Goal: Contribute content: Contribute content

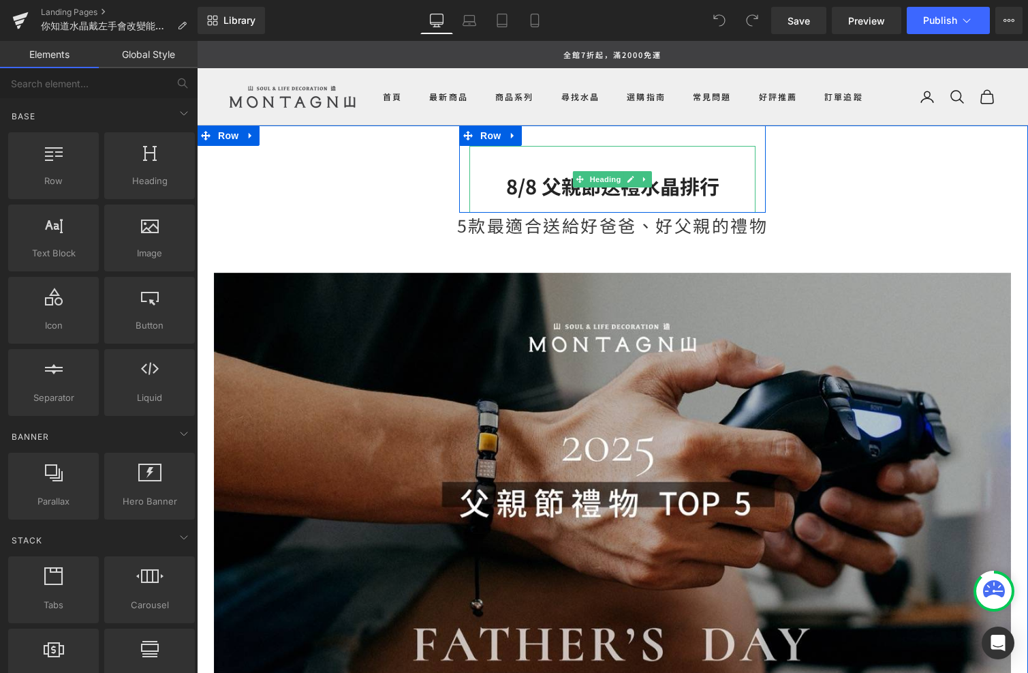
click at [599, 187] on h2 "8/8 父親節送禮水晶排行" at bounding box center [613, 186] width 286 height 26
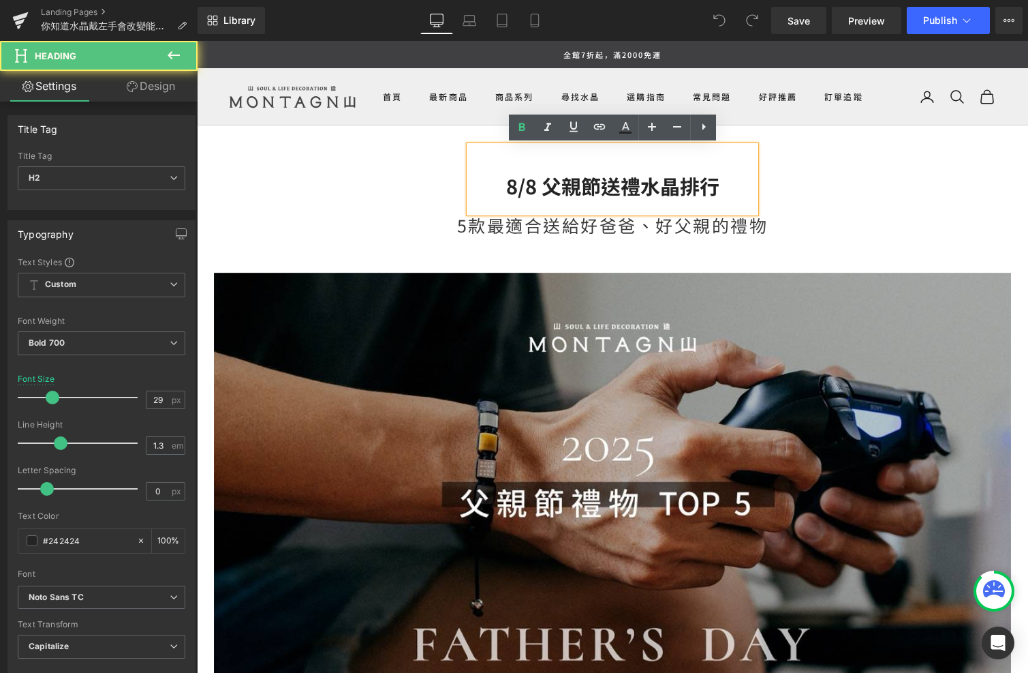
click at [598, 192] on h2 "8/8 父親節送禮水晶排行" at bounding box center [613, 186] width 286 height 26
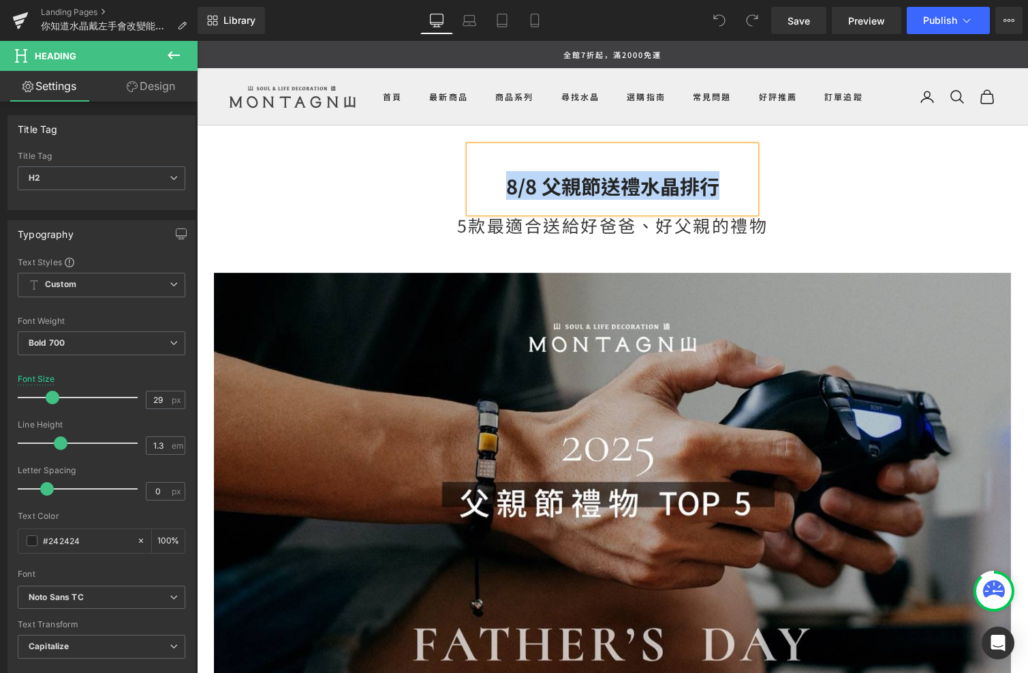
paste div
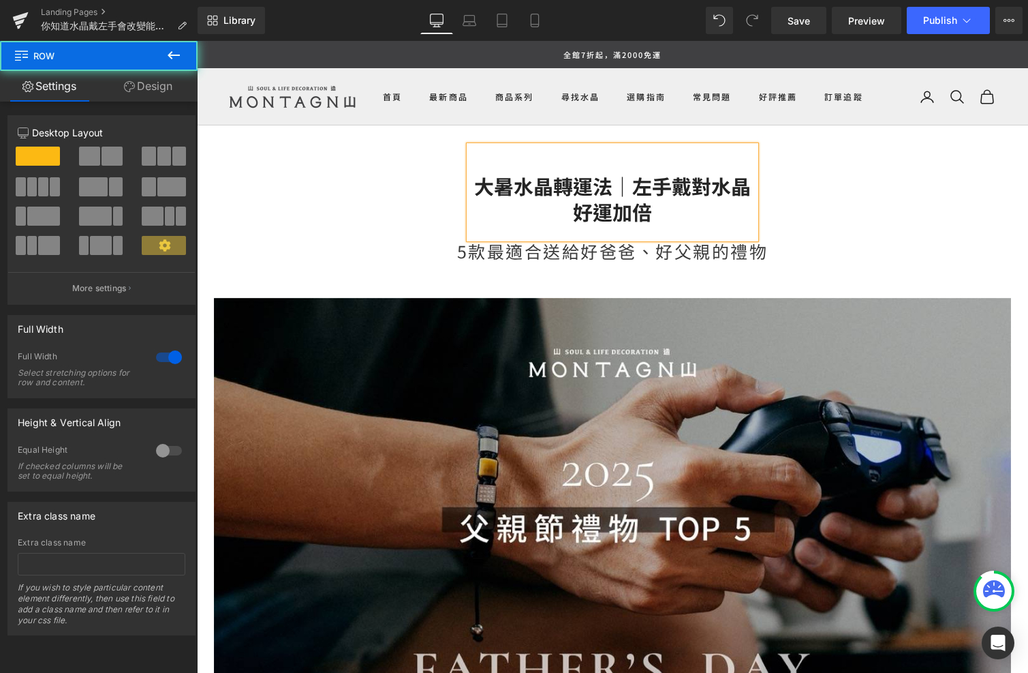
click at [795, 179] on div "大暑水晶轉運法｜左手戴對水晶好運加倍 Heading Row 5款最適合送給好爸爸、好父親的禮物 Text Block Image Row 父親節送什麼，怎麼…" at bounding box center [613, 518] width 832 height 787
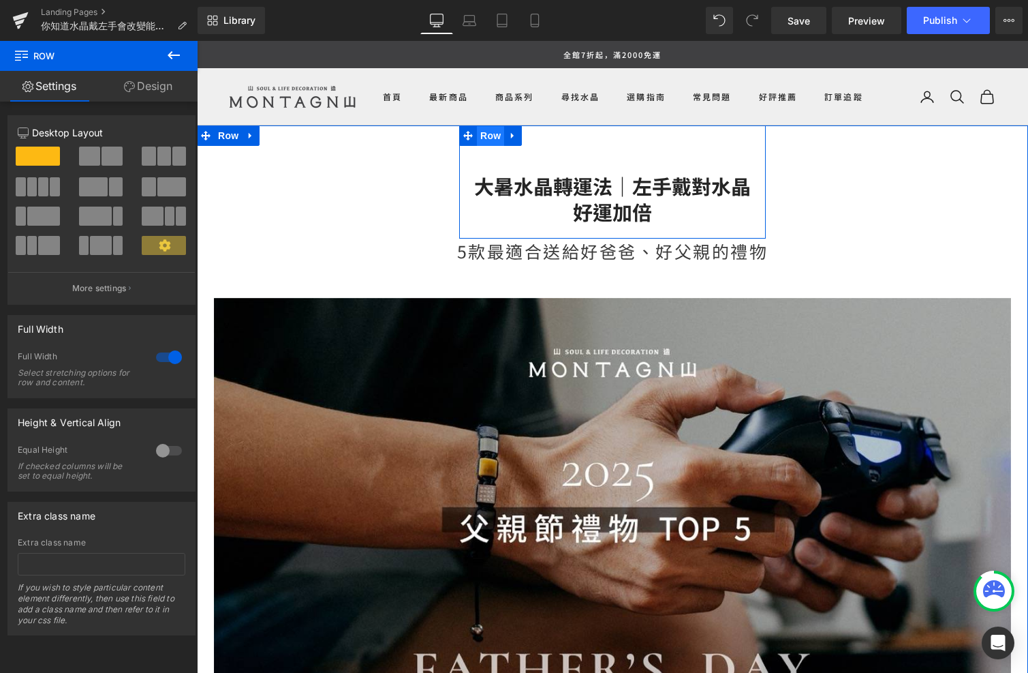
click at [491, 138] on span "Row" at bounding box center [490, 135] width 27 height 20
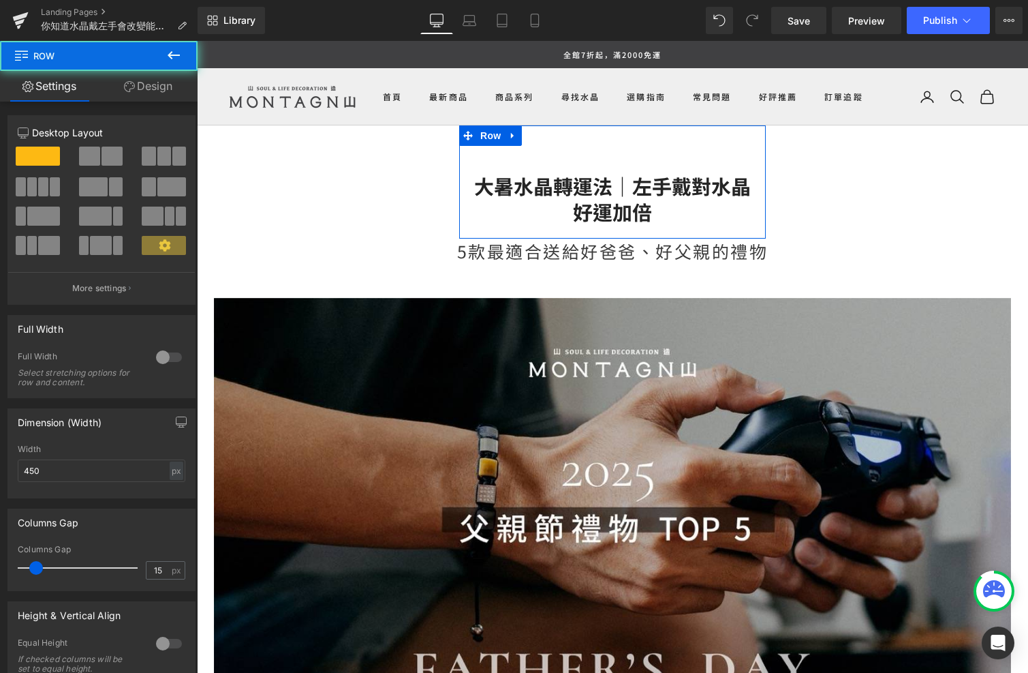
click at [168, 92] on link "Design" at bounding box center [148, 86] width 99 height 31
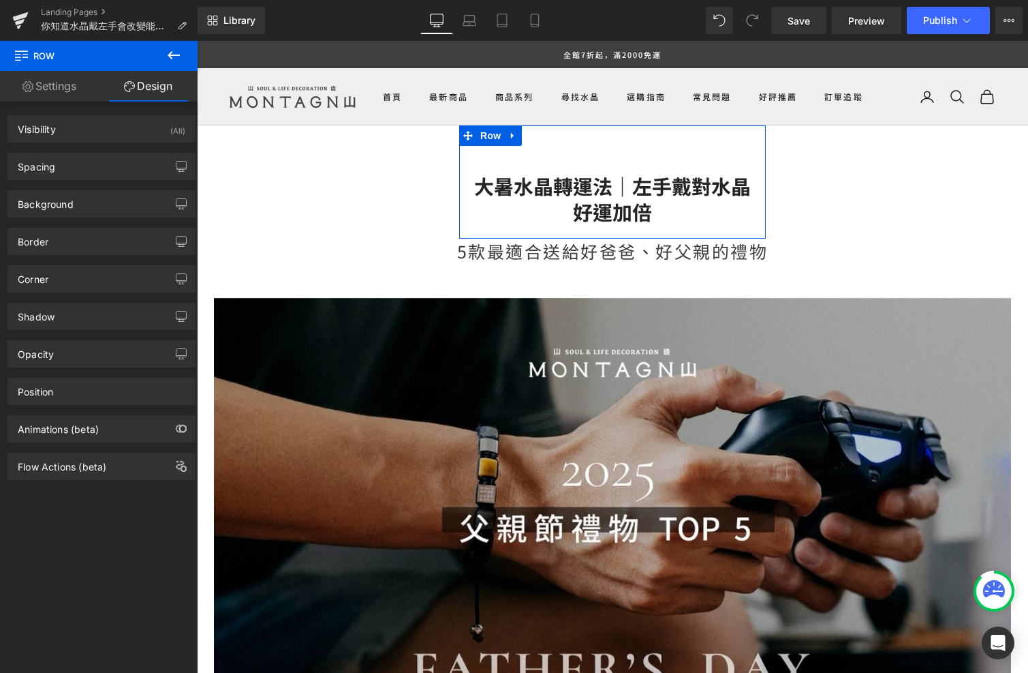
click at [142, 151] on div "Spacing [GEOGRAPHIC_DATA] 0px 0 auto auto 0px 0 auto auto [GEOGRAPHIC_DATA] 30p…" at bounding box center [102, 160] width 204 height 37
click at [142, 168] on div "Spacing" at bounding box center [101, 166] width 187 height 26
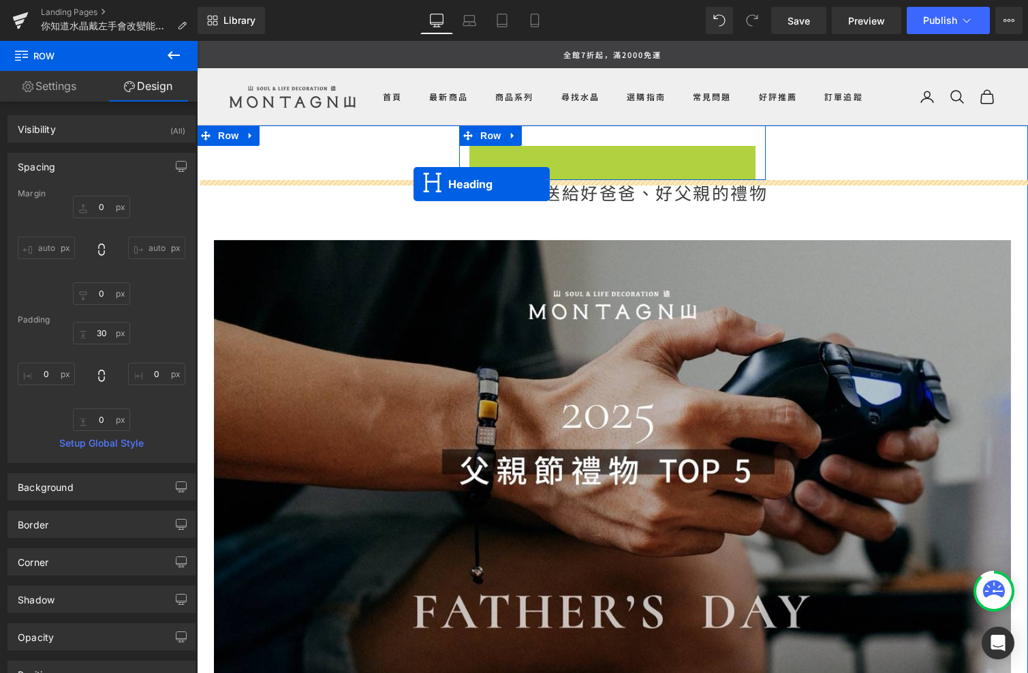
drag, startPoint x: 576, startPoint y: 194, endPoint x: 414, endPoint y: 184, distance: 162.5
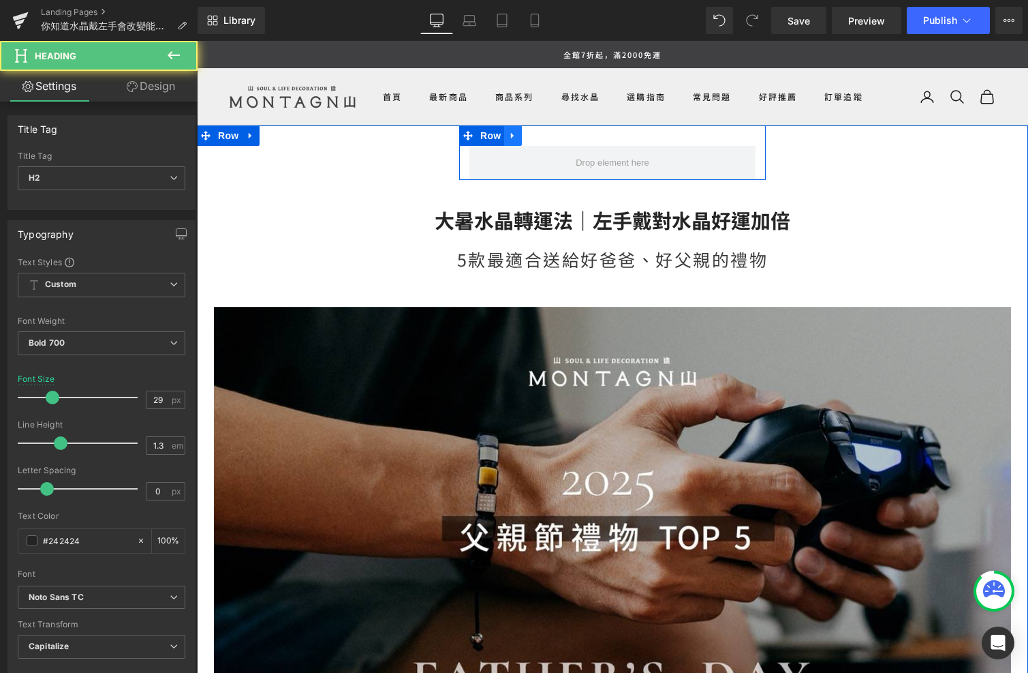
click at [513, 134] on icon at bounding box center [513, 136] width 10 height 10
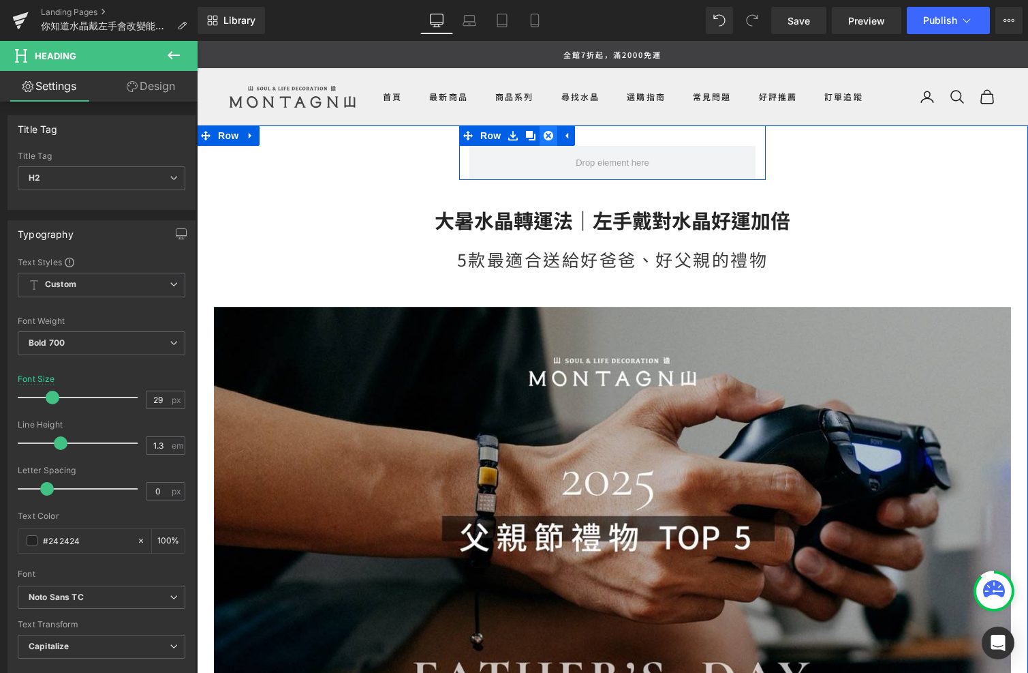
click at [547, 139] on icon at bounding box center [549, 136] width 10 height 10
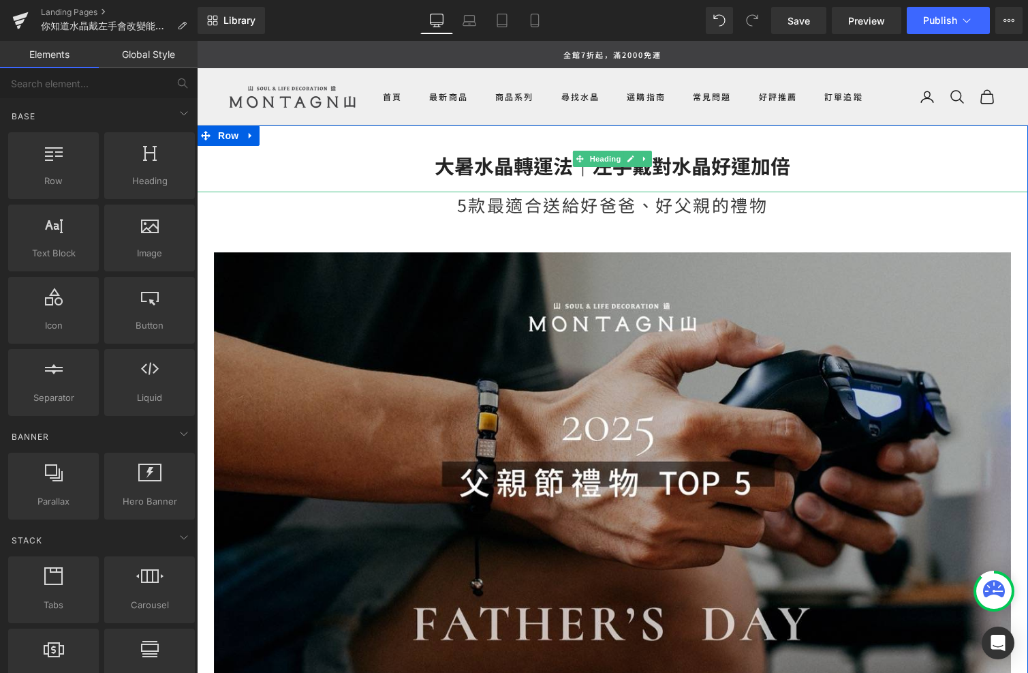
click at [555, 169] on h2 "大暑水晶轉運法｜左手戴對水晶好運加倍" at bounding box center [613, 166] width 832 height 26
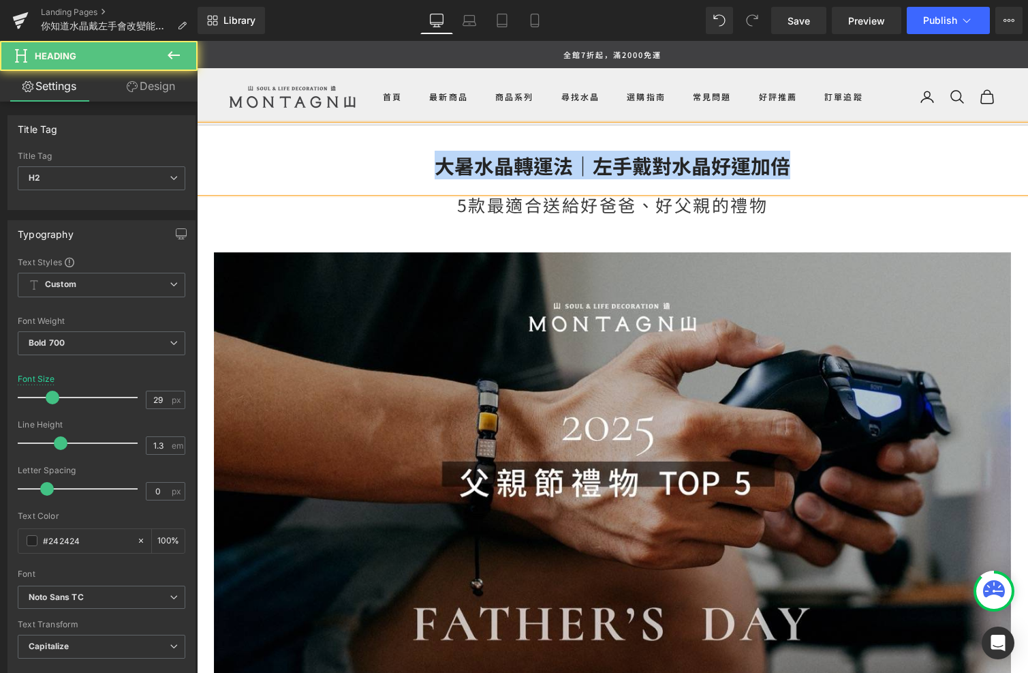
paste div
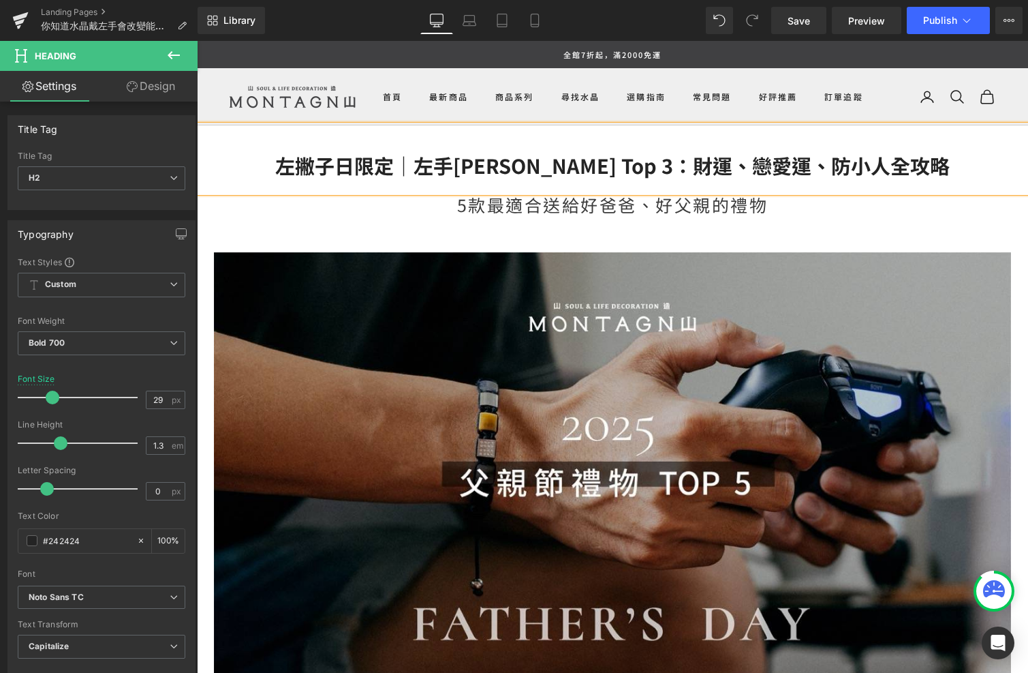
click at [446, 159] on h2 "左撇子日限定｜左手[PERSON_NAME] Top 3：財運、戀愛運、防小人全攻略" at bounding box center [613, 166] width 832 height 26
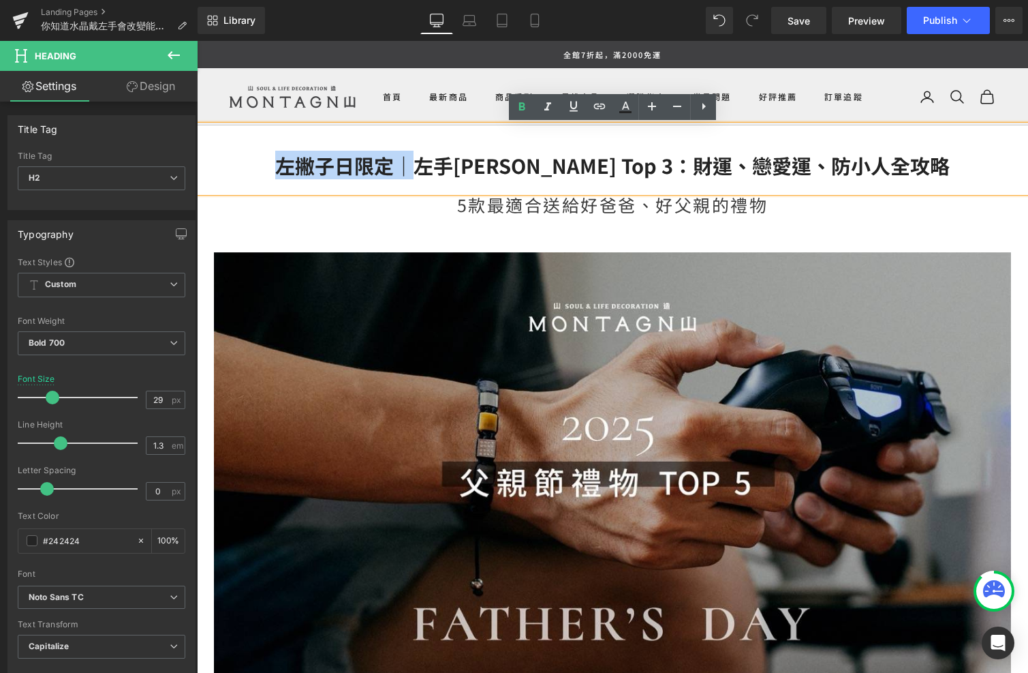
drag, startPoint x: 470, startPoint y: 173, endPoint x: 333, endPoint y: 167, distance: 136.5
click at [333, 167] on h2 "左撇子日限定｜左手[PERSON_NAME] Top 3：財運、戀愛運、防小人全攻略" at bounding box center [613, 166] width 832 height 26
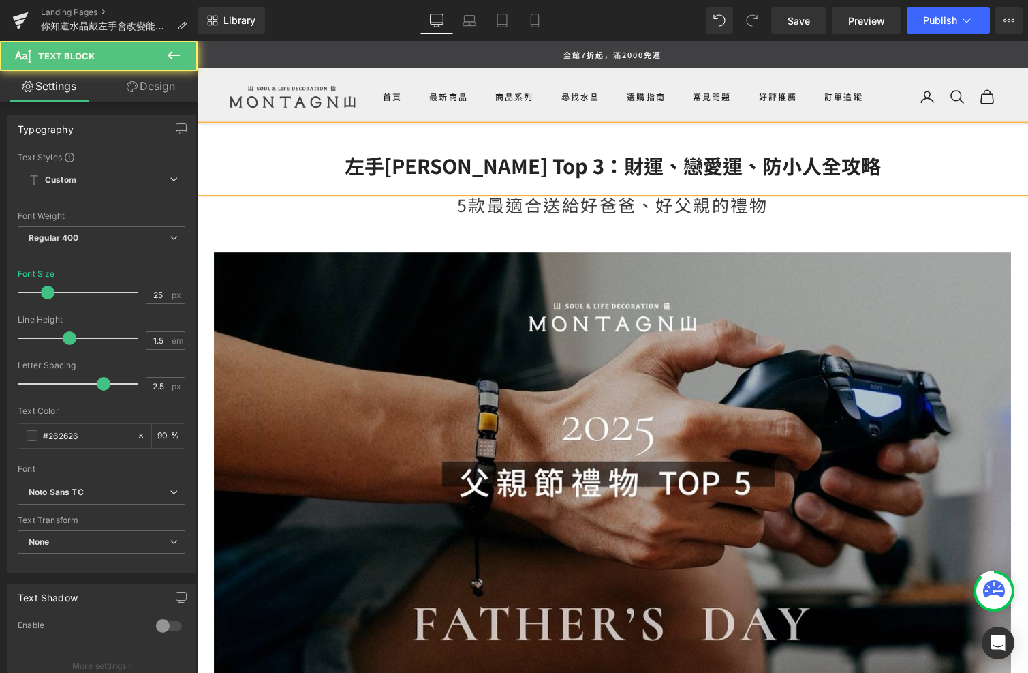
click at [378, 217] on div "5款最適合送給好爸爸、好父親的禮物" at bounding box center [613, 212] width 832 height 40
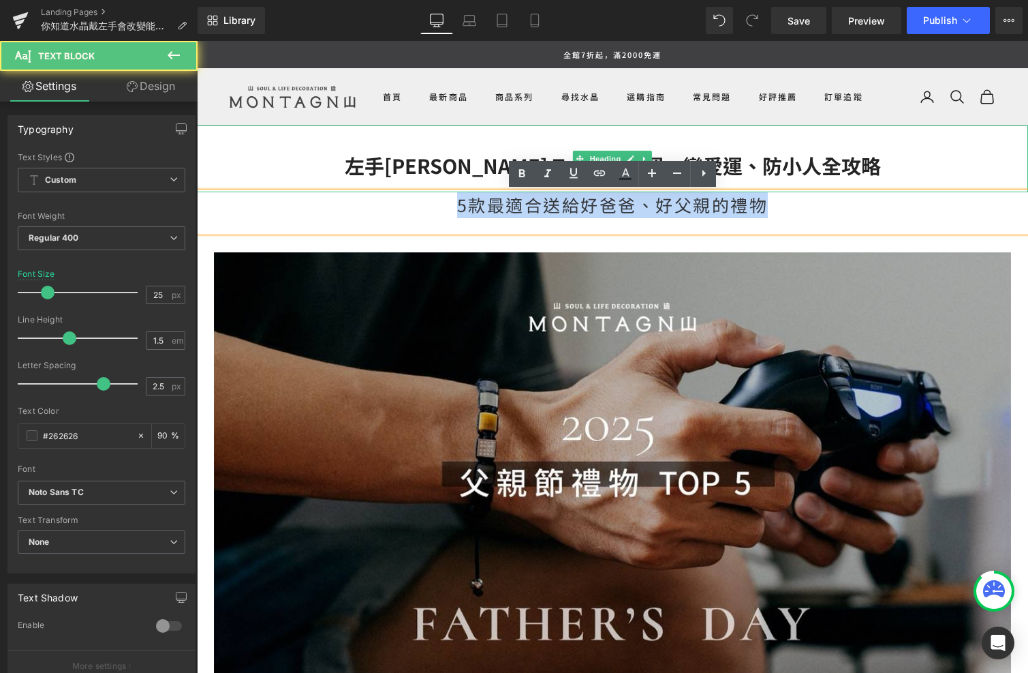
click at [359, 177] on h2 "左手[PERSON_NAME] Top 3：財運、戀愛運、防小人全攻略" at bounding box center [613, 166] width 832 height 26
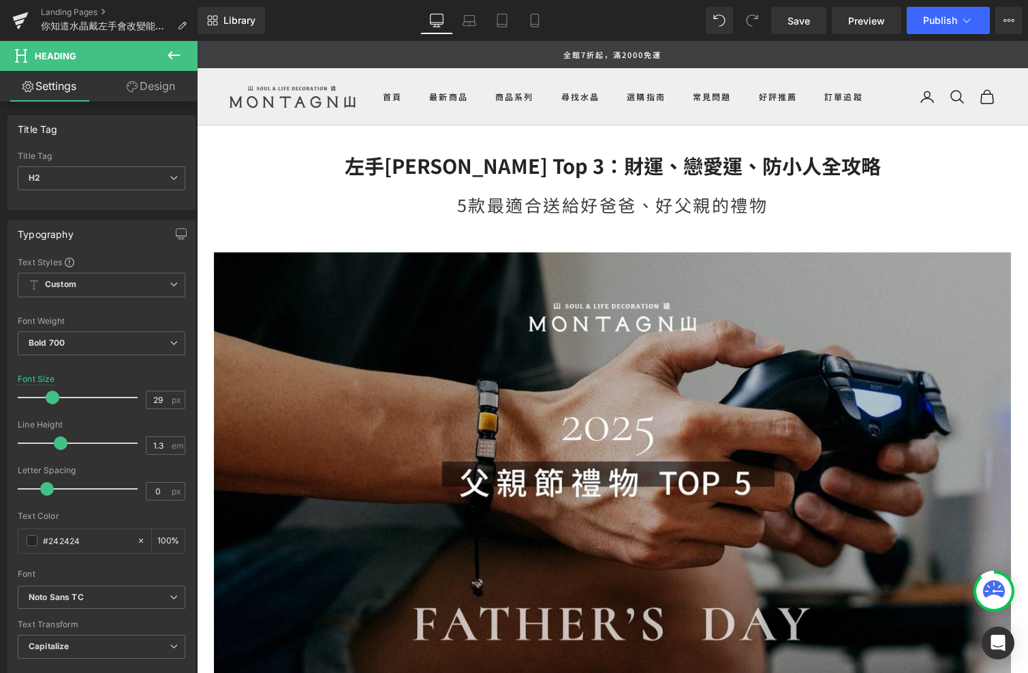
click at [639, 159] on link at bounding box center [645, 159] width 14 height 16
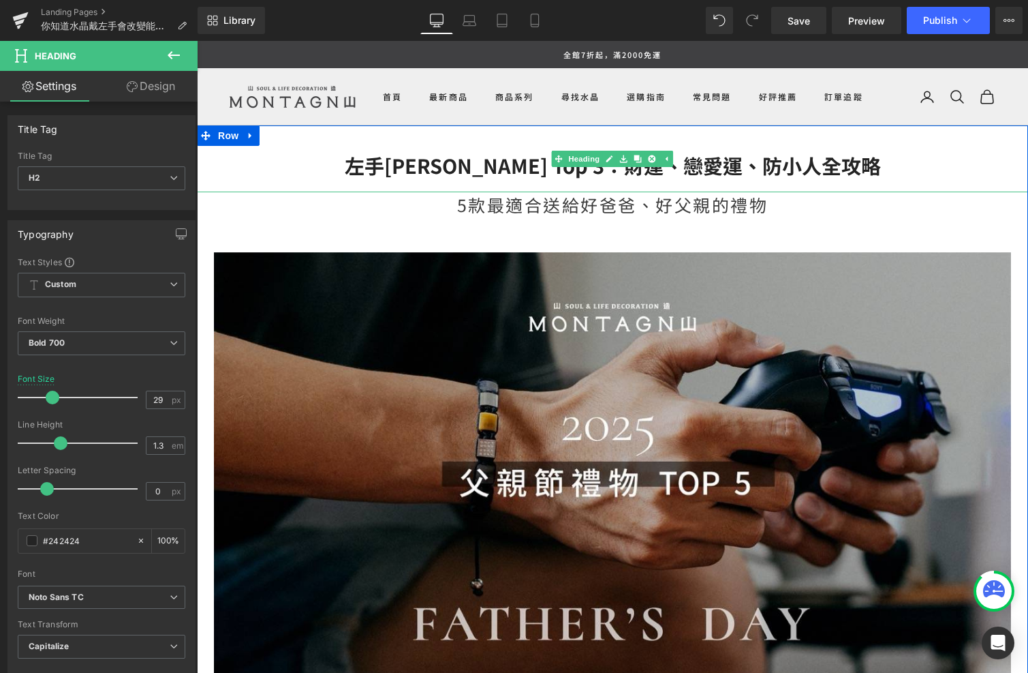
click at [703, 173] on h2 "左手[PERSON_NAME] Top 3：財運、戀愛運、防小人全攻略" at bounding box center [613, 166] width 832 height 26
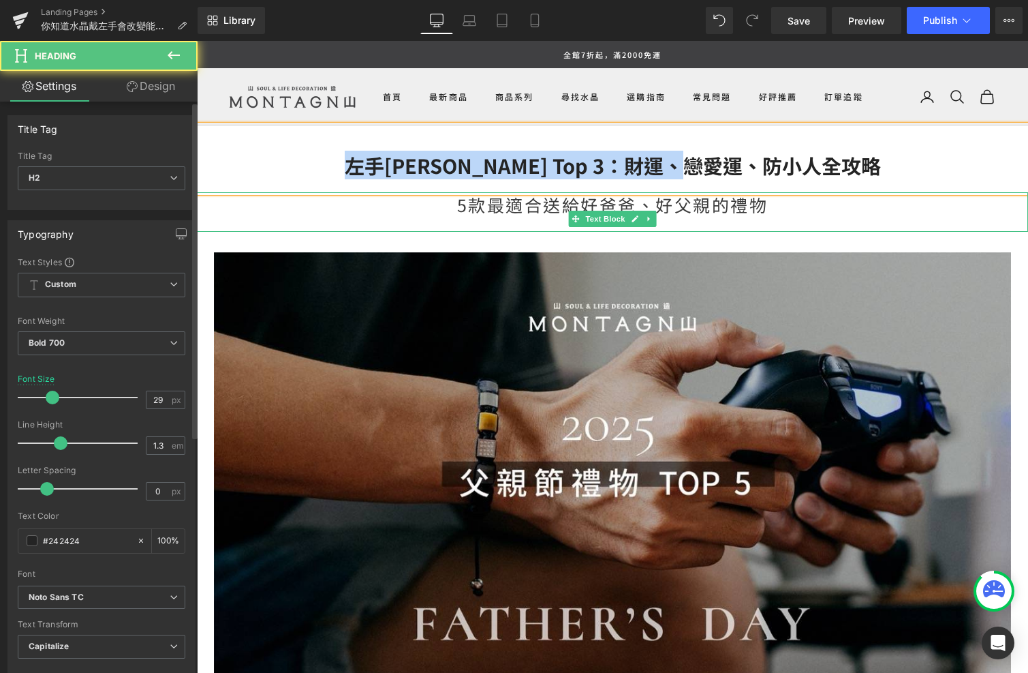
copy h2 "左手[PERSON_NAME] Top 3：財運、戀愛運、防小人全攻略"
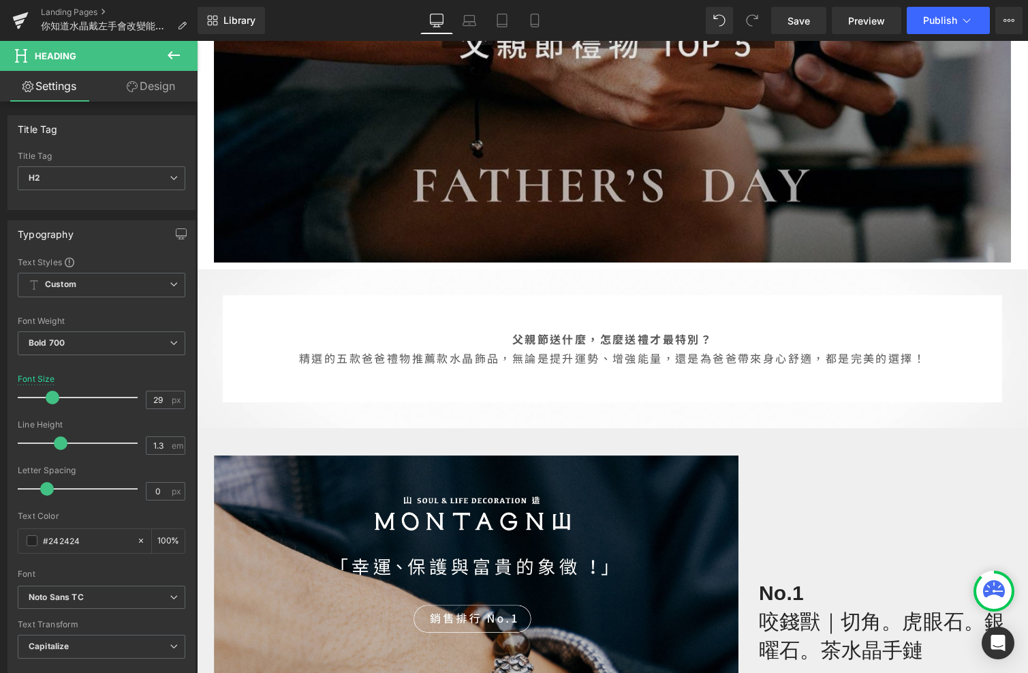
scroll to position [451, 0]
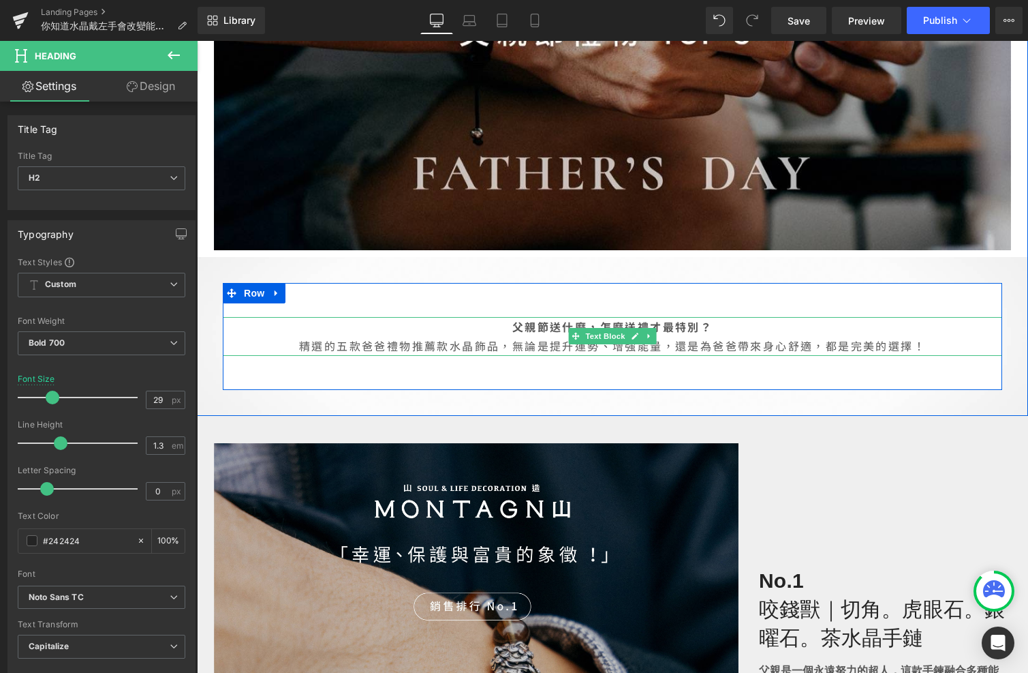
click at [603, 346] on p "精選的五款爸爸禮物推薦款水晶飾品，無論是提升運勢、增強能量，還是為爸爸帶來身心舒適，都是完美的選擇！" at bounding box center [613, 346] width 780 height 20
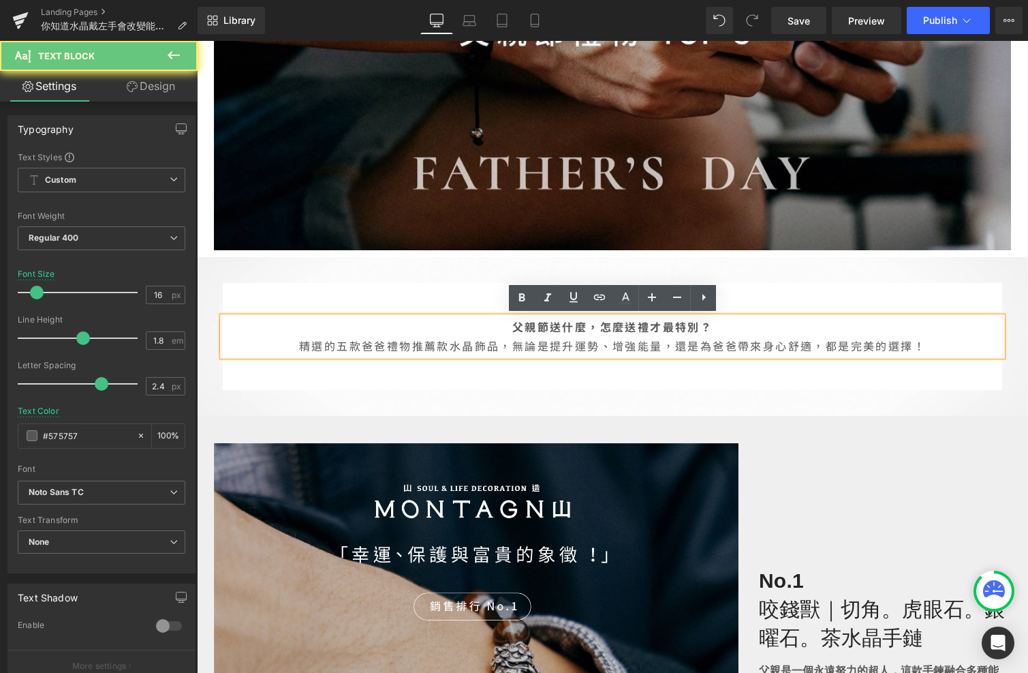
click at [663, 348] on p "精選的五款爸爸禮物推薦款水晶飾品，無論是提升運勢、增強能量，還是為爸爸帶來身心舒適，都是完美的選擇！" at bounding box center [613, 346] width 780 height 20
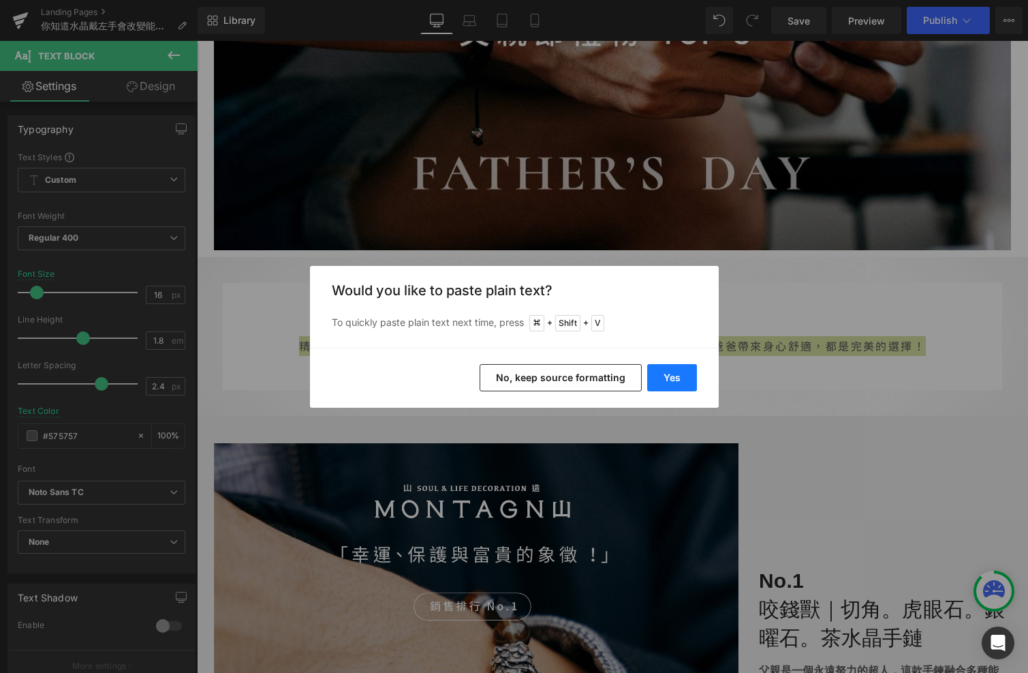
click at [662, 364] on button "Yes" at bounding box center [672, 377] width 50 height 27
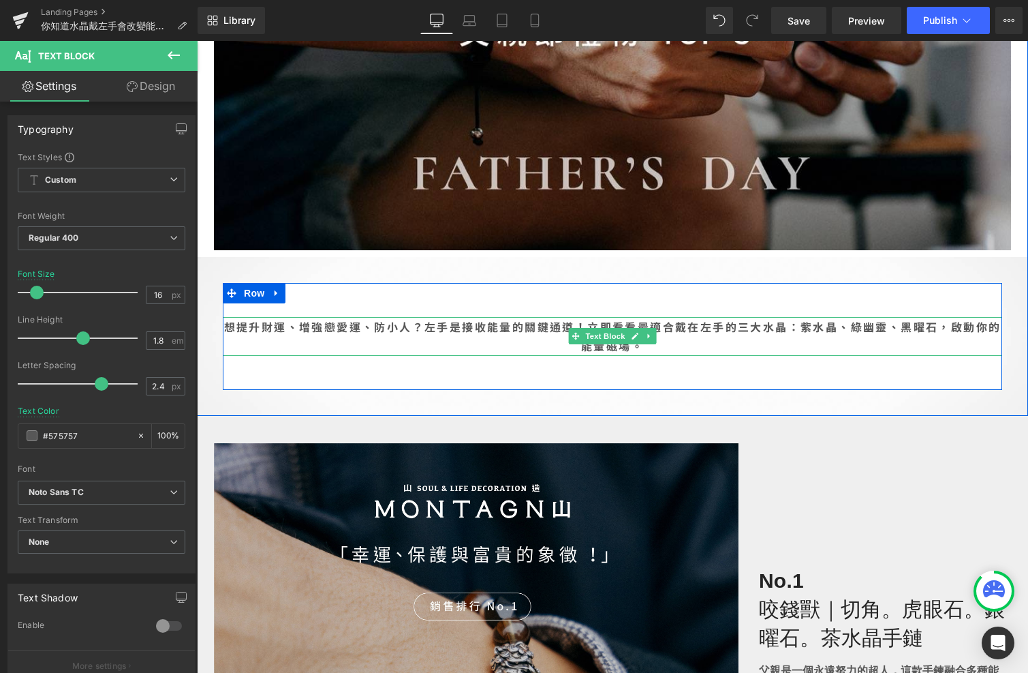
click at [585, 324] on b "想提升財運、增強戀愛運、防小人？左手是接收能量的關鍵通道！立即看看最適合戴在左手的三大水晶：紫水晶、綠幽靈、黑曜石，啟動你的能量磁場。" at bounding box center [613, 336] width 778 height 36
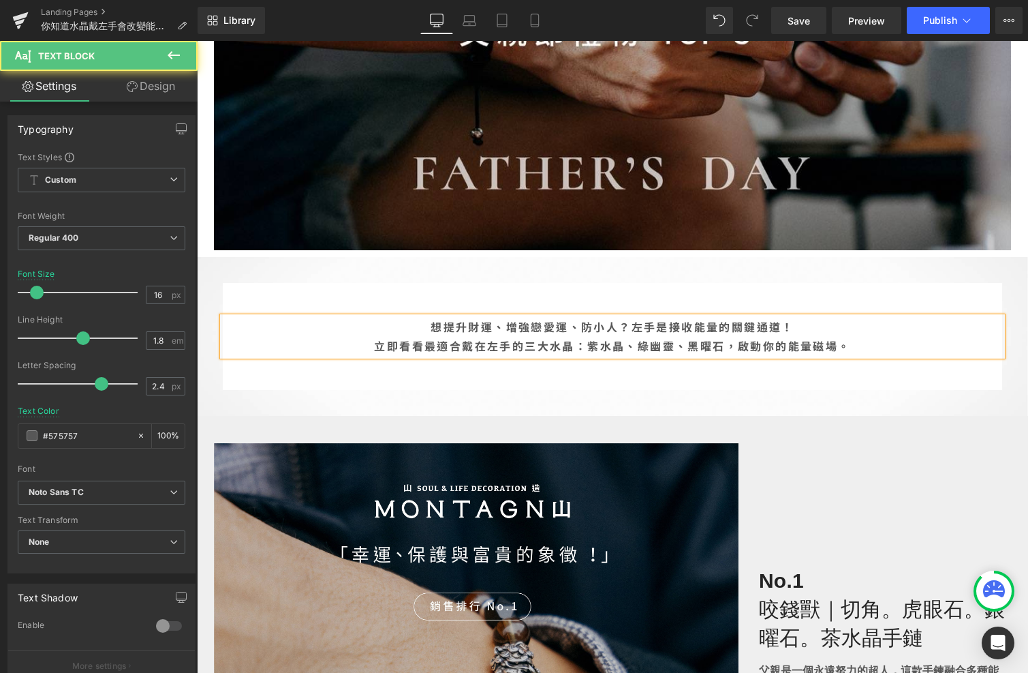
click at [400, 349] on b "想提升財運、增強戀愛運、防小人？左手是接收能量的關鍵通道！ 立即看看最適合戴在左手的三大水晶：紫水晶、綠幽靈、黑曜石，啟動你的能量磁場。" at bounding box center [612, 336] width 476 height 36
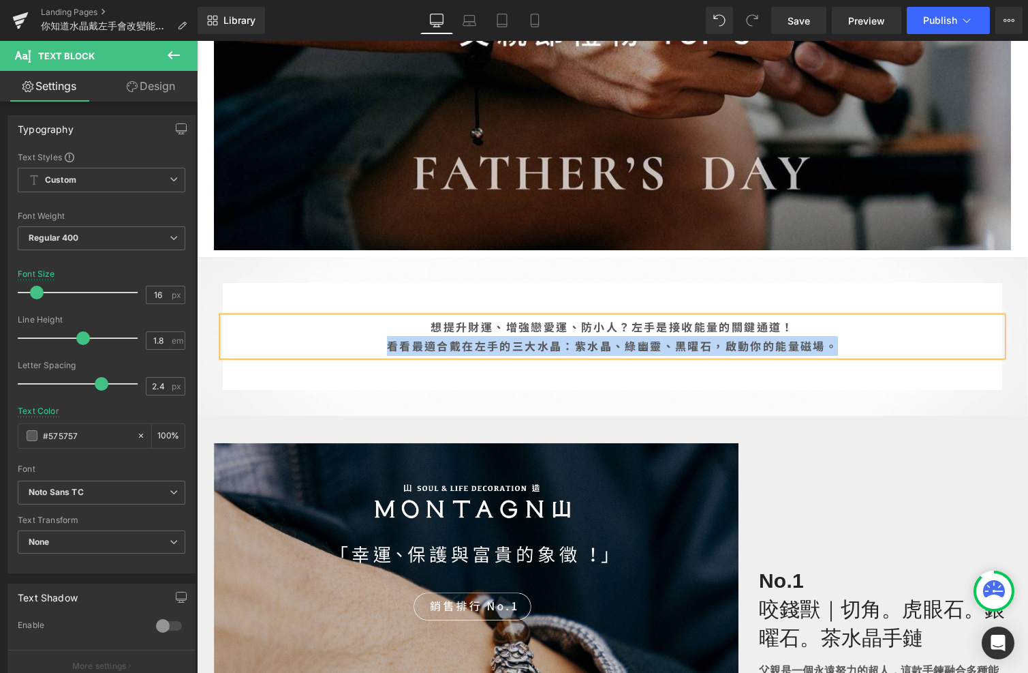
drag, startPoint x: 842, startPoint y: 346, endPoint x: 382, endPoint y: 348, distance: 460.7
click at [382, 348] on p "想提升財運、增強戀愛運、防小人？左手是接收能量的關鍵通道！ 看看最適合戴在左手的三大水晶：紫水晶、綠幽靈、黑曜石，啟動你的能量磁場。" at bounding box center [613, 337] width 780 height 40
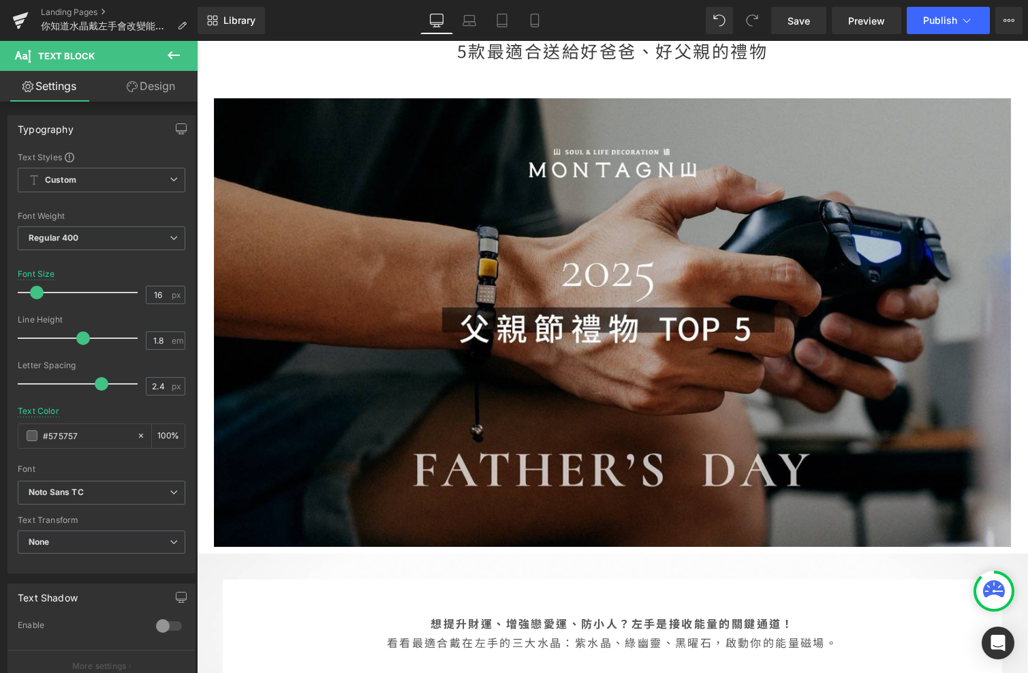
scroll to position [0, 0]
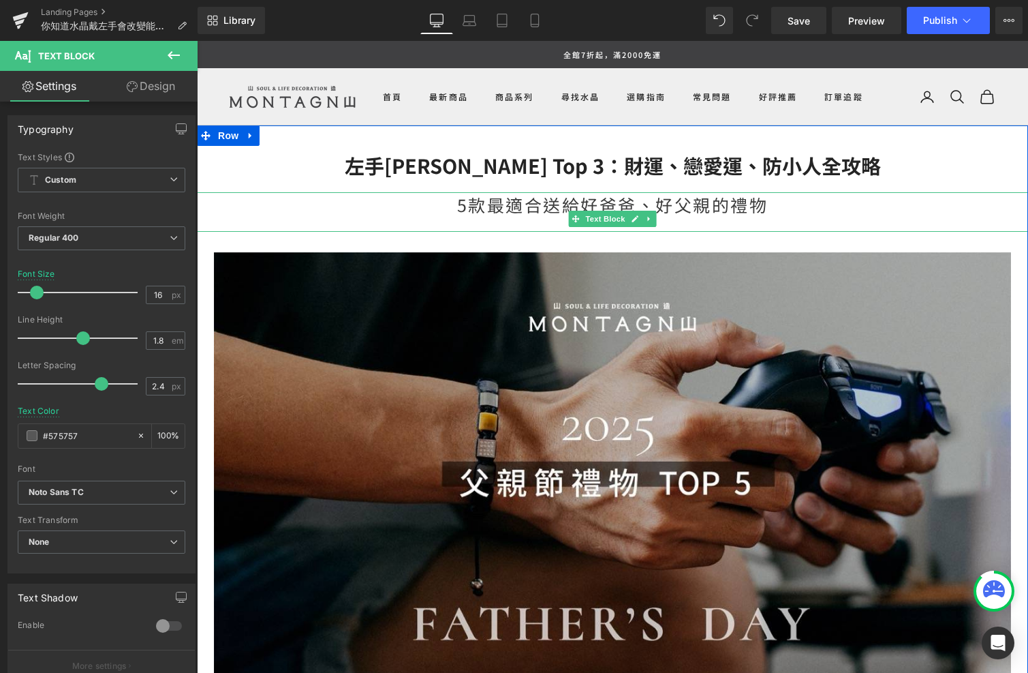
click at [631, 202] on div "5款最適合送給好爸爸、好父親的禮物" at bounding box center [613, 212] width 832 height 40
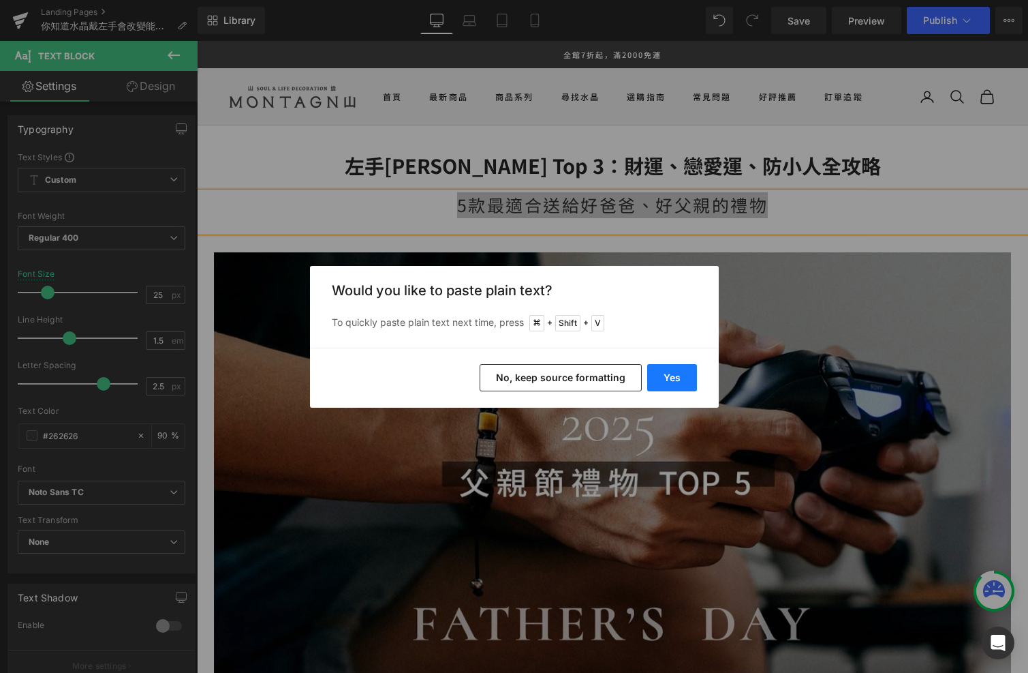
click at [655, 374] on button "Yes" at bounding box center [672, 377] width 50 height 27
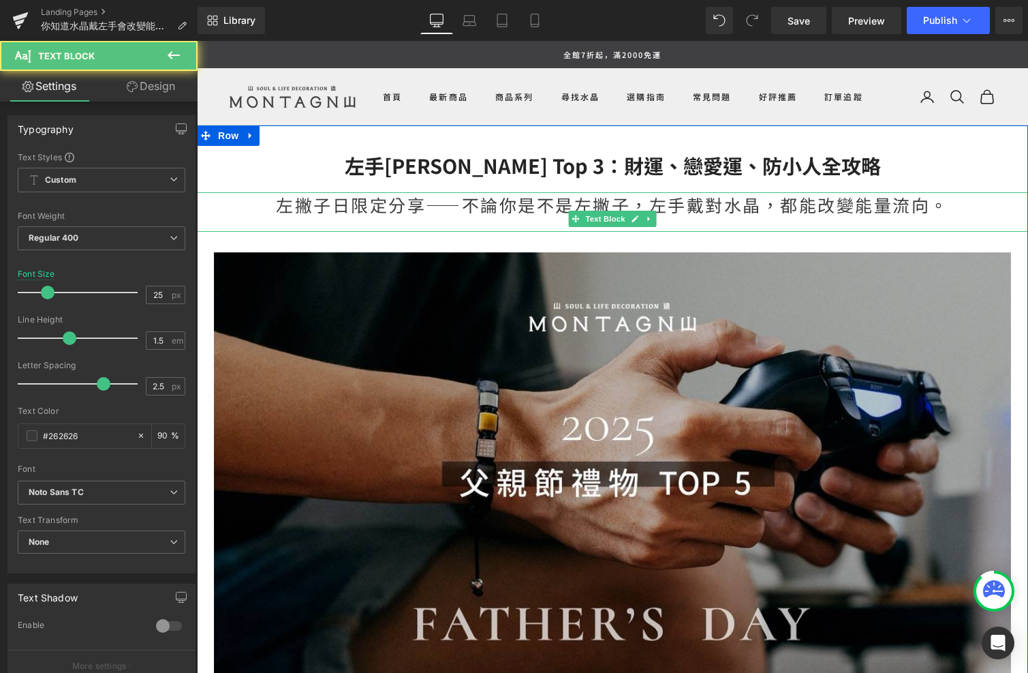
click at [407, 205] on div "左撇子日限定分享——不論你是不是左撇子，左手戴對水晶，都能改變能量流向。" at bounding box center [613, 212] width 832 height 40
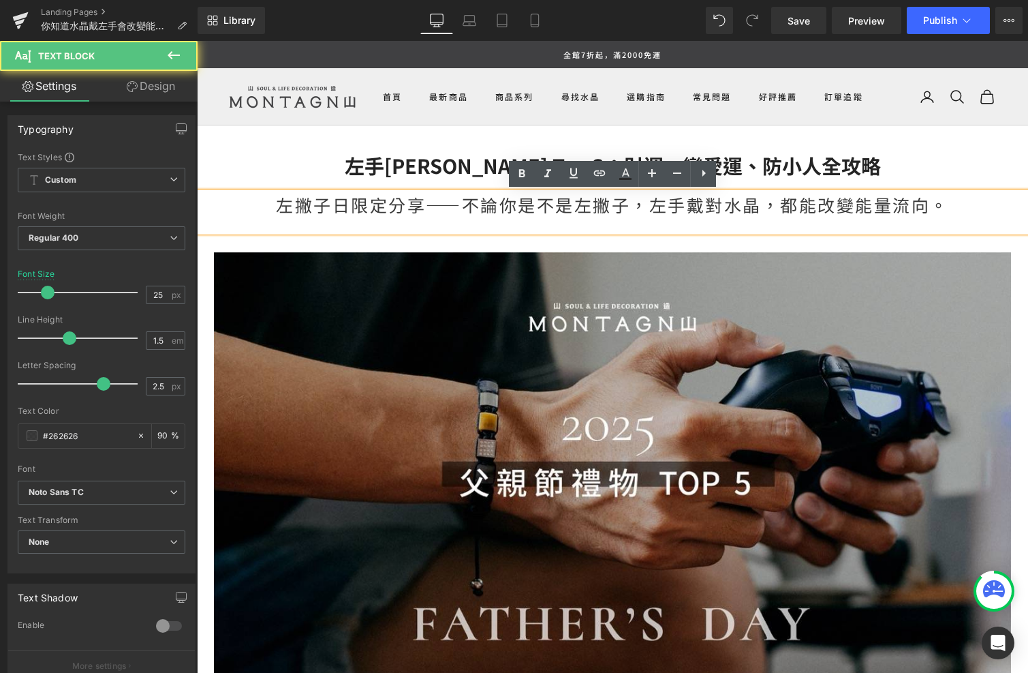
click at [384, 204] on div "左撇子日限定分享——不論你是不是左撇子，左手戴對水晶，都能改變能量流向。" at bounding box center [613, 212] width 832 height 40
click at [424, 205] on div "左撇子日限定分享——不論你是不是左撇子，左手戴對水晶，都能改變能量流向。" at bounding box center [613, 212] width 832 height 40
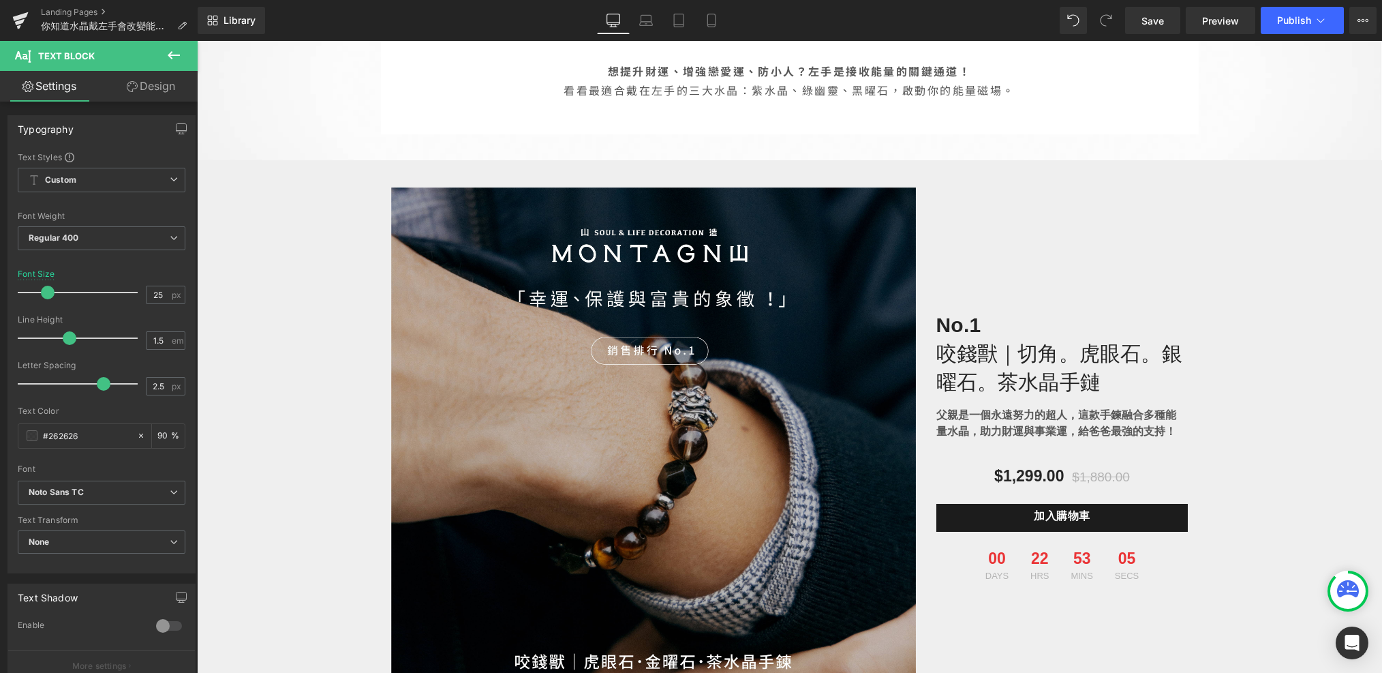
scroll to position [696, 0]
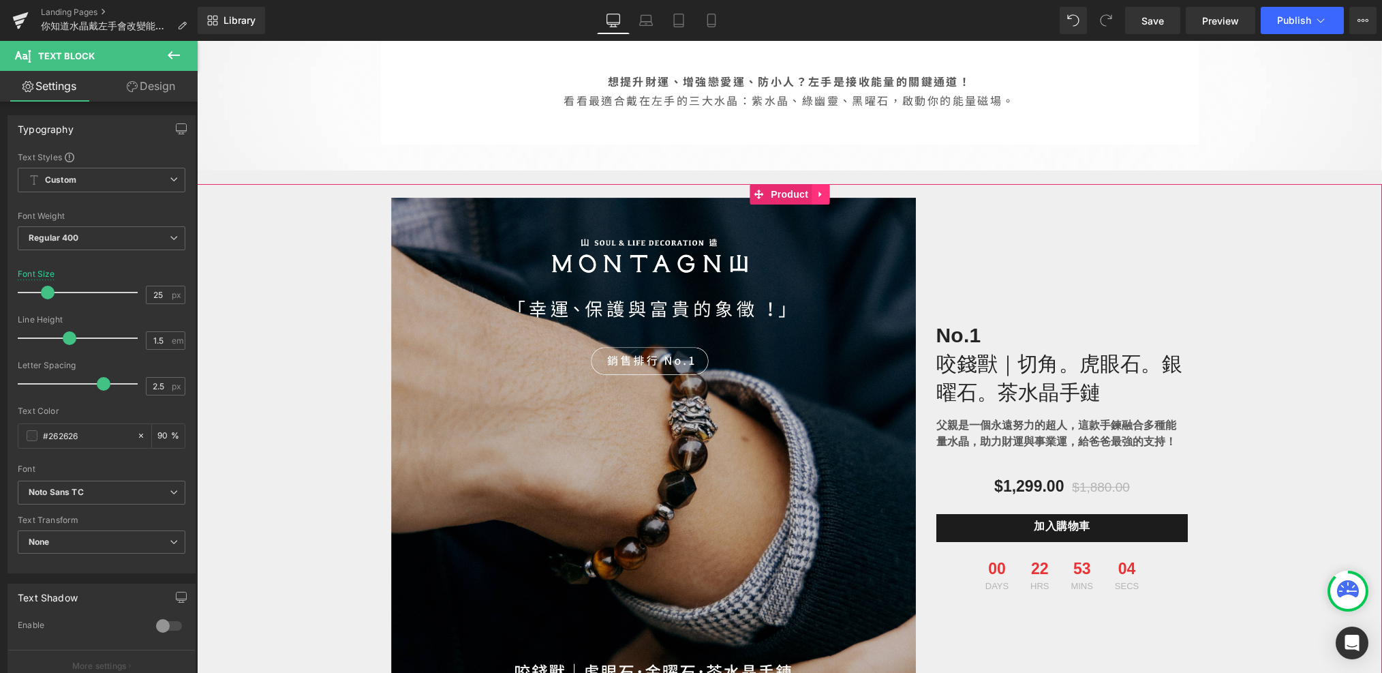
click at [814, 194] on link at bounding box center [821, 194] width 18 height 20
click at [825, 199] on icon at bounding box center [830, 194] width 10 height 10
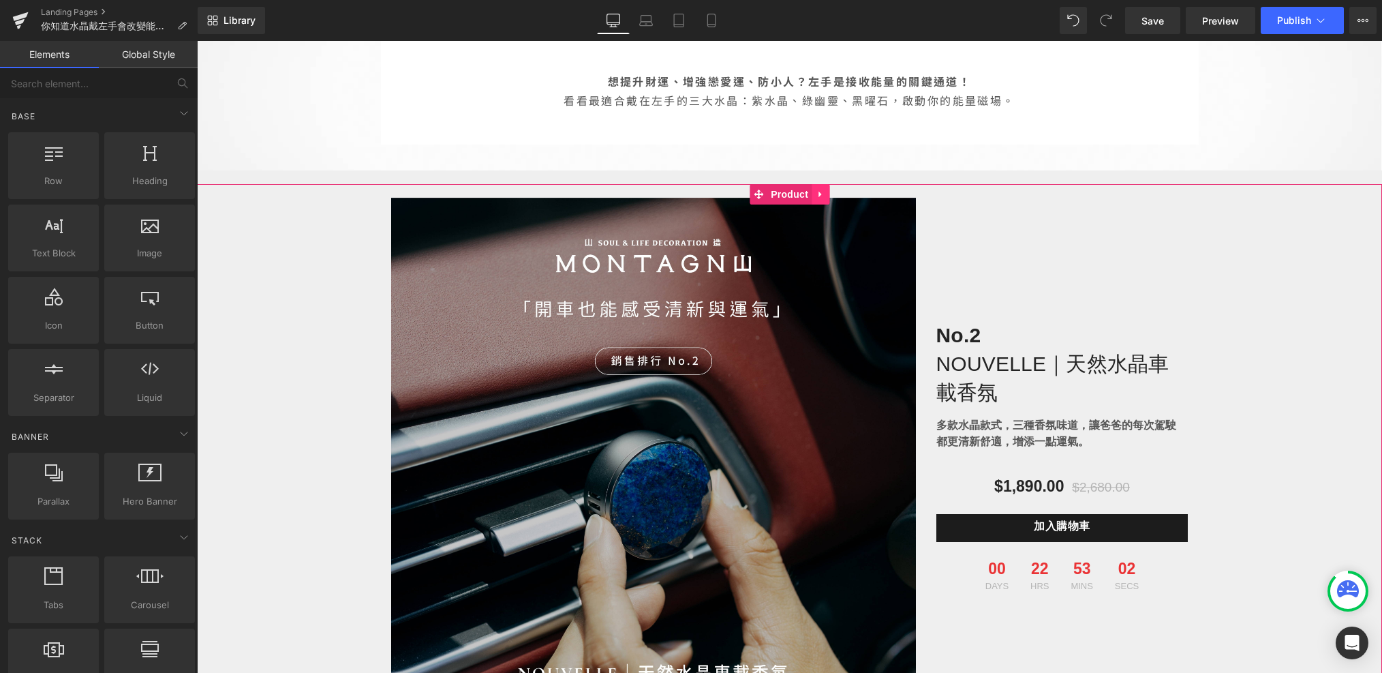
click at [824, 198] on icon at bounding box center [821, 194] width 10 height 10
click at [827, 198] on icon at bounding box center [830, 194] width 10 height 10
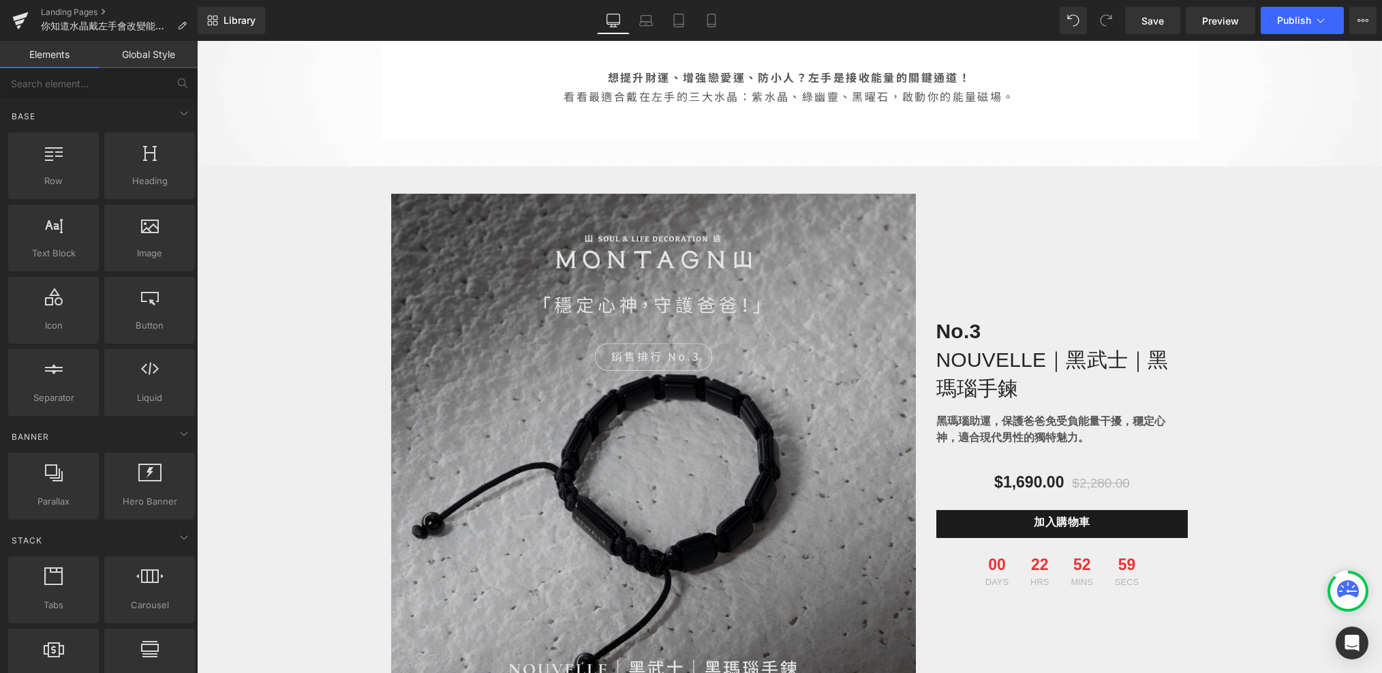
scroll to position [693, 0]
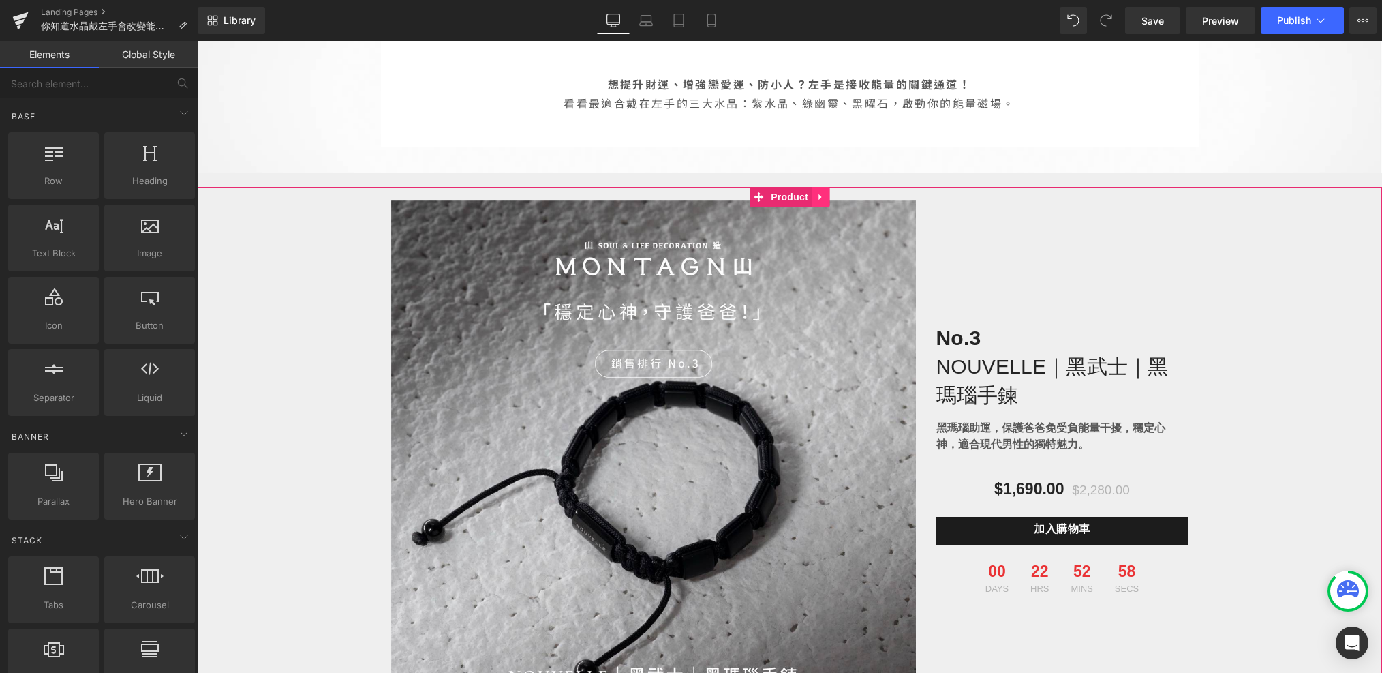
click at [814, 195] on link at bounding box center [821, 197] width 18 height 20
click at [827, 198] on icon at bounding box center [830, 197] width 10 height 10
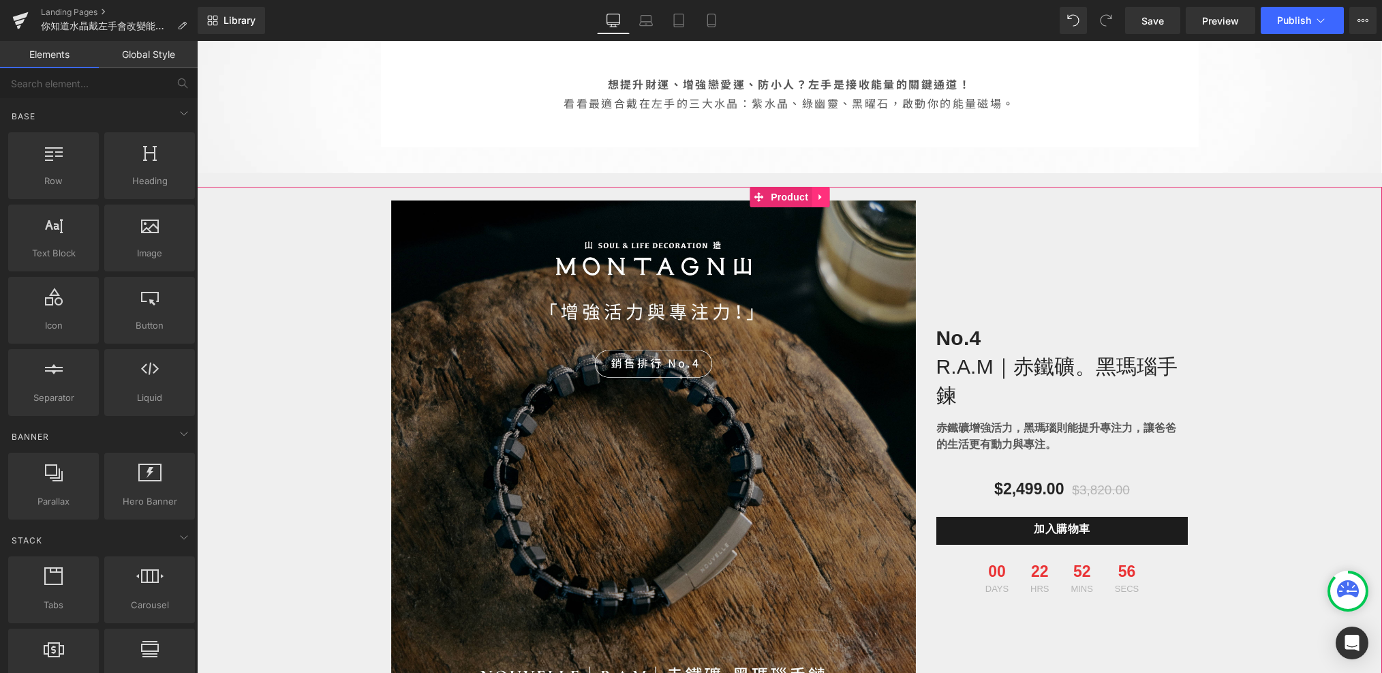
click at [825, 196] on link at bounding box center [821, 197] width 18 height 20
click at [830, 202] on link at bounding box center [830, 197] width 18 height 20
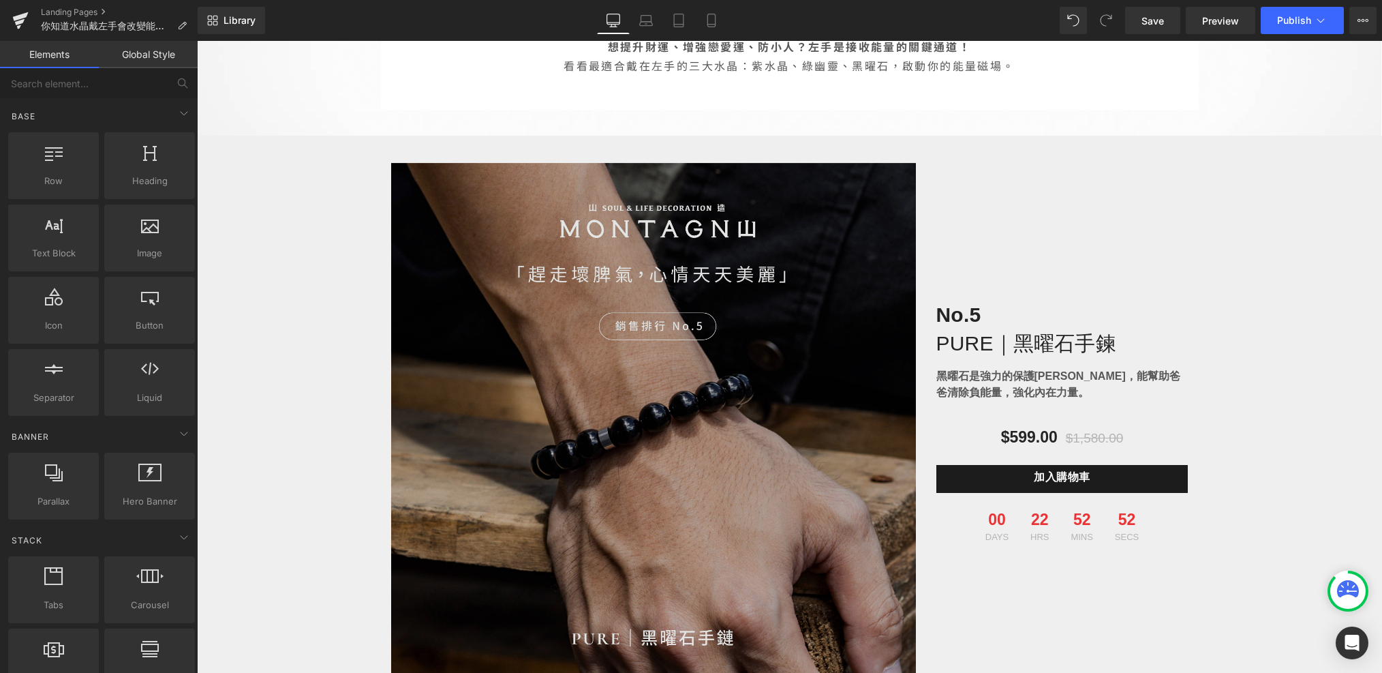
scroll to position [636, 0]
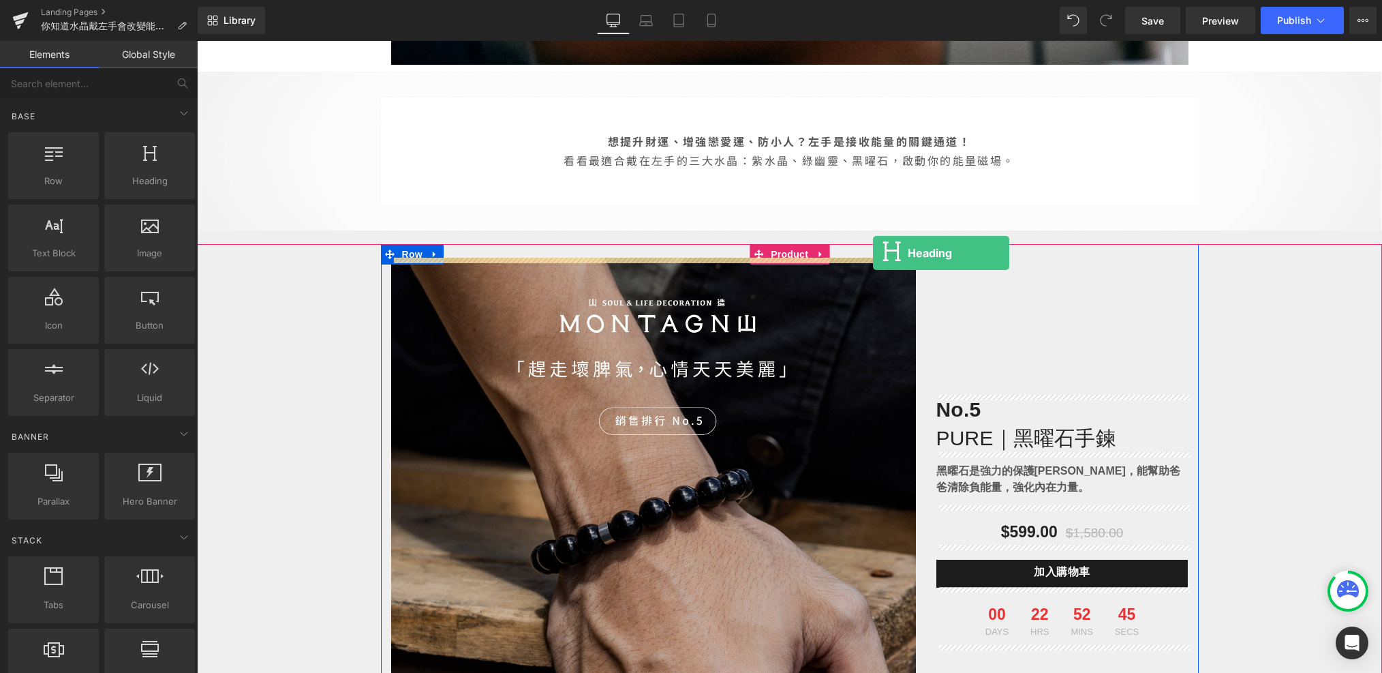
drag, startPoint x: 344, startPoint y: 207, endPoint x: 870, endPoint y: 254, distance: 527.7
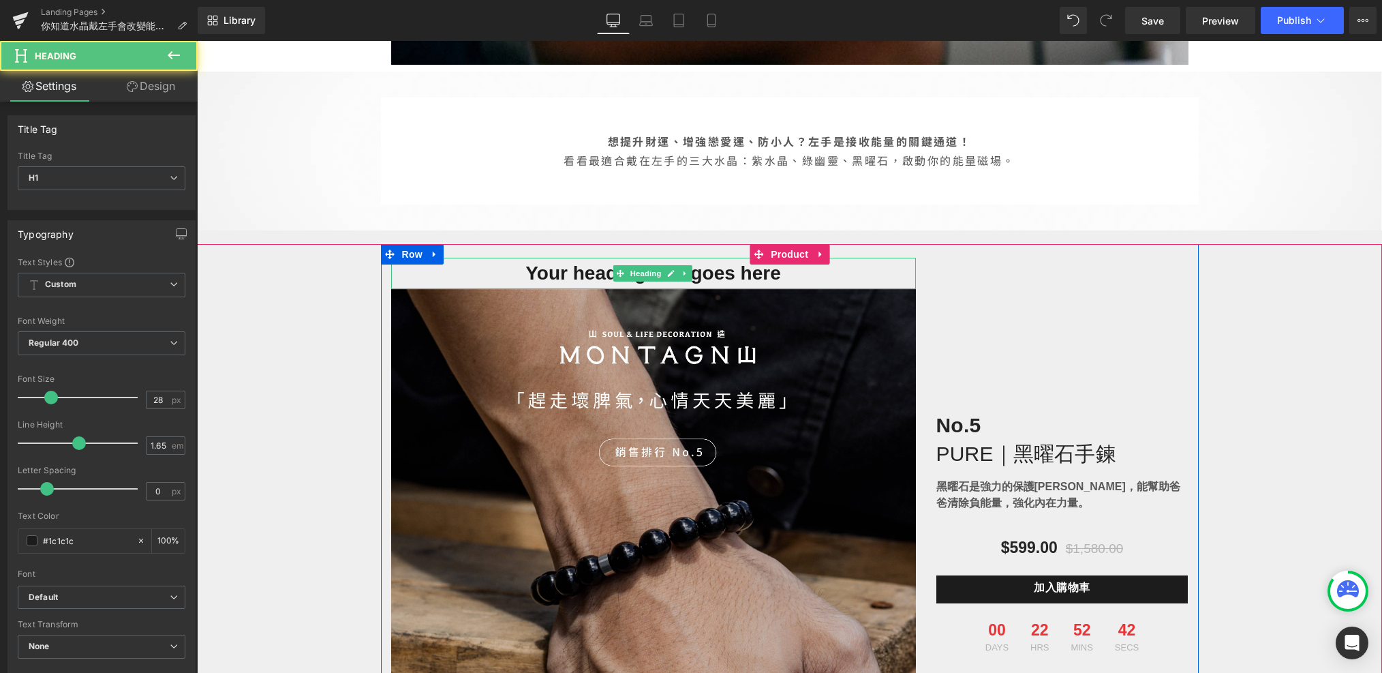
click at [772, 279] on h1 "Your heading text goes here" at bounding box center [653, 273] width 525 height 31
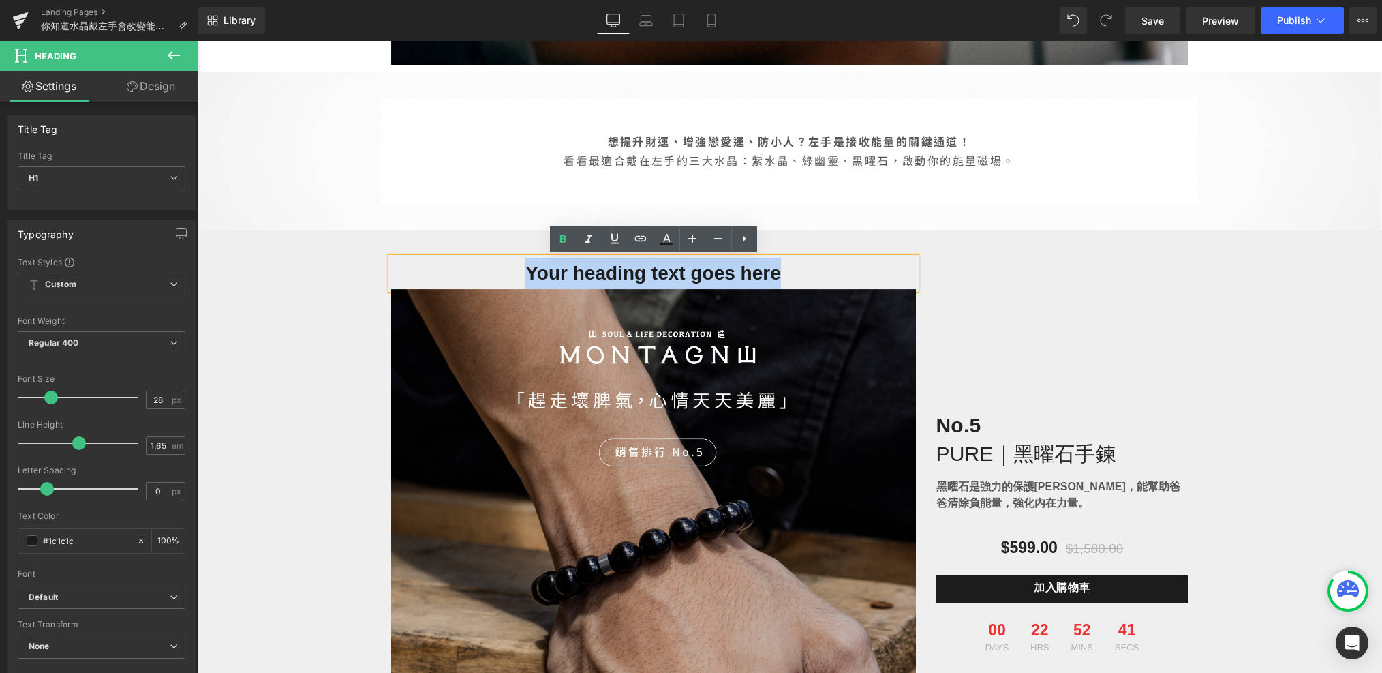
drag, startPoint x: 793, startPoint y: 279, endPoint x: 500, endPoint y: 278, distance: 293.1
click at [500, 279] on h1 "Your heading text goes here" at bounding box center [653, 273] width 525 height 31
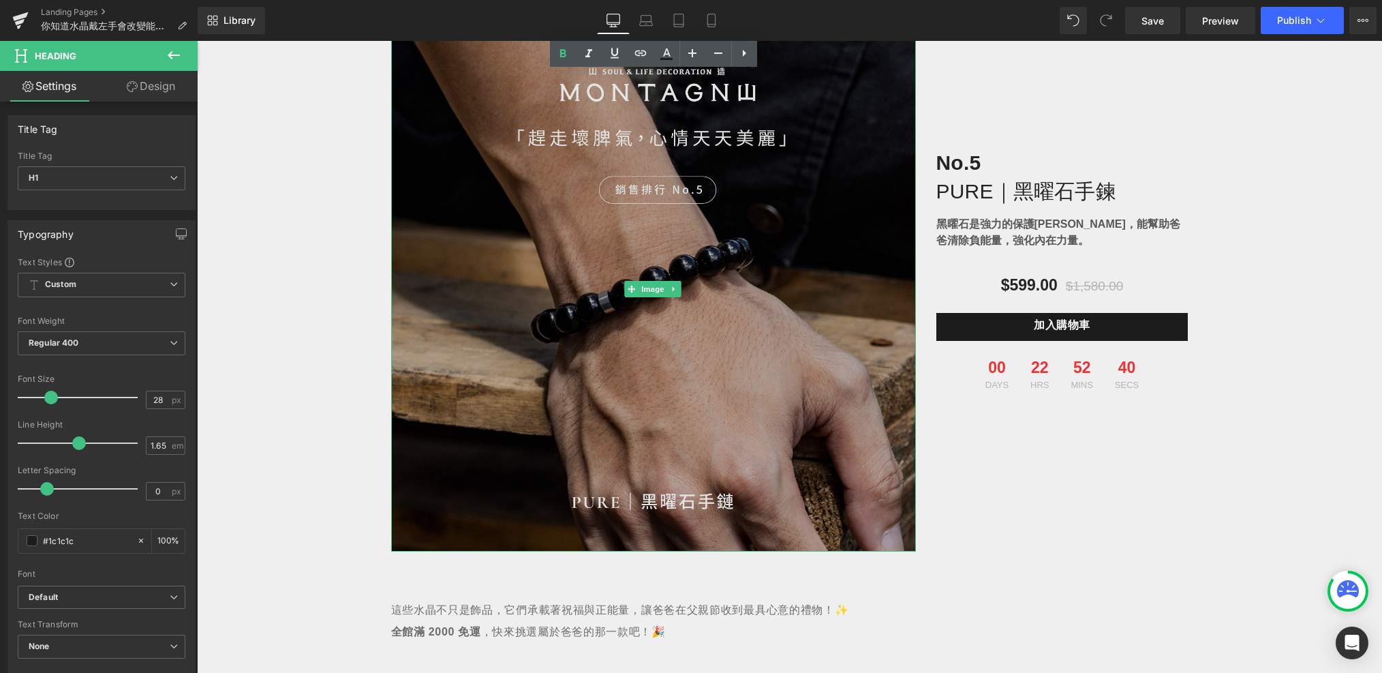
scroll to position [819, 0]
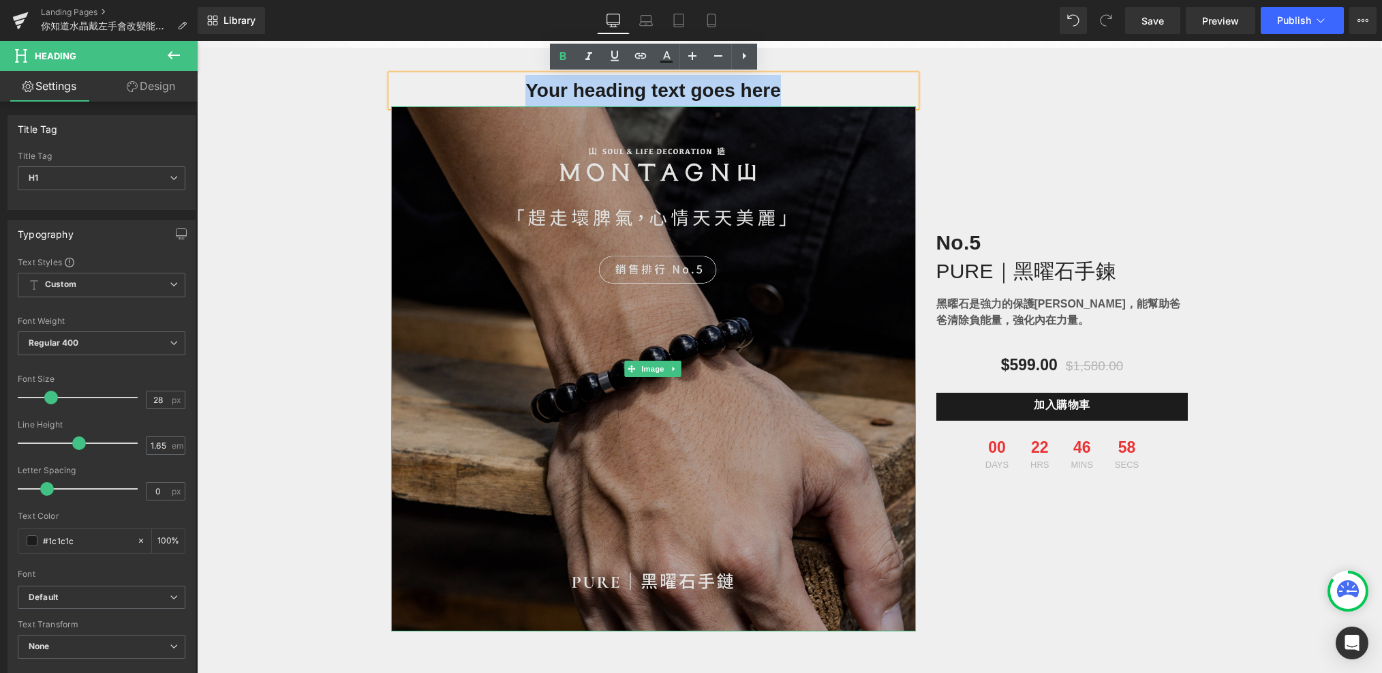
click at [613, 348] on img at bounding box center [653, 368] width 525 height 525
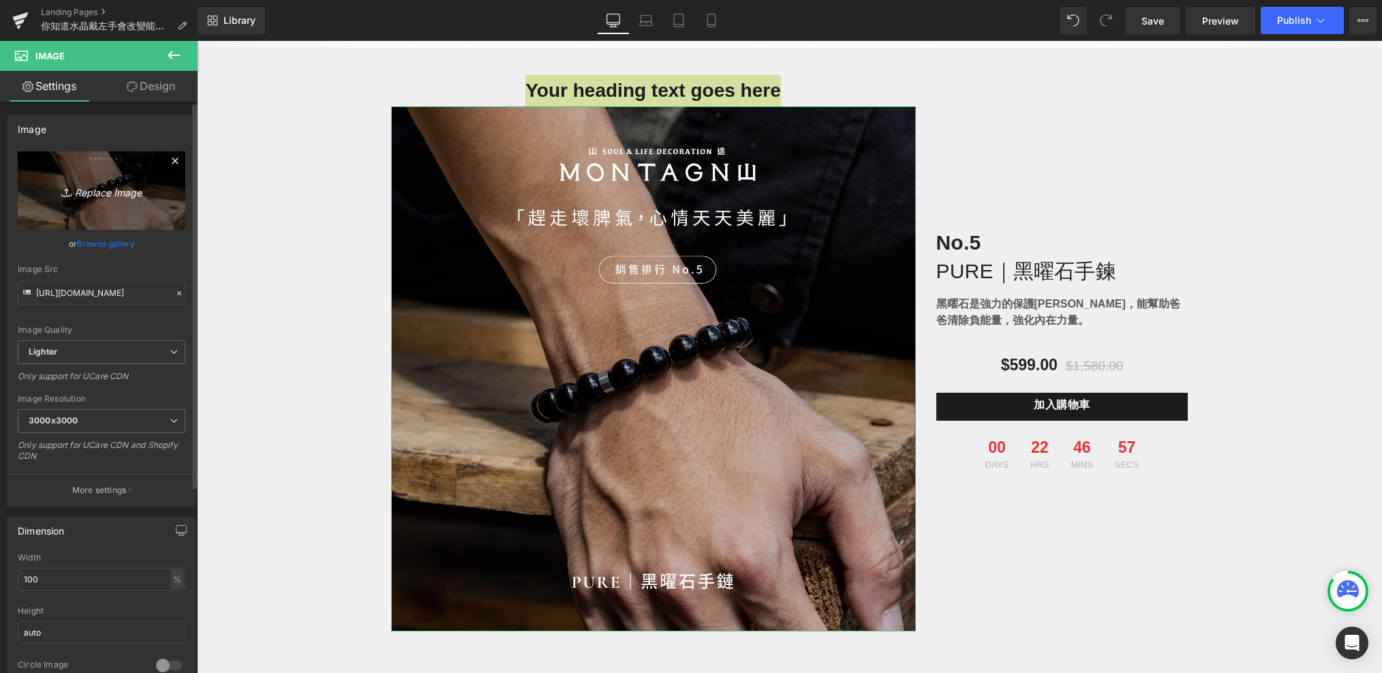
click at [111, 166] on link "Replace Image" at bounding box center [102, 190] width 168 height 78
type input "C:\fakepath\左手日.jpg"
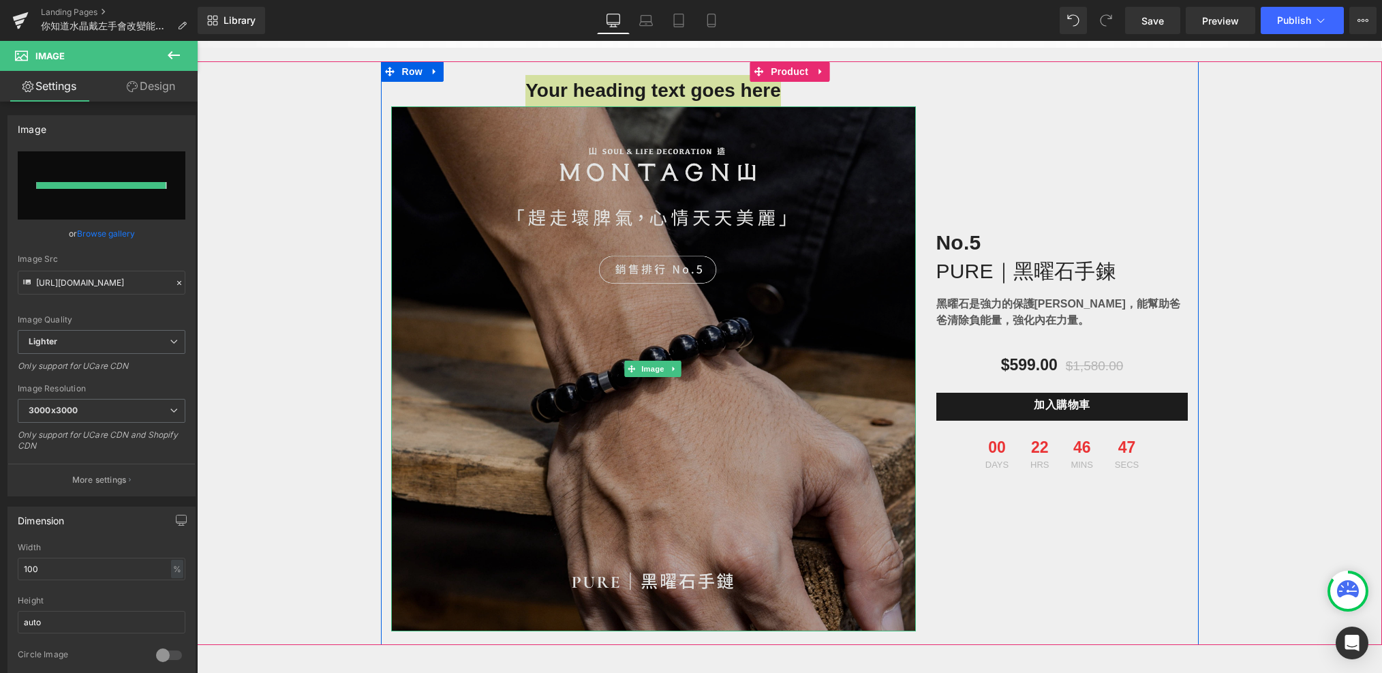
type input "[URL][DOMAIN_NAME]"
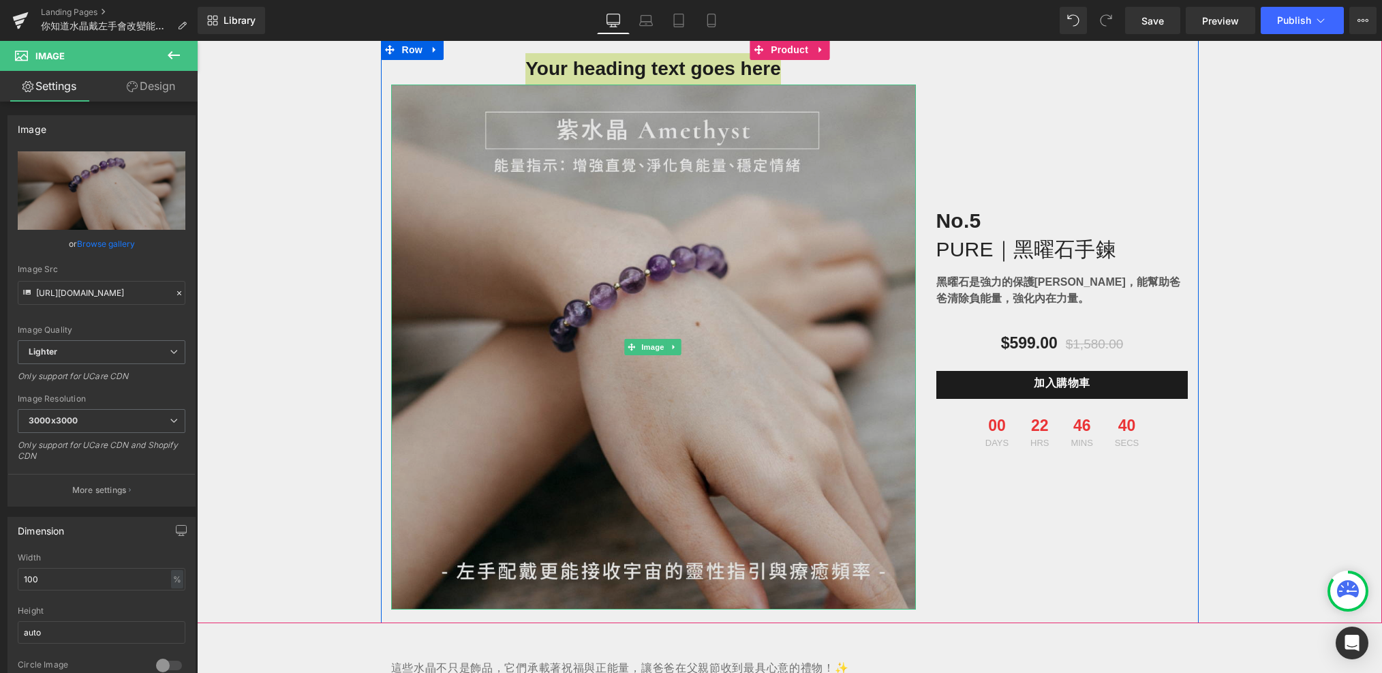
scroll to position [842, 0]
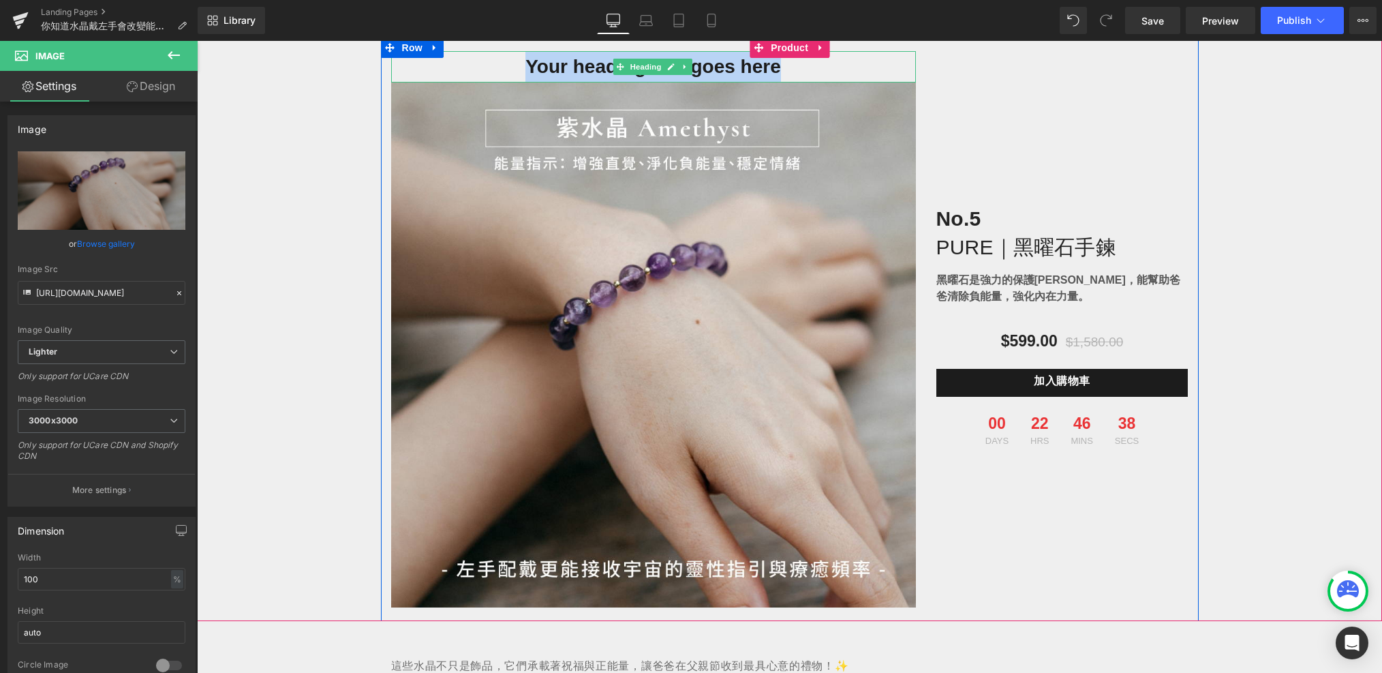
click at [864, 65] on h1 "Your heading text goes here" at bounding box center [653, 66] width 525 height 31
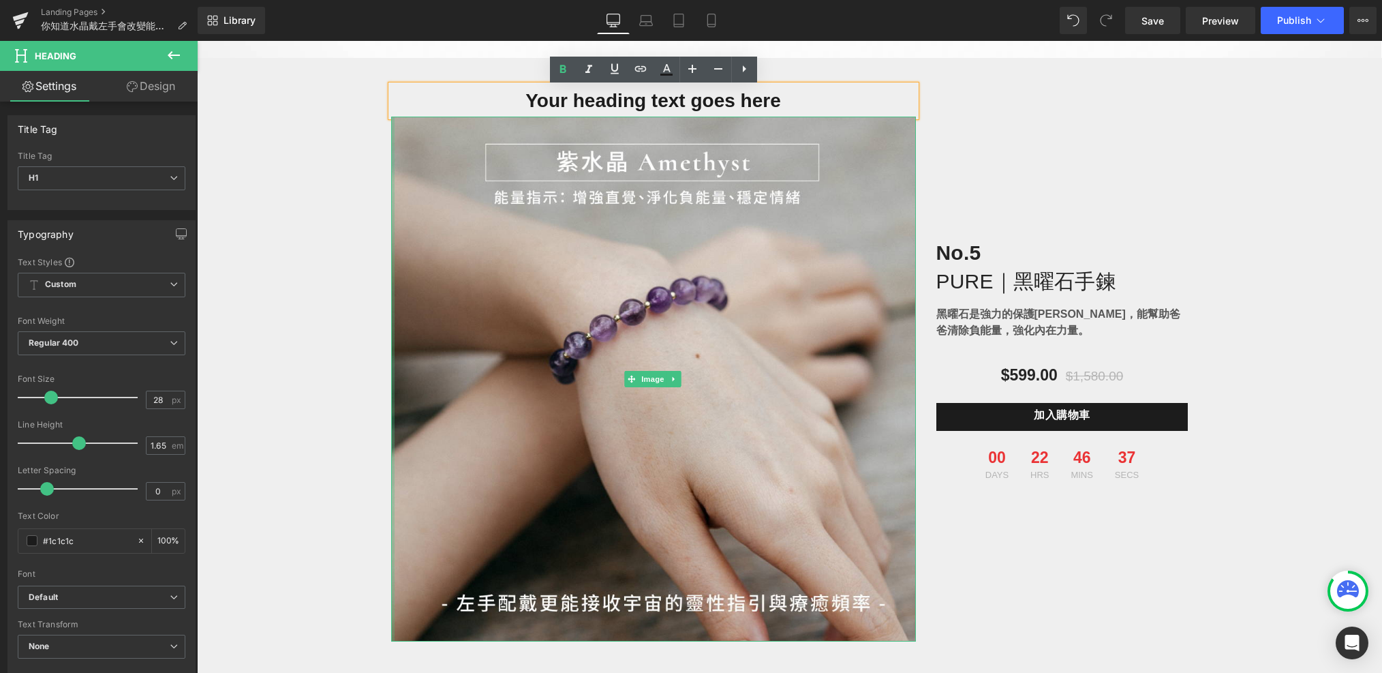
scroll to position [796, 0]
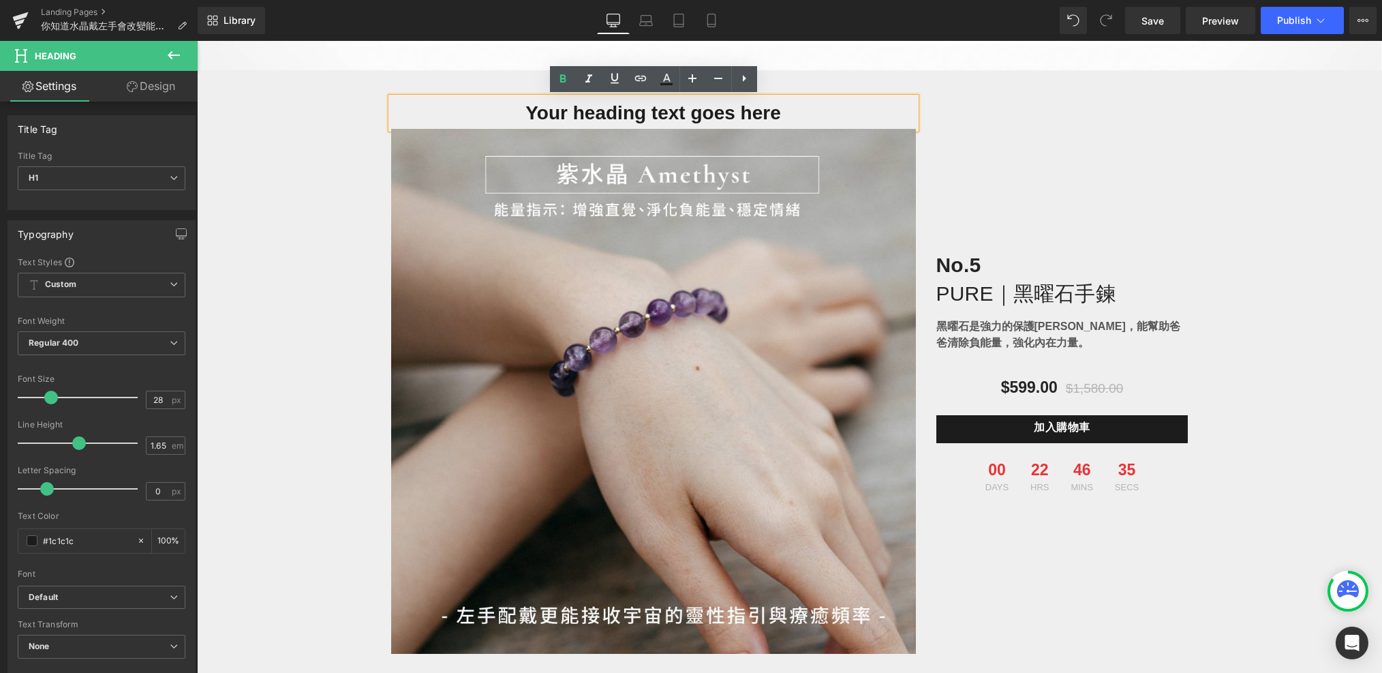
click at [1011, 149] on div "No.5 PURE｜黑曜石手鍊 Heading 黑曜石是強力的保護石，能幫助爸爸清除負能量，強化內在力量。 Text Block $599.00 $1,580…" at bounding box center [1062, 375] width 273 height 556
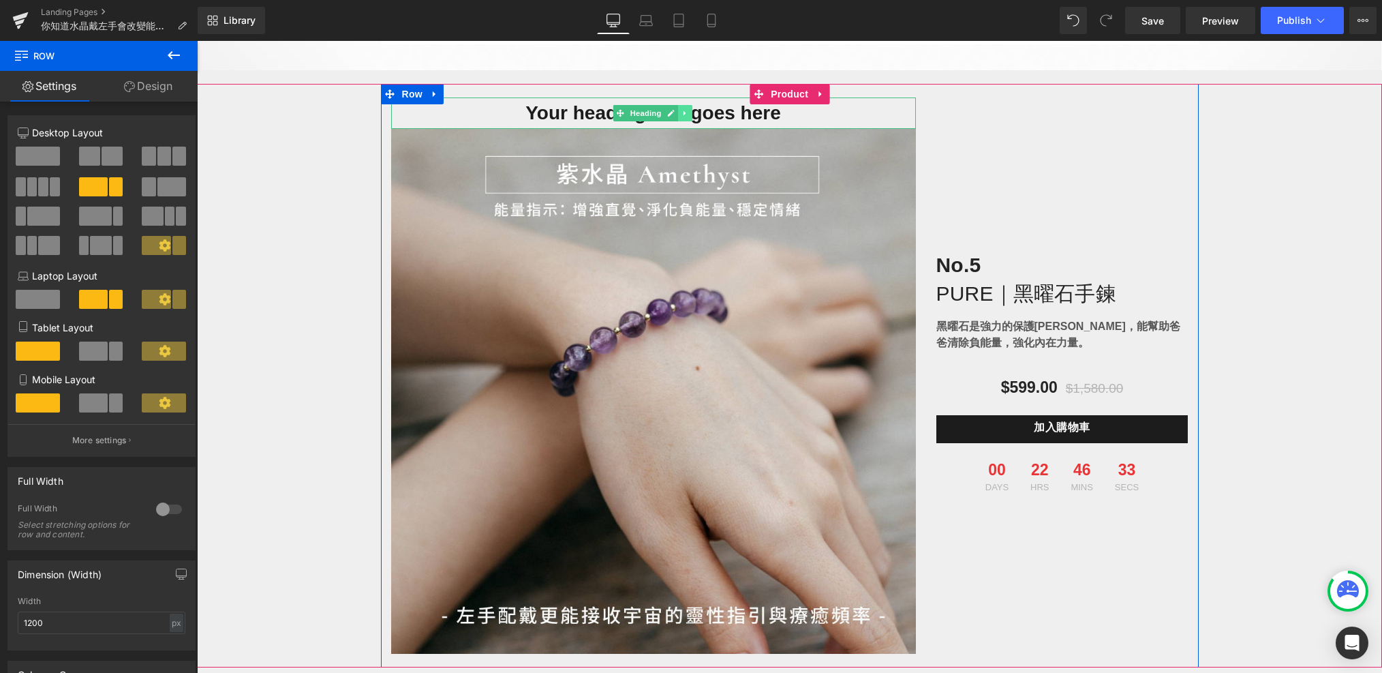
click at [685, 112] on icon at bounding box center [685, 113] width 2 height 5
click at [694, 112] on icon at bounding box center [692, 113] width 7 height 7
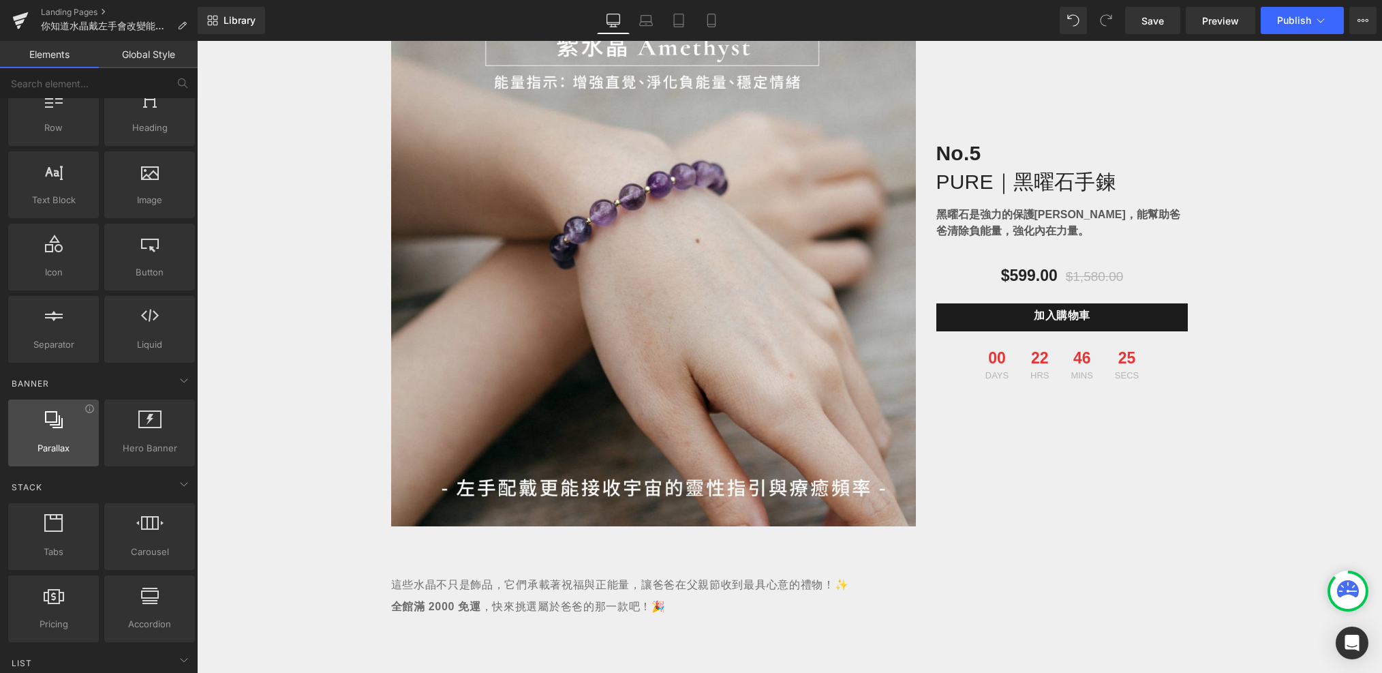
scroll to position [0, 0]
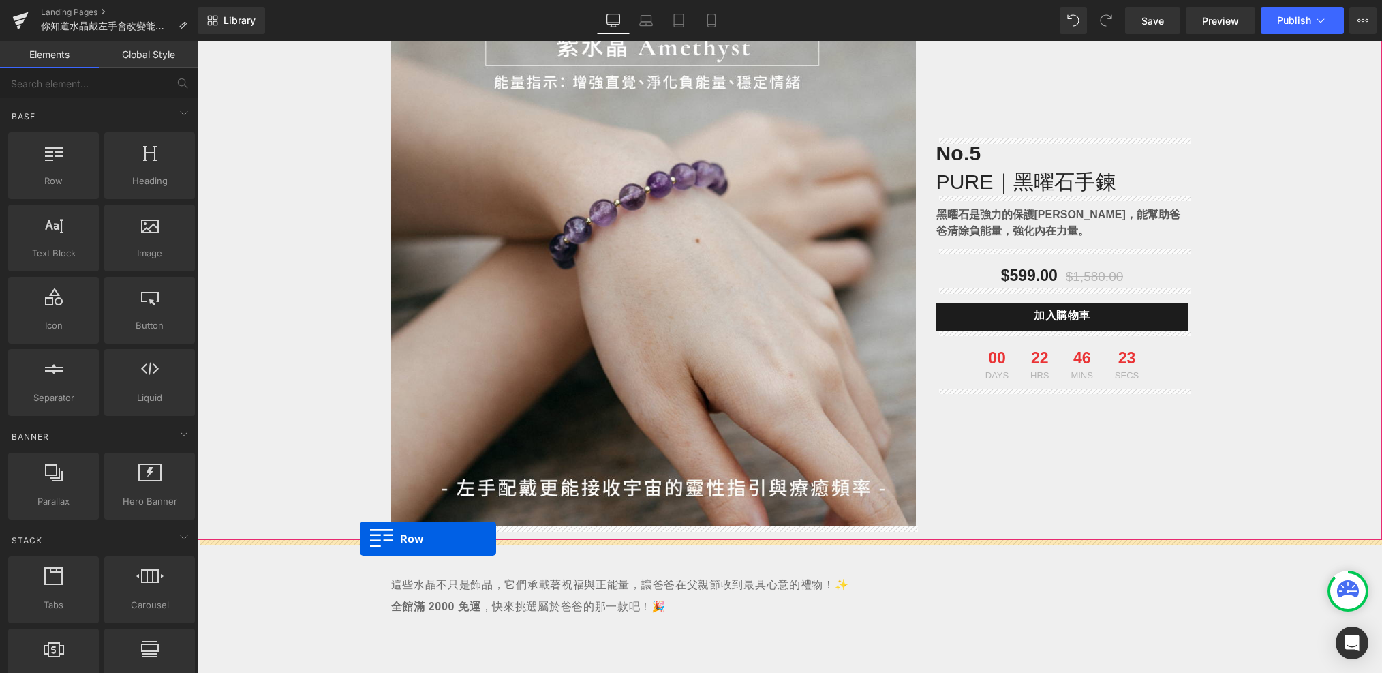
drag, startPoint x: 264, startPoint y: 218, endPoint x: 359, endPoint y: 537, distance: 332.9
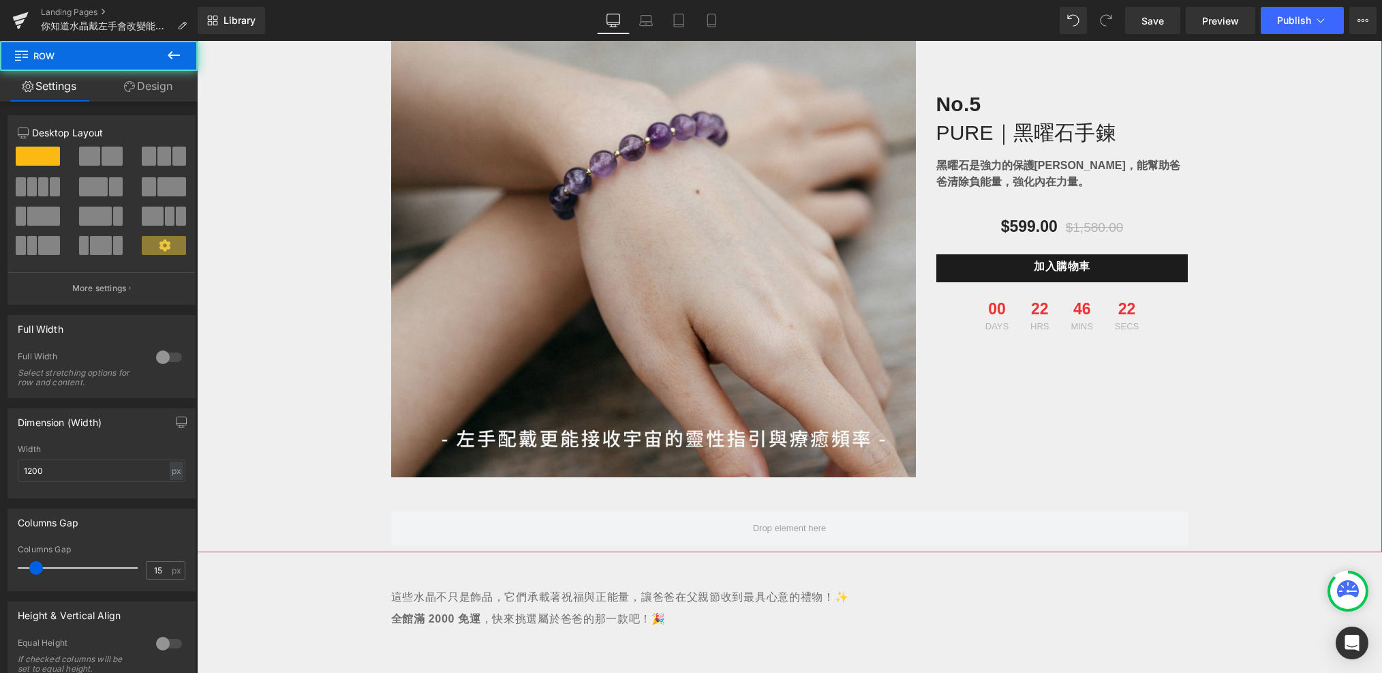
scroll to position [943, 0]
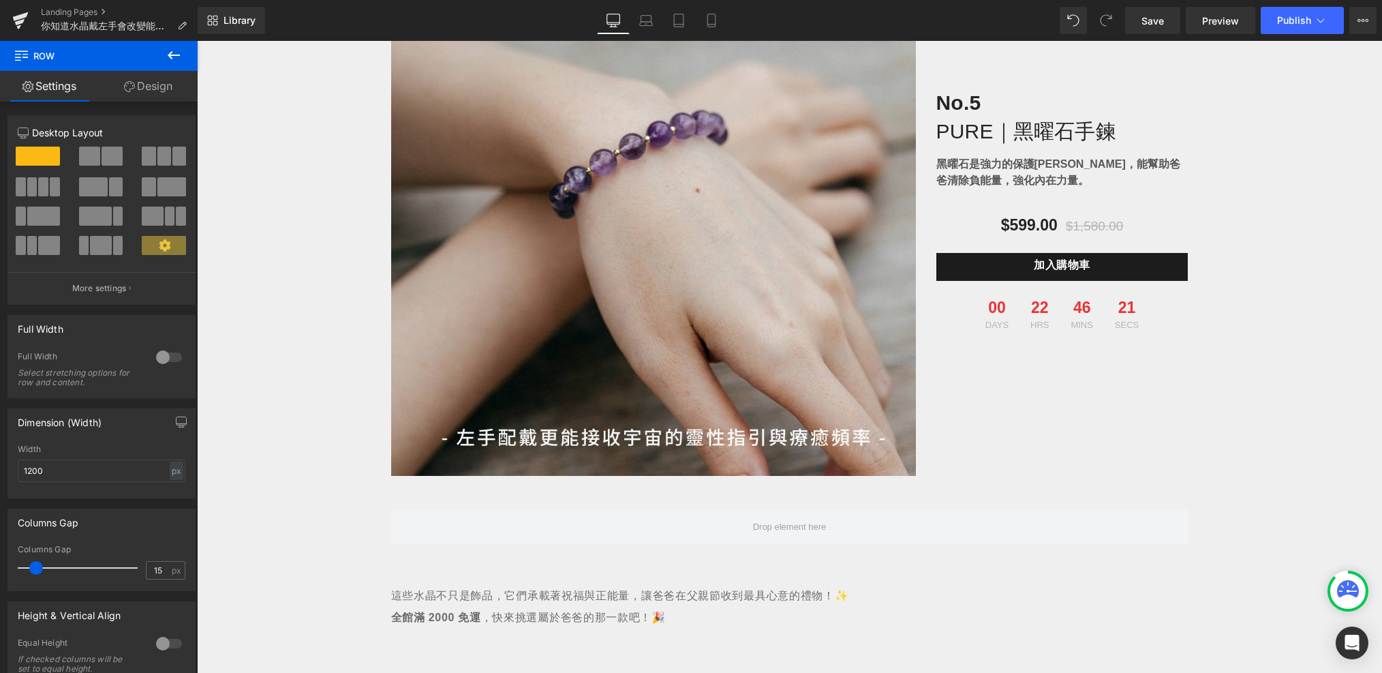
click at [173, 52] on icon at bounding box center [174, 55] width 16 height 16
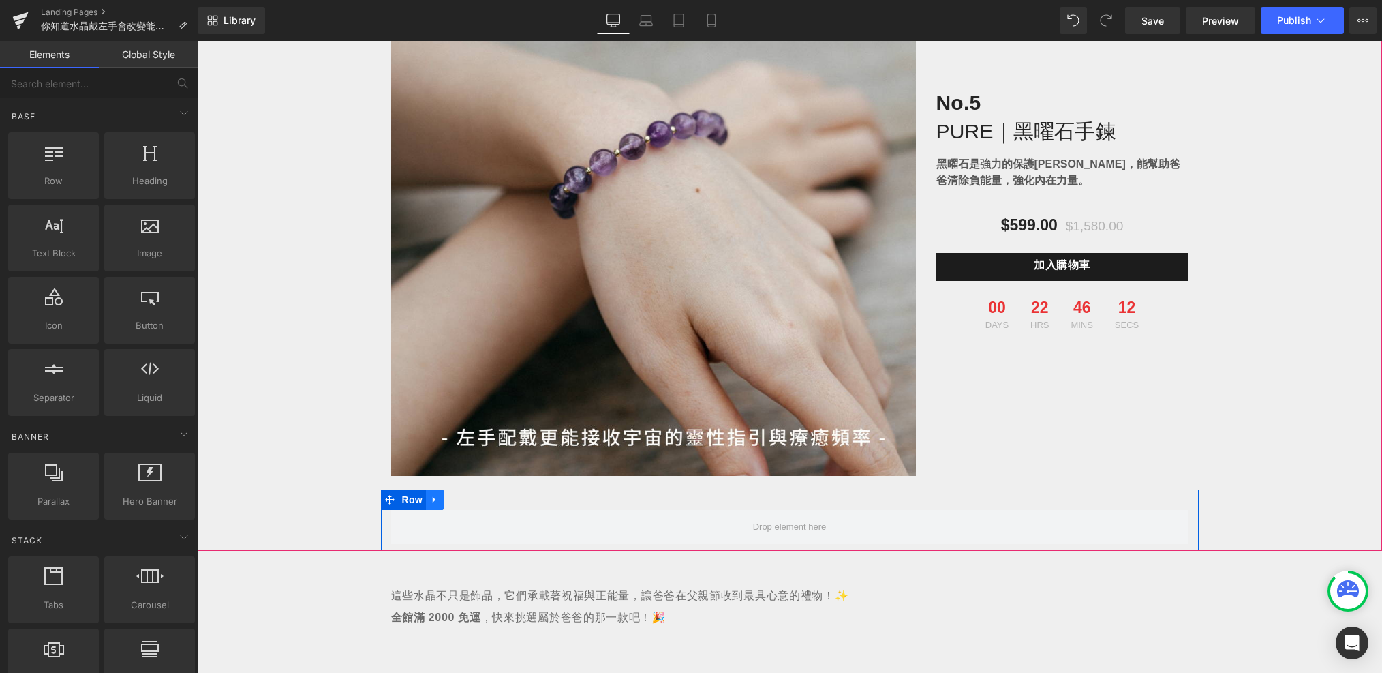
click at [440, 506] on link at bounding box center [435, 499] width 18 height 20
click at [468, 506] on link at bounding box center [470, 499] width 18 height 20
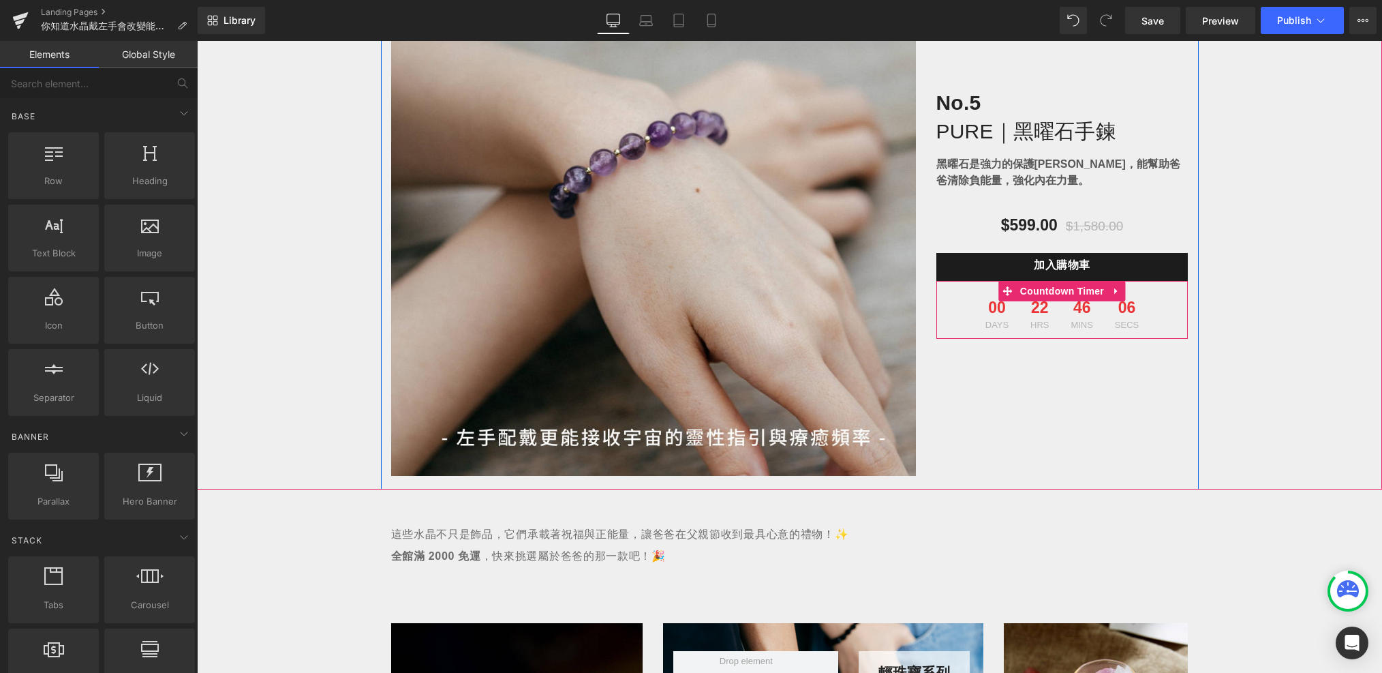
scroll to position [957, 0]
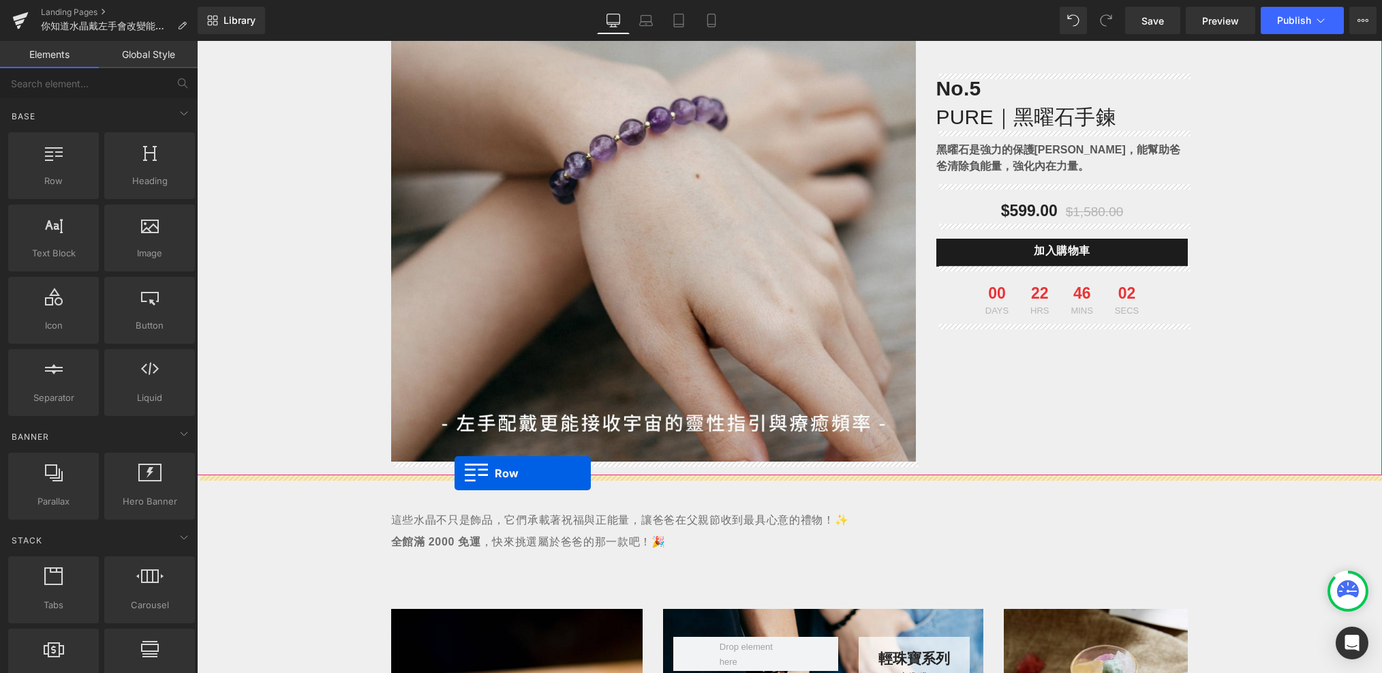
drag, startPoint x: 248, startPoint y: 210, endPoint x: 455, endPoint y: 473, distance: 334.5
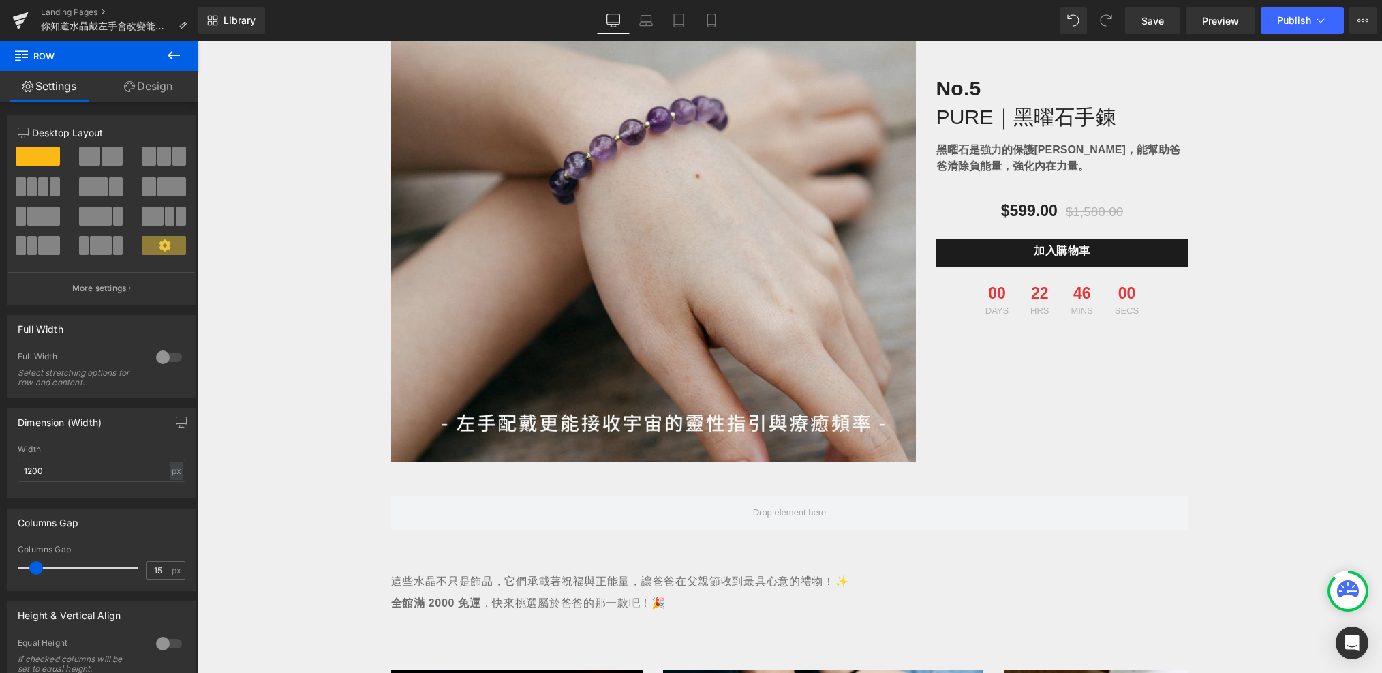
click at [168, 57] on icon at bounding box center [174, 55] width 16 height 16
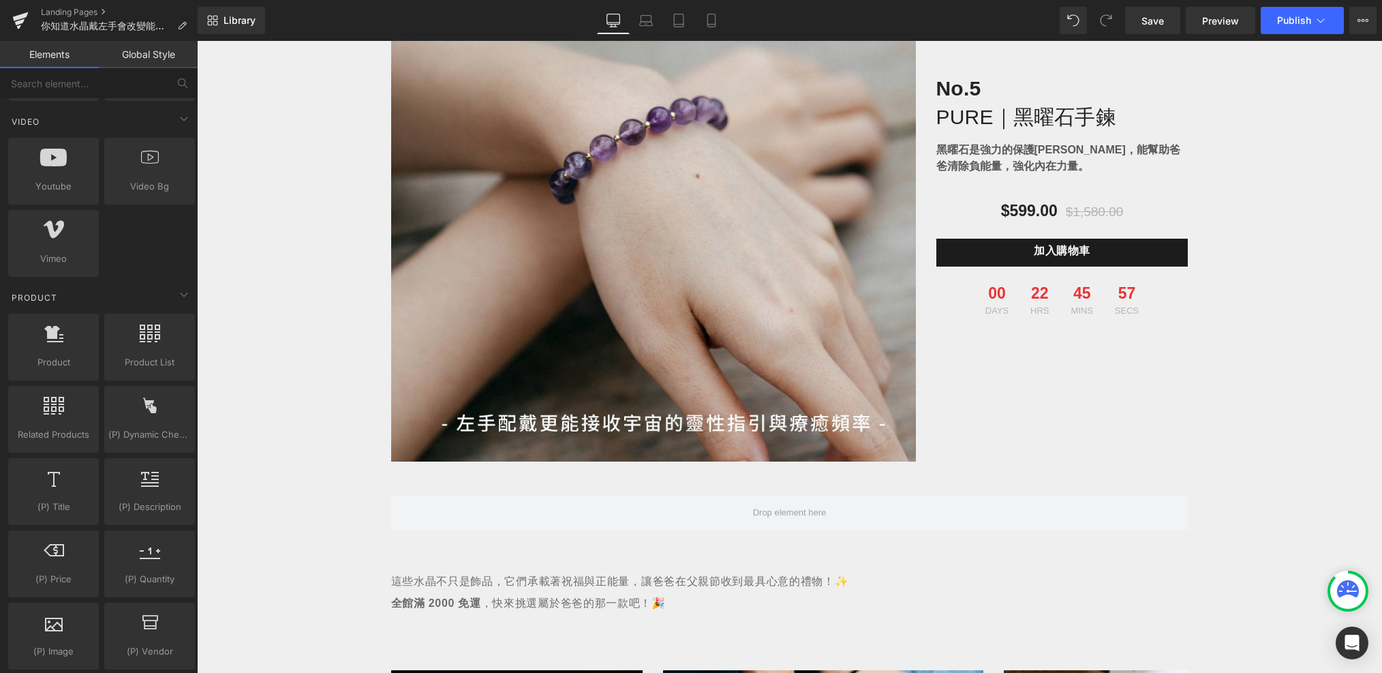
scroll to position [1024, 0]
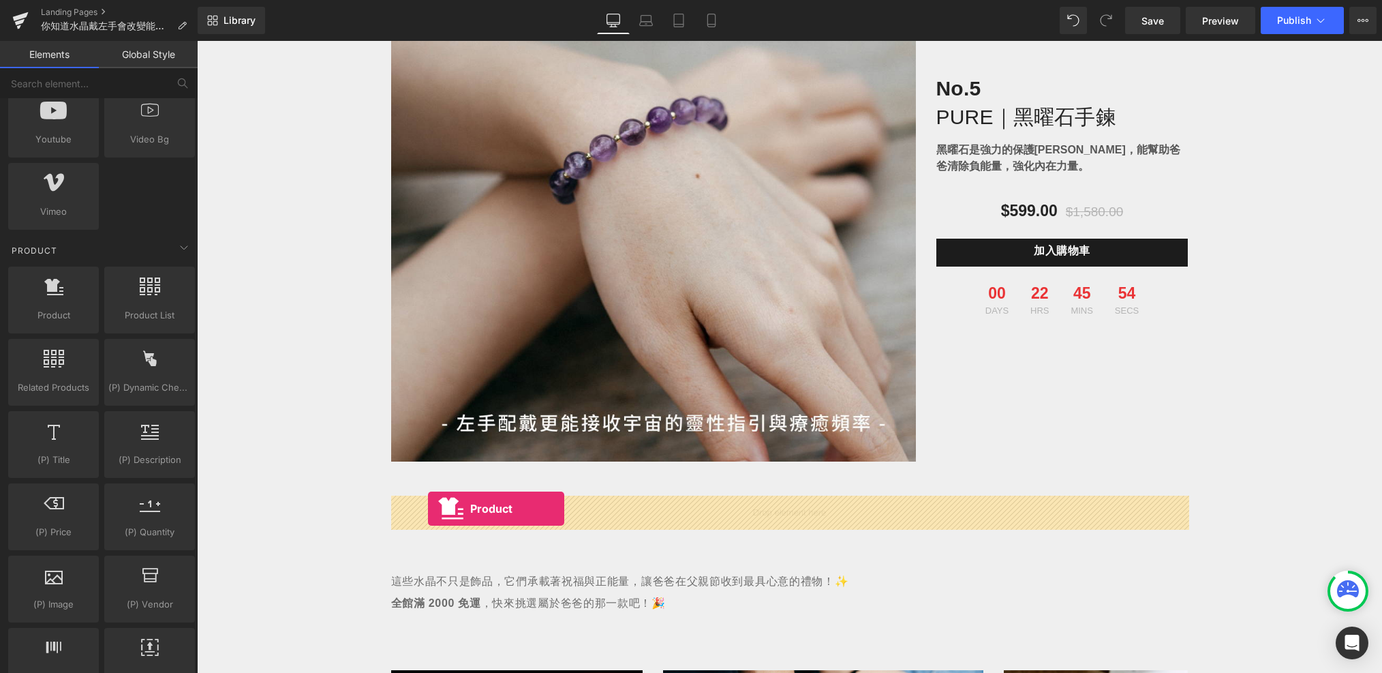
drag, startPoint x: 249, startPoint y: 336, endPoint x: 428, endPoint y: 508, distance: 248.3
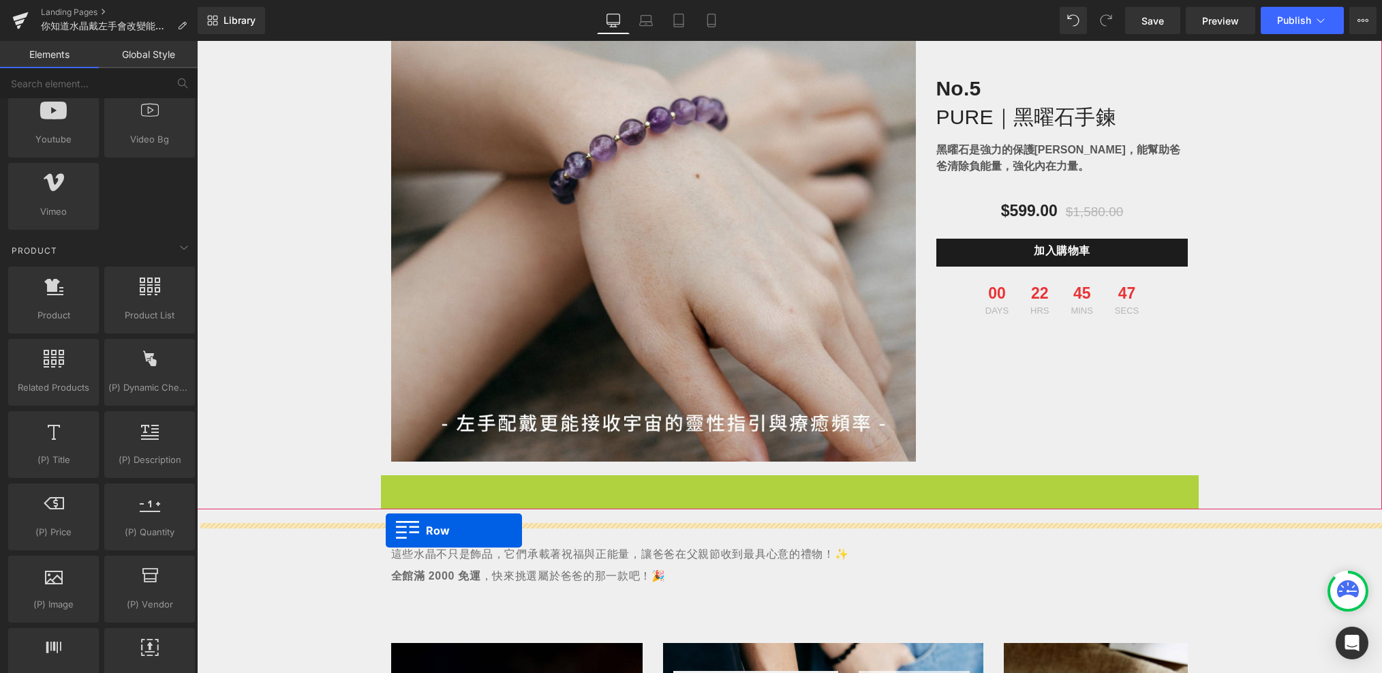
drag, startPoint x: 393, startPoint y: 485, endPoint x: 386, endPoint y: 530, distance: 46.2
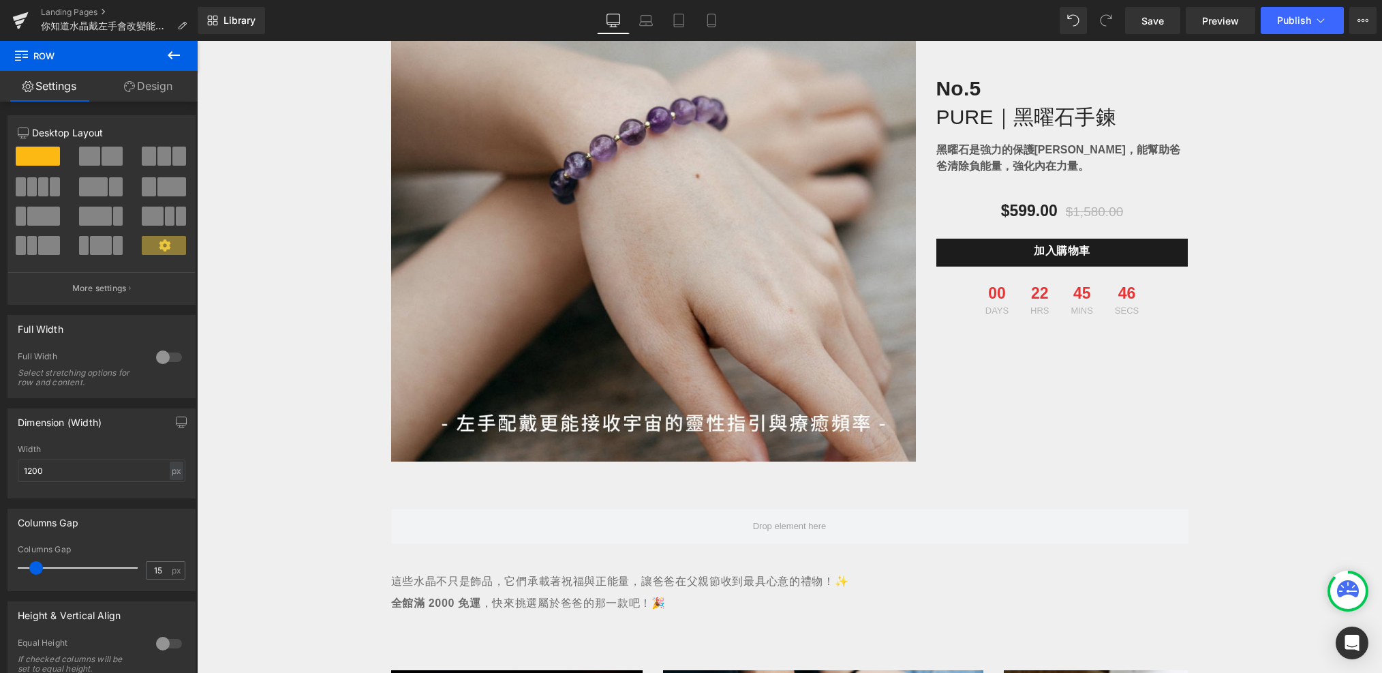
click at [174, 56] on icon at bounding box center [174, 55] width 16 height 16
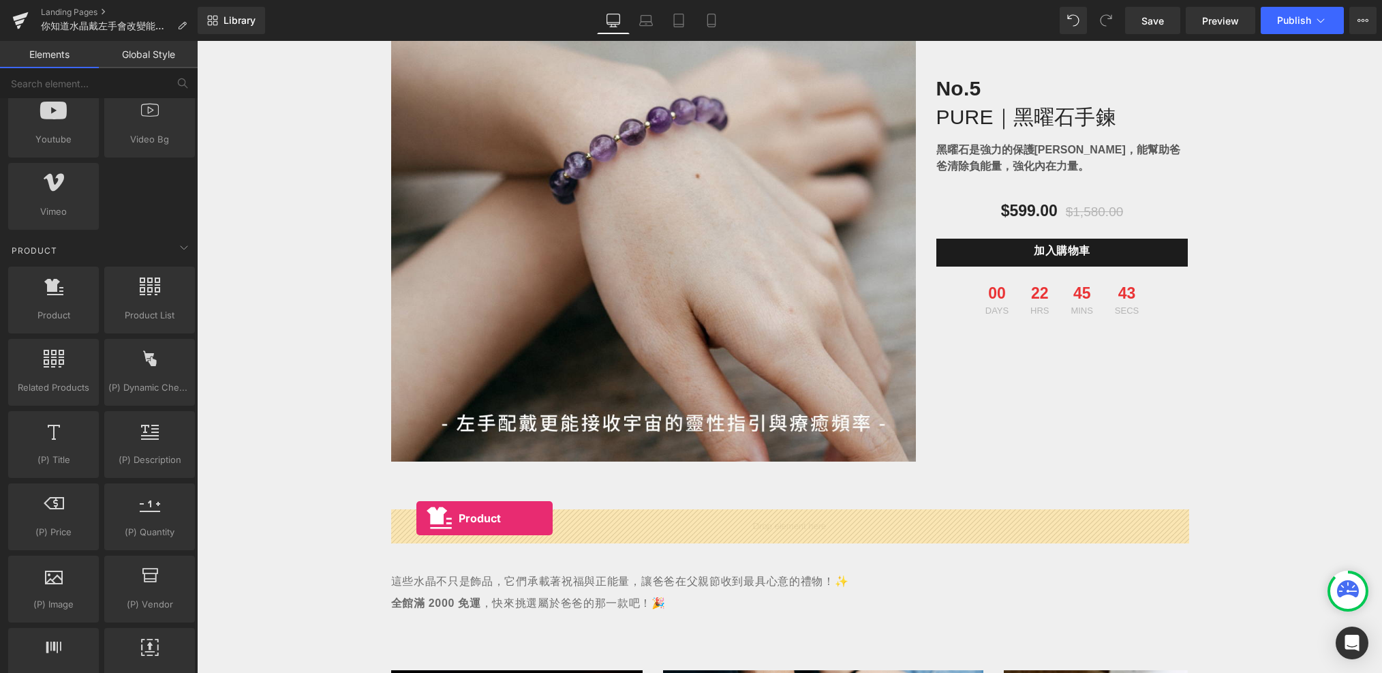
drag, startPoint x: 254, startPoint y: 348, endPoint x: 416, endPoint y: 518, distance: 235.2
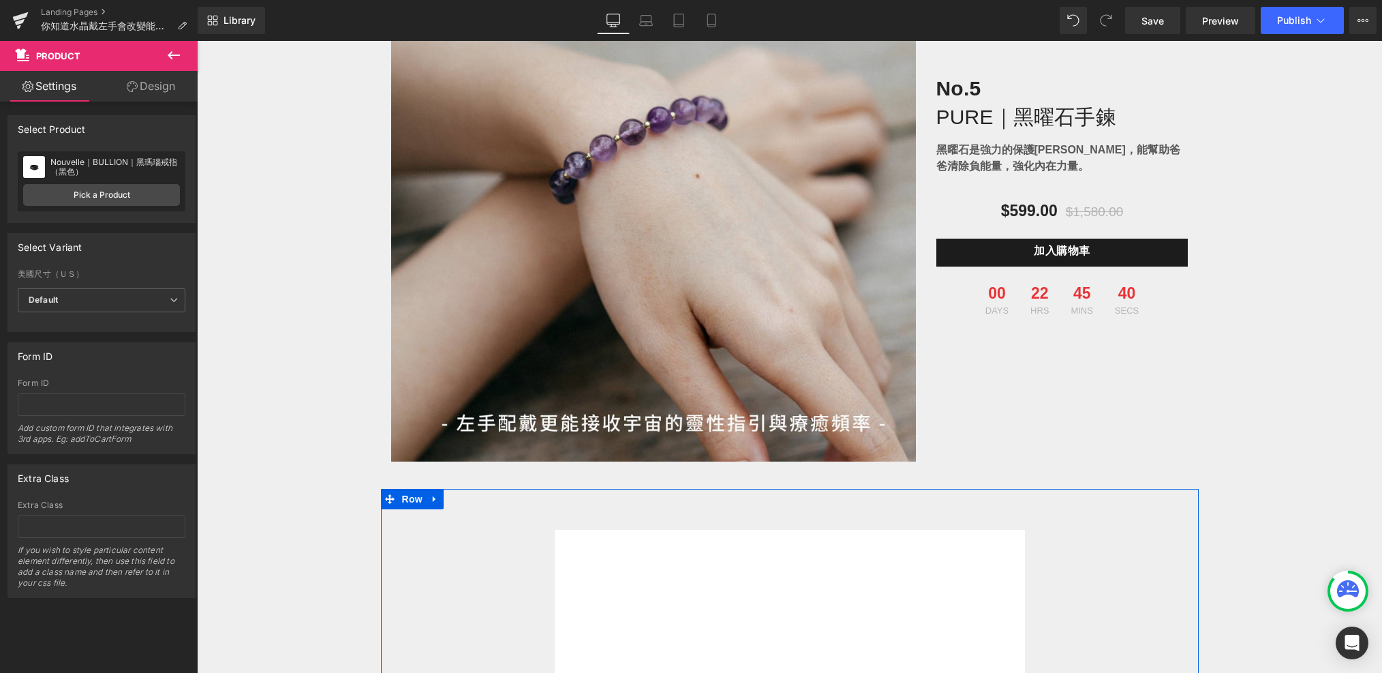
click at [166, 45] on button at bounding box center [174, 56] width 48 height 30
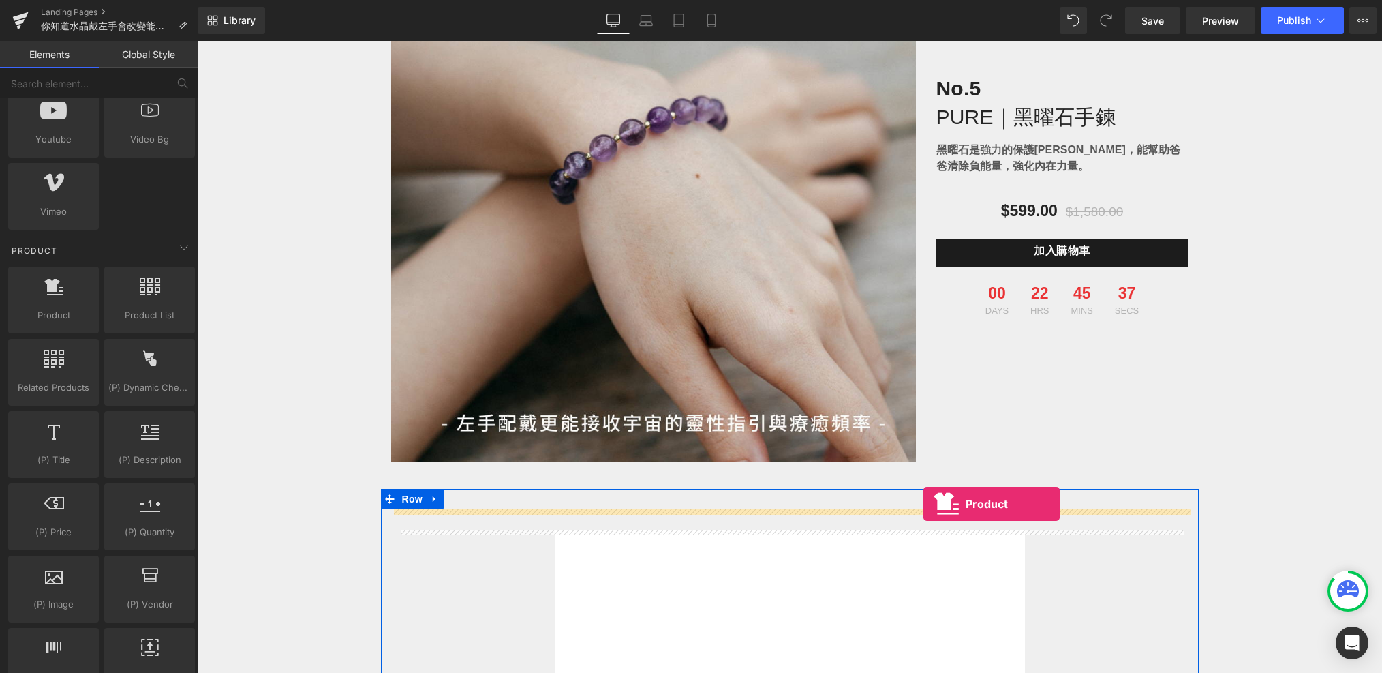
drag, startPoint x: 232, startPoint y: 343, endPoint x: 923, endPoint y: 499, distance: 707.9
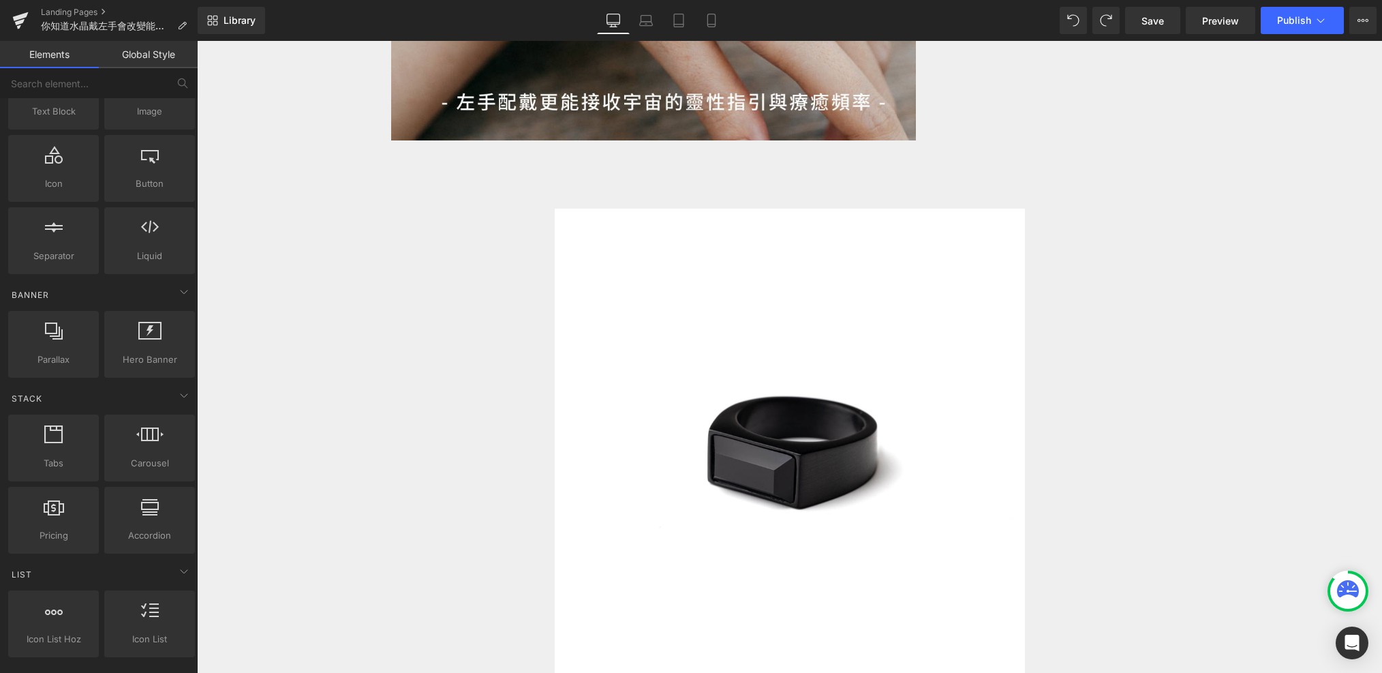
scroll to position [0, 0]
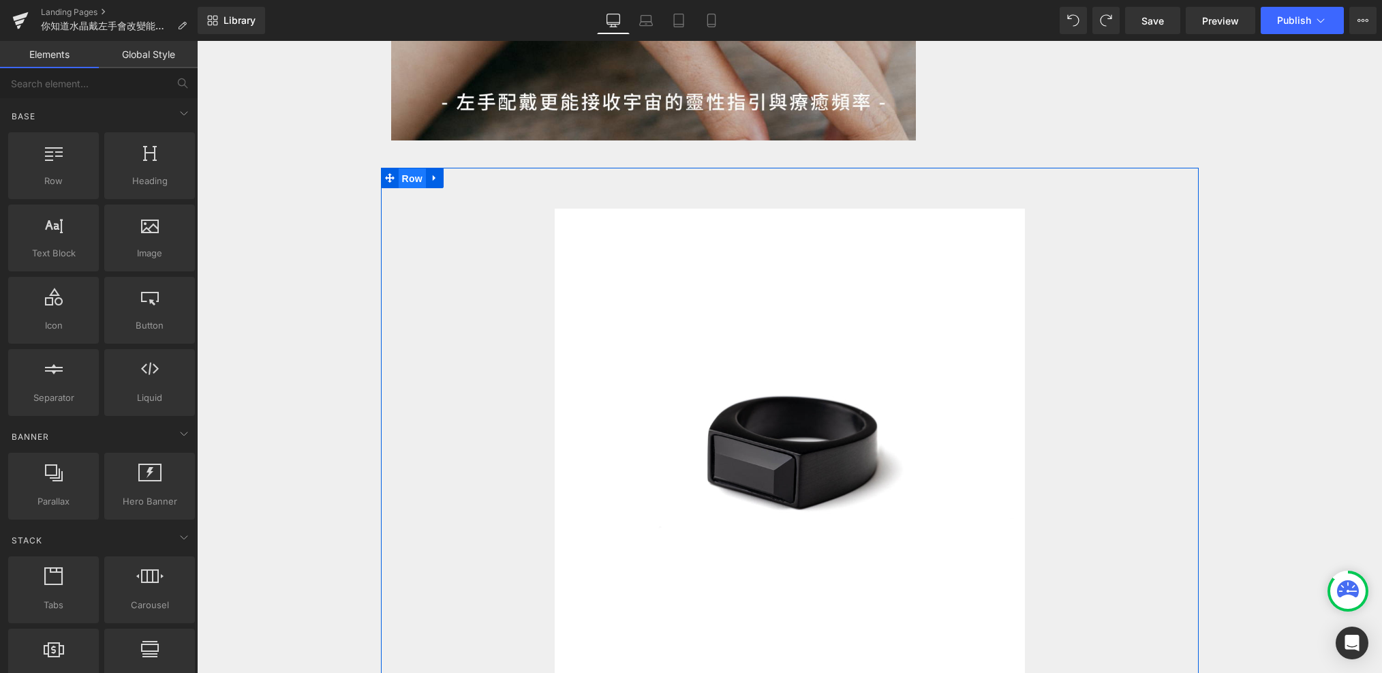
click at [406, 177] on span "Row" at bounding box center [412, 178] width 27 height 20
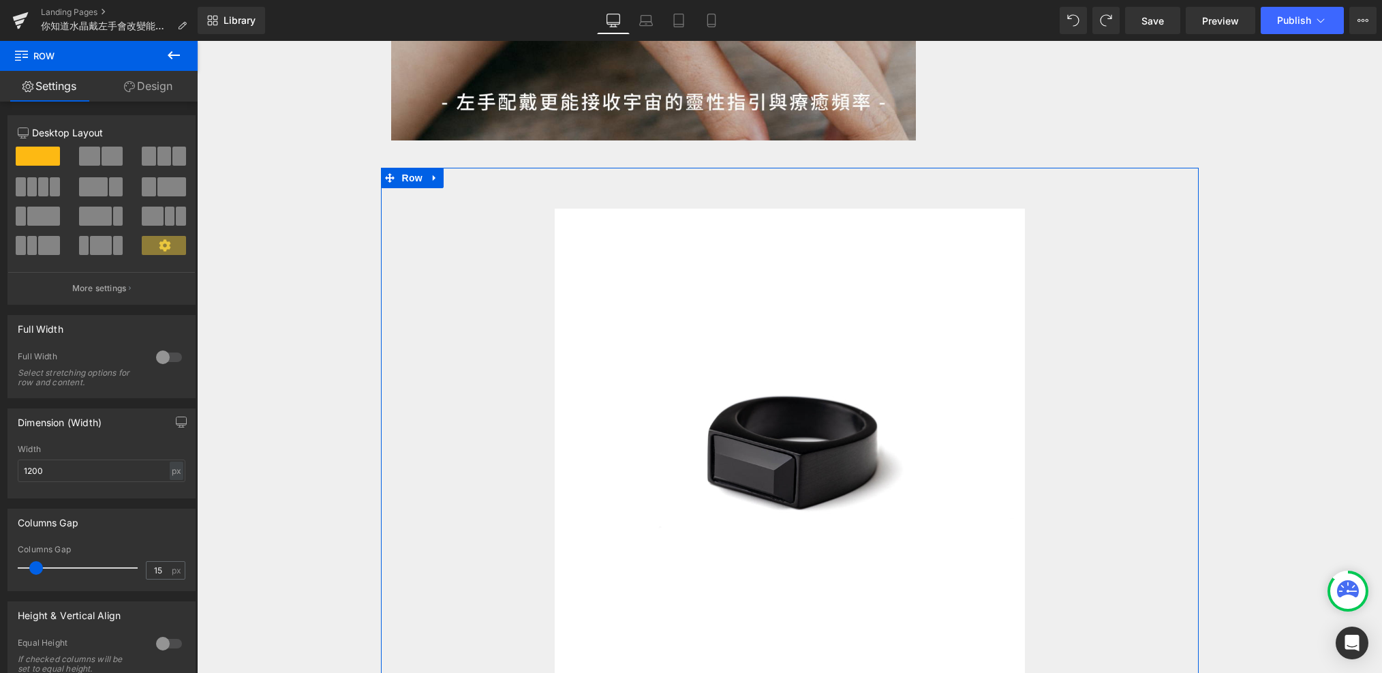
click at [47, 189] on button at bounding box center [39, 186] width 46 height 19
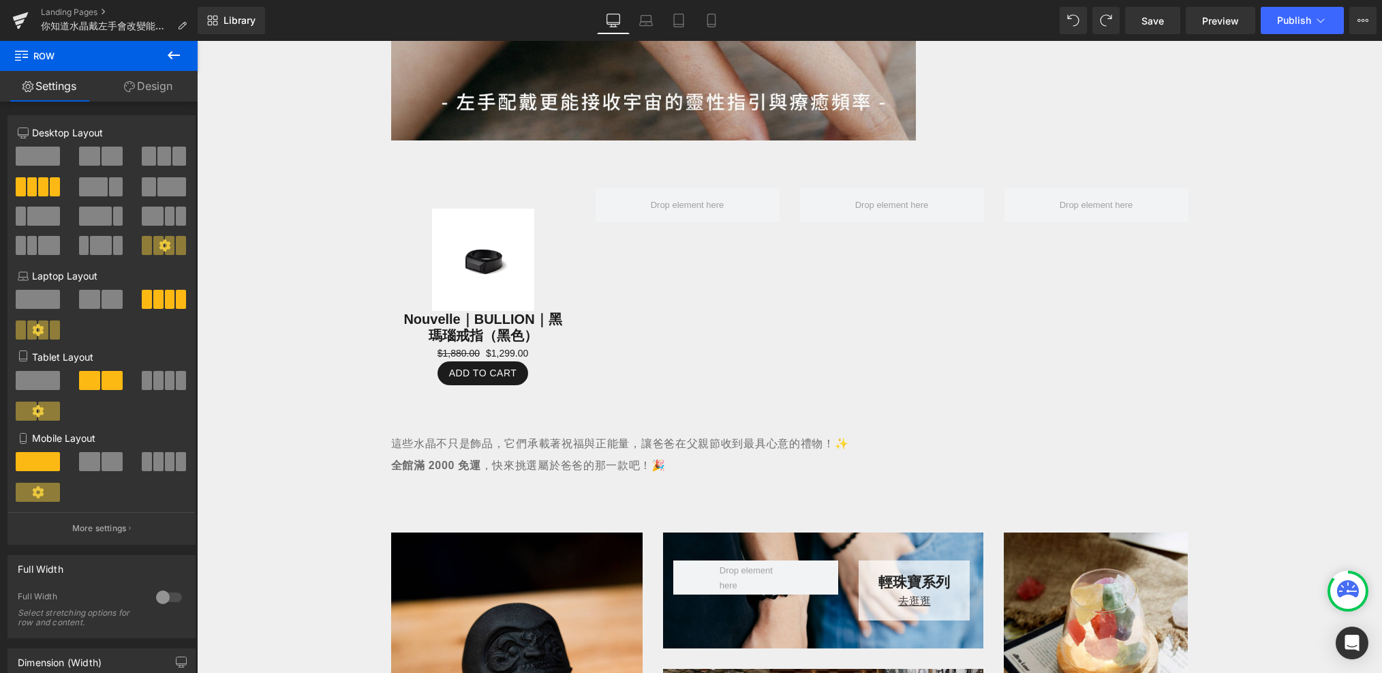
click at [172, 55] on icon at bounding box center [174, 55] width 12 height 8
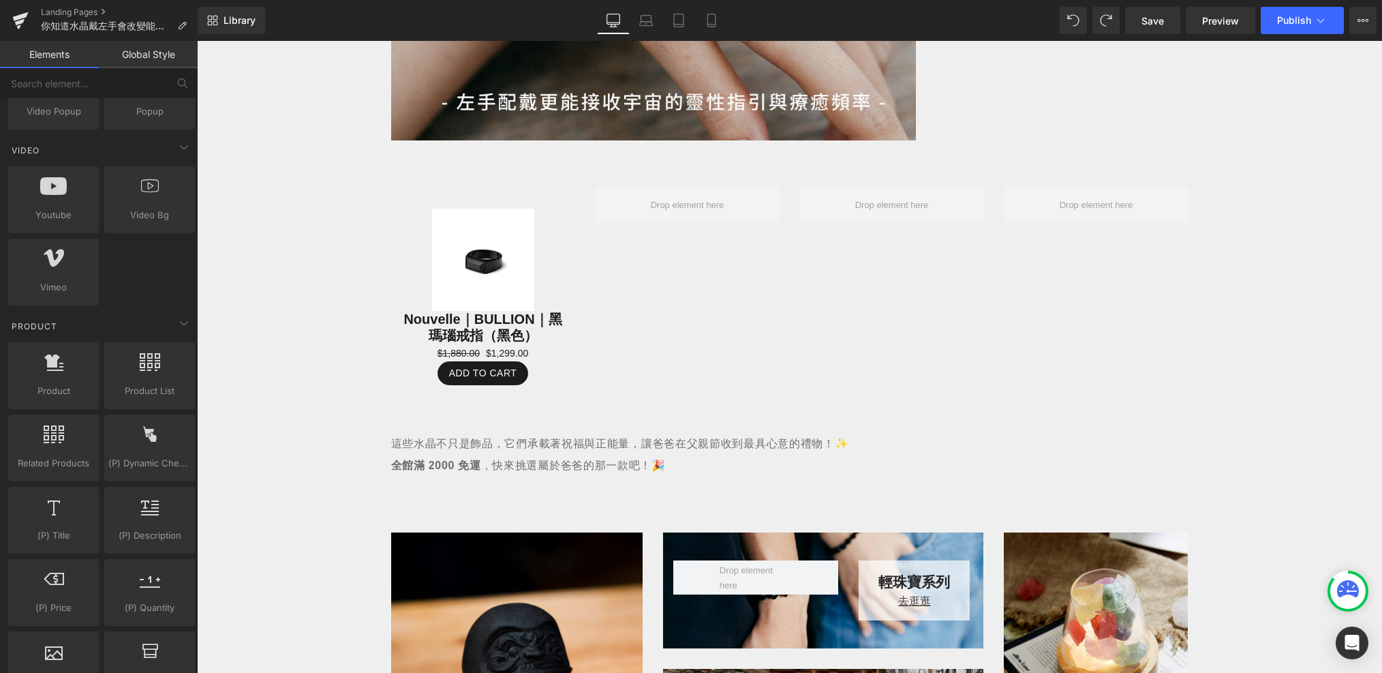
scroll to position [964, 0]
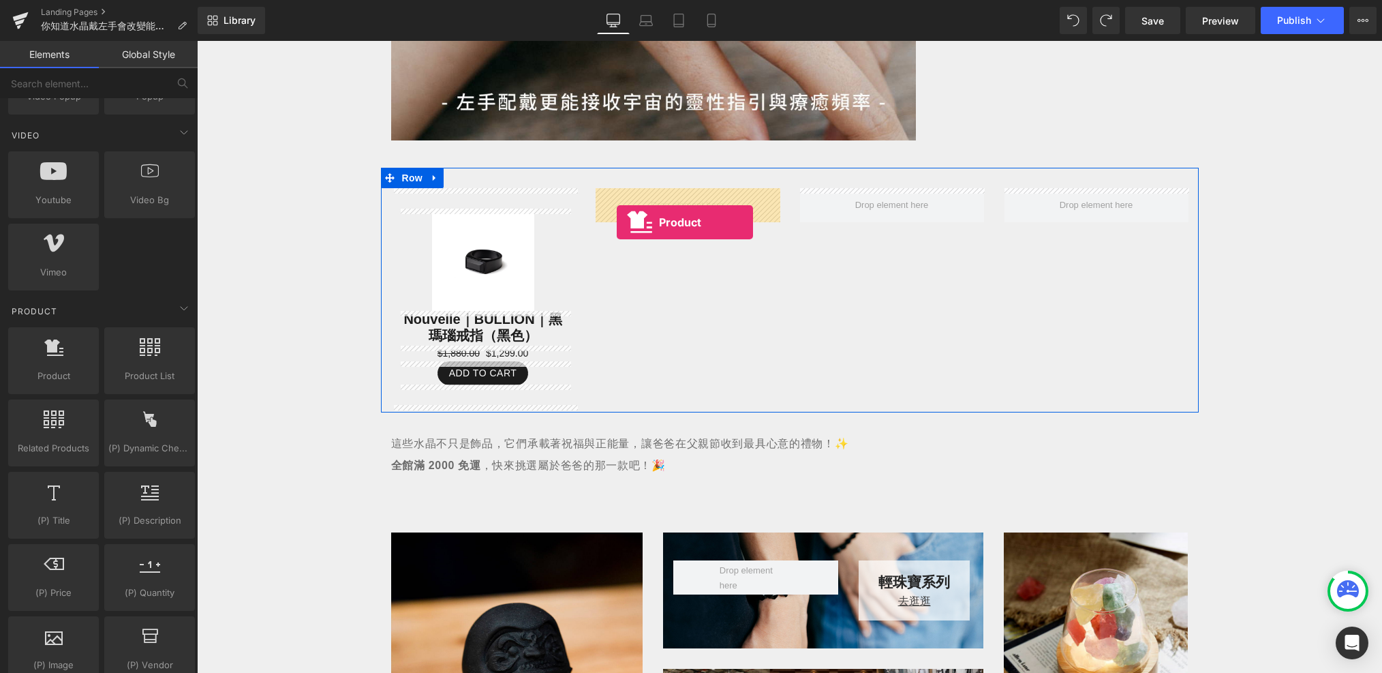
drag, startPoint x: 247, startPoint y: 384, endPoint x: 616, endPoint y: 221, distance: 403.7
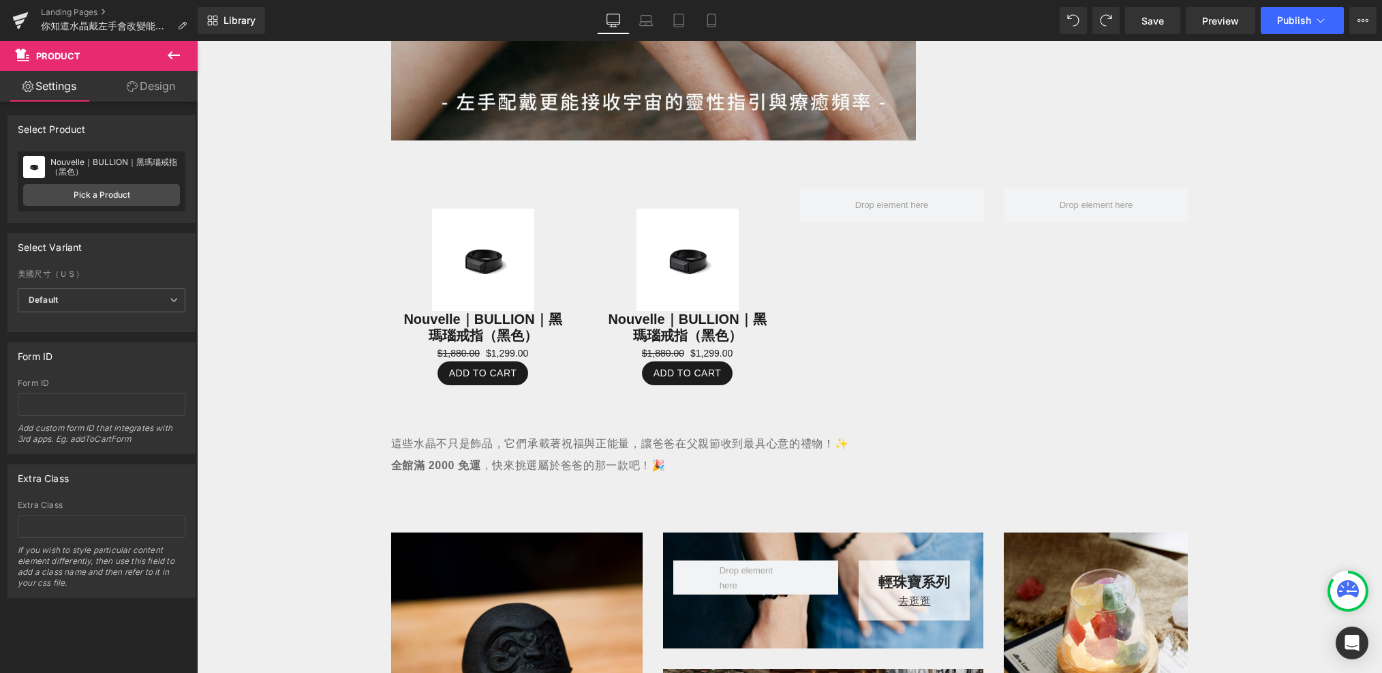
click at [177, 59] on icon at bounding box center [174, 55] width 16 height 16
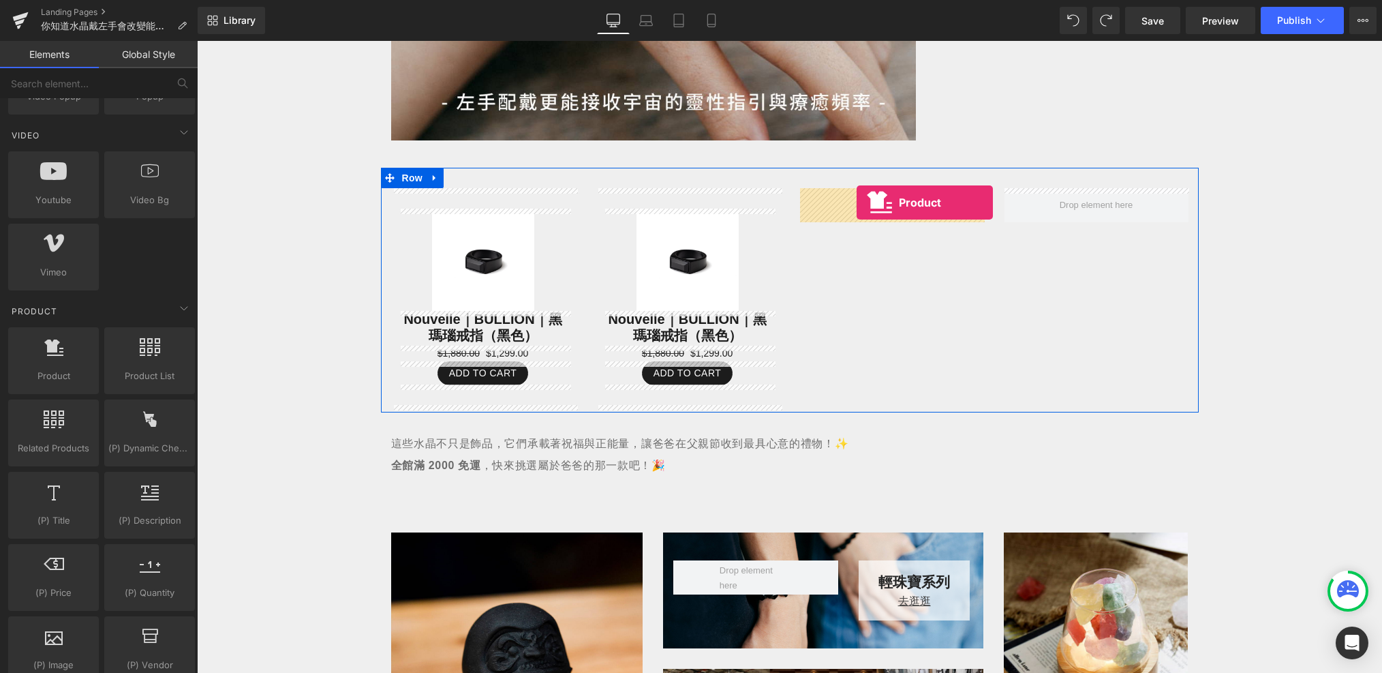
drag, startPoint x: 259, startPoint y: 378, endPoint x: 855, endPoint y: 202, distance: 621.6
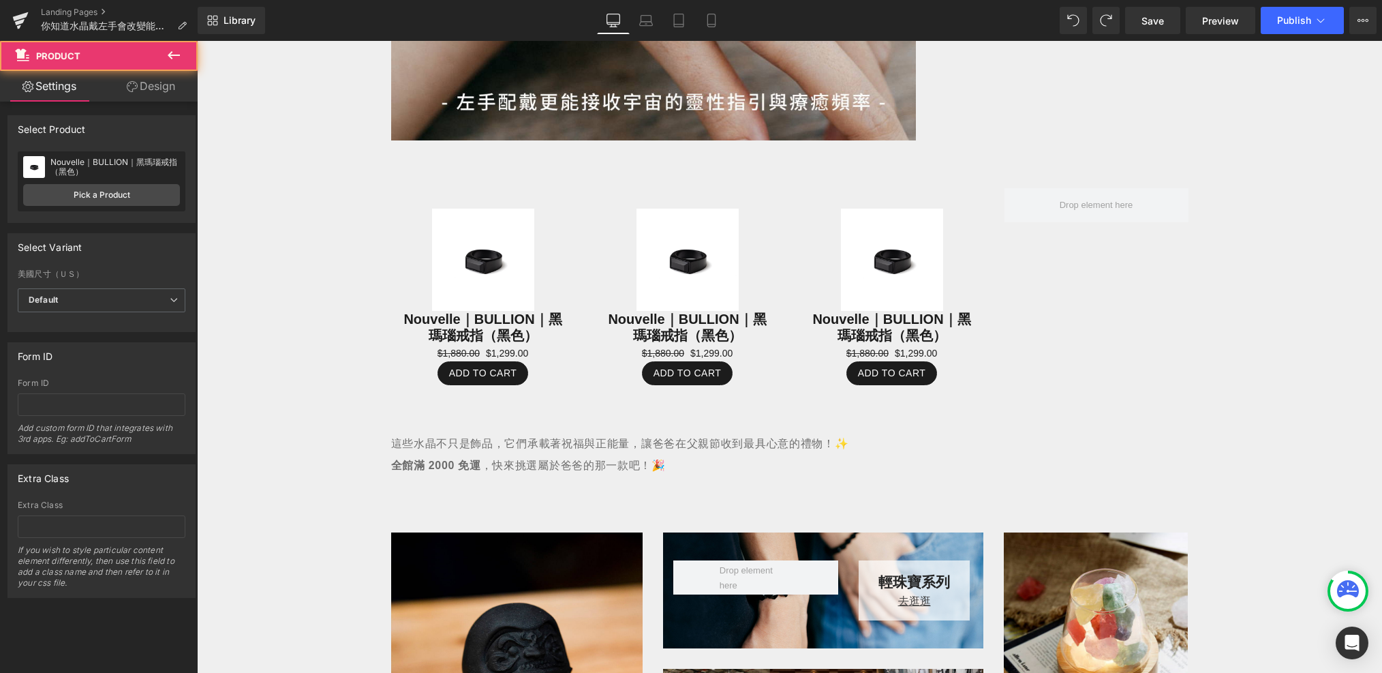
click at [182, 57] on button at bounding box center [174, 56] width 48 height 30
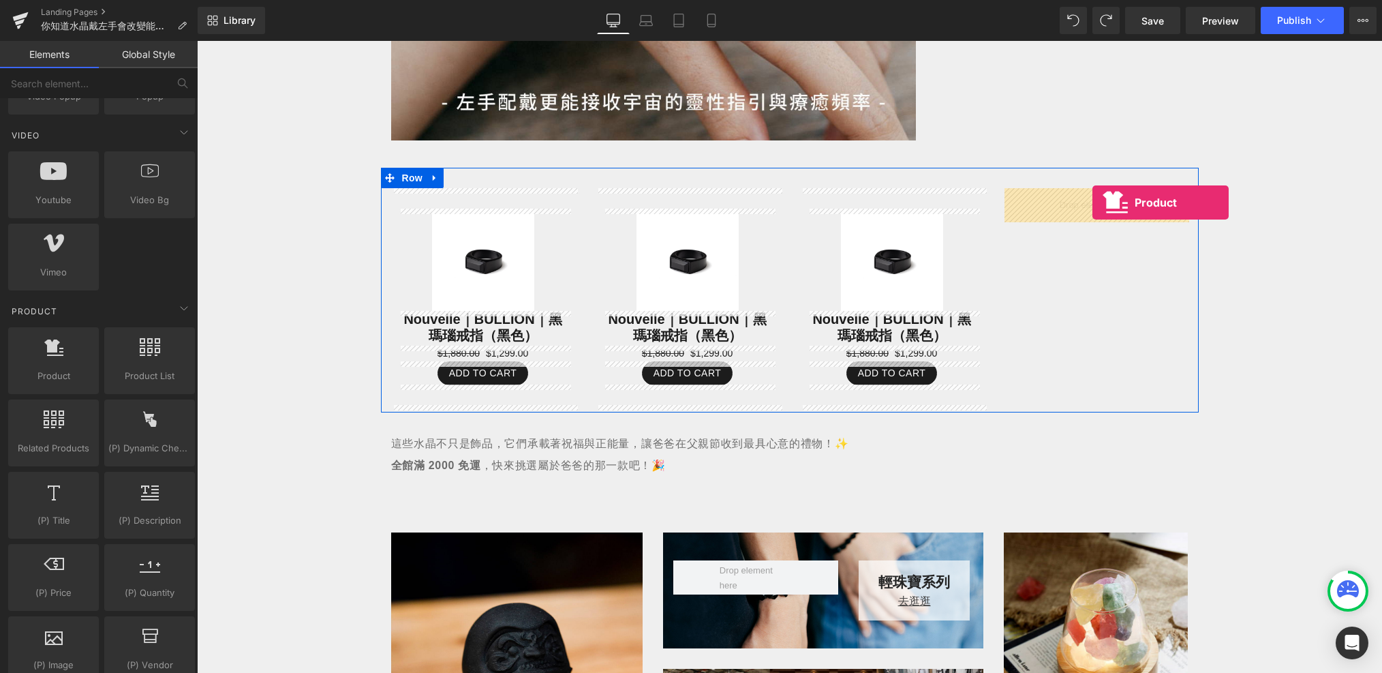
drag, startPoint x: 250, startPoint y: 395, endPoint x: 1093, endPoint y: 202, distance: 864.2
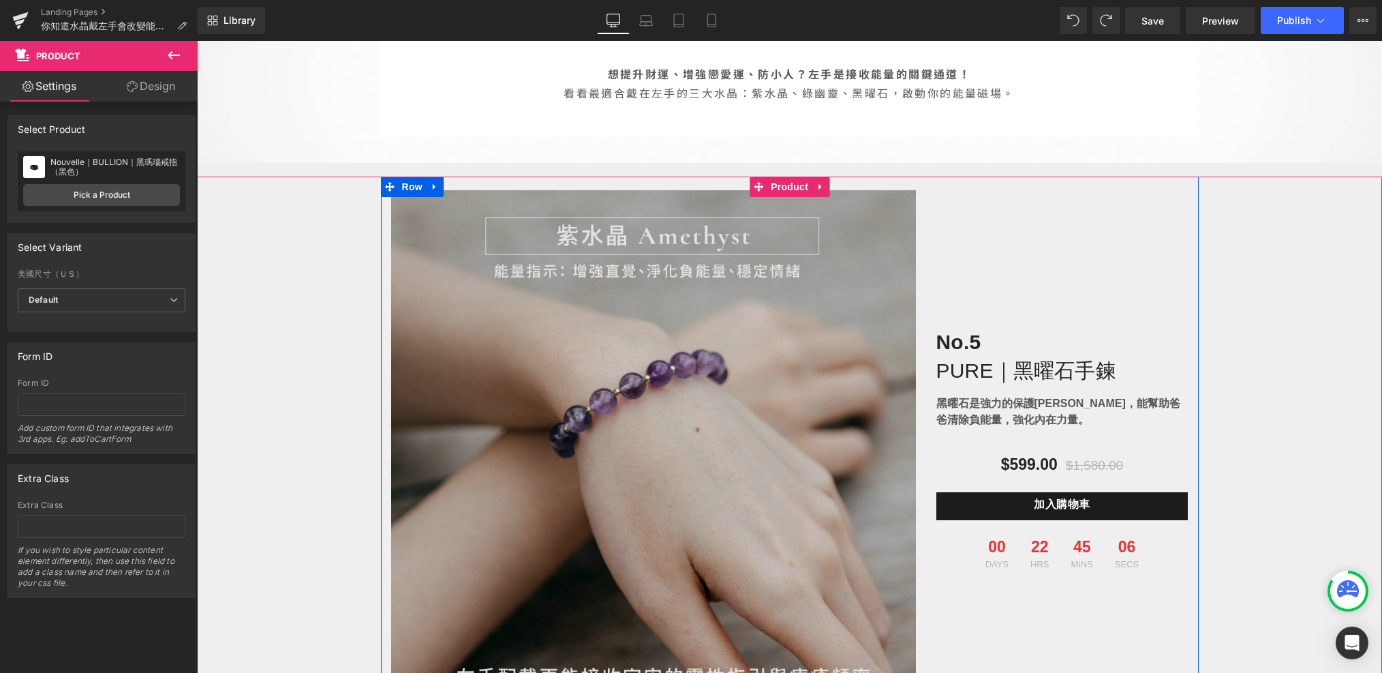
scroll to position [700, 0]
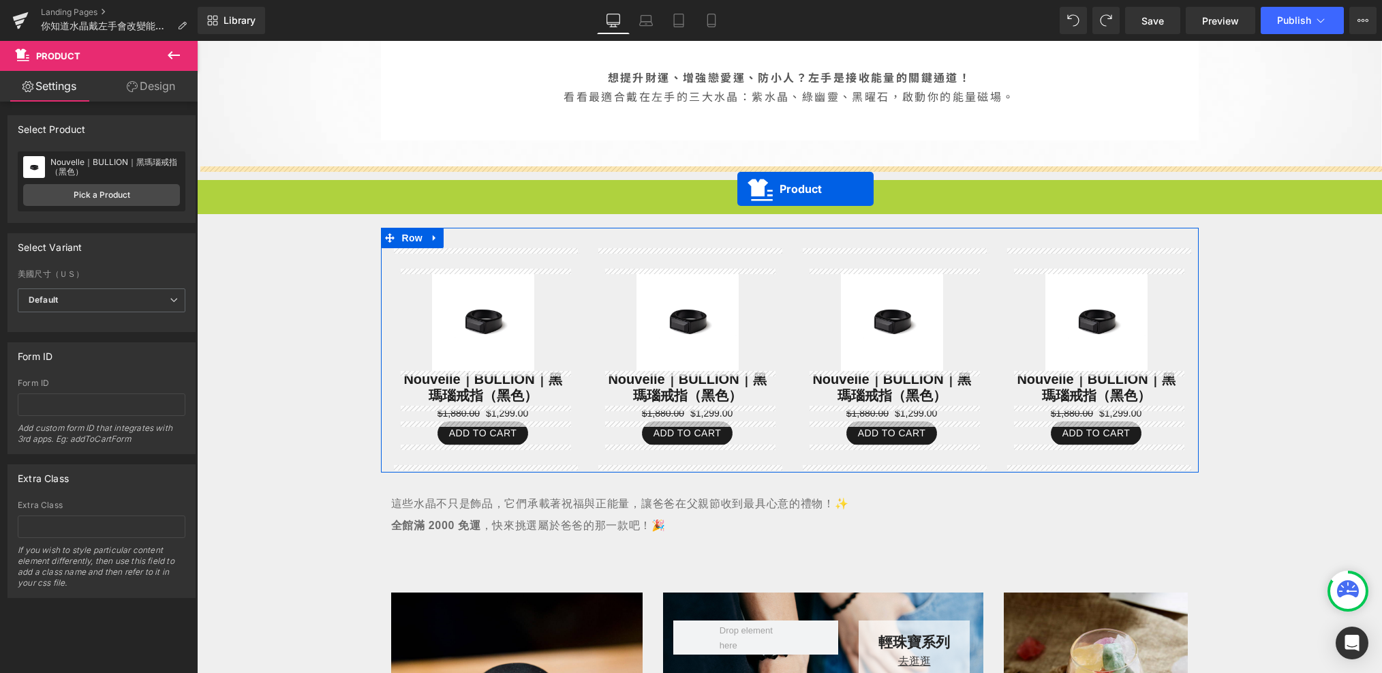
drag, startPoint x: 770, startPoint y: 189, endPoint x: 737, endPoint y: 189, distance: 32.7
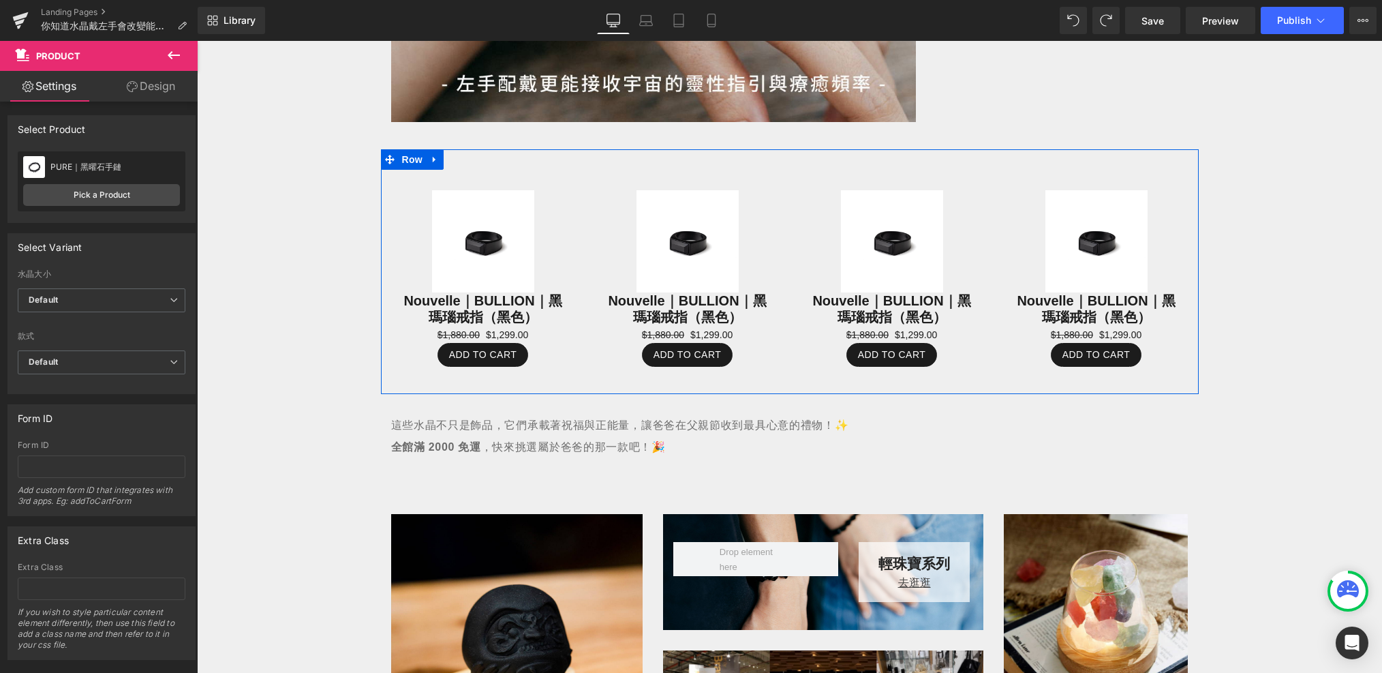
scroll to position [1303, 0]
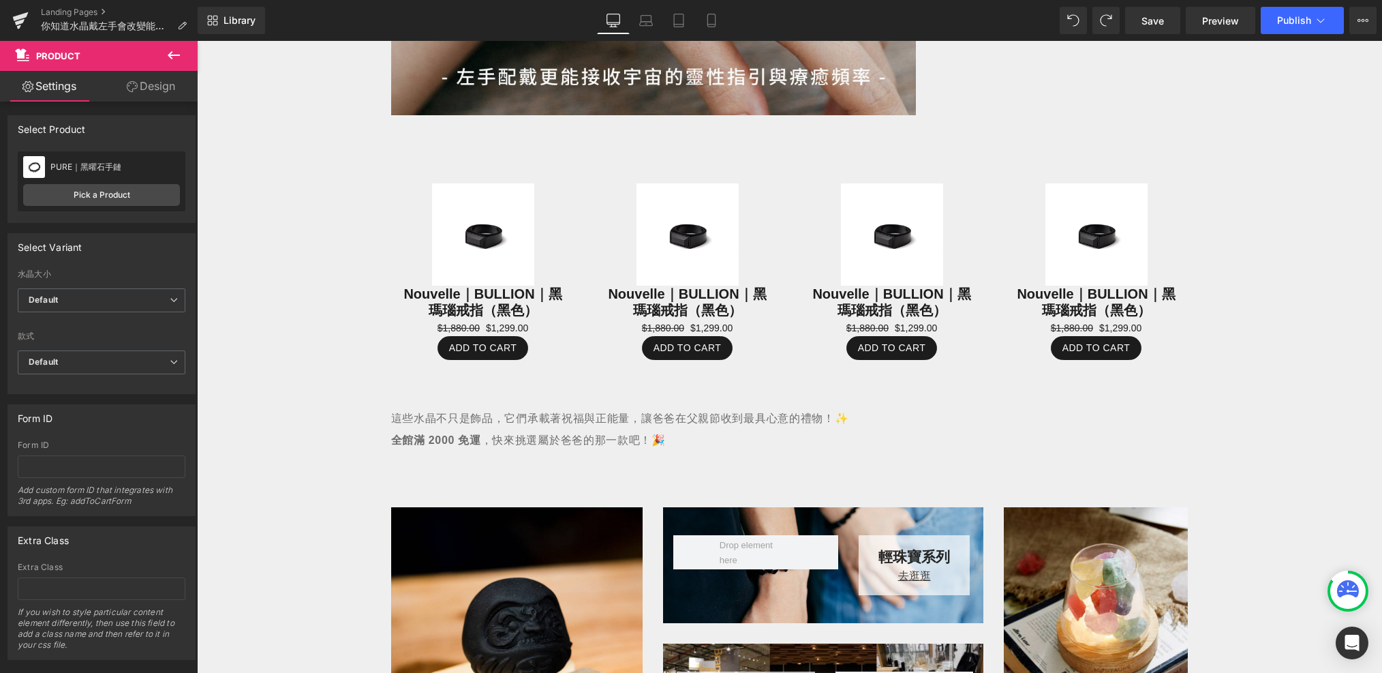
click at [185, 47] on button at bounding box center [174, 56] width 48 height 30
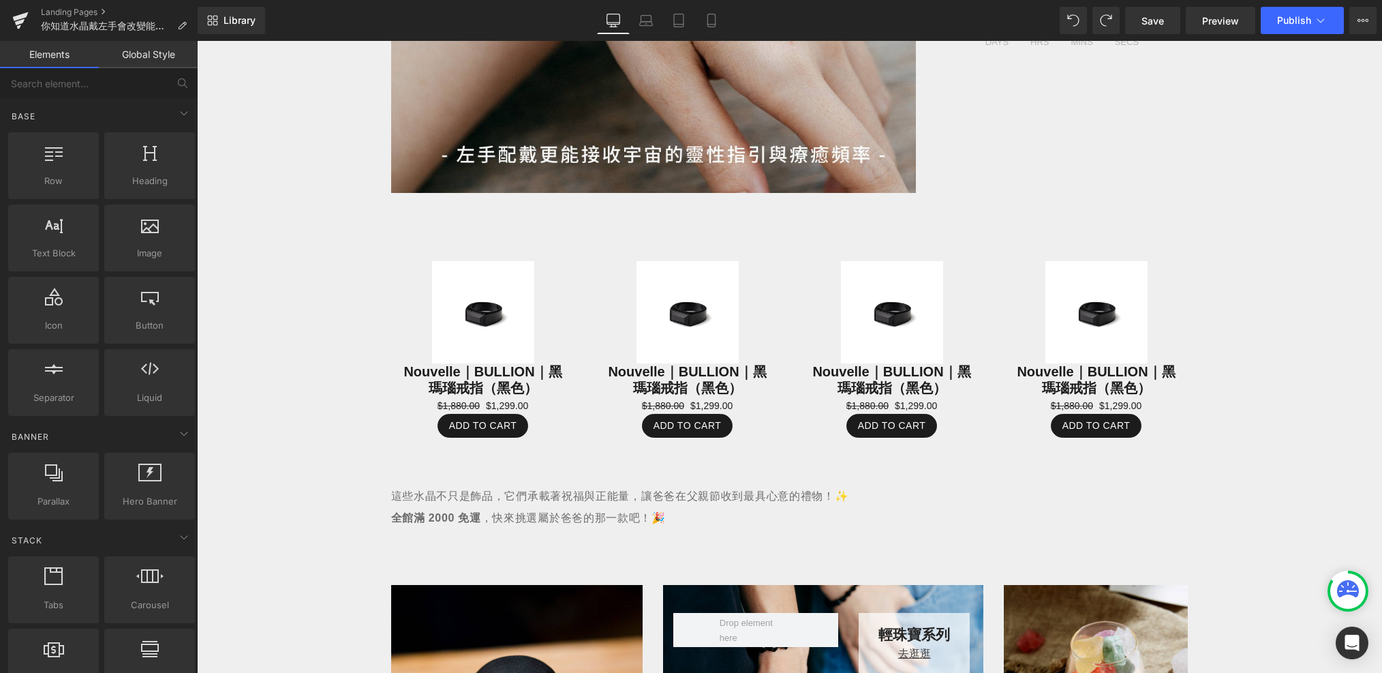
scroll to position [1149, 0]
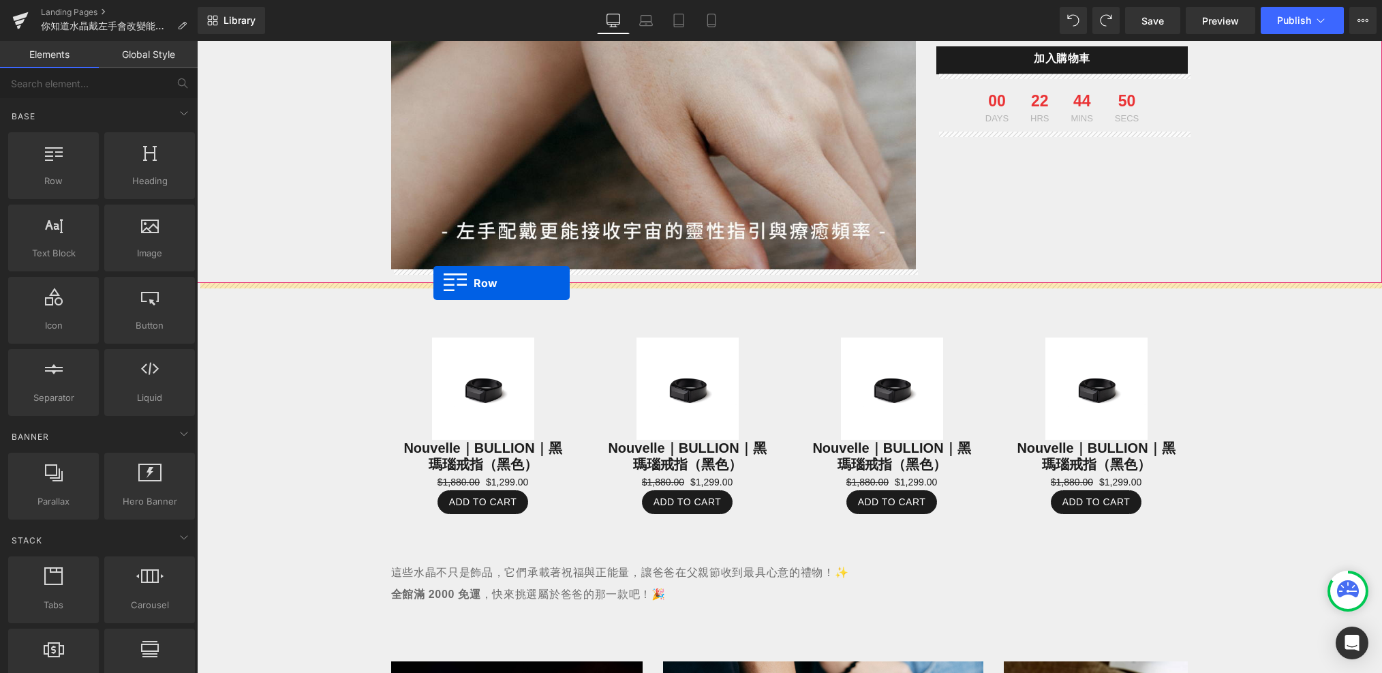
drag, startPoint x: 274, startPoint y: 217, endPoint x: 433, endPoint y: 283, distance: 172.4
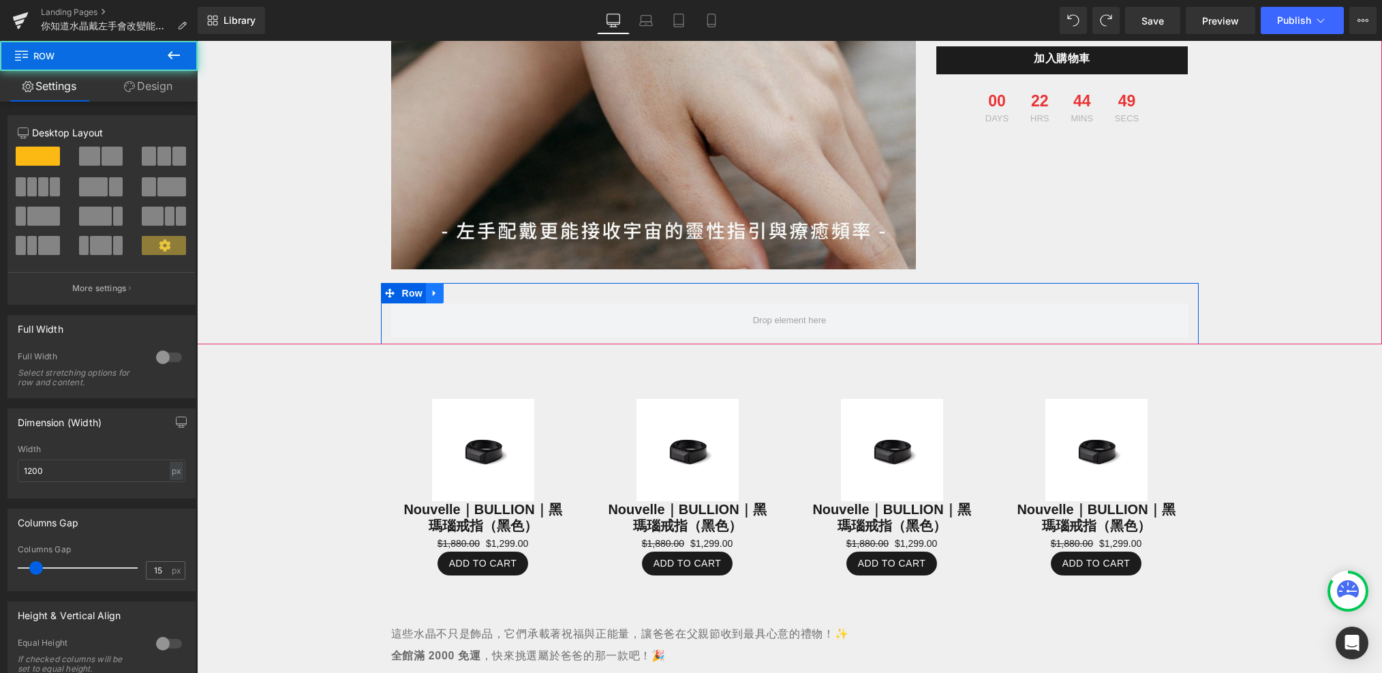
click at [436, 292] on icon at bounding box center [435, 293] width 10 height 10
click at [472, 292] on icon at bounding box center [471, 293] width 10 height 10
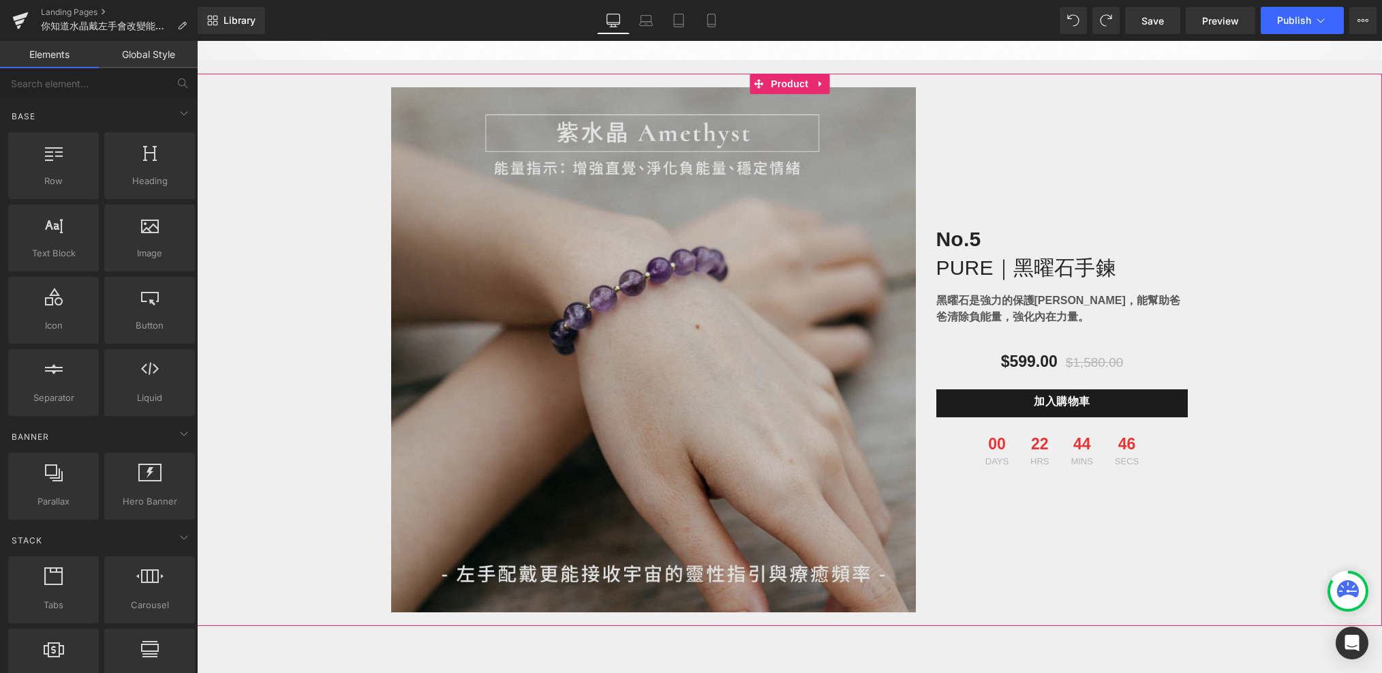
scroll to position [793, 0]
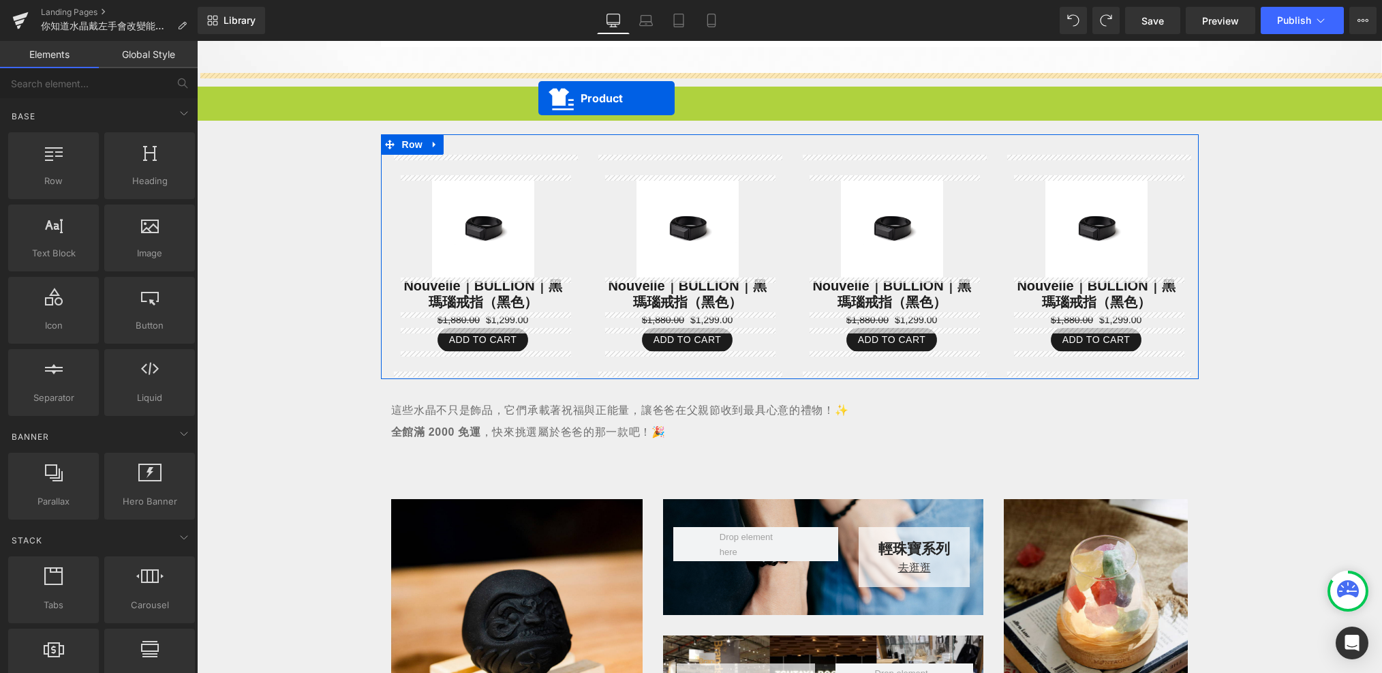
drag, startPoint x: 759, startPoint y: 98, endPoint x: 538, endPoint y: 99, distance: 221.5
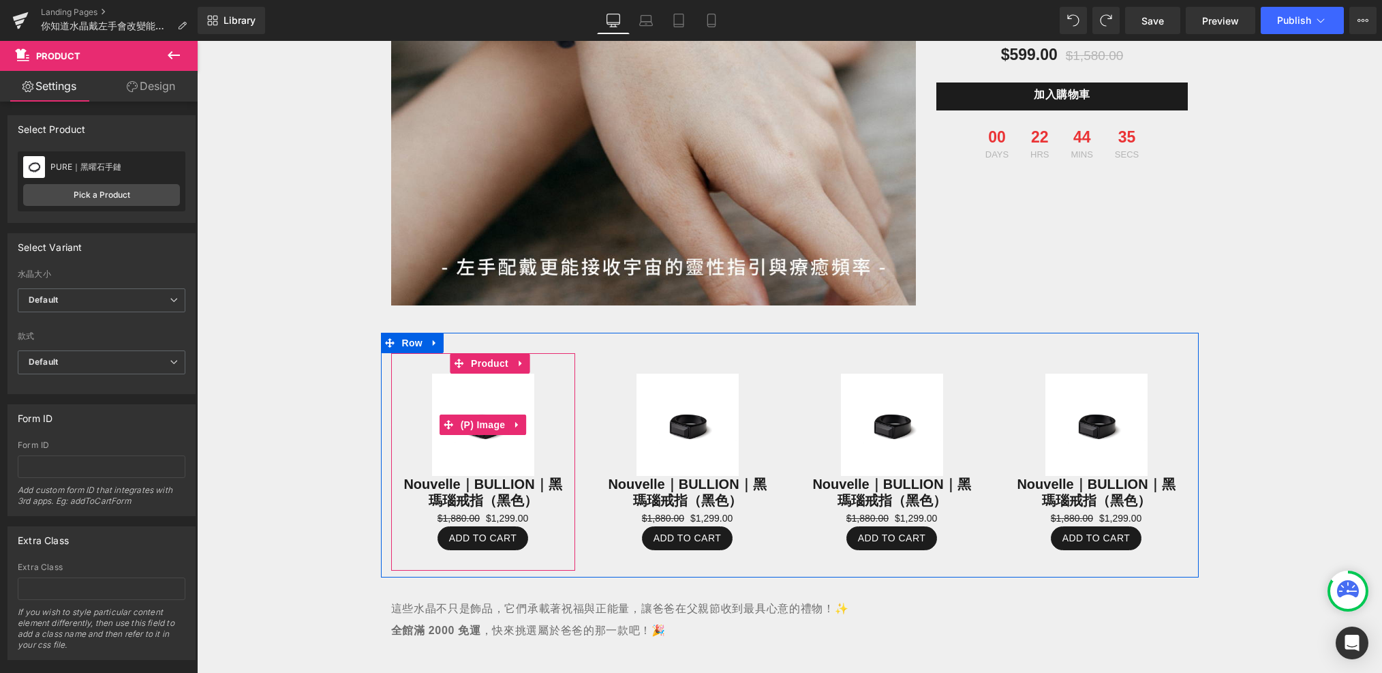
scroll to position [1098, 0]
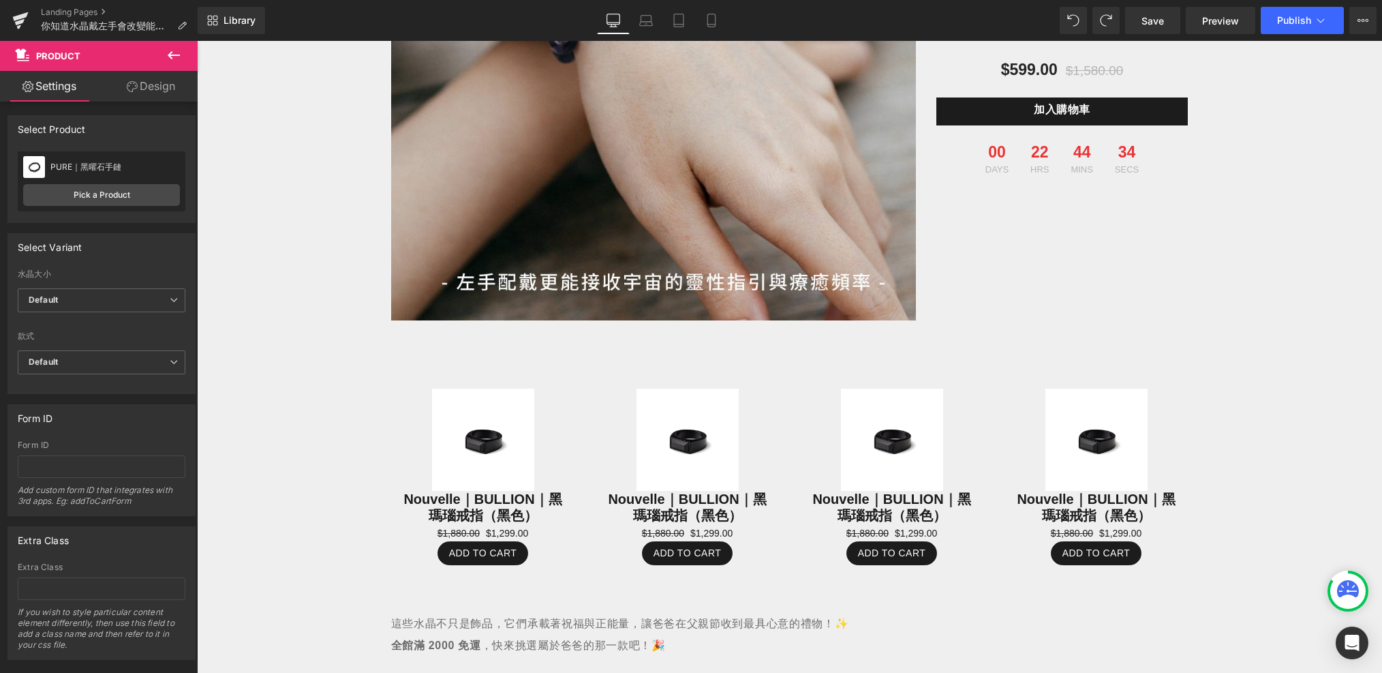
click at [175, 55] on icon at bounding box center [174, 55] width 12 height 8
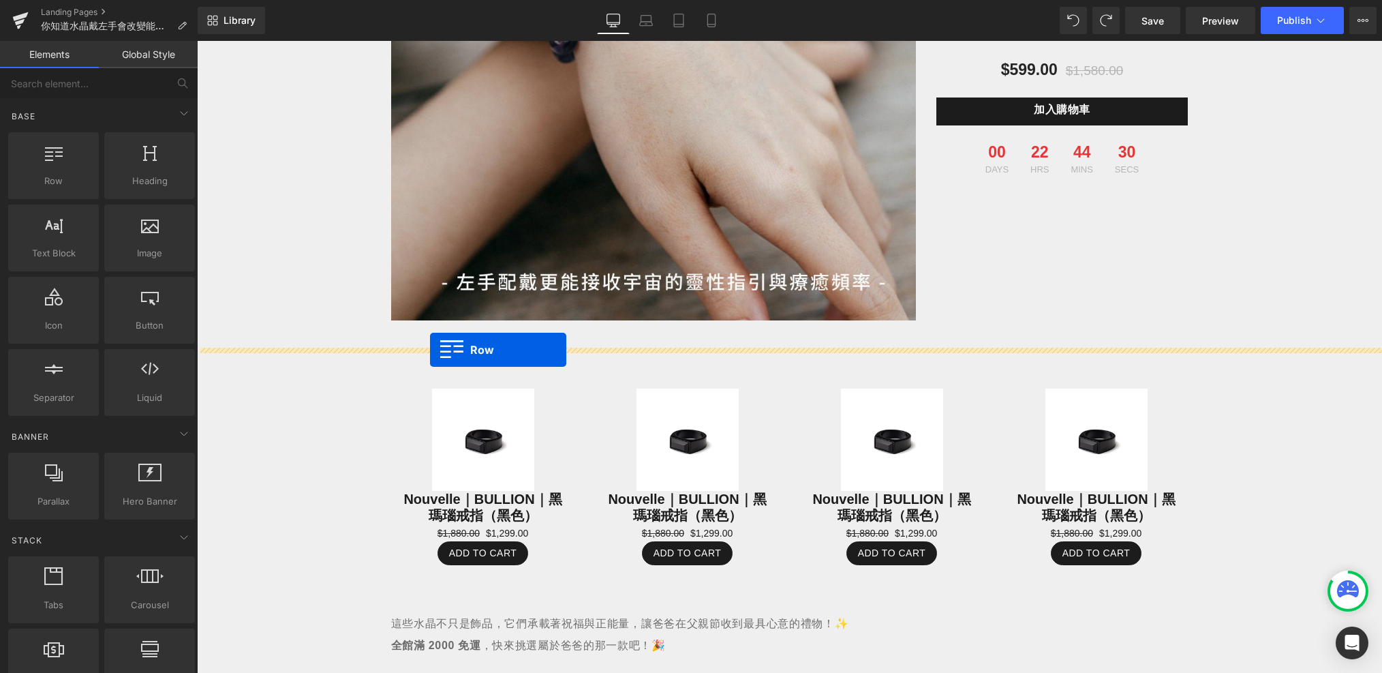
drag, startPoint x: 264, startPoint y: 213, endPoint x: 430, endPoint y: 350, distance: 215.5
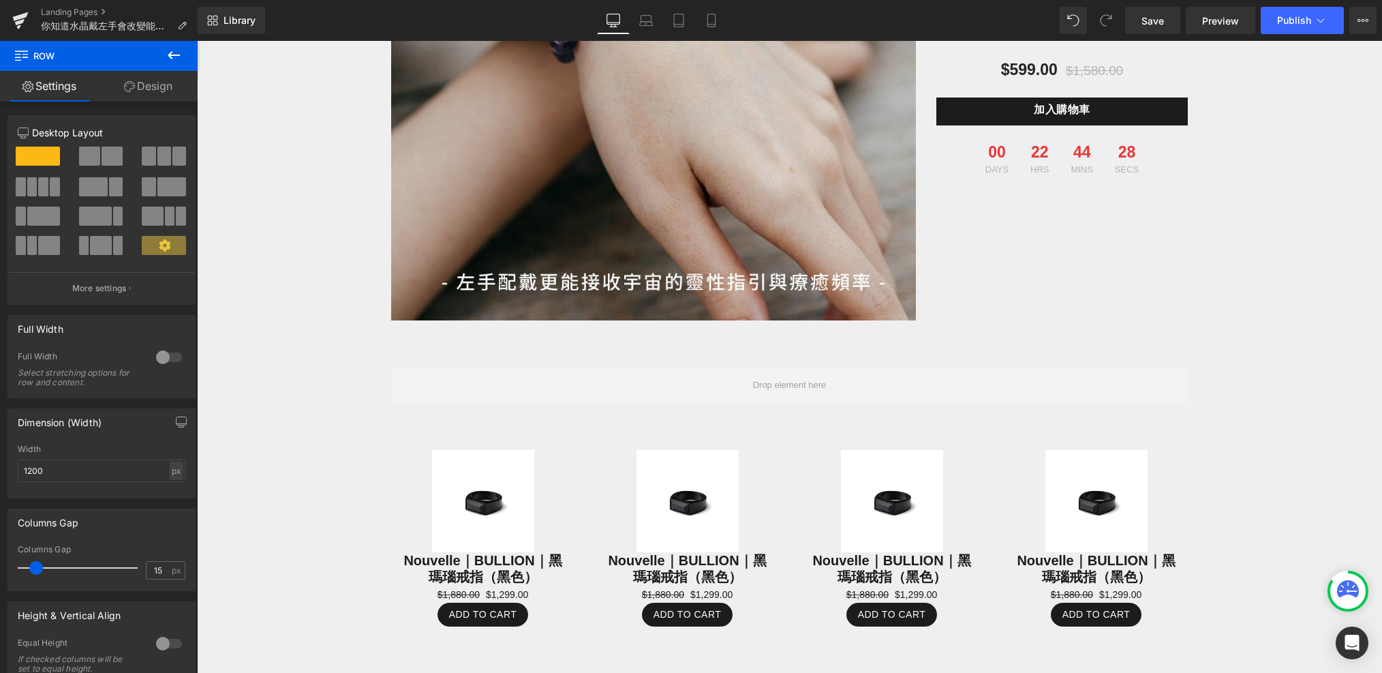
click at [173, 57] on icon at bounding box center [174, 55] width 16 height 16
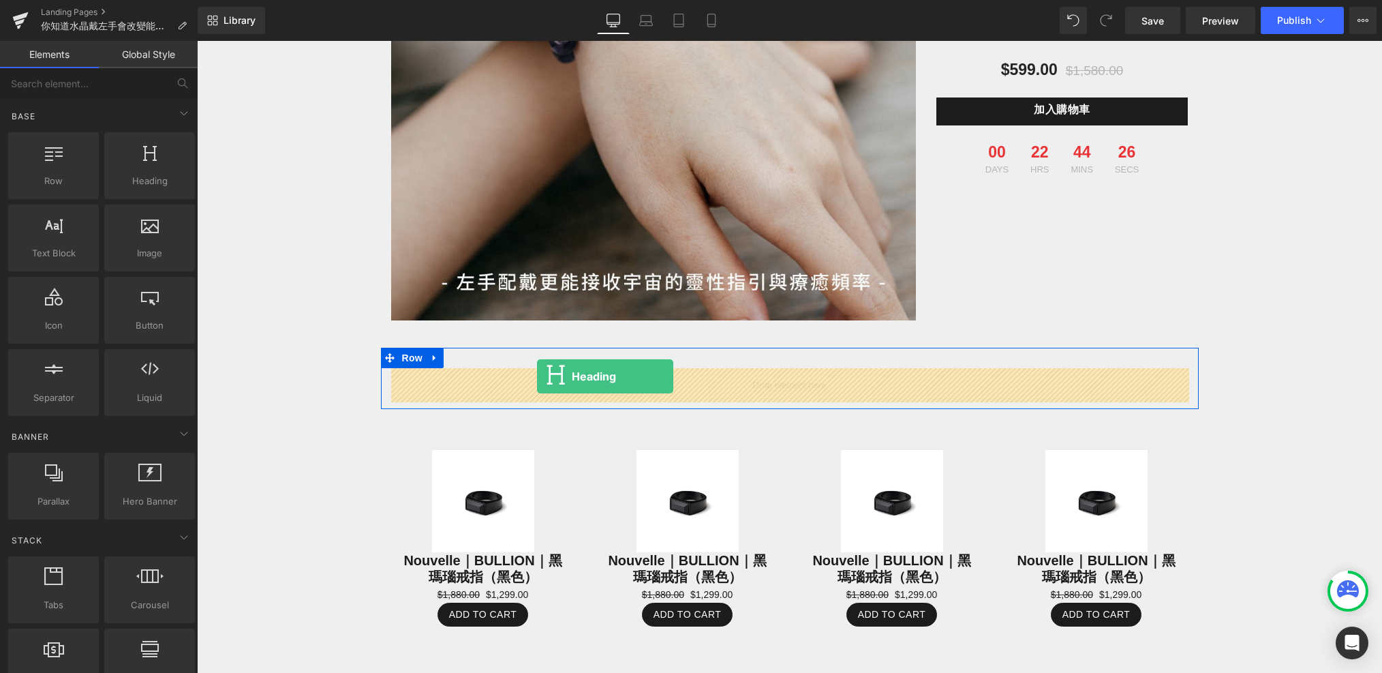
drag, startPoint x: 345, startPoint y: 204, endPoint x: 537, endPoint y: 376, distance: 257.8
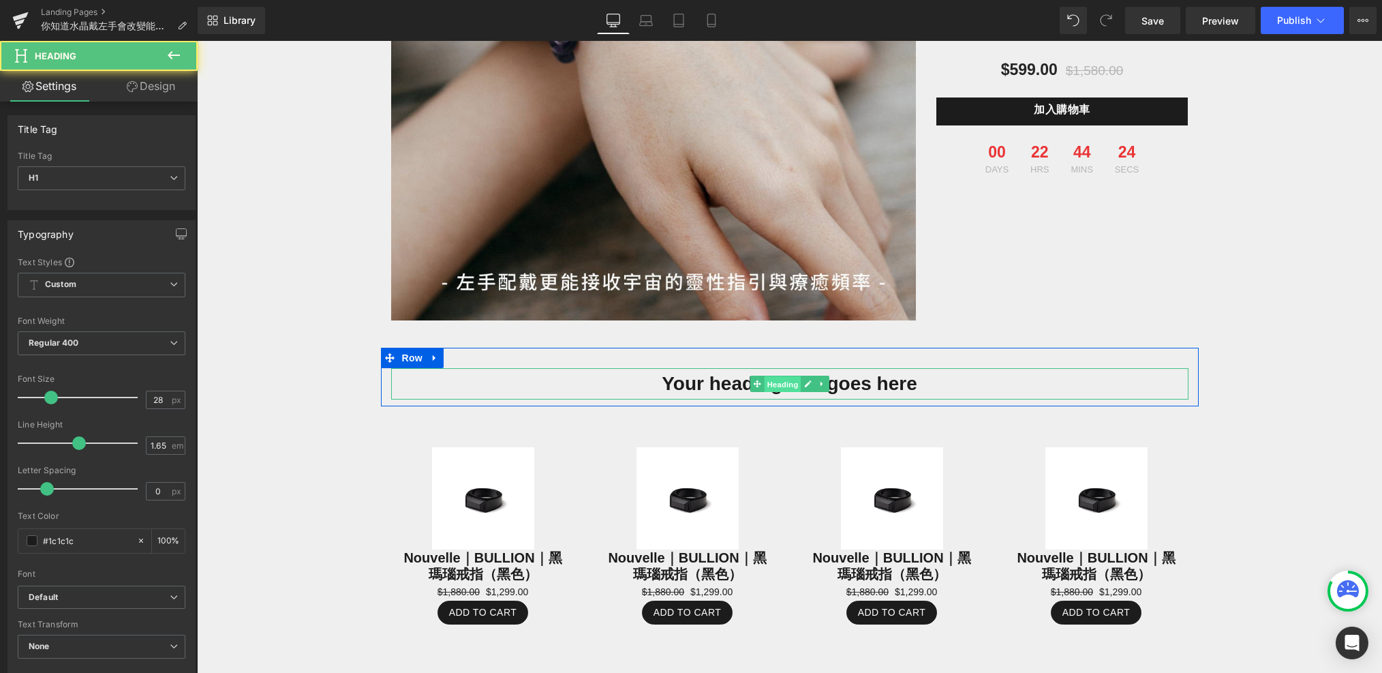
click at [781, 378] on span "Heading" at bounding box center [782, 384] width 37 height 16
click at [865, 387] on h1 "Your heading text goes here" at bounding box center [789, 383] width 797 height 31
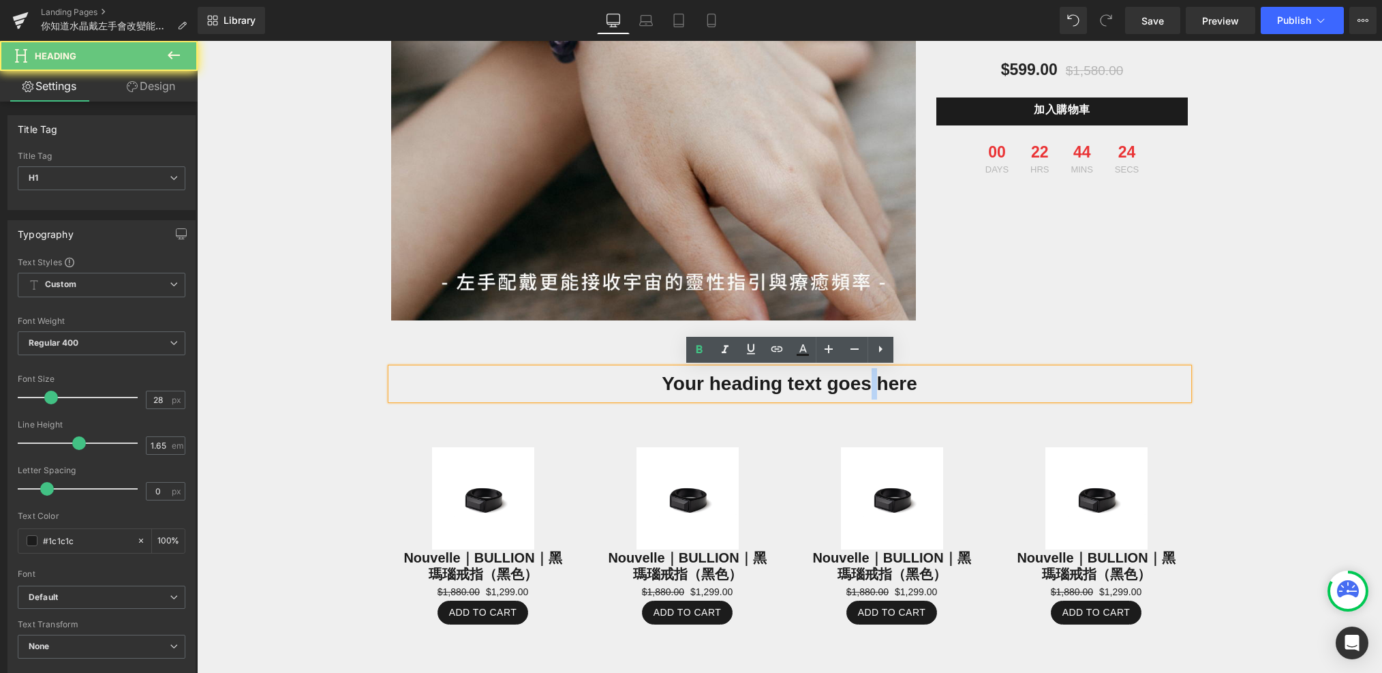
click at [865, 387] on h1 "Your heading text goes here" at bounding box center [789, 383] width 797 height 31
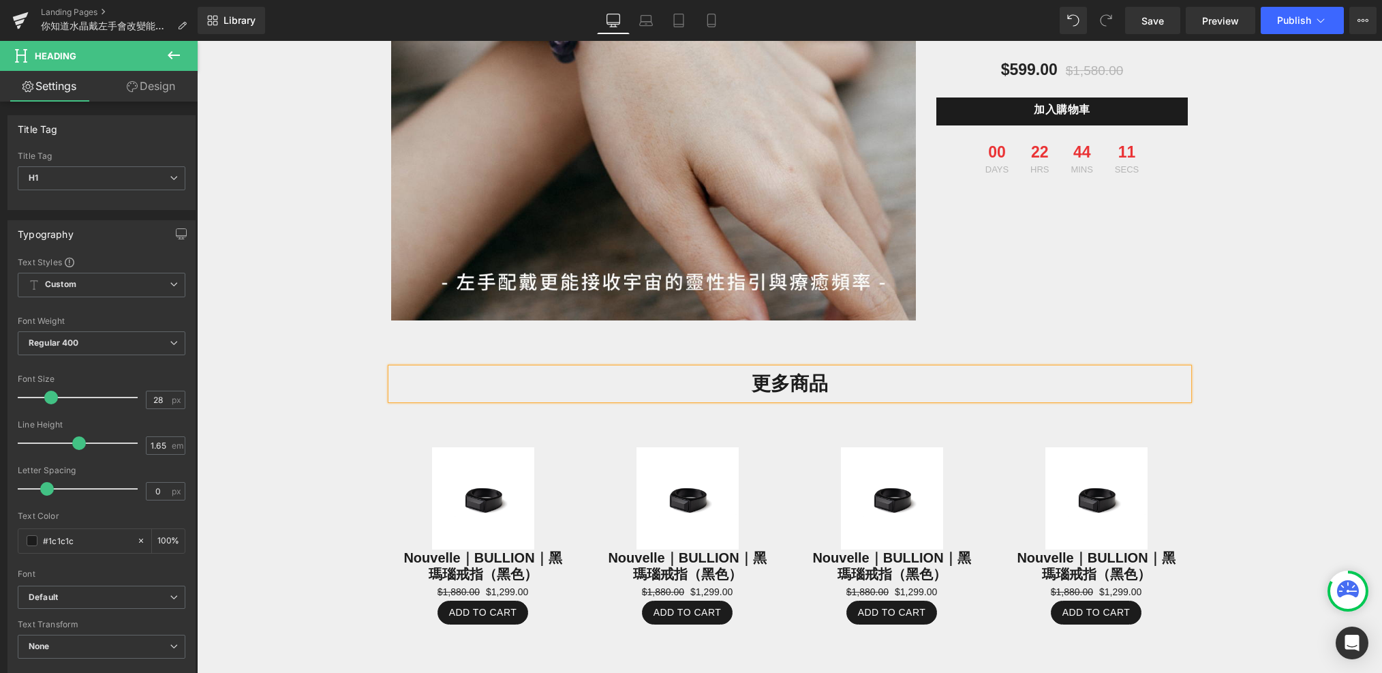
click at [1028, 448] on div "左手[PERSON_NAME] Top 3：財運、戀愛運、防小人全攻略 Heading 左撇子日限定！不論你是不是左撇子，左手戴對水晶，都能改變能量流向。 T…" at bounding box center [789, 139] width 1185 height 2225
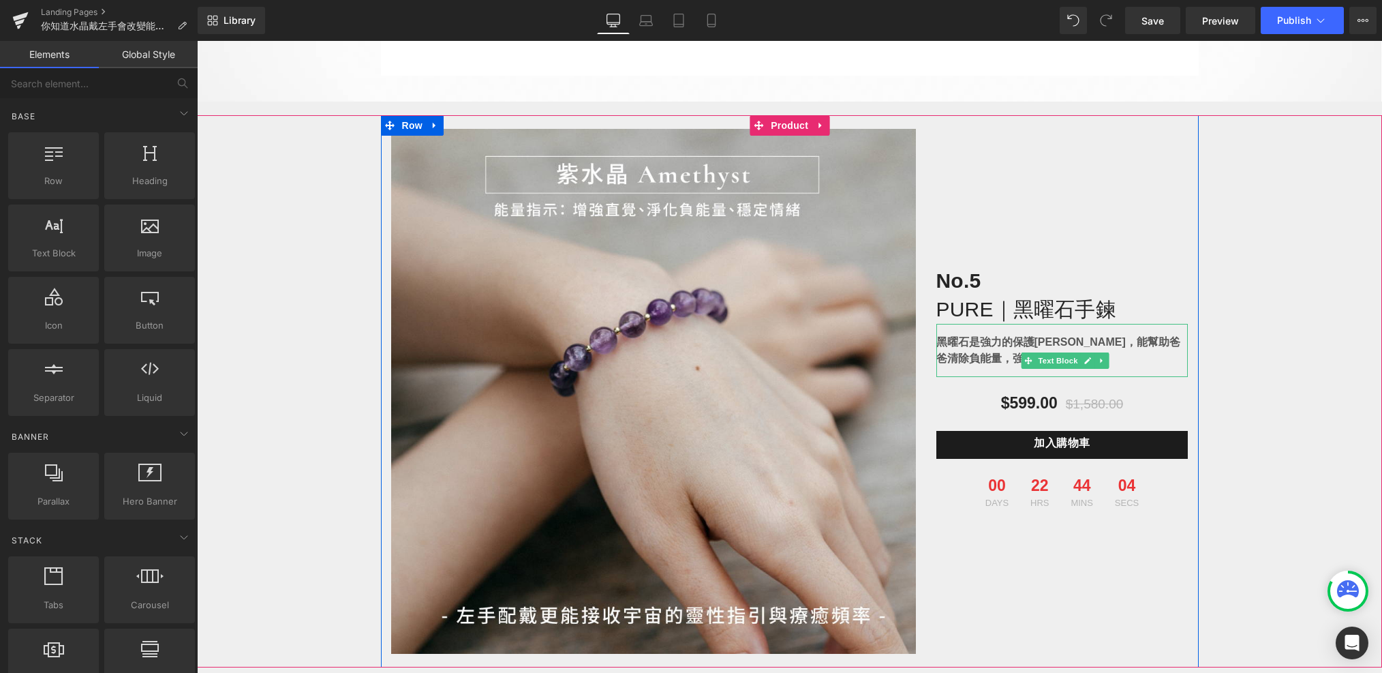
scroll to position [763, 0]
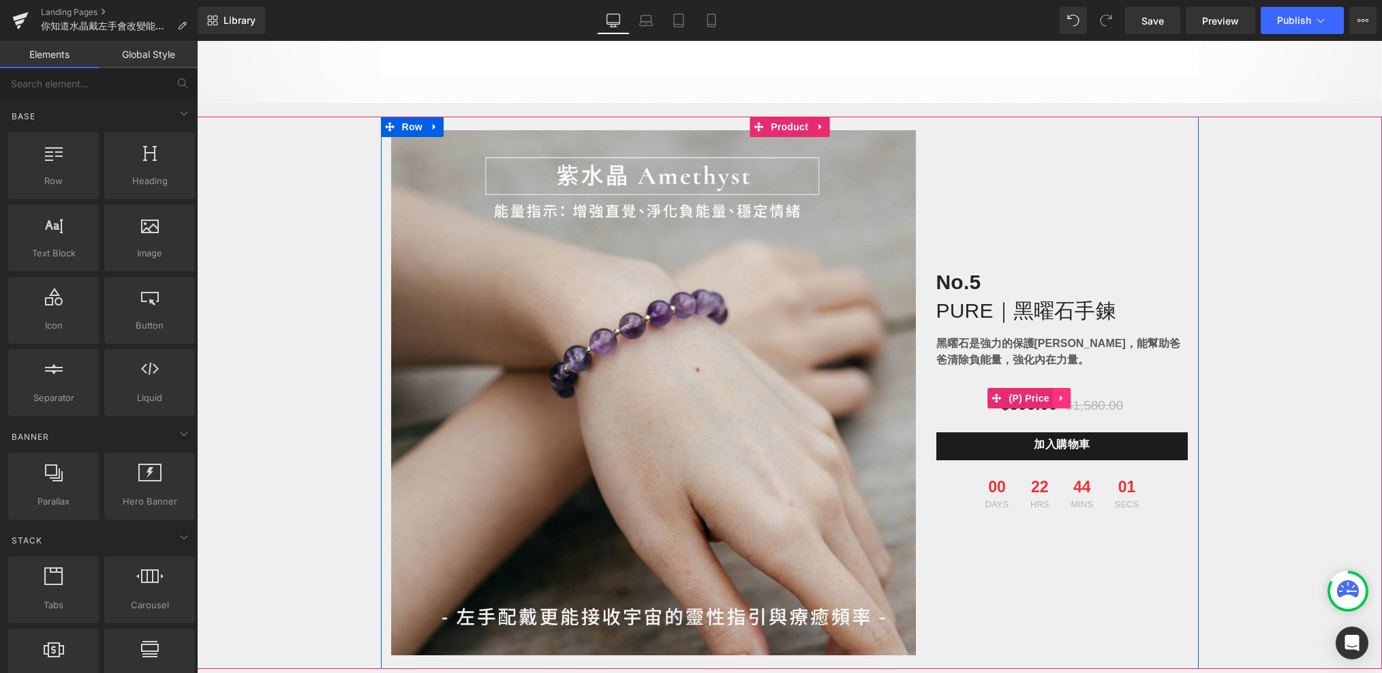
click at [1028, 402] on icon at bounding box center [1062, 398] width 10 height 10
click at [1028, 399] on icon at bounding box center [1071, 398] width 10 height 10
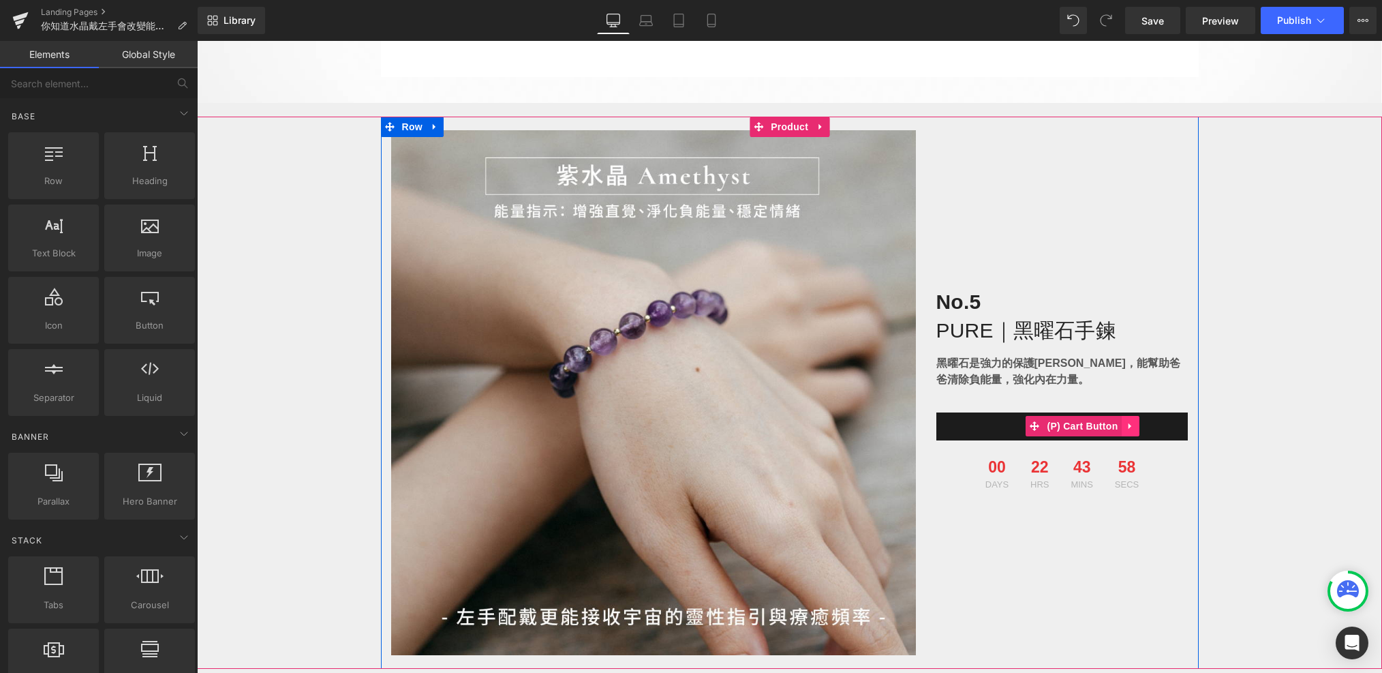
click at [1028, 430] on icon at bounding box center [1131, 426] width 10 height 10
click at [1028, 430] on icon at bounding box center [1140, 426] width 10 height 10
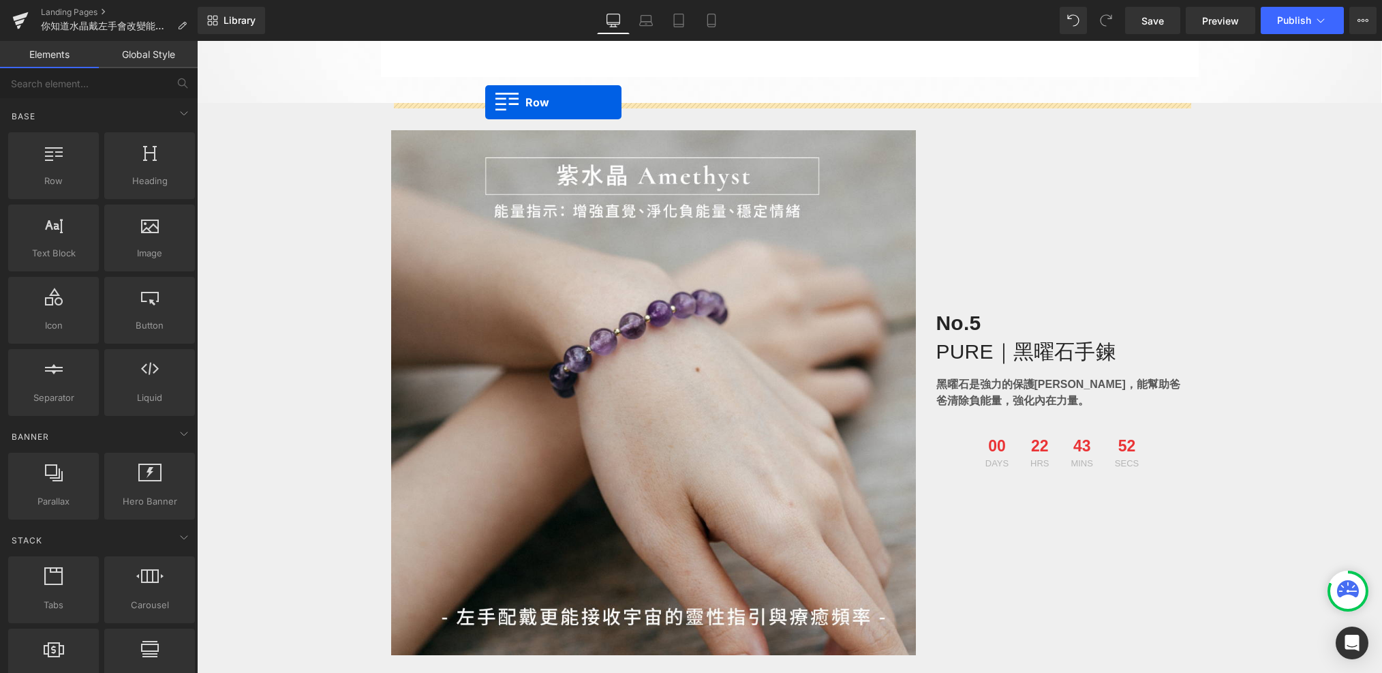
drag, startPoint x: 241, startPoint y: 232, endPoint x: 485, endPoint y: 102, distance: 277.2
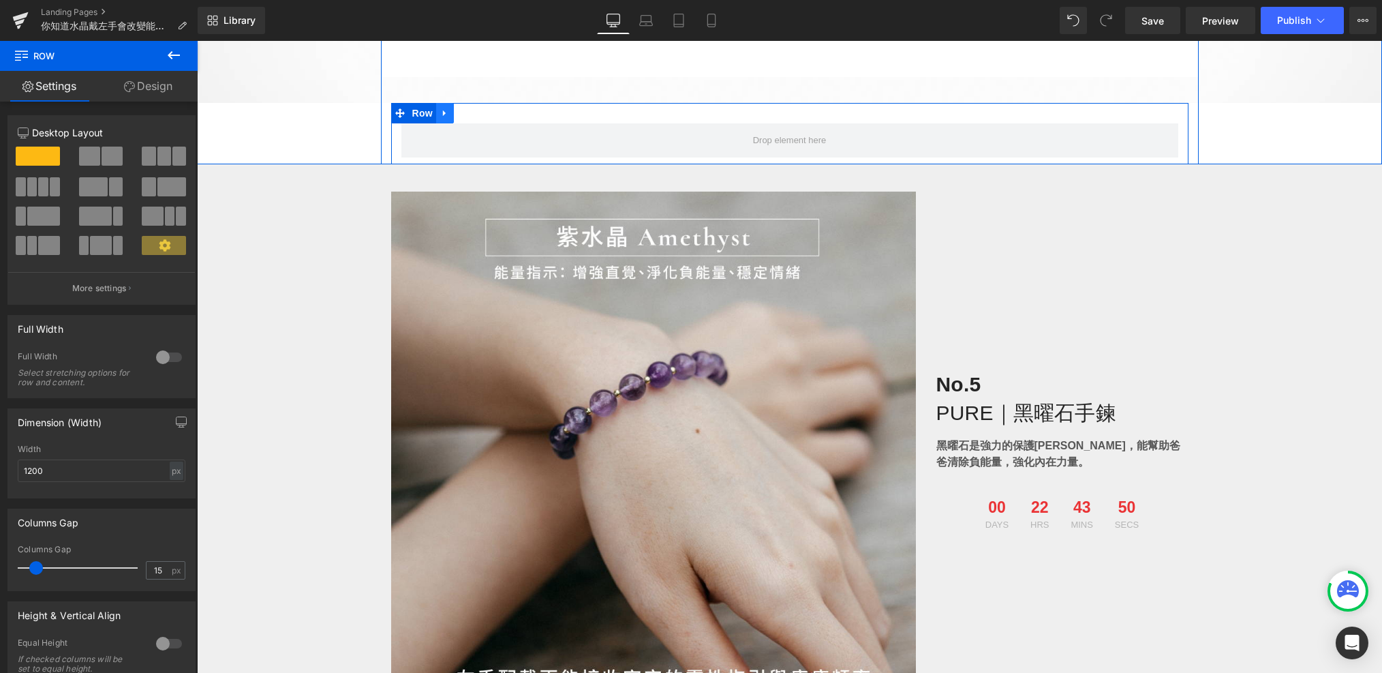
click at [442, 110] on icon at bounding box center [445, 113] width 10 height 10
click at [475, 117] on link at bounding box center [481, 113] width 18 height 20
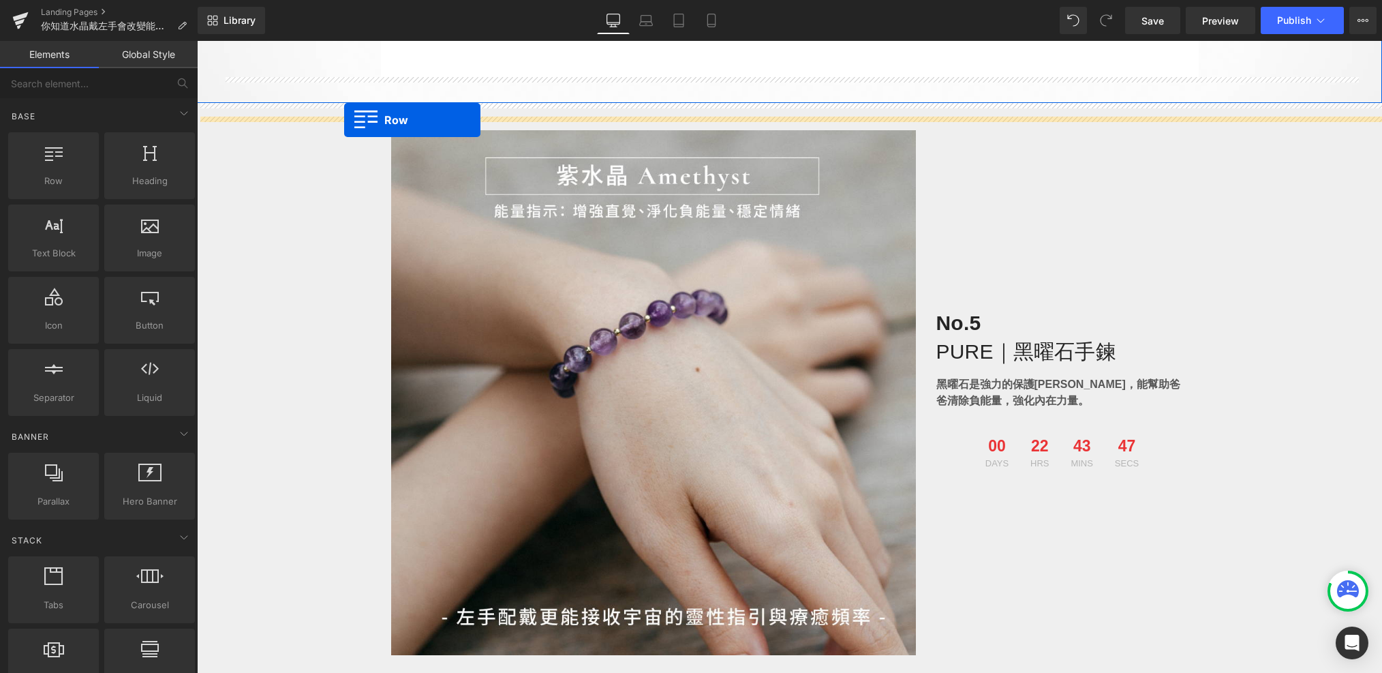
drag, startPoint x: 265, startPoint y: 200, endPoint x: 344, endPoint y: 120, distance: 112.3
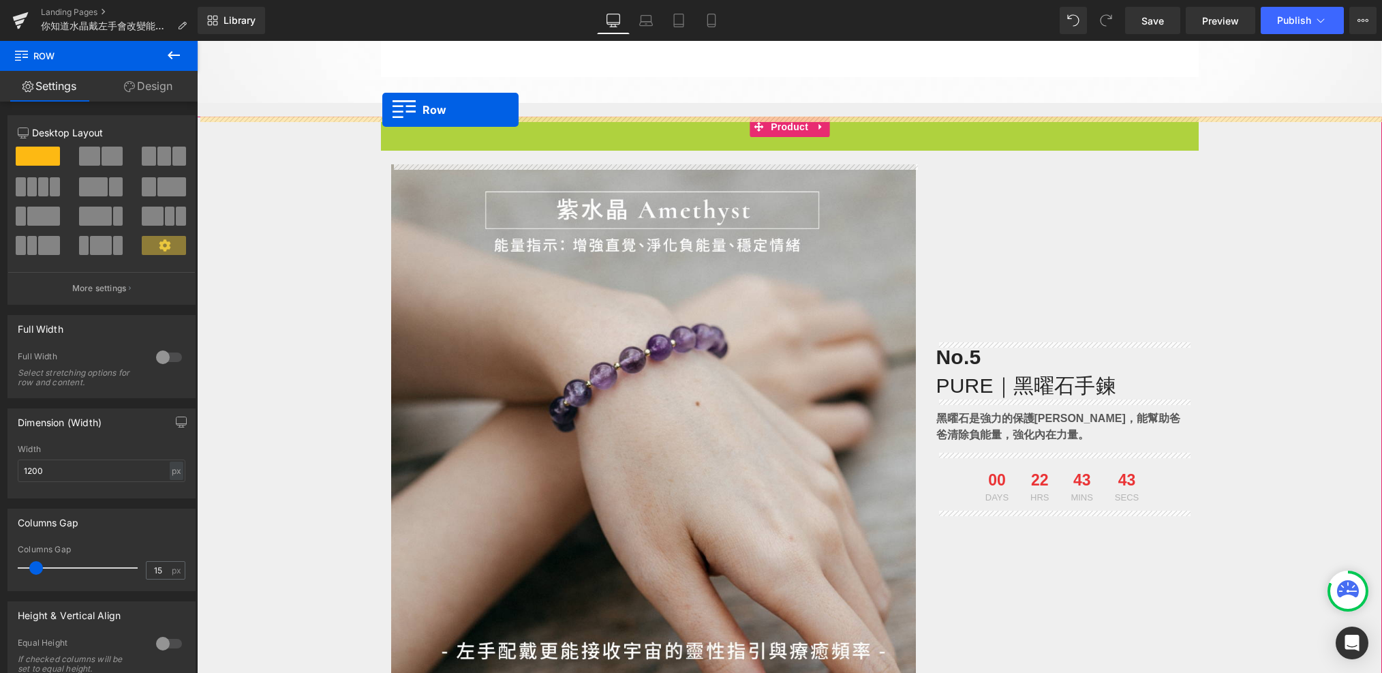
drag, startPoint x: 390, startPoint y: 129, endPoint x: 382, endPoint y: 109, distance: 21.1
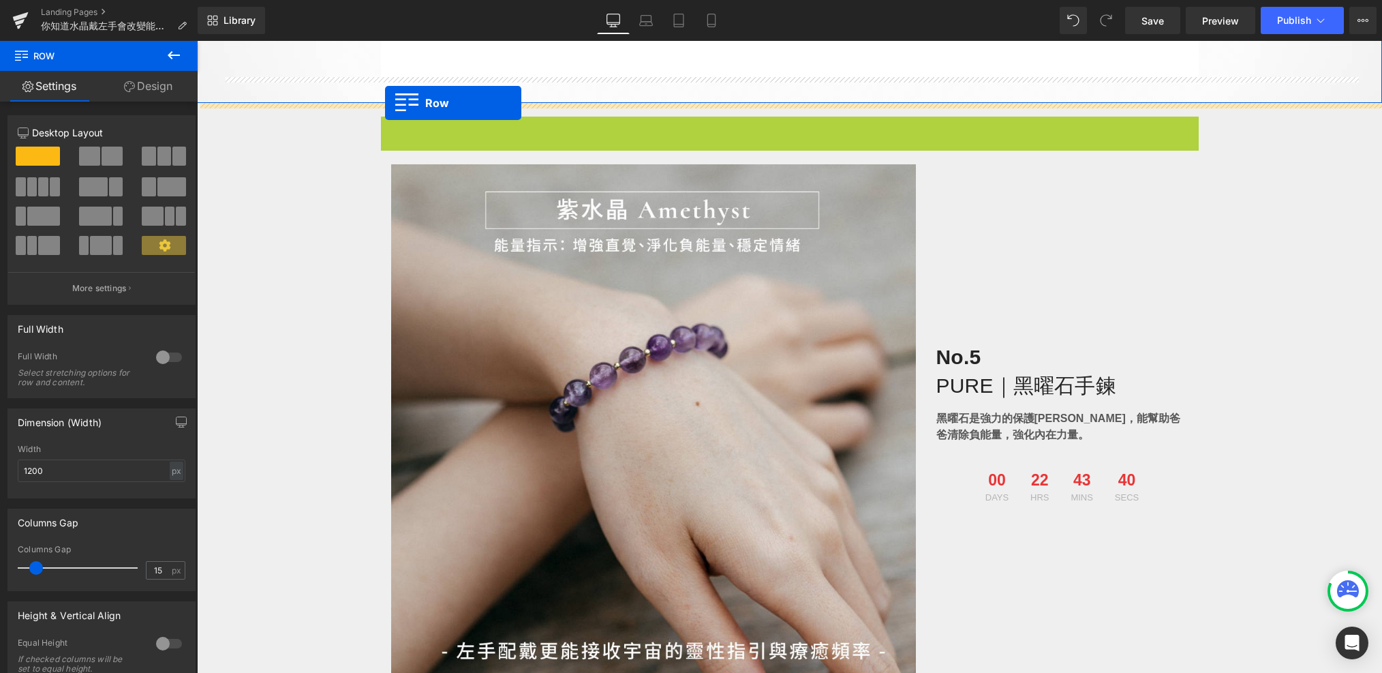
drag, startPoint x: 391, startPoint y: 126, endPoint x: 385, endPoint y: 103, distance: 23.8
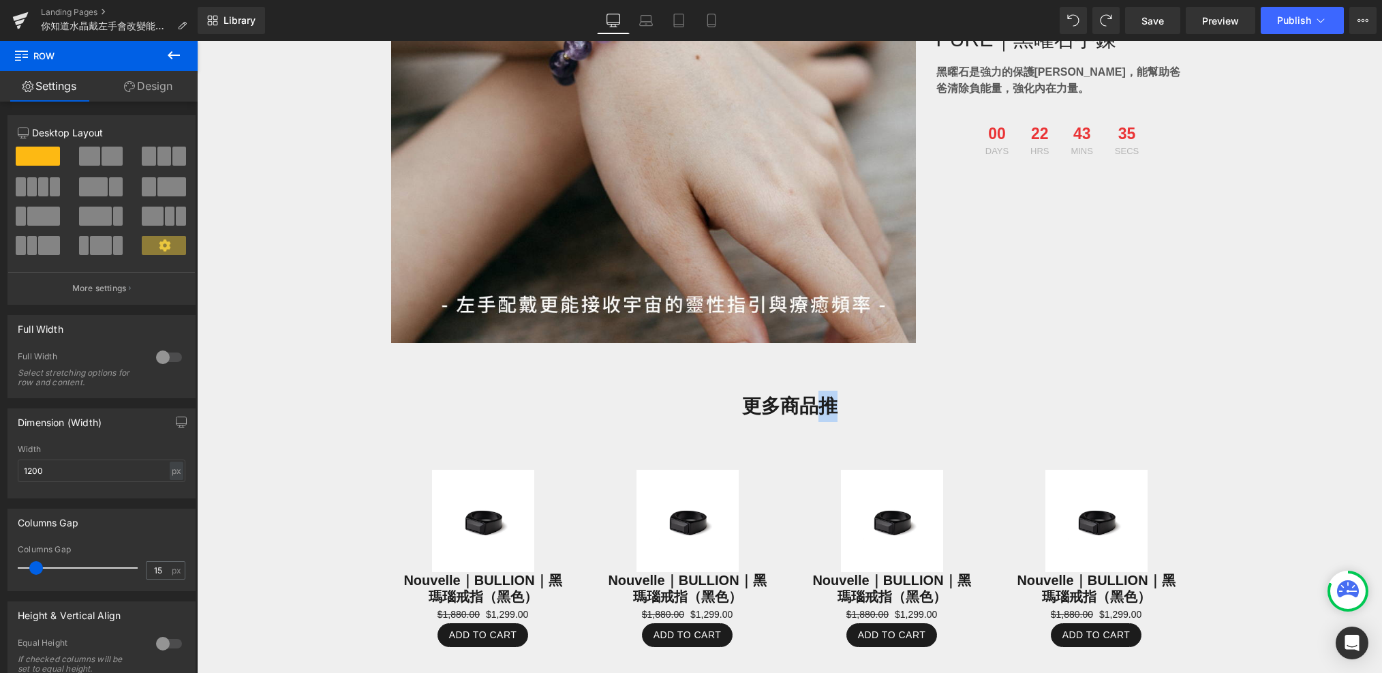
scroll to position [1053, 0]
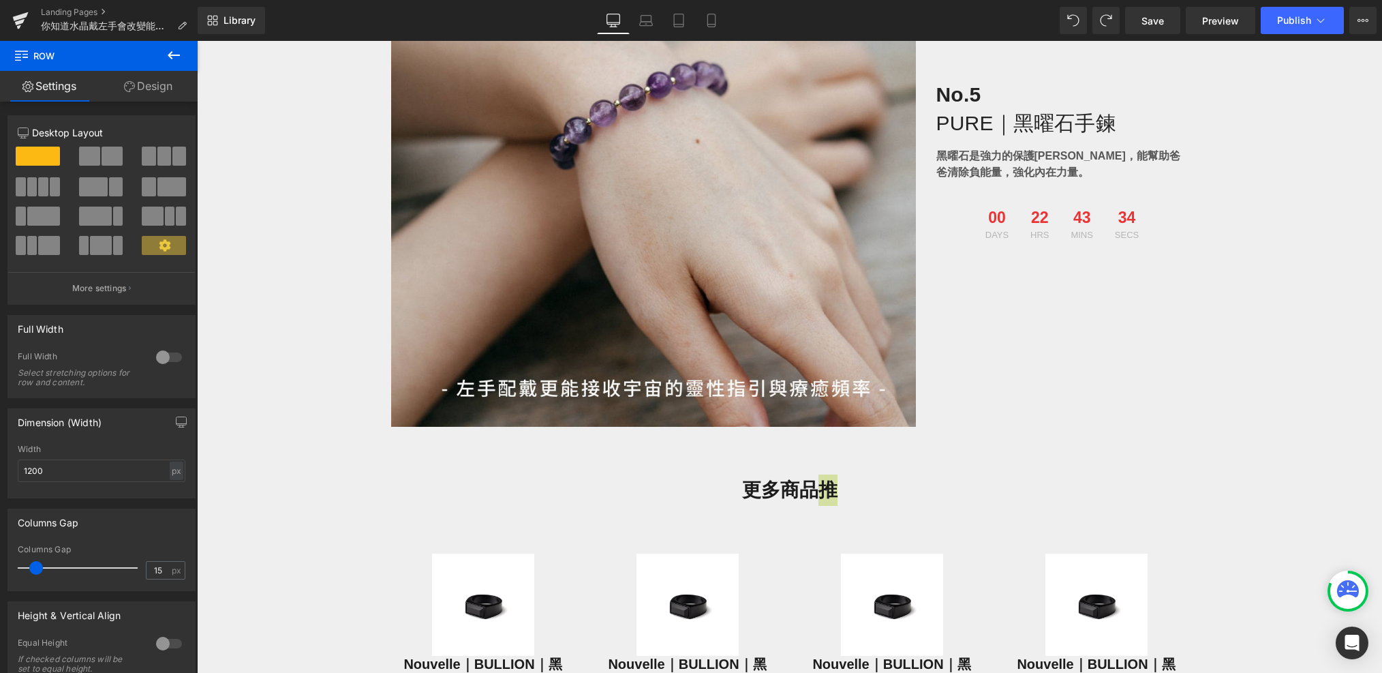
click at [174, 61] on icon at bounding box center [174, 55] width 16 height 16
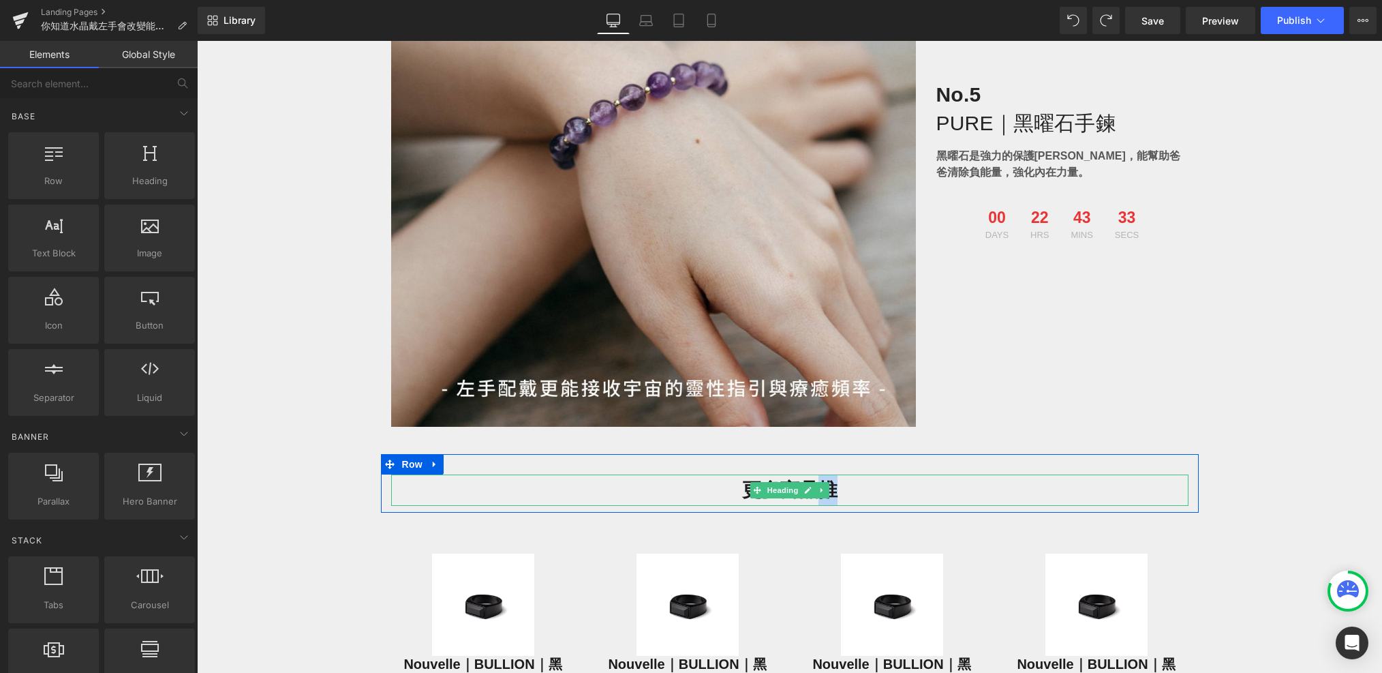
click at [838, 489] on h1 "更多商品推" at bounding box center [789, 489] width 797 height 31
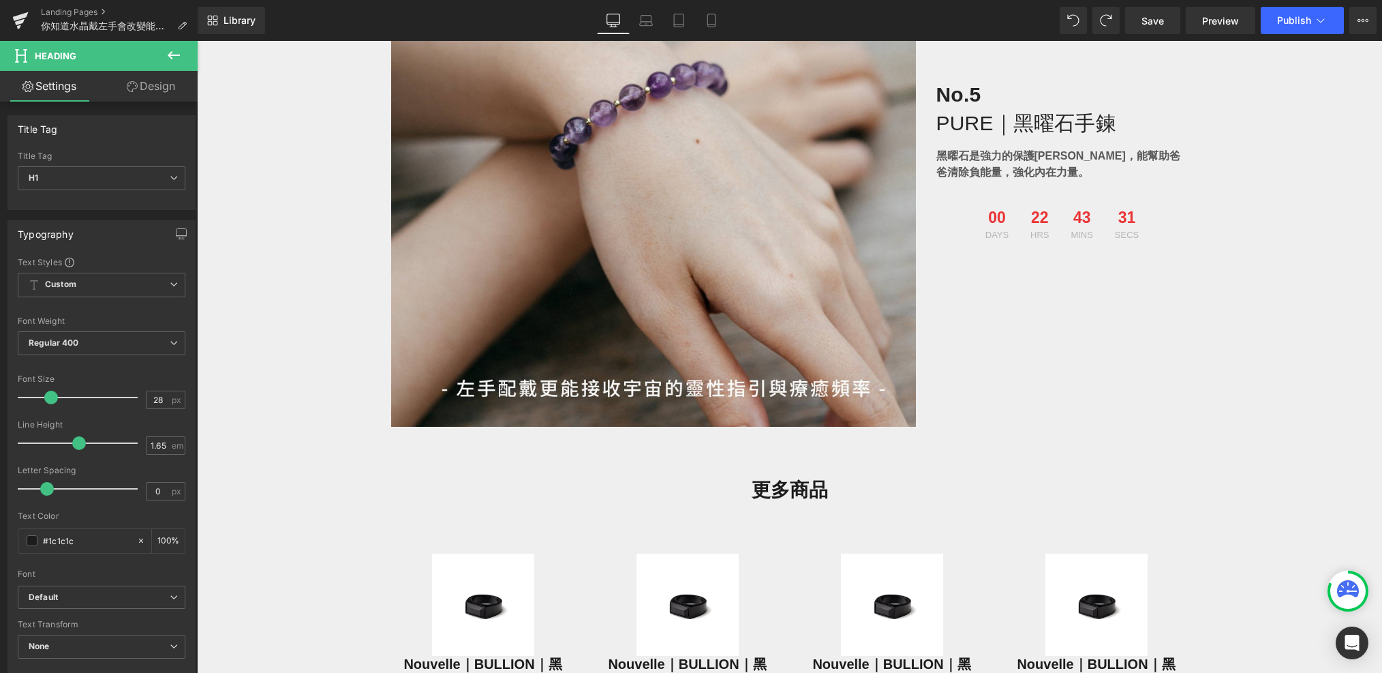
click at [184, 57] on button at bounding box center [174, 56] width 48 height 30
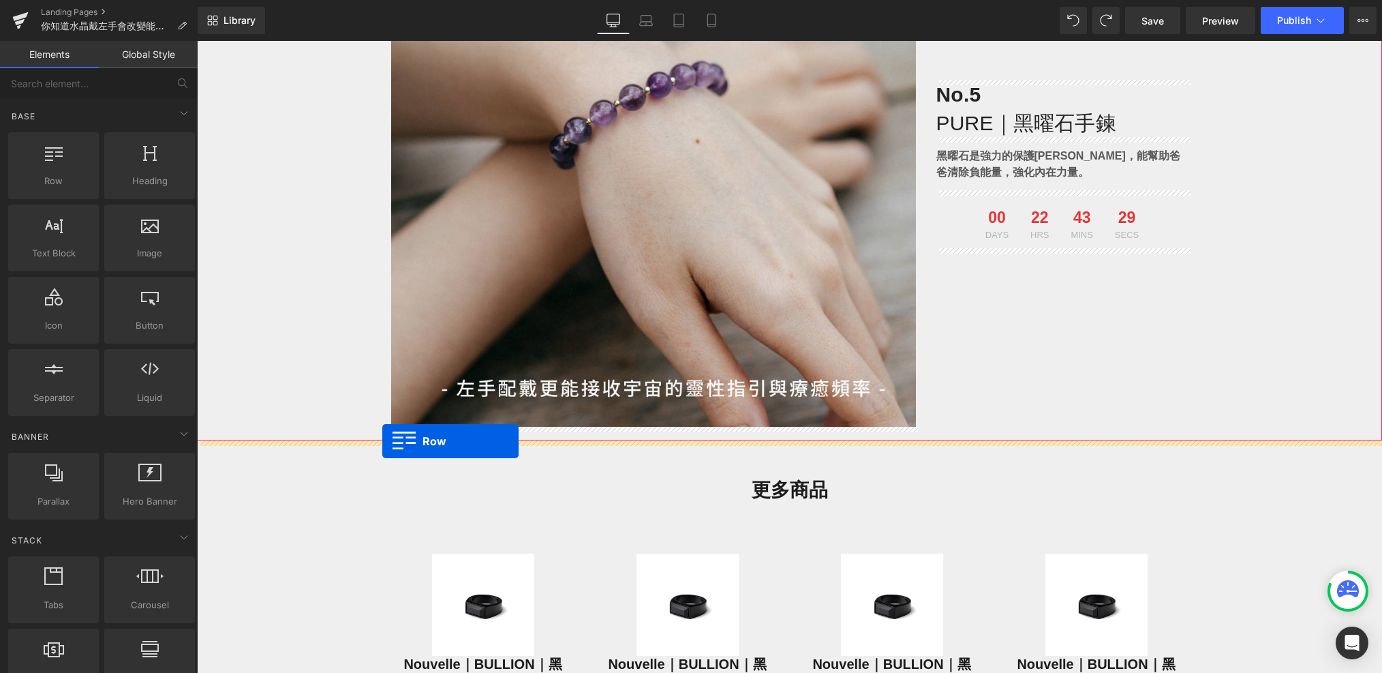
drag, startPoint x: 234, startPoint y: 211, endPoint x: 382, endPoint y: 441, distance: 273.6
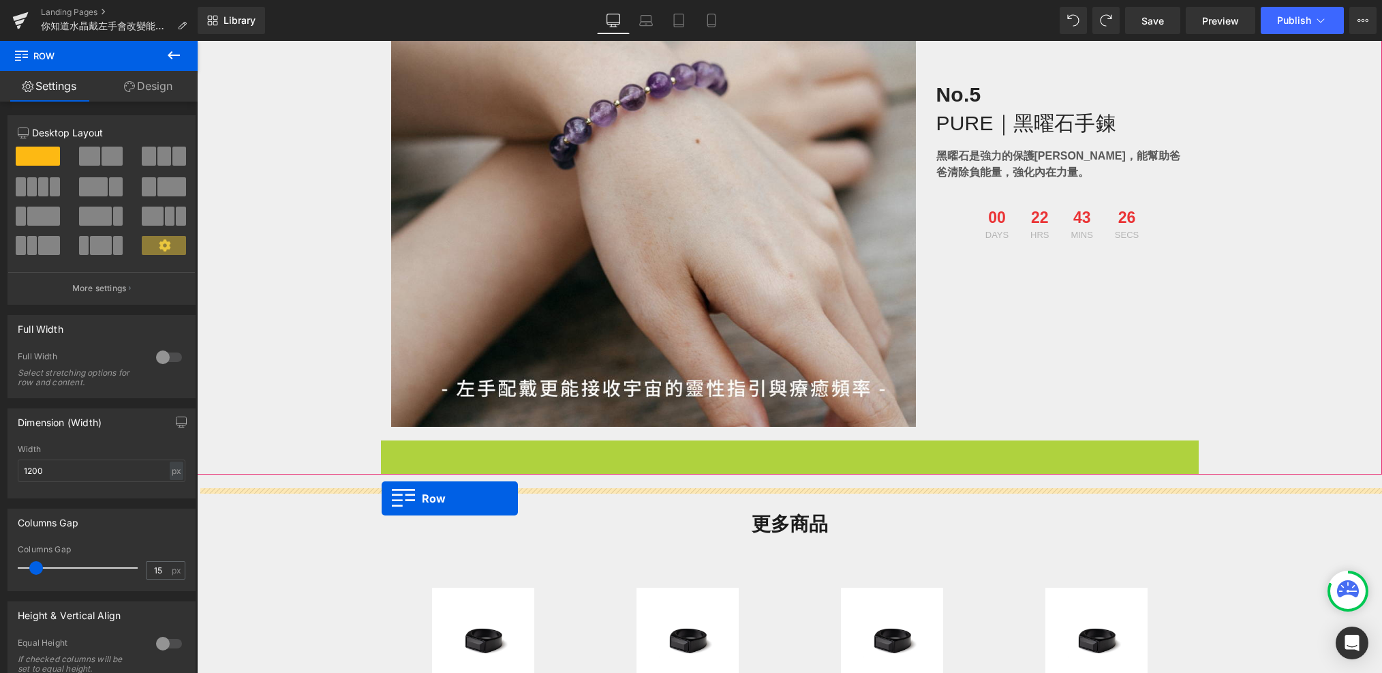
drag, startPoint x: 390, startPoint y: 451, endPoint x: 382, endPoint y: 498, distance: 47.7
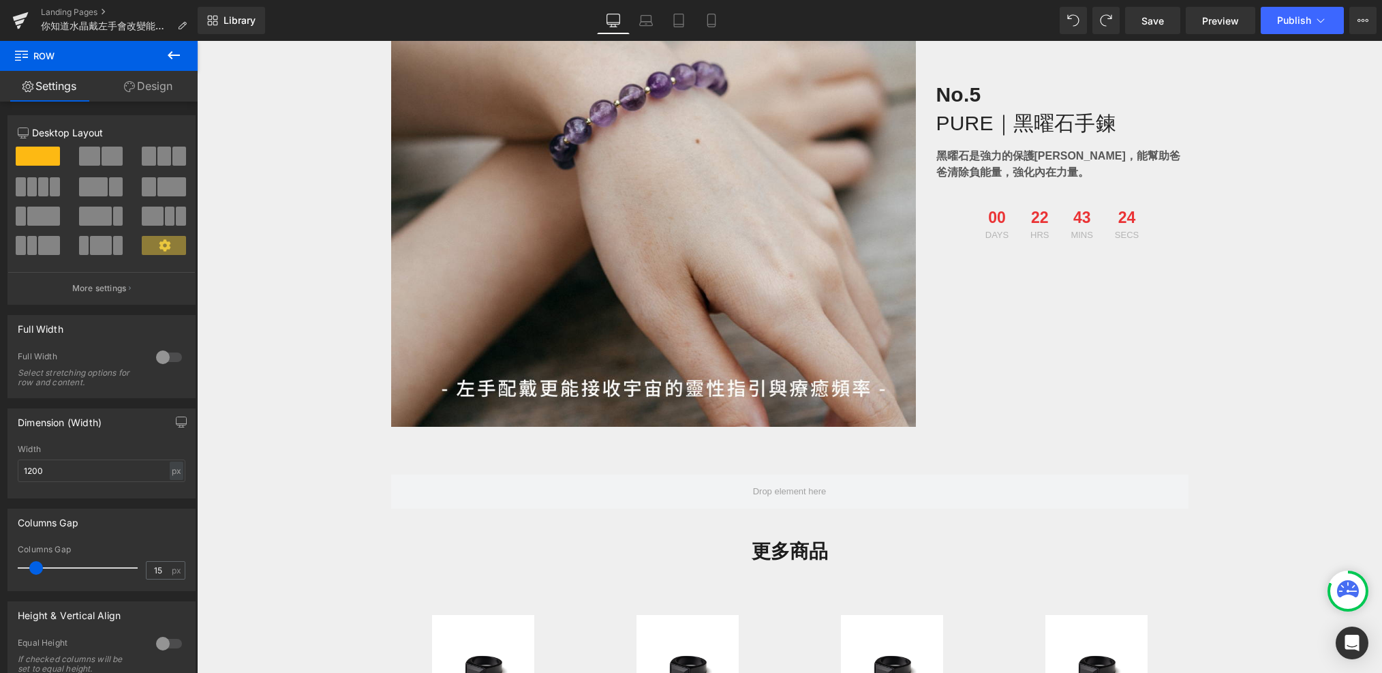
click at [173, 52] on icon at bounding box center [174, 55] width 16 height 16
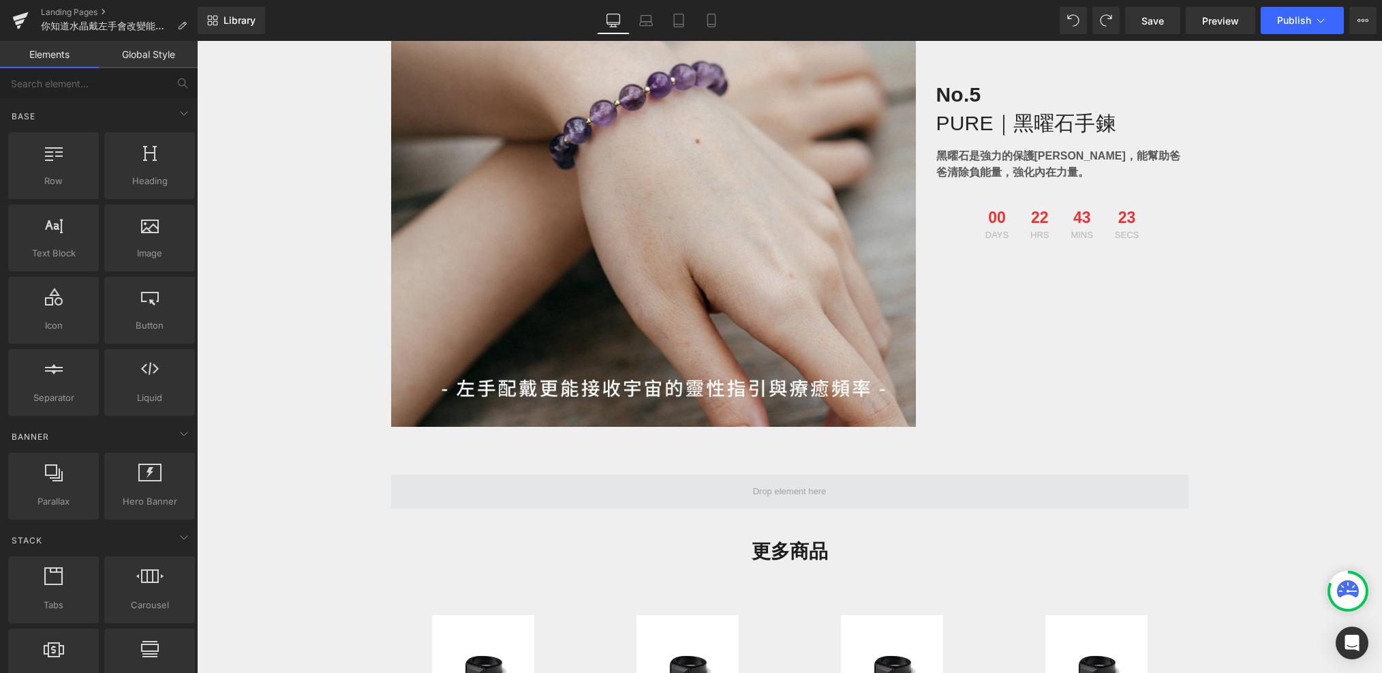
click at [438, 493] on span at bounding box center [789, 491] width 797 height 34
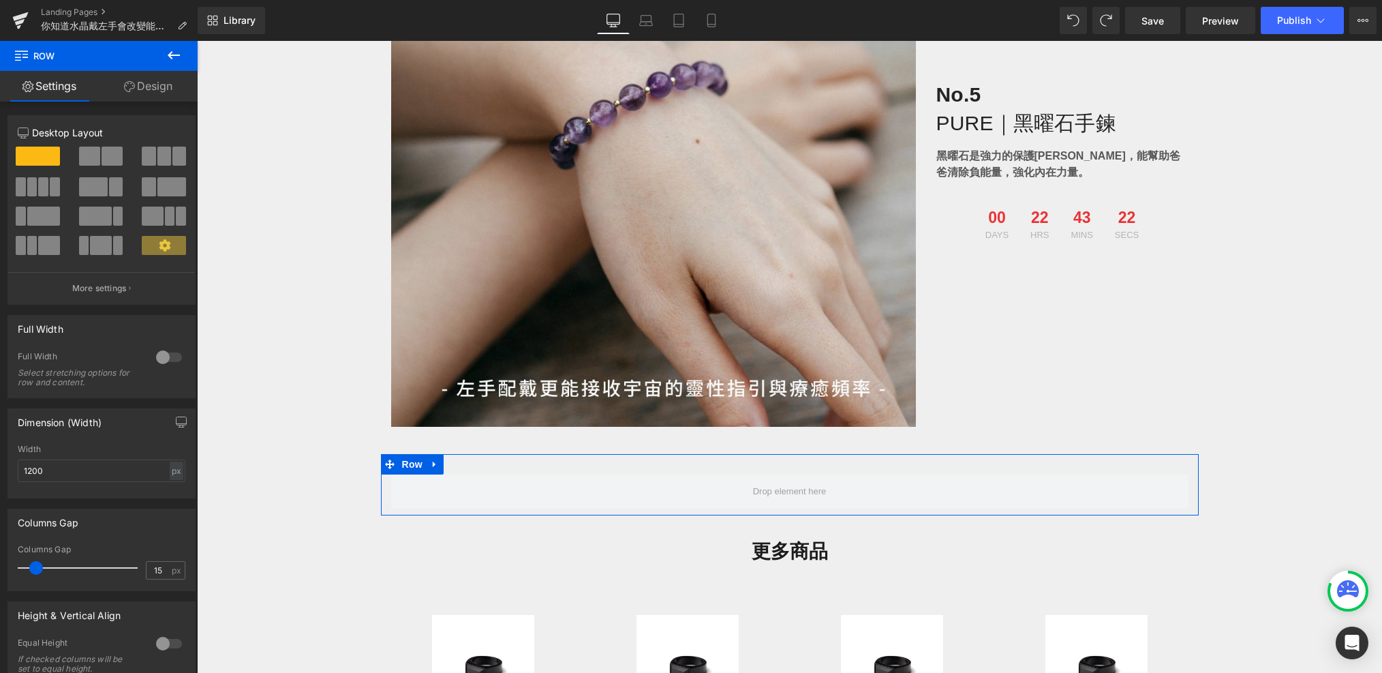
click at [103, 159] on span at bounding box center [112, 156] width 21 height 19
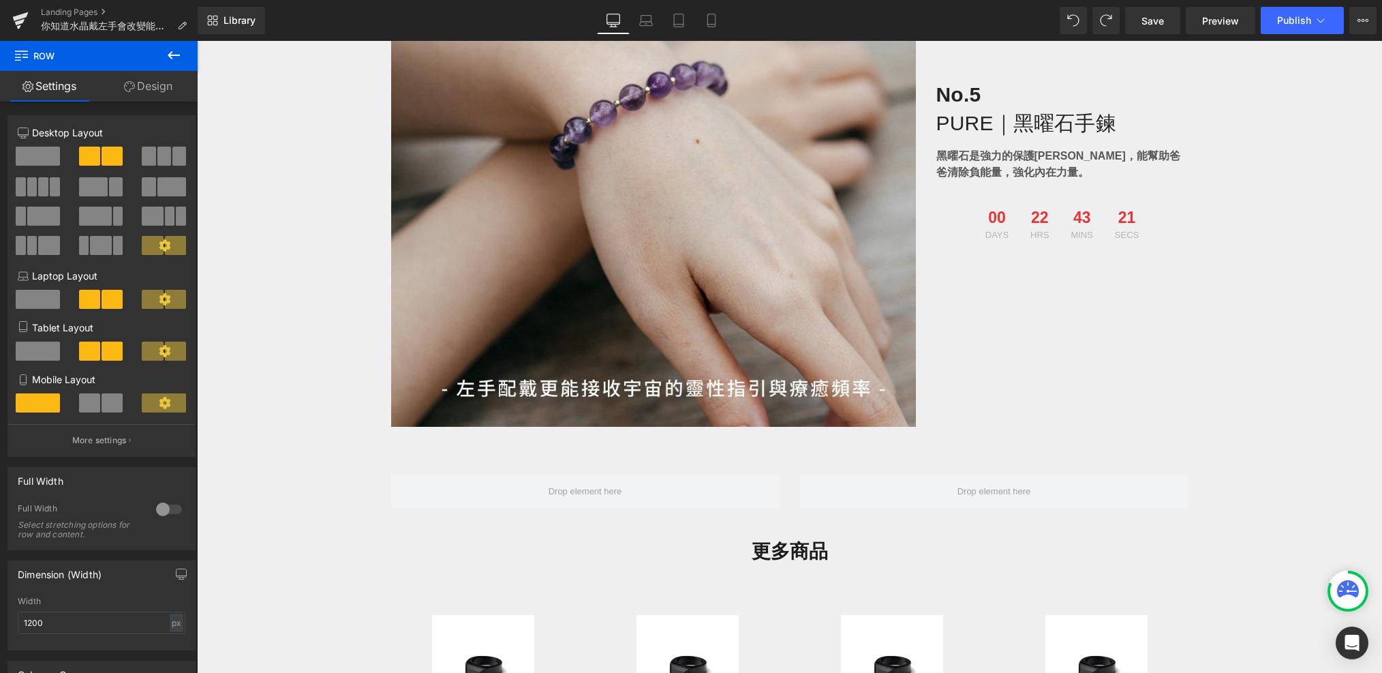
click at [181, 49] on icon at bounding box center [174, 55] width 16 height 16
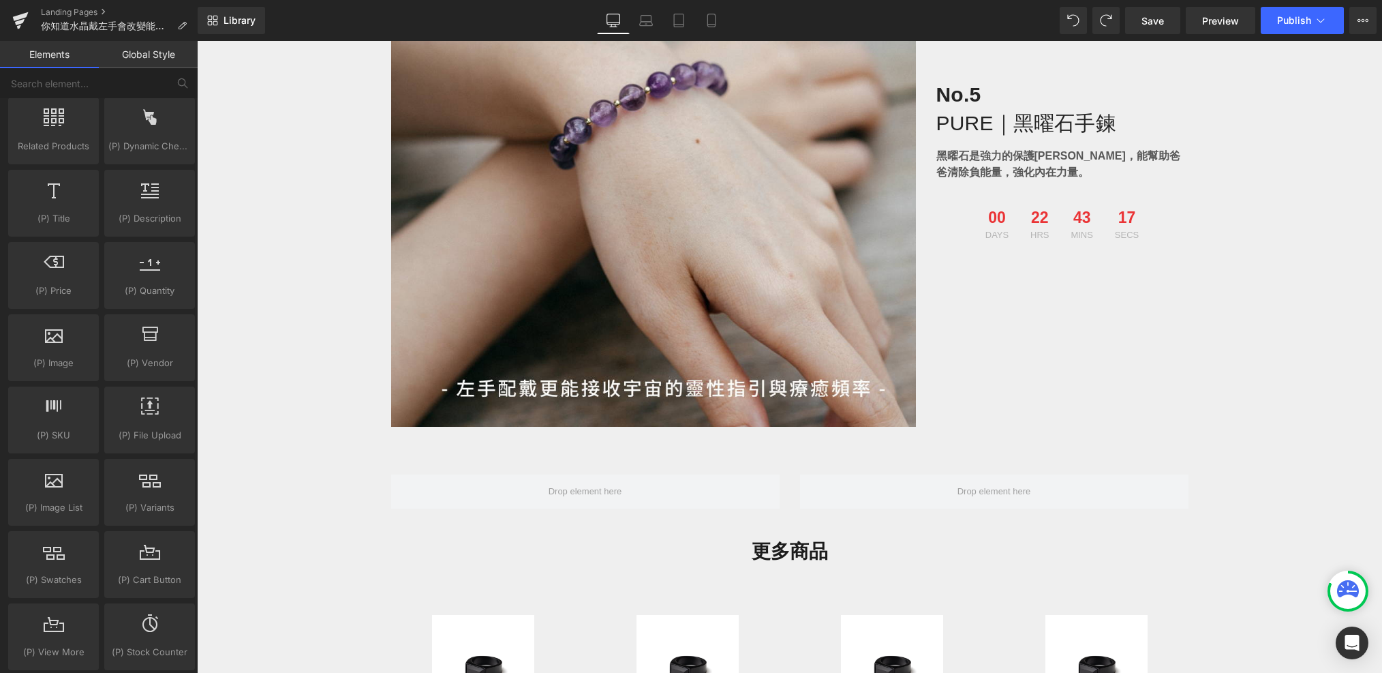
scroll to position [1277, 0]
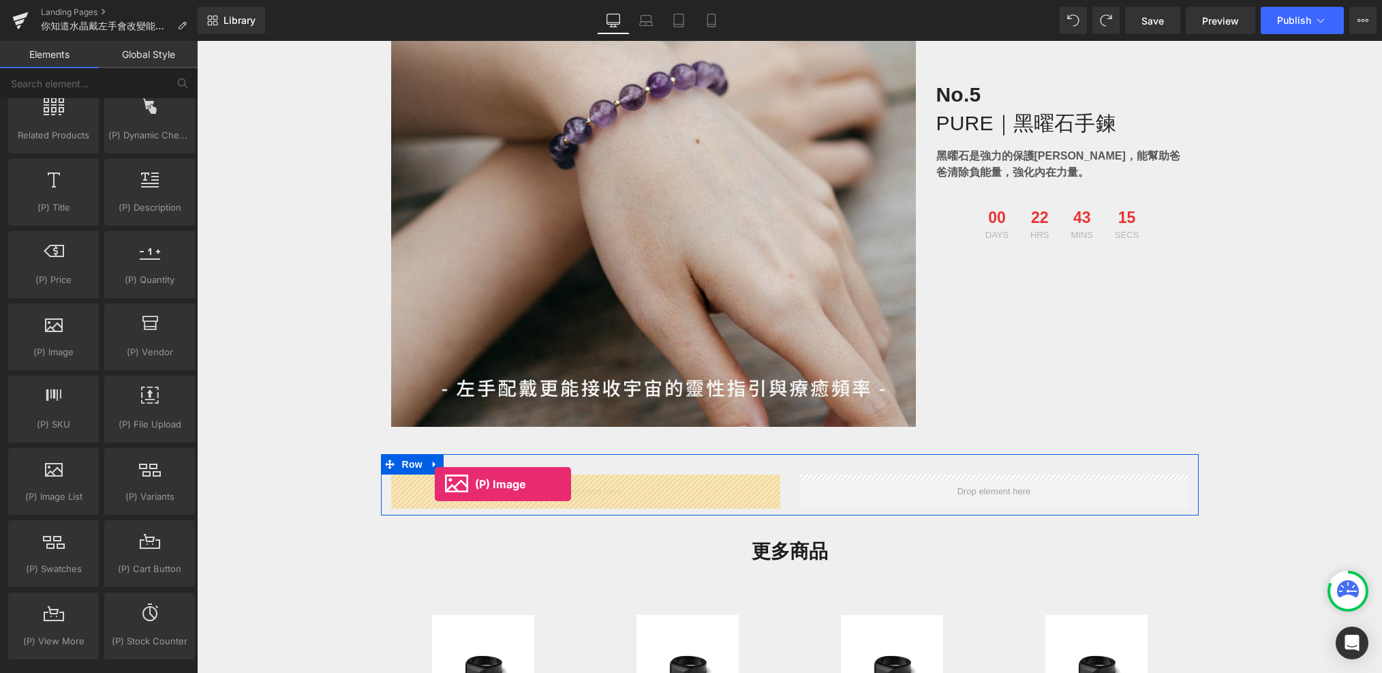
drag, startPoint x: 269, startPoint y: 345, endPoint x: 431, endPoint y: 481, distance: 211.4
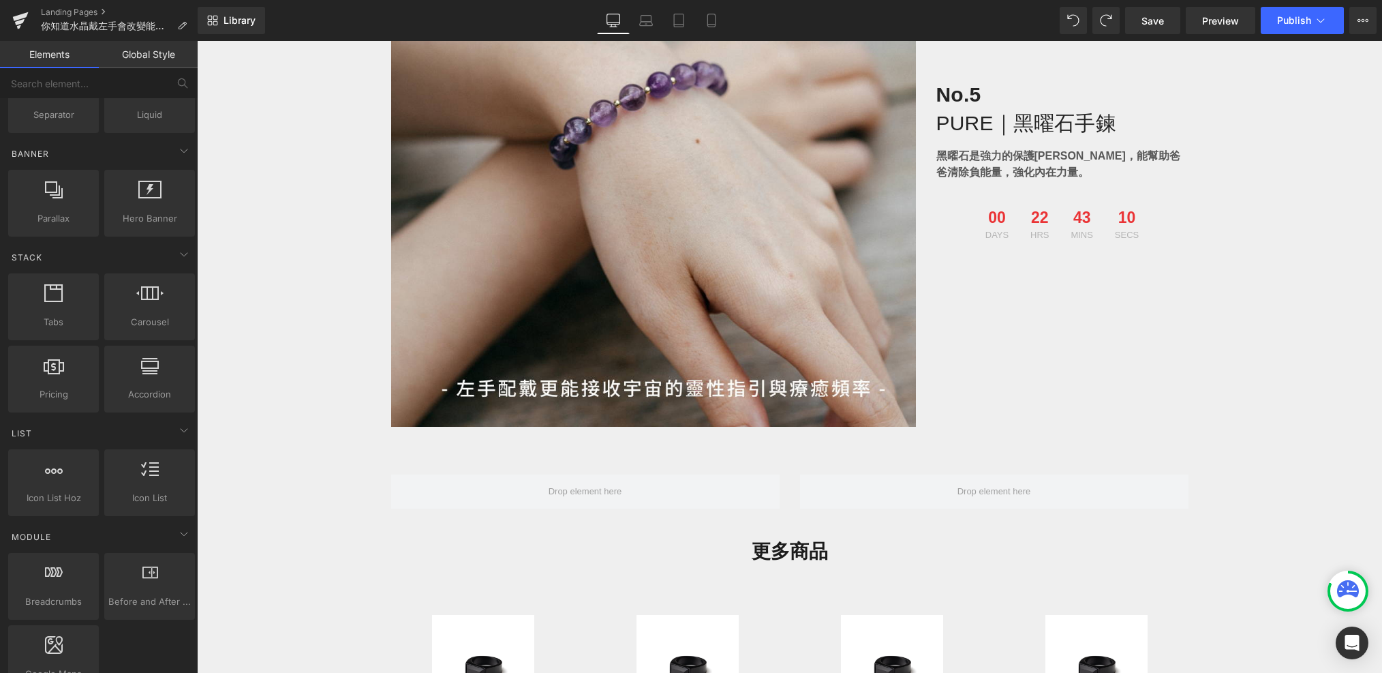
scroll to position [0, 0]
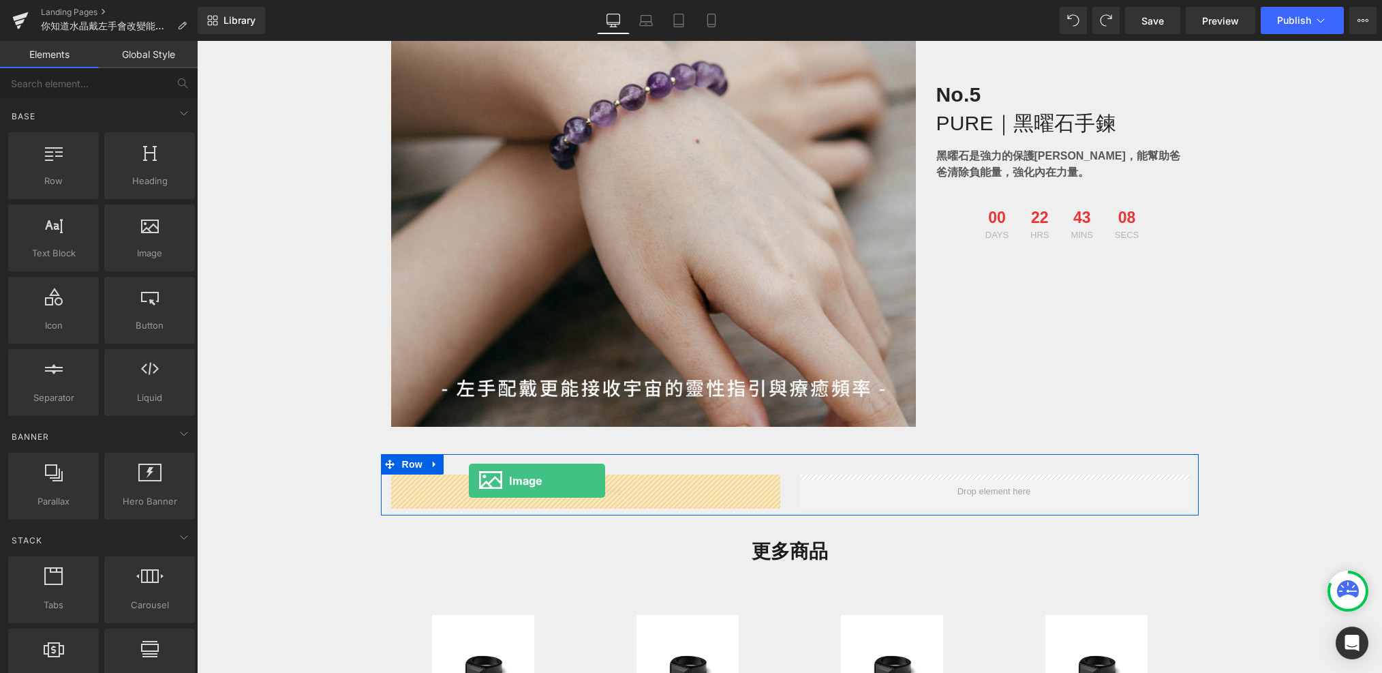
drag, startPoint x: 328, startPoint y: 273, endPoint x: 469, endPoint y: 481, distance: 250.7
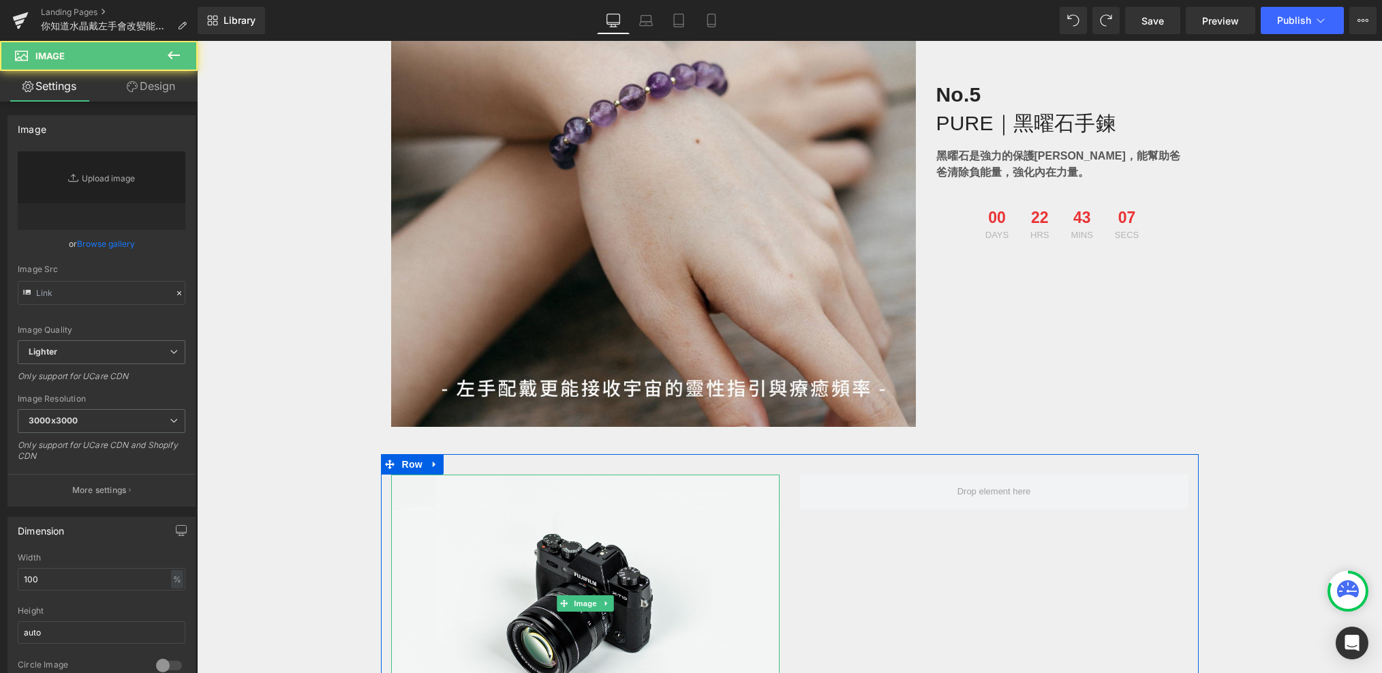
type input "//[DOMAIN_NAME][URL]"
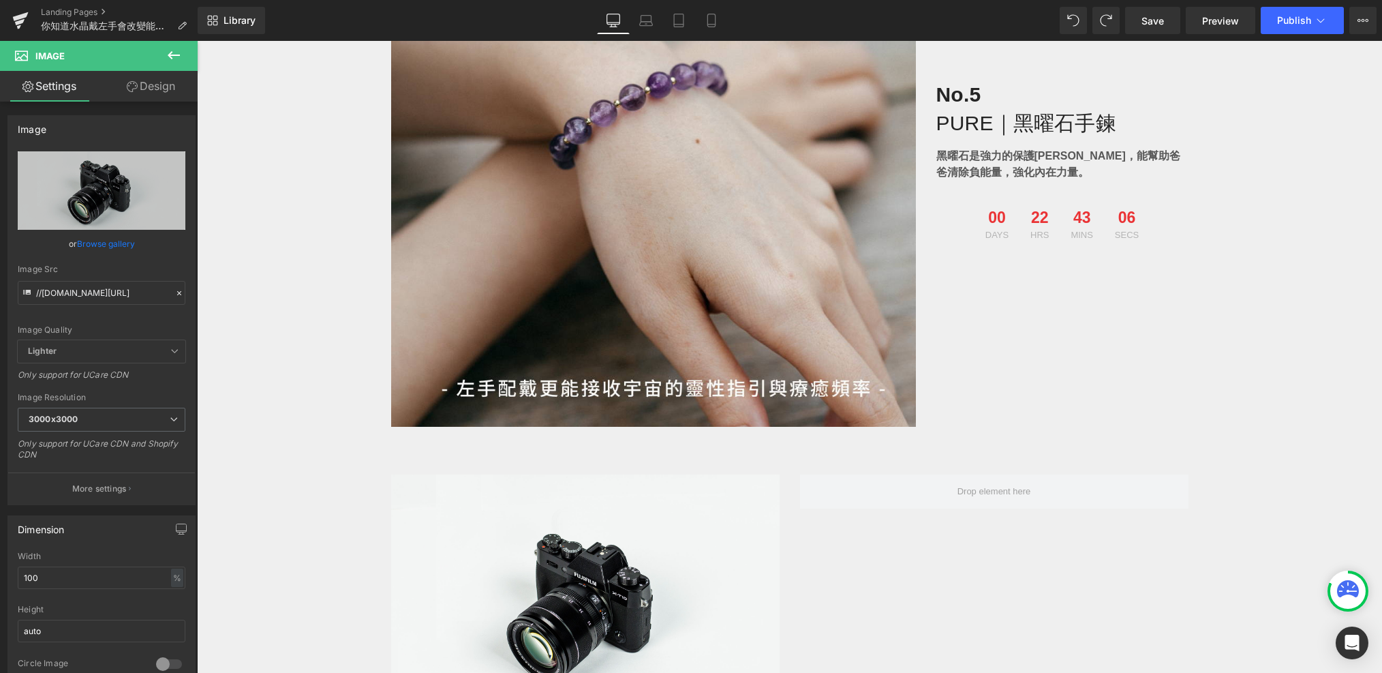
click at [169, 60] on icon at bounding box center [174, 55] width 16 height 16
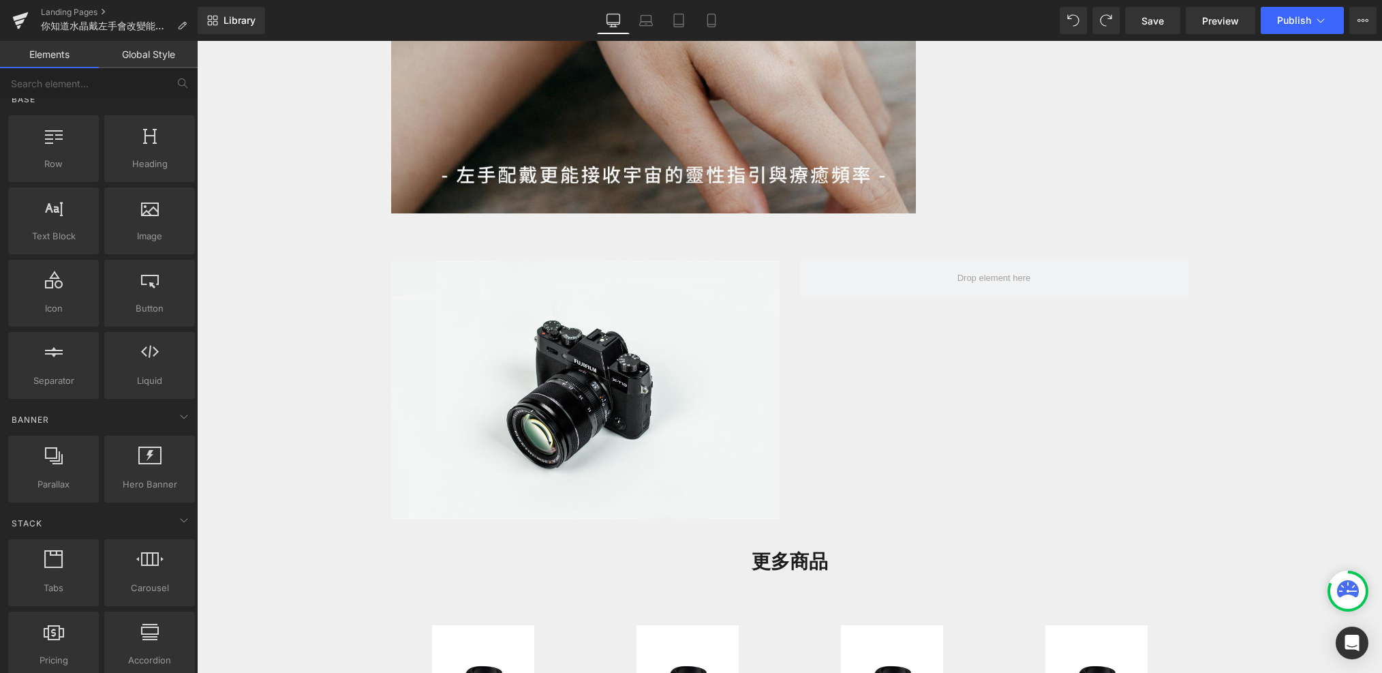
scroll to position [1268, 0]
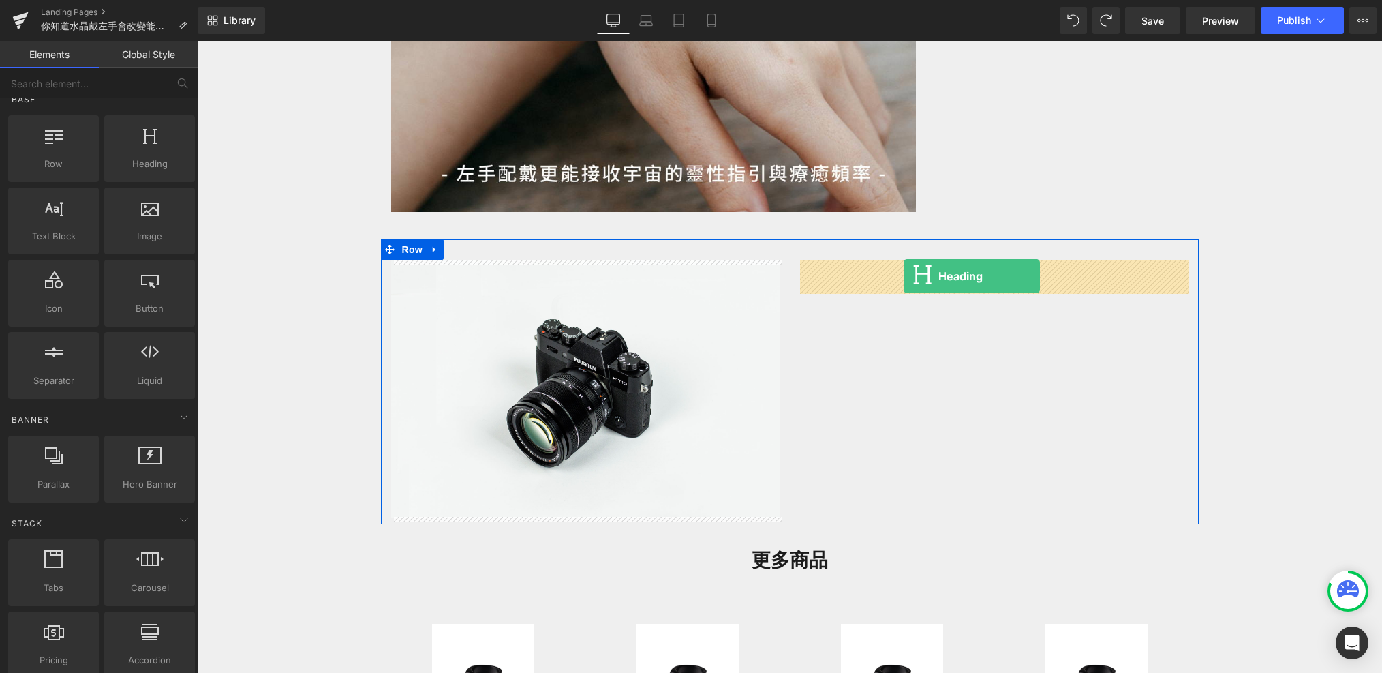
drag, startPoint x: 356, startPoint y: 205, endPoint x: 903, endPoint y: 276, distance: 551.2
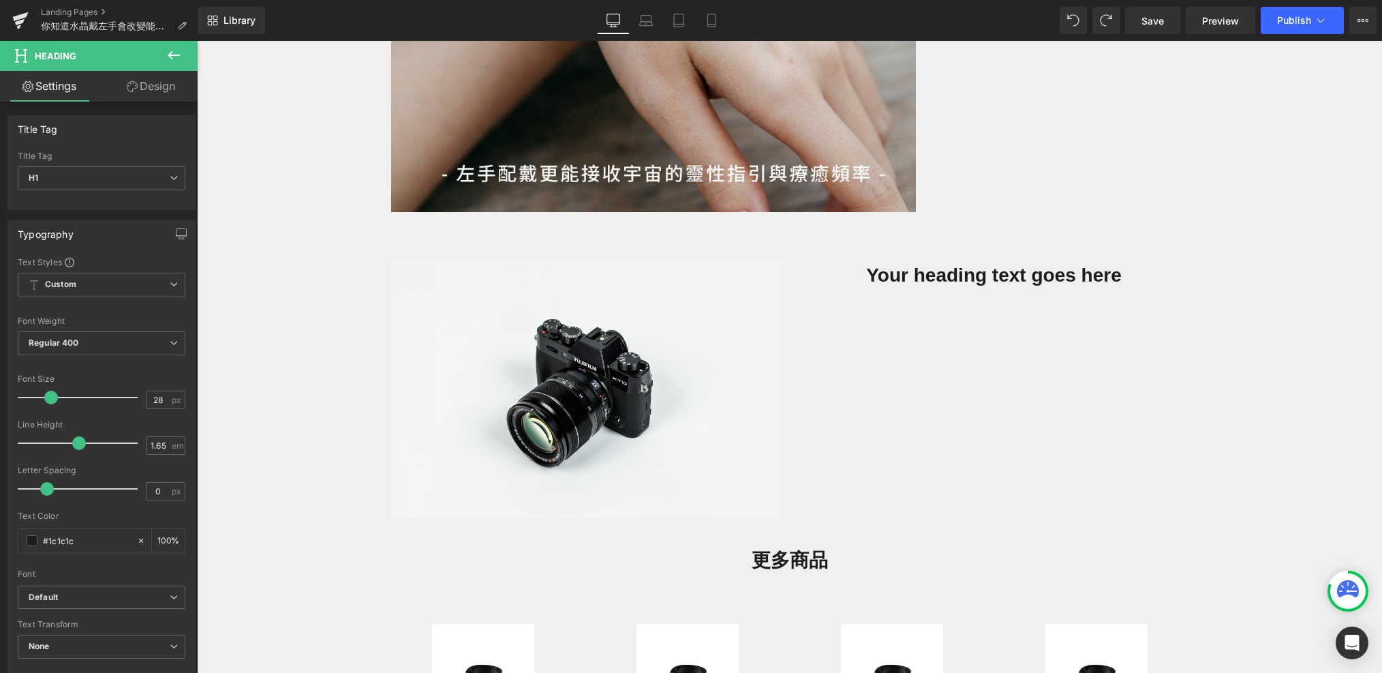
click at [171, 63] on icon at bounding box center [174, 55] width 16 height 16
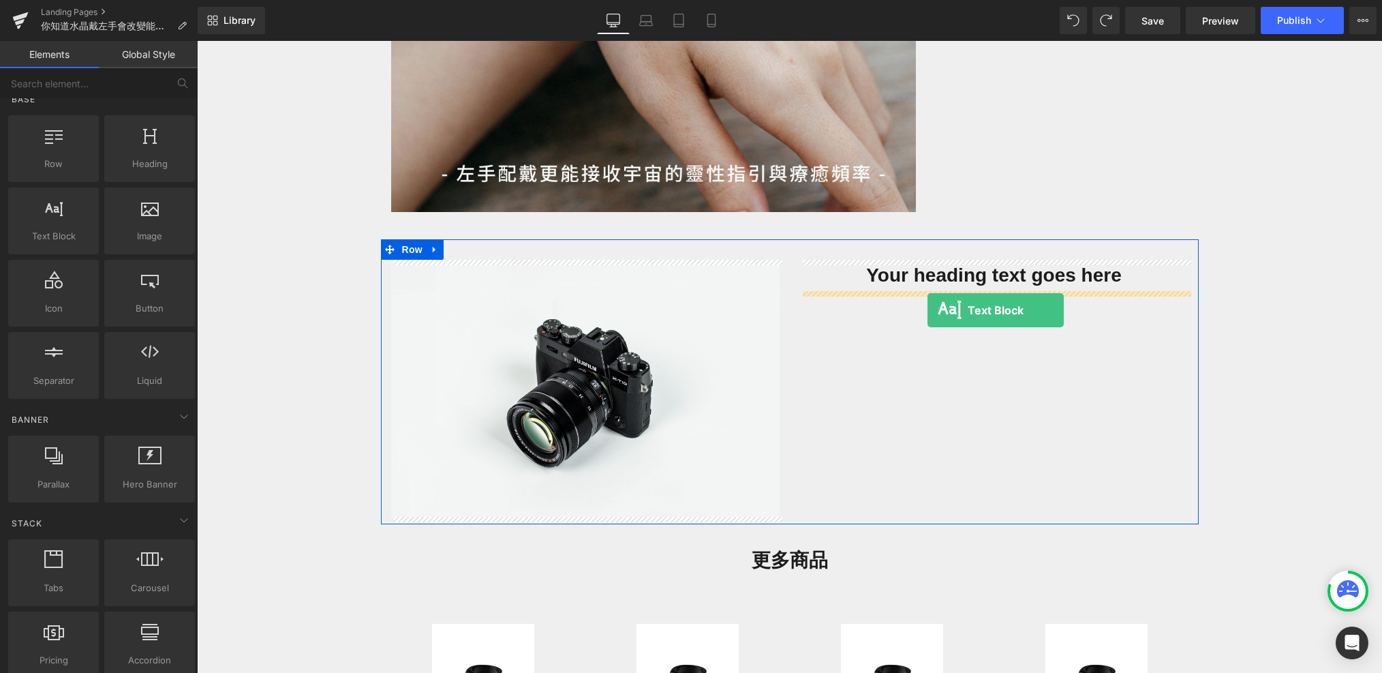
drag, startPoint x: 267, startPoint y: 247, endPoint x: 925, endPoint y: 308, distance: 660.6
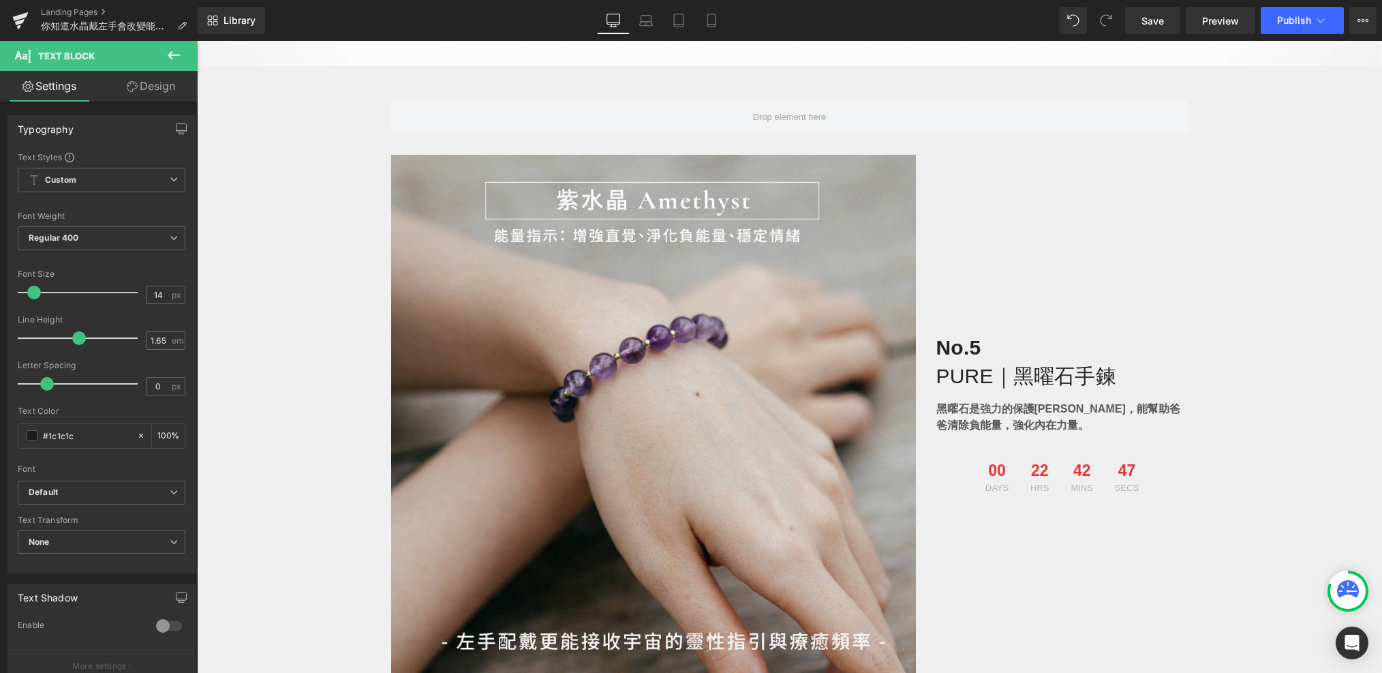
scroll to position [788, 0]
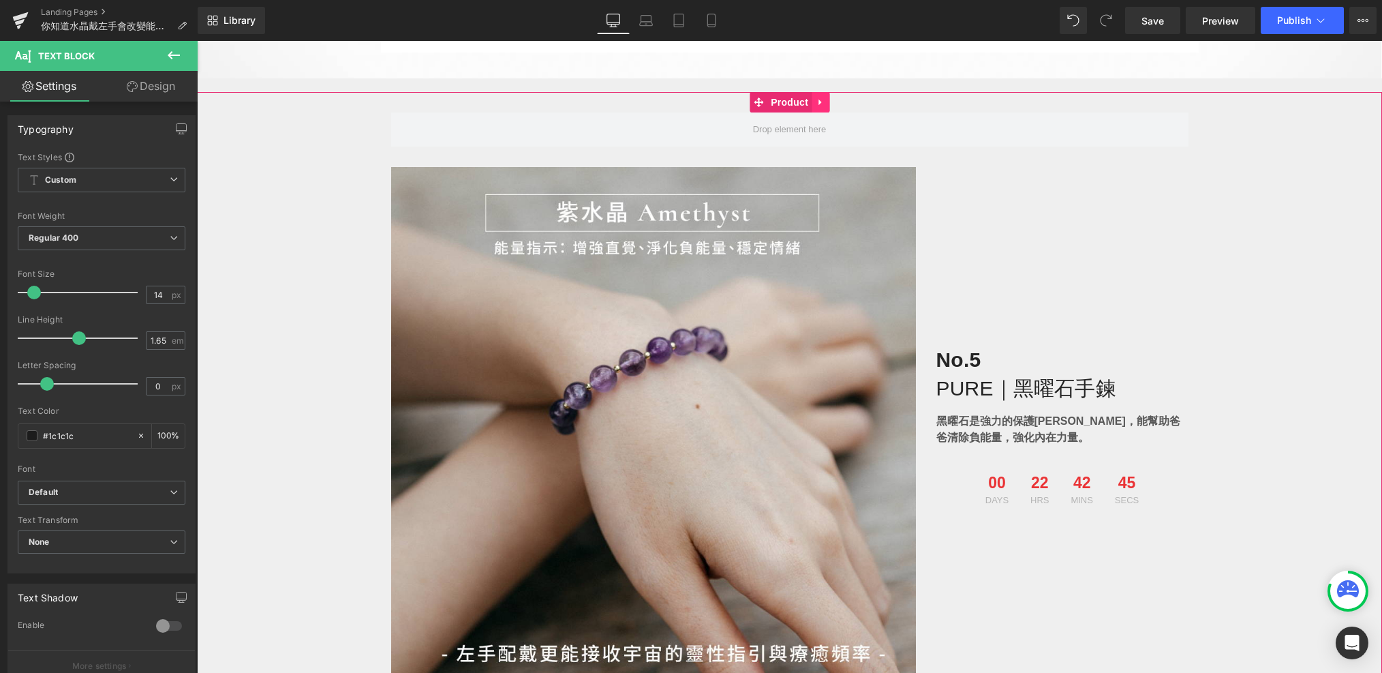
click at [819, 106] on icon at bounding box center [821, 102] width 10 height 10
click at [832, 104] on icon at bounding box center [830, 102] width 10 height 10
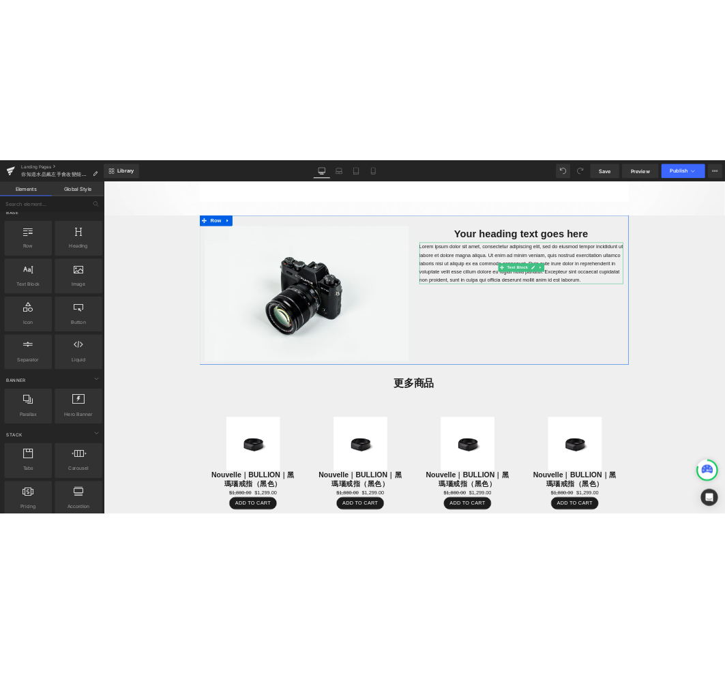
scroll to position [737, 0]
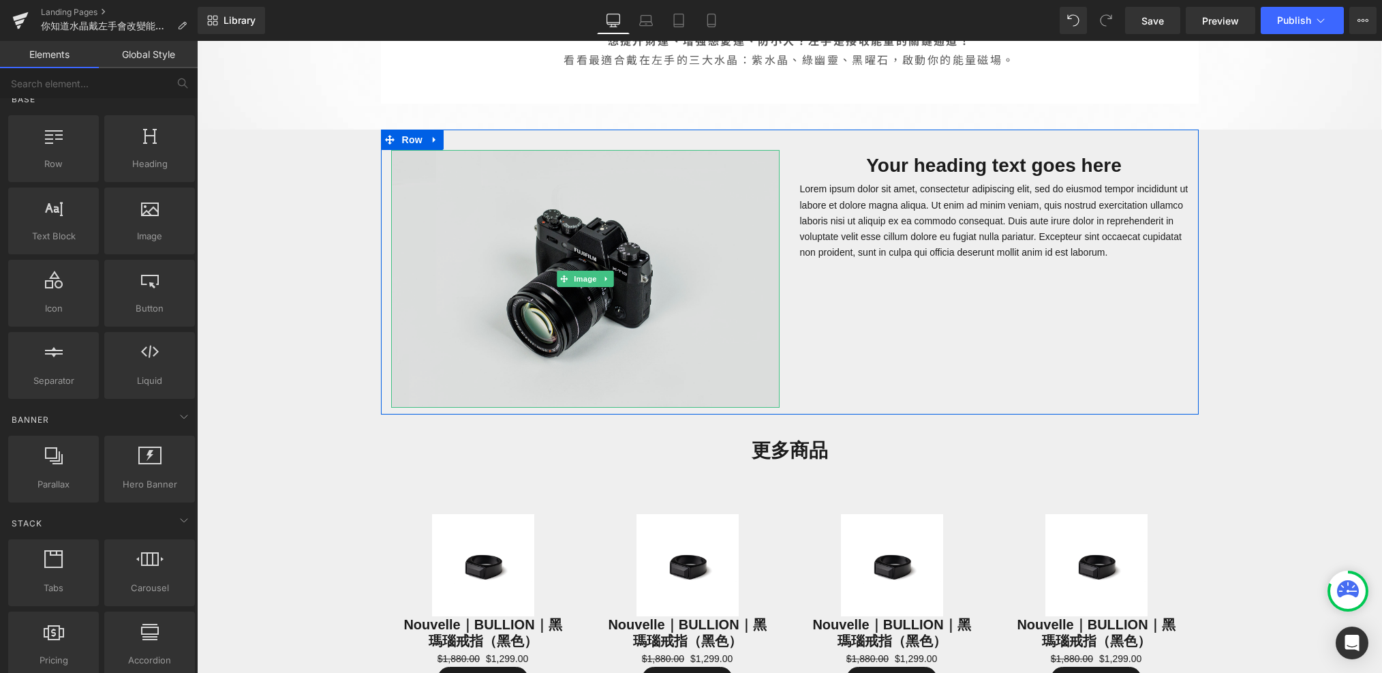
click at [583, 263] on img at bounding box center [585, 279] width 388 height 258
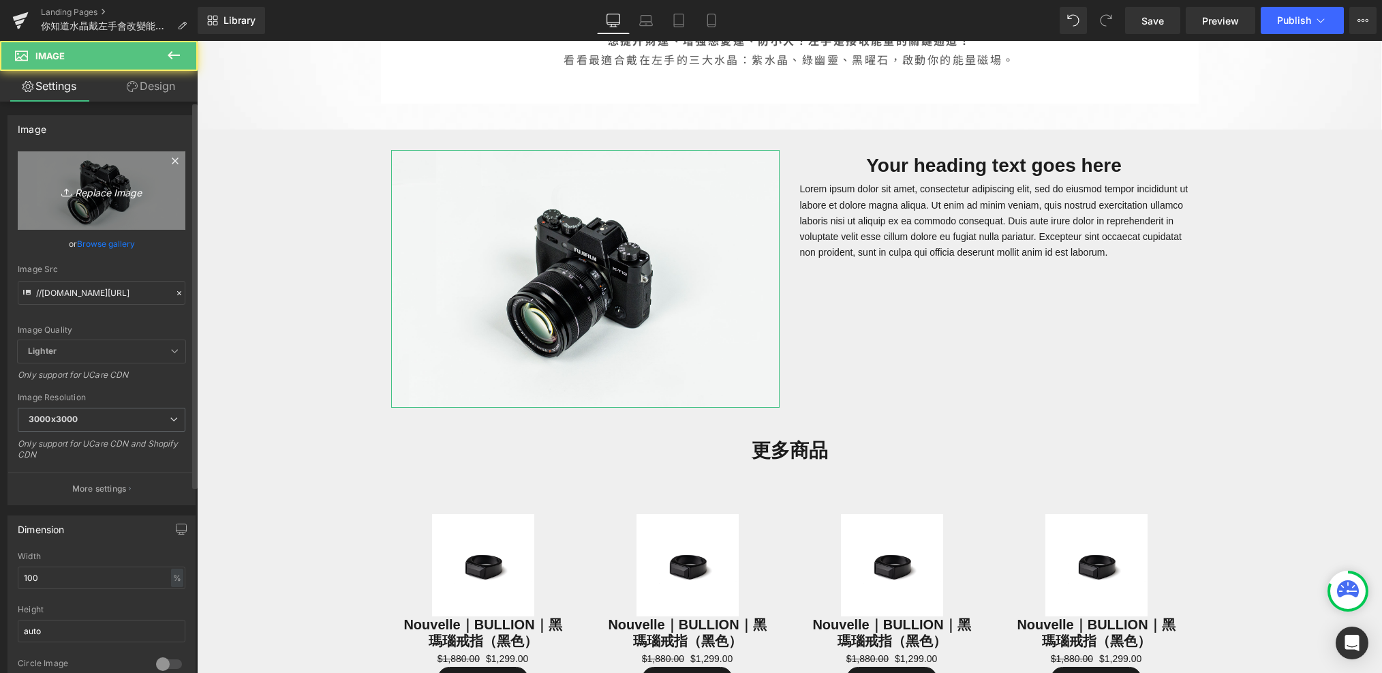
click at [117, 178] on link "Replace Image" at bounding box center [102, 190] width 168 height 78
type input "C:\fakepath\左手日.jpg"
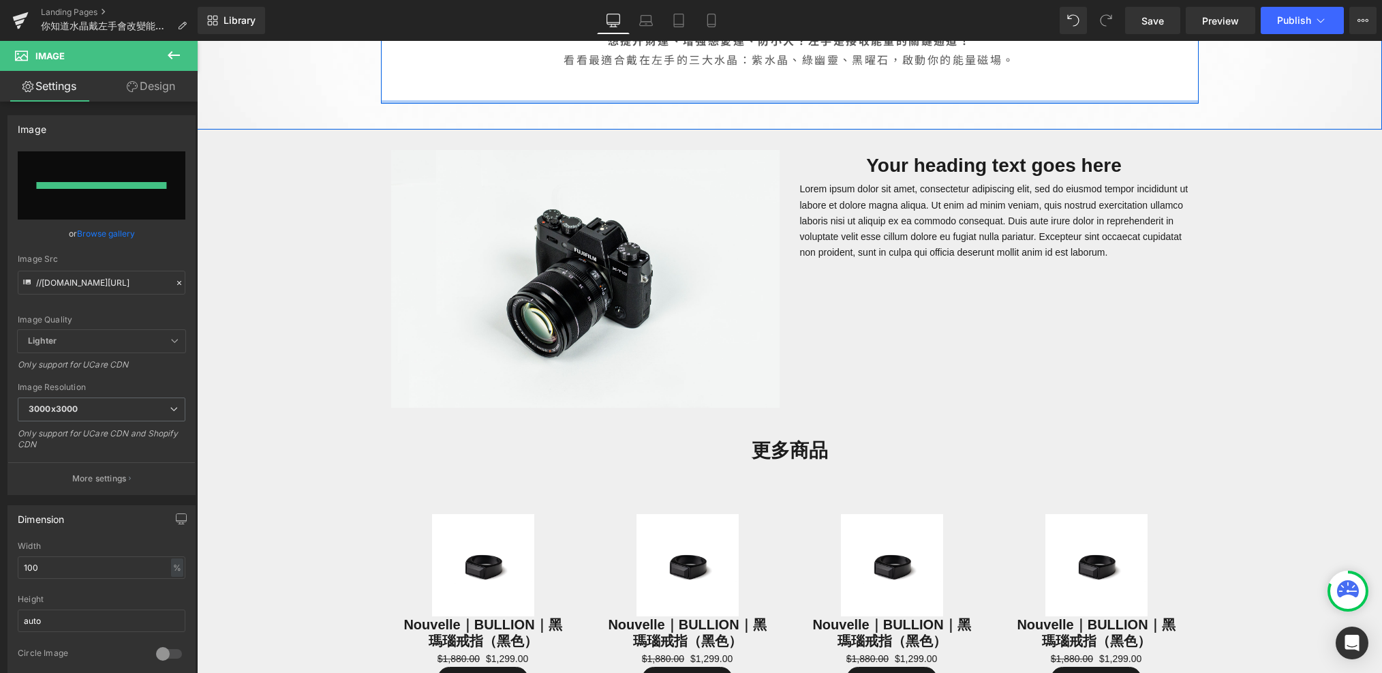
type input "[URL][DOMAIN_NAME]"
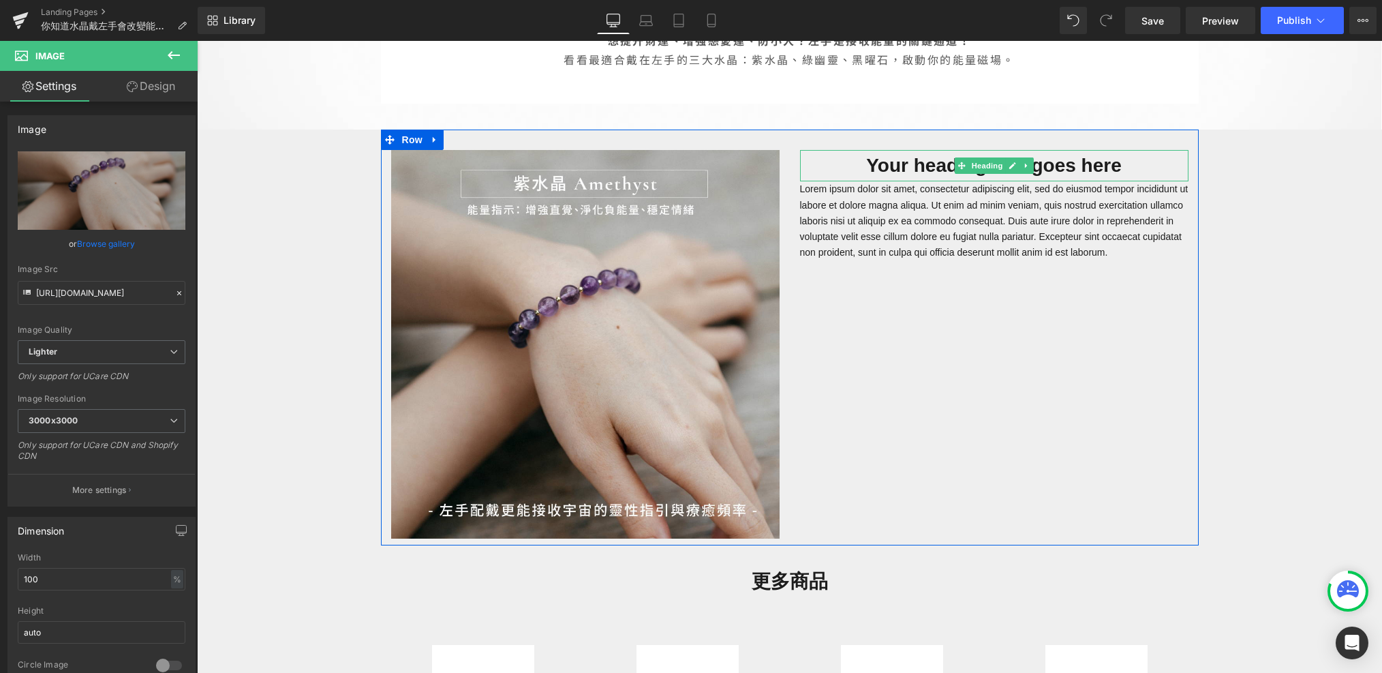
drag, startPoint x: 887, startPoint y: 159, endPoint x: 914, endPoint y: 181, distance: 34.9
click at [887, 159] on h1 "Your heading text goes here" at bounding box center [994, 165] width 388 height 31
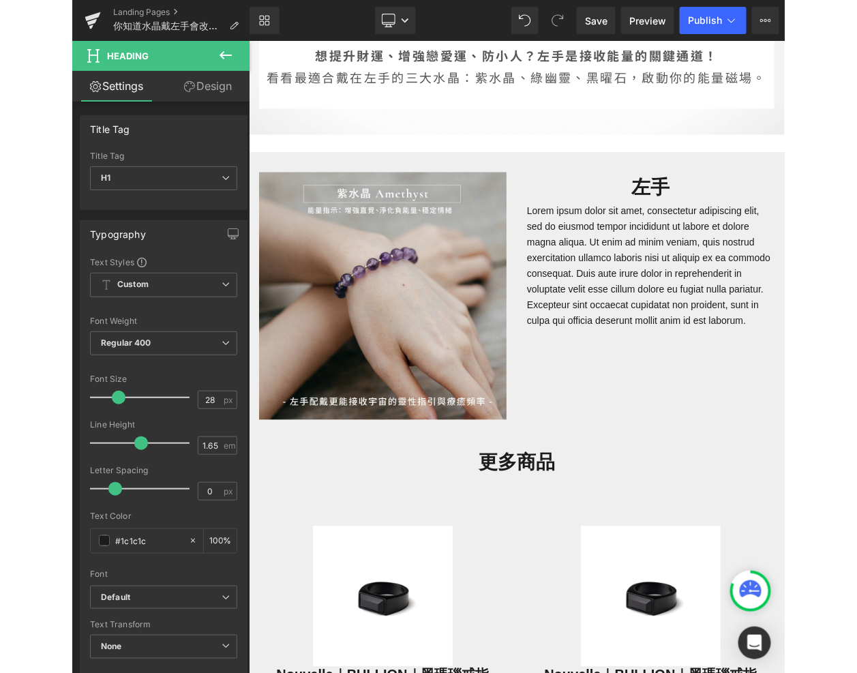
scroll to position [583, 0]
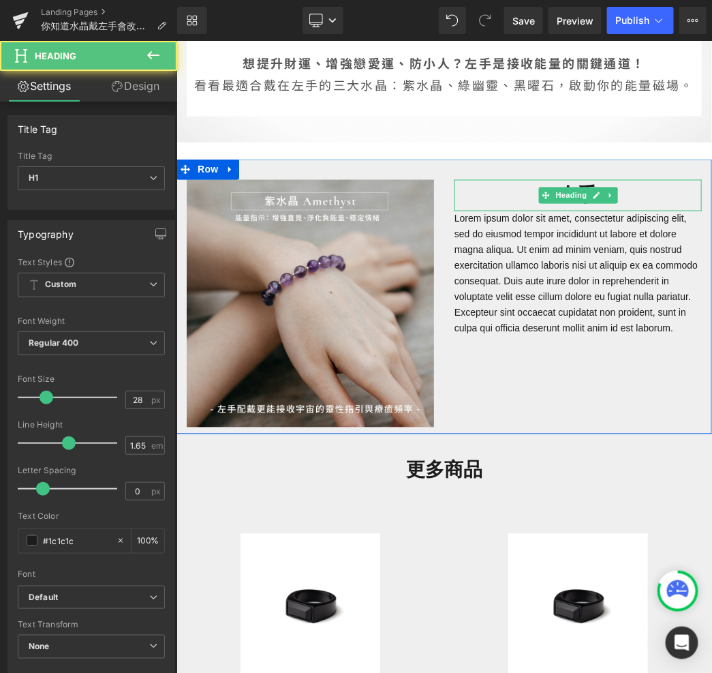
click at [634, 179] on h1 "左手" at bounding box center [577, 194] width 247 height 31
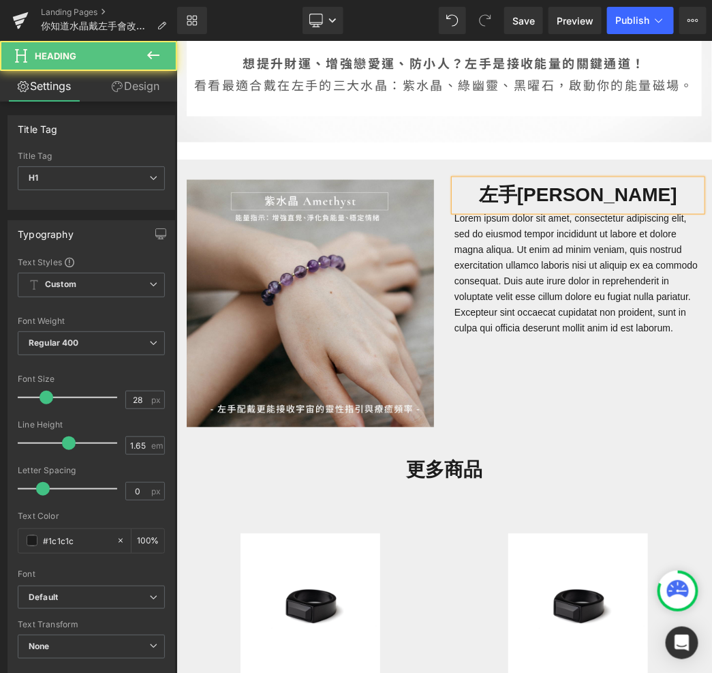
click at [567, 179] on h1 "左手[PERSON_NAME]" at bounding box center [577, 194] width 247 height 31
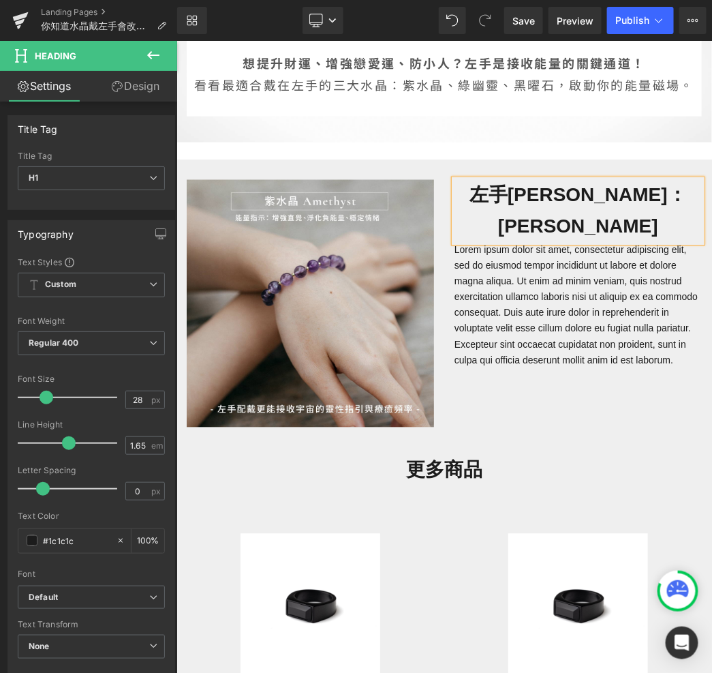
click at [519, 263] on p "Lorem ipsum dolor sit amet, consectetur adipiscing elit, sed do eiusmod tempor …" at bounding box center [577, 305] width 247 height 126
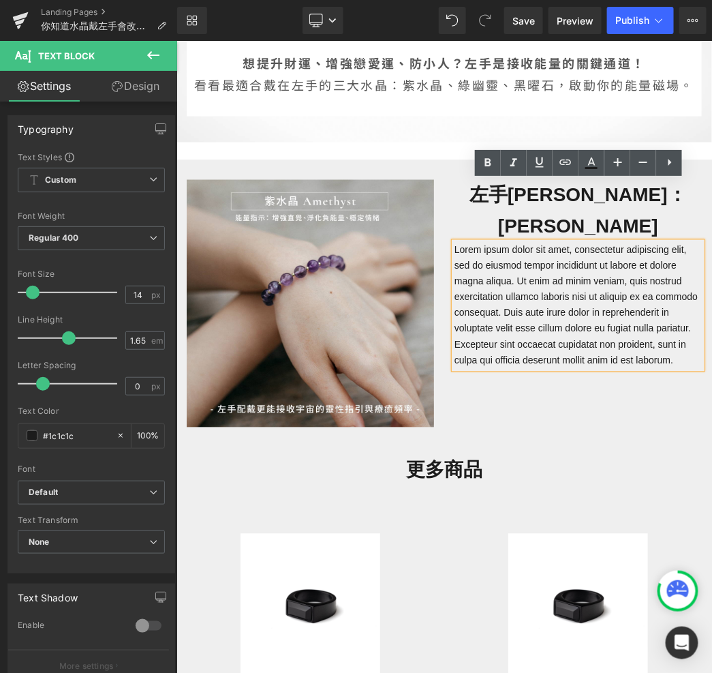
click at [561, 256] on p "Lorem ipsum dolor sit amet, consectetur adipiscing elit, sed do eiusmod tempor …" at bounding box center [577, 305] width 247 height 126
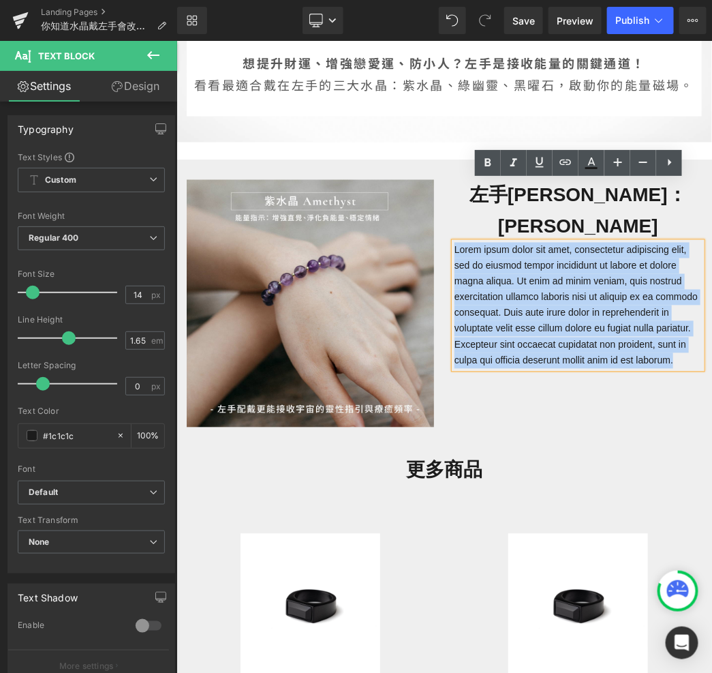
drag, startPoint x: 572, startPoint y: 308, endPoint x: 440, endPoint y: 177, distance: 186.0
click at [439, 179] on div "Image 左手[PERSON_NAME]：[PERSON_NAME] Heading Lorem ipsum dolor sit amet, consect…" at bounding box center [444, 296] width 536 height 275
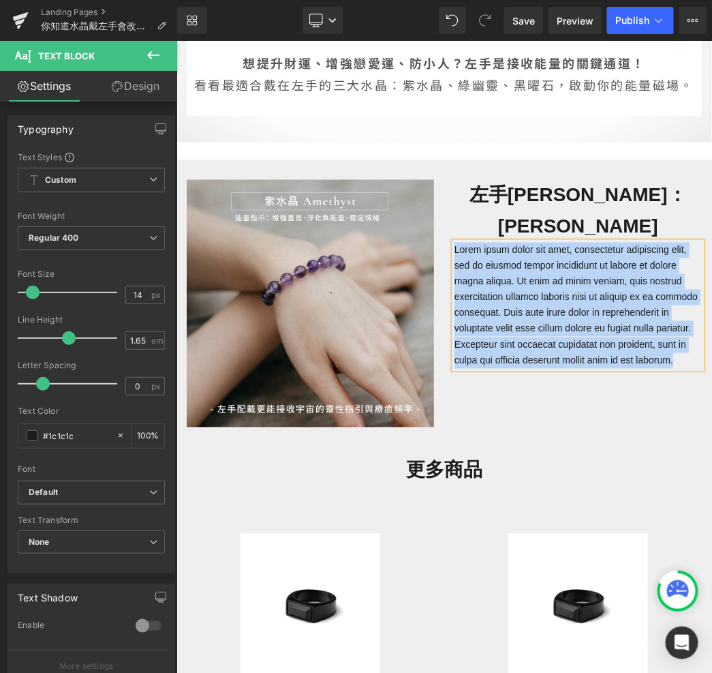
paste div
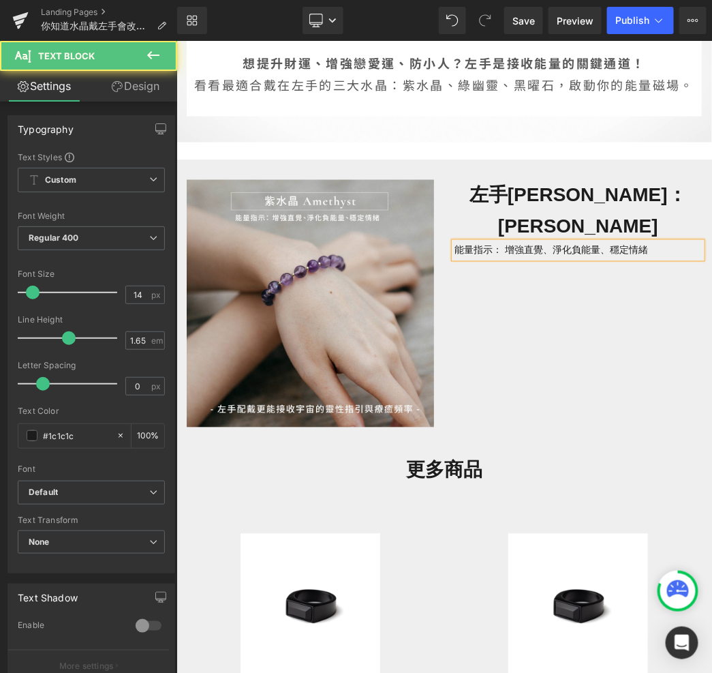
click at [486, 242] on p "能量指示： 增強直覺、淨化負能量、穩定情緒" at bounding box center [577, 250] width 247 height 16
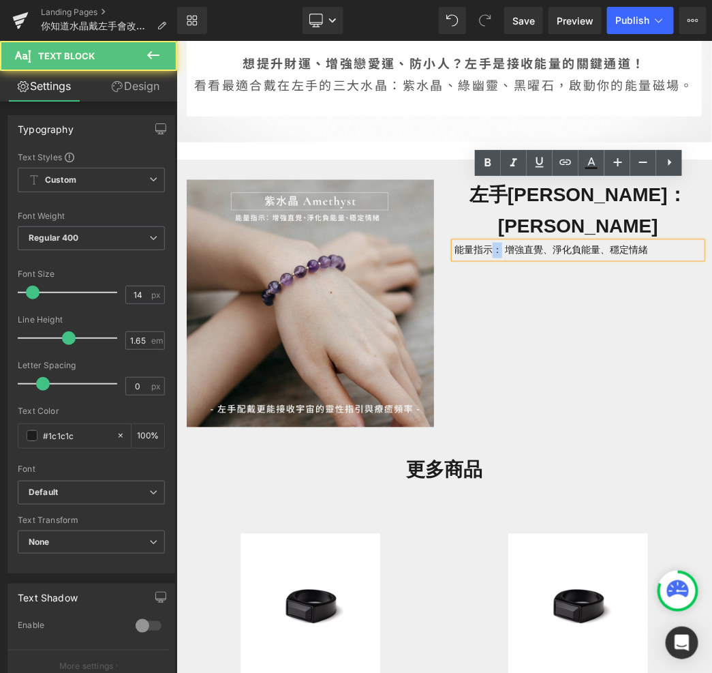
drag, startPoint x: 498, startPoint y: 187, endPoint x: 488, endPoint y: 187, distance: 9.5
click at [488, 242] on p "能量指示： 增強直覺、淨化負能量、穩定情緒" at bounding box center [577, 250] width 247 height 16
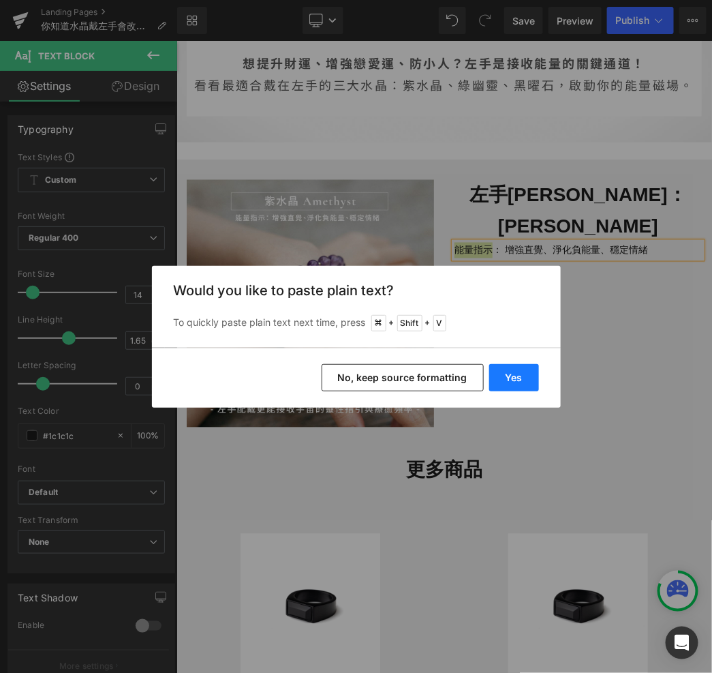
drag, startPoint x: 525, startPoint y: 364, endPoint x: 348, endPoint y: 327, distance: 181.0
click at [525, 364] on button "Yes" at bounding box center [514, 377] width 50 height 27
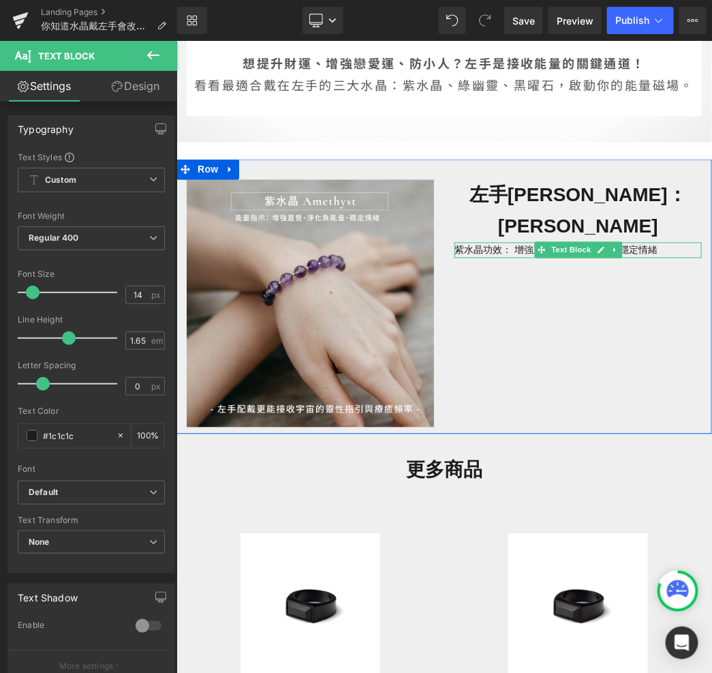
click at [658, 242] on p "紫水晶功效： 增強直覺、淨化負能量、穩定情緒" at bounding box center [577, 250] width 247 height 16
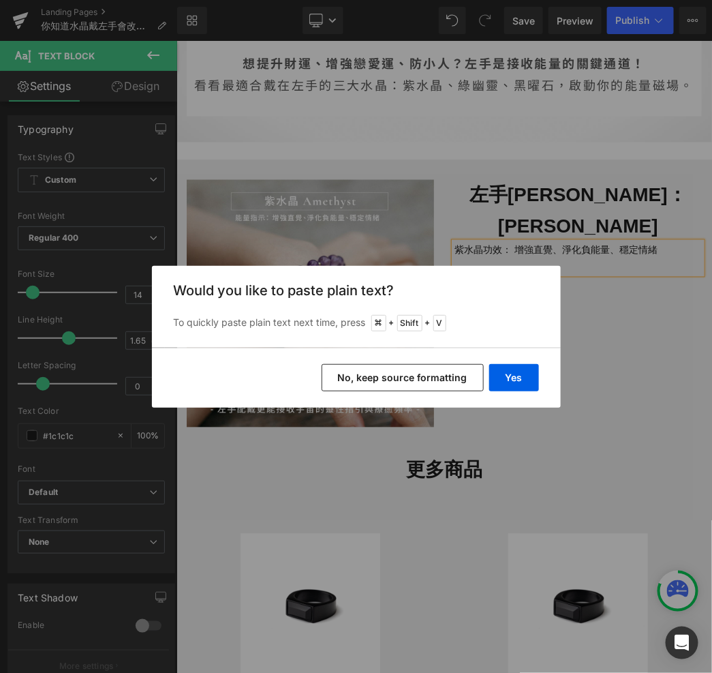
click at [525, 359] on div "Yes No, keep source formatting" at bounding box center [356, 378] width 409 height 60
click at [525, 365] on button "Yes" at bounding box center [514, 377] width 50 height 27
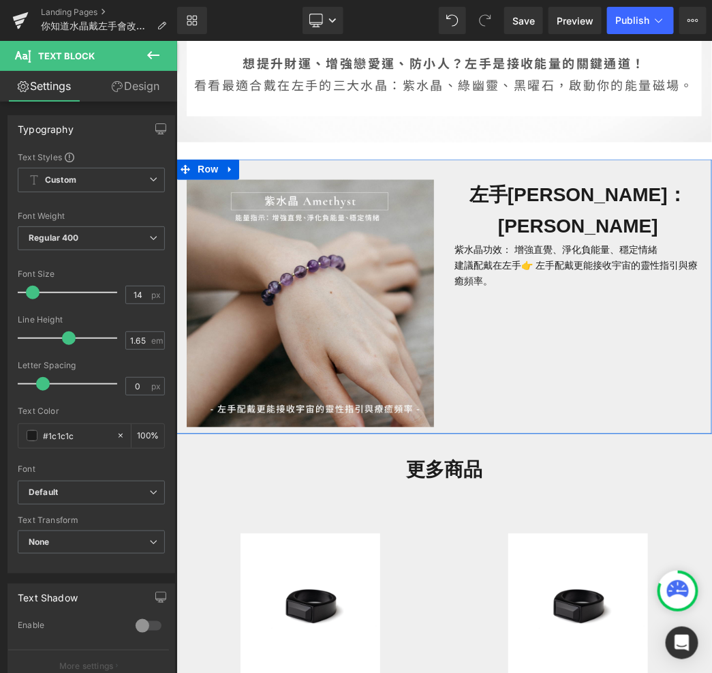
click at [525, 266] on div "Image 左手[PERSON_NAME]：[PERSON_NAME] Heading 紫水晶功效： 增強直覺、淨化負能量、穩定情緒 建議配戴在左手👉 左手配…" at bounding box center [444, 296] width 536 height 275
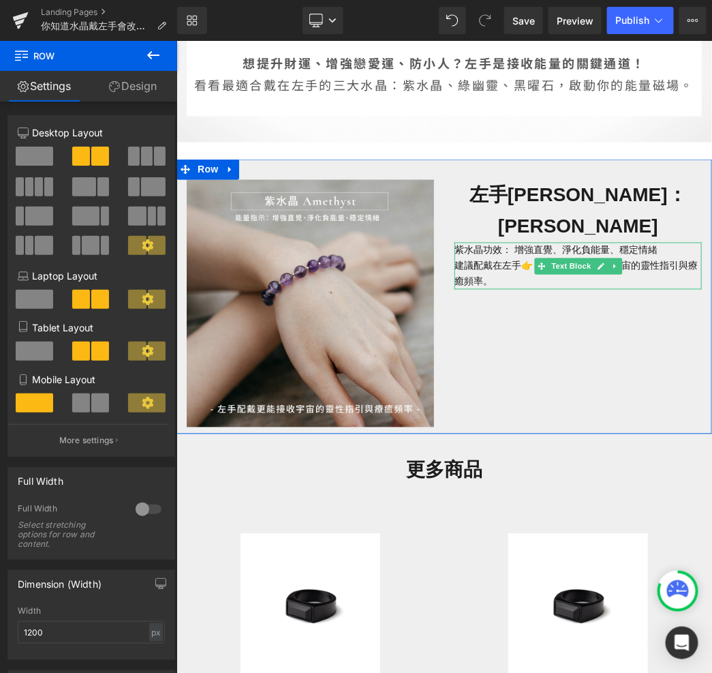
click at [522, 258] on p "建議配戴在左手👉 左手配戴更能接收宇宙的靈性指引與療癒頻率。" at bounding box center [577, 273] width 247 height 31
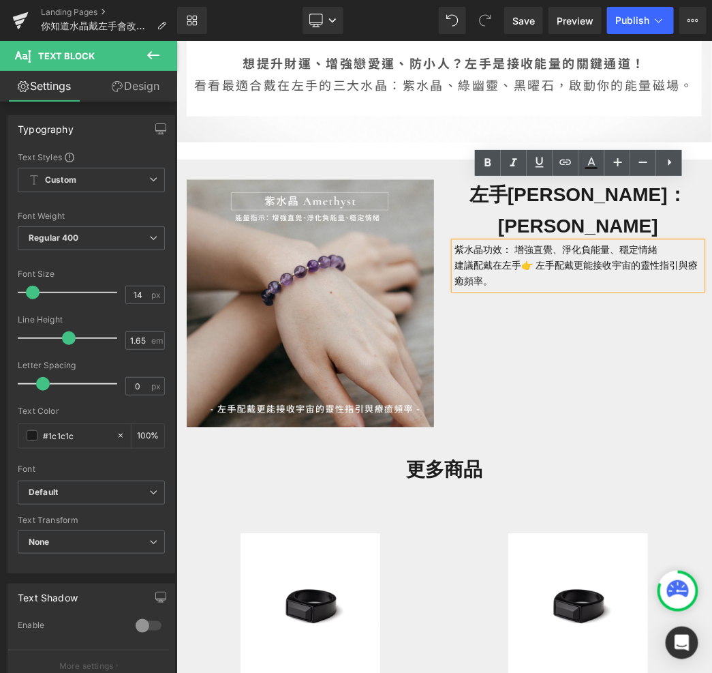
click at [568, 258] on p "建議配戴在左手👉 左手配戴更能接收宇宙的靈性指引與療癒頻率。" at bounding box center [577, 273] width 247 height 31
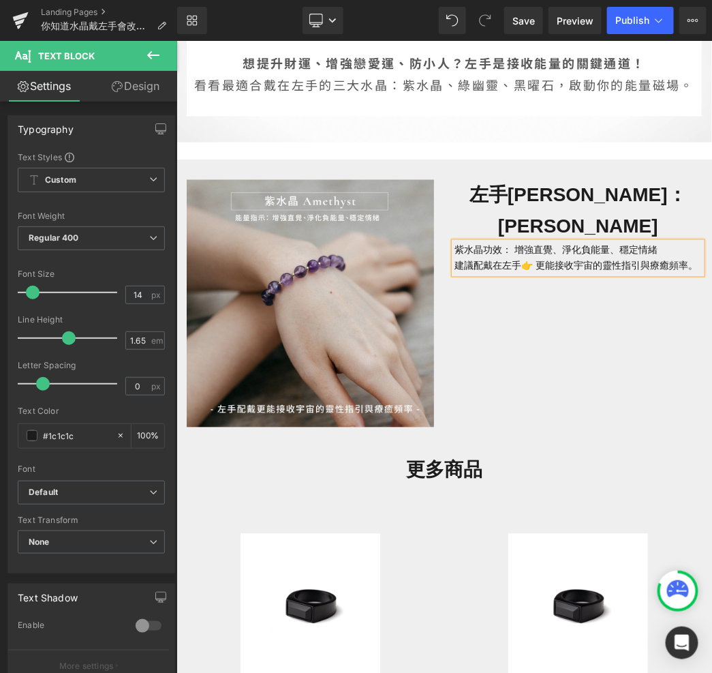
click at [612, 281] on div "Image 左手[PERSON_NAME]：[PERSON_NAME] Heading 紫水晶功效： 增強直覺、淨化負能量、穩定情緒 建議配戴在左手👉 更能接…" at bounding box center [444, 296] width 536 height 275
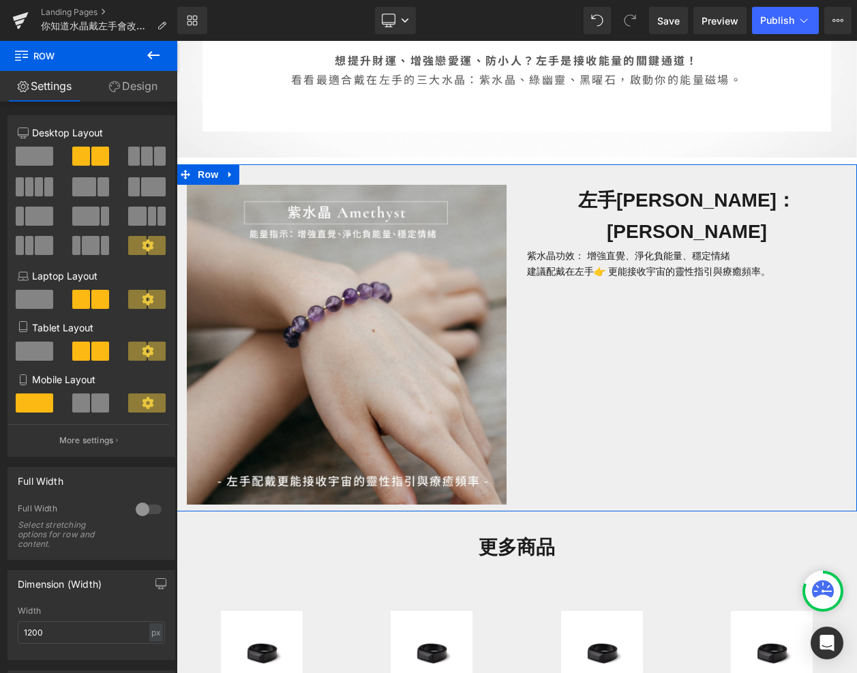
scroll to position [685, 0]
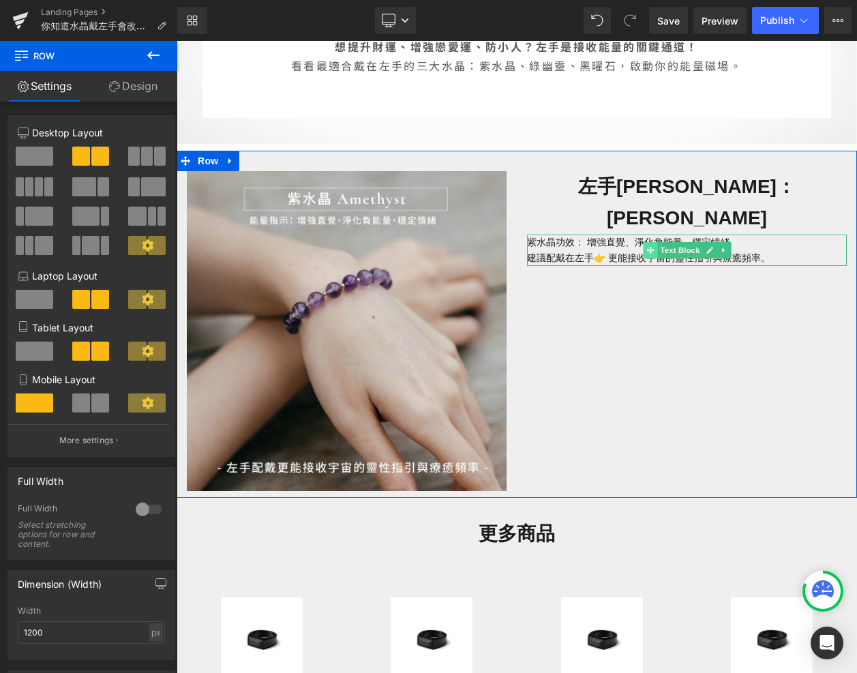
click at [646, 246] on icon at bounding box center [649, 249] width 7 height 7
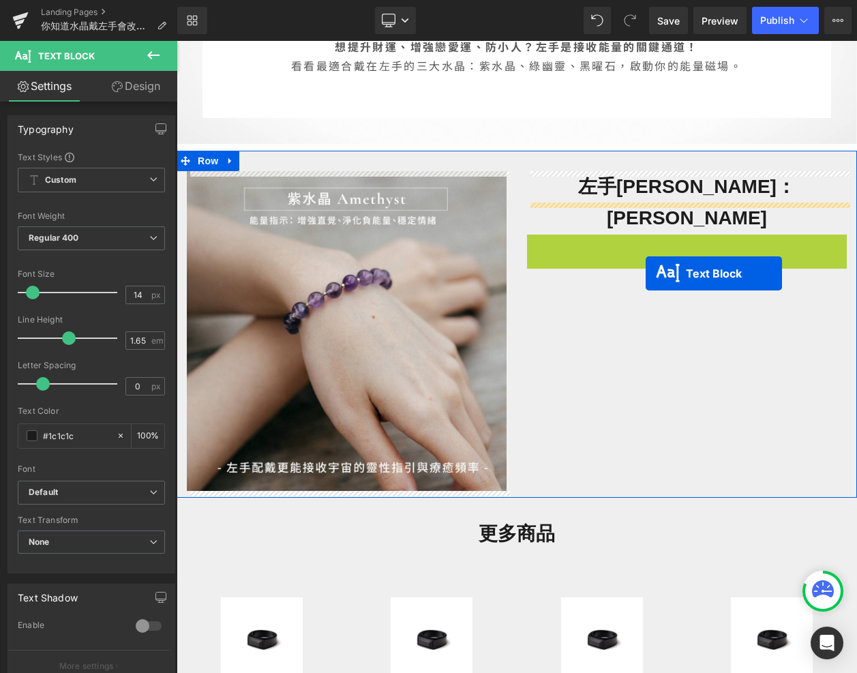
drag, startPoint x: 647, startPoint y: 222, endPoint x: 645, endPoint y: 272, distance: 50.5
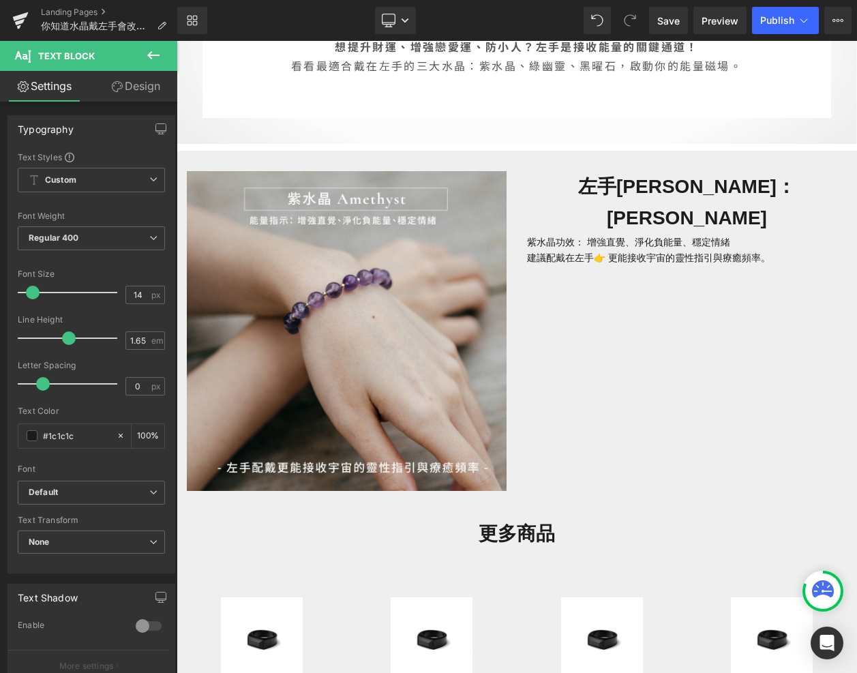
click at [156, 57] on icon at bounding box center [153, 55] width 16 height 16
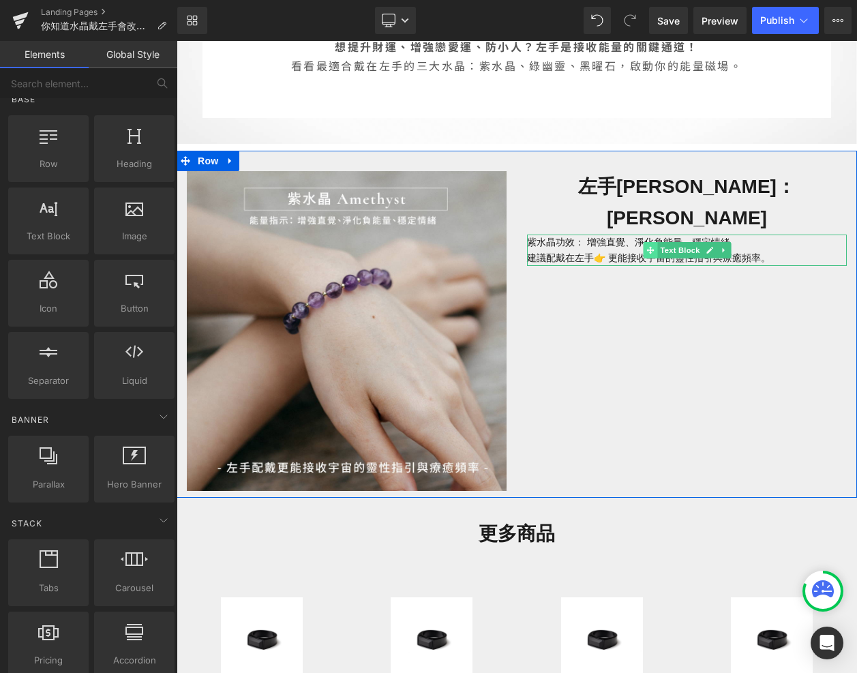
click at [647, 246] on icon at bounding box center [649, 249] width 7 height 7
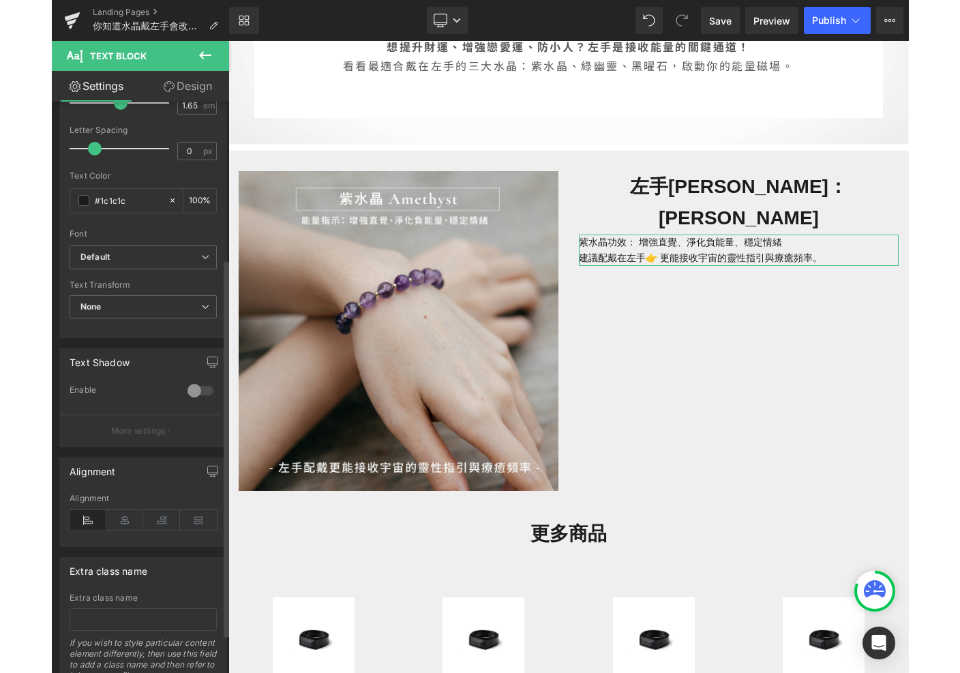
scroll to position [293, 0]
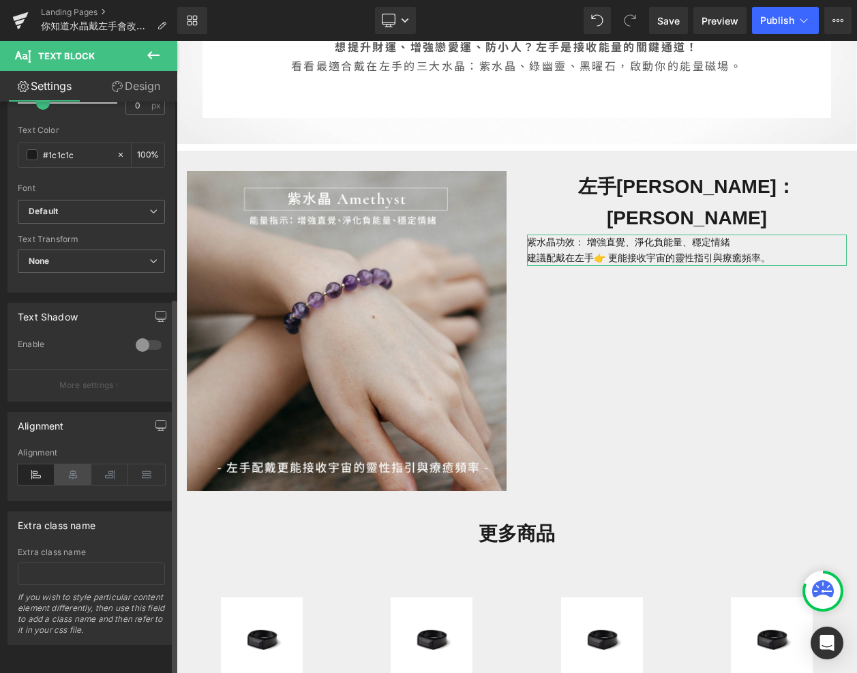
click at [72, 464] on icon at bounding box center [73, 474] width 37 height 20
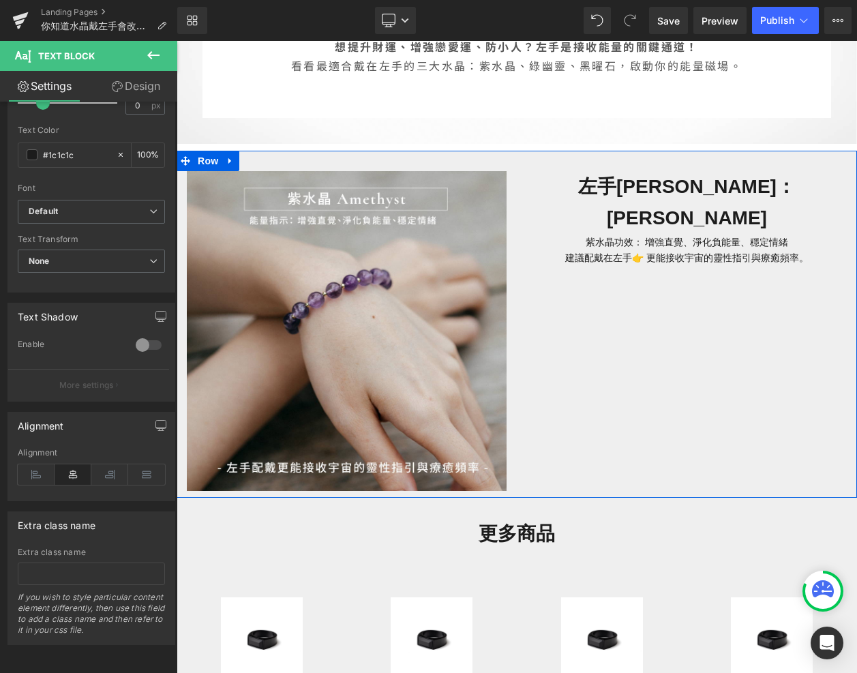
click at [647, 255] on div "Image 左手[PERSON_NAME]：[PERSON_NAME] Heading 紫水晶功效： 增強直覺、淨化負能量、穩定情緒 建議配戴在左手👉 更能接…" at bounding box center [517, 324] width 680 height 347
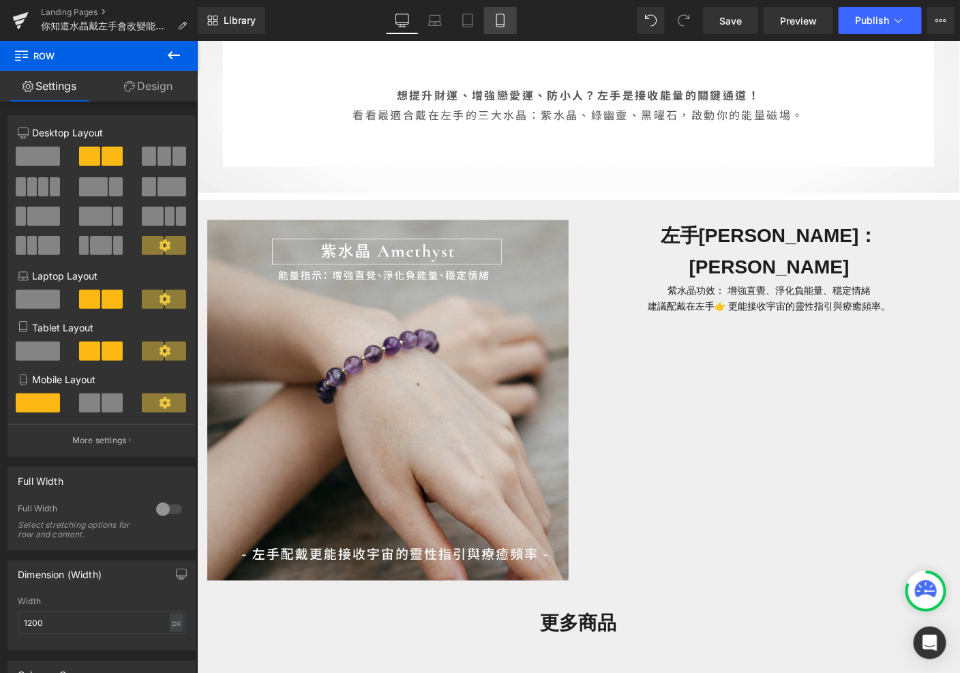
click at [492, 19] on link "Mobile" at bounding box center [500, 20] width 33 height 27
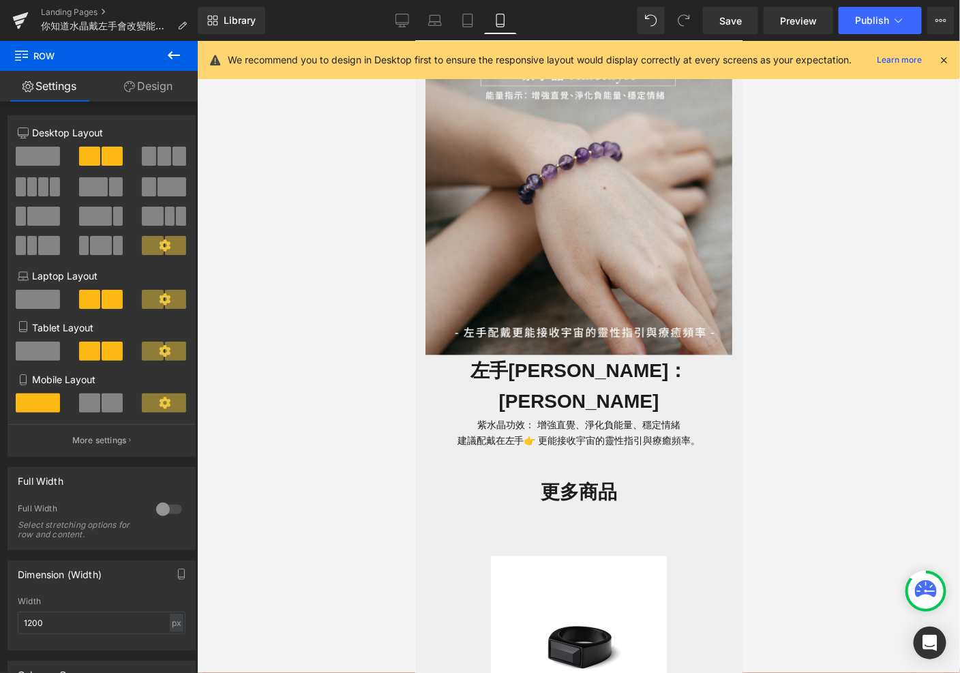
scroll to position [596, 0]
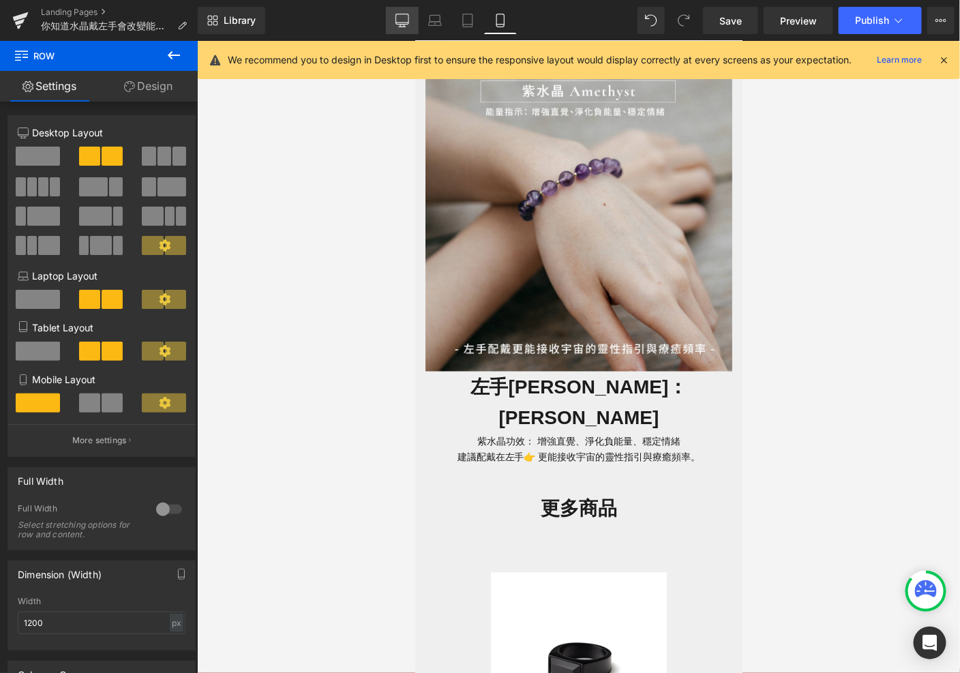
click at [409, 24] on icon at bounding box center [402, 19] width 13 height 10
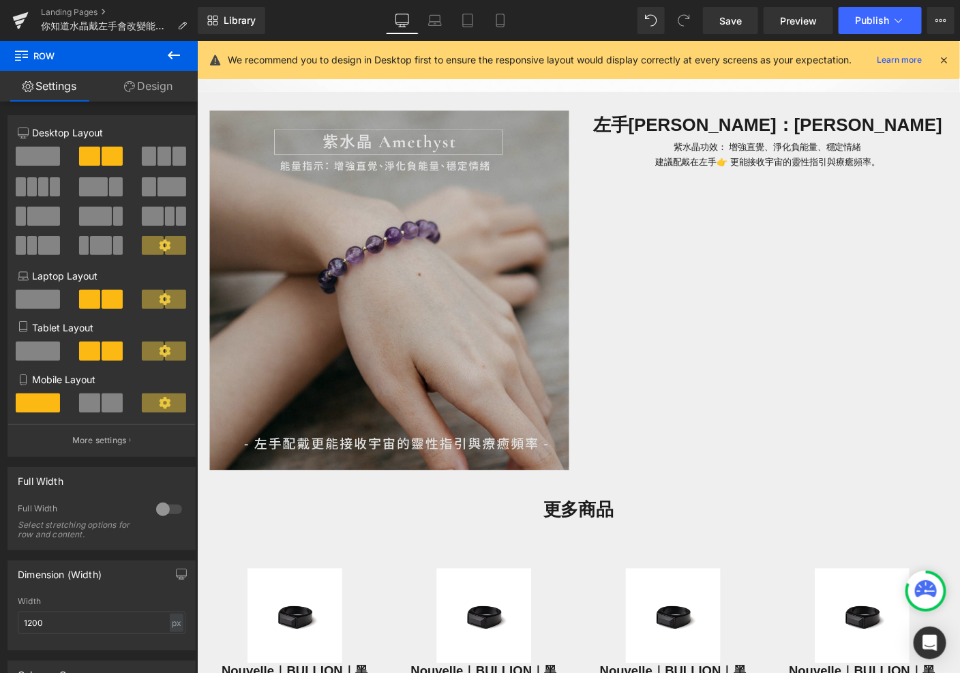
scroll to position [738, 0]
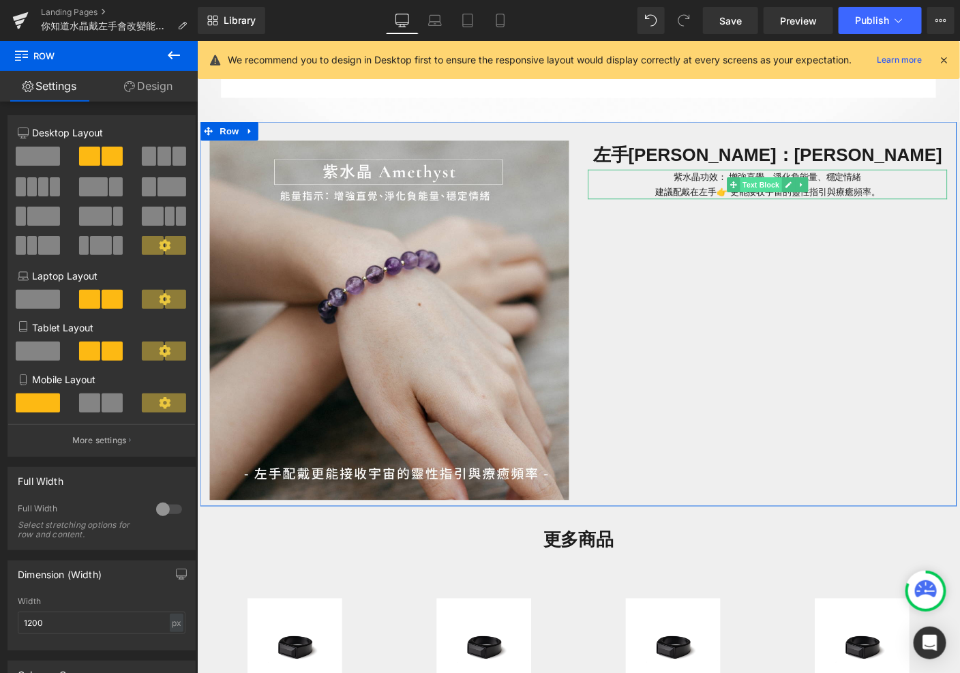
click at [810, 193] on span "Text Block" at bounding box center [805, 195] width 45 height 16
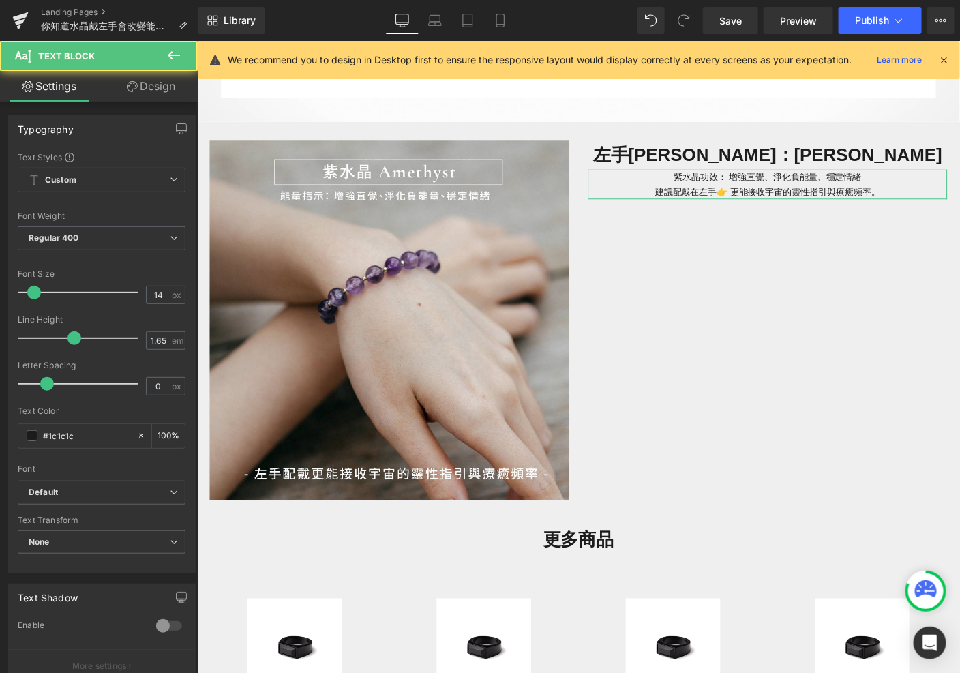
click at [164, 89] on link "Design" at bounding box center [151, 86] width 99 height 31
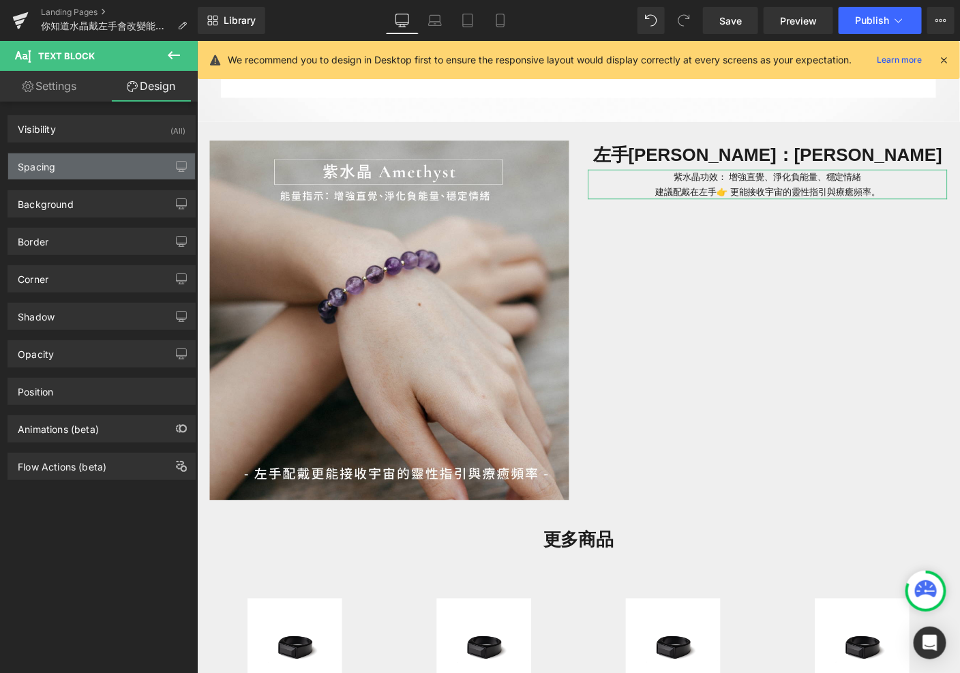
type input "0"
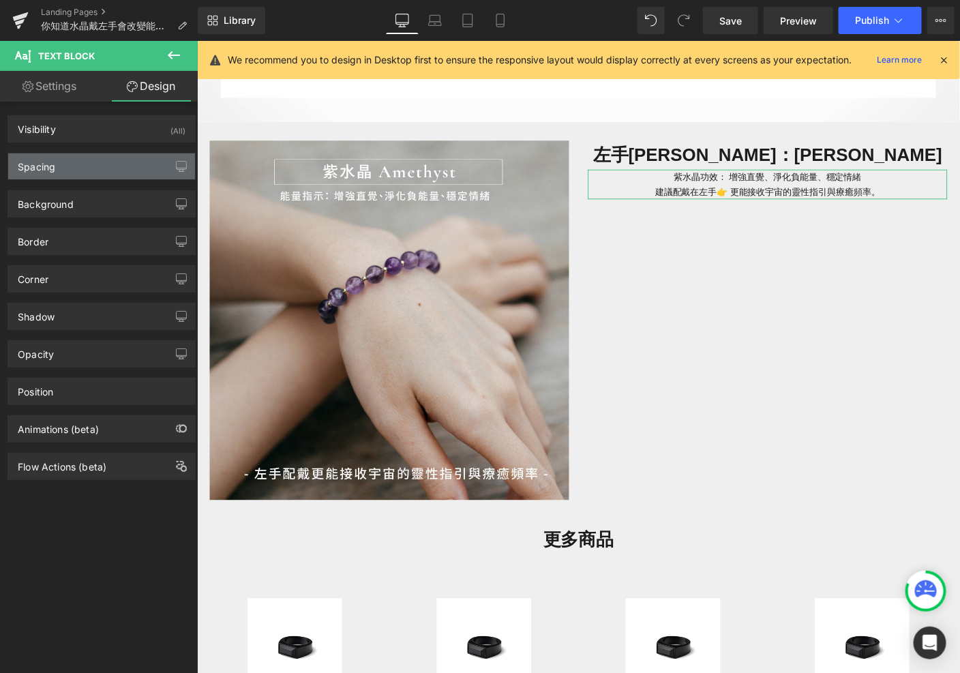
type input "0"
click at [129, 155] on div "Spacing" at bounding box center [101, 166] width 187 height 26
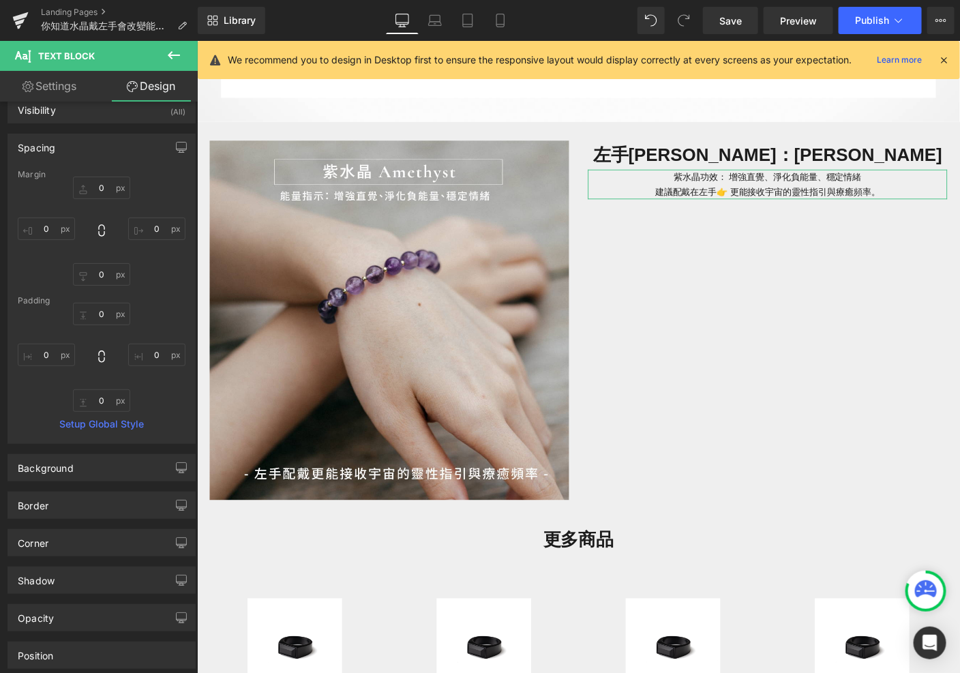
scroll to position [0, 0]
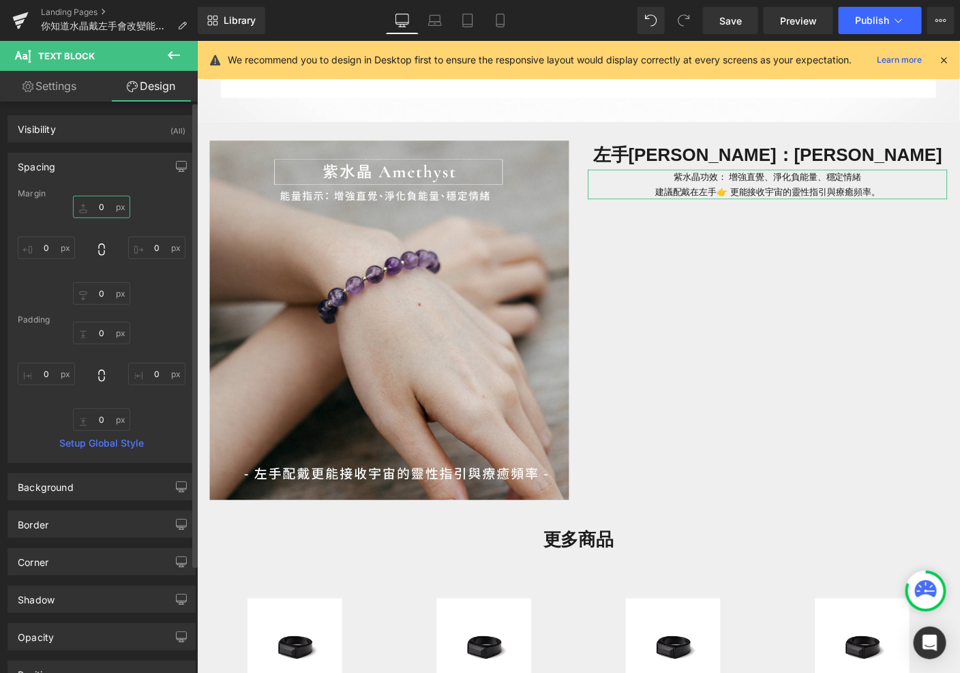
click at [106, 209] on input "0" at bounding box center [101, 207] width 57 height 22
click at [100, 334] on input "0" at bounding box center [101, 333] width 57 height 22
type input "ㄅ"
type input "10"
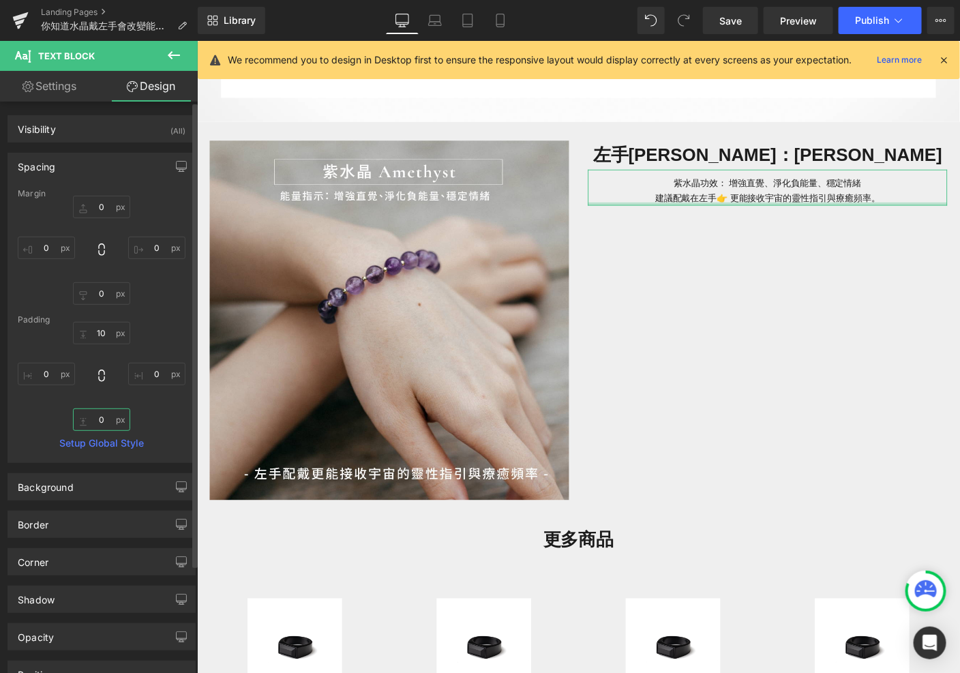
click at [103, 418] on input "0" at bounding box center [101, 419] width 57 height 22
type input "1"
type input "10"
click at [788, 440] on div "Image 左手[PERSON_NAME]：[PERSON_NAME] Heading 紫水晶功效： 增強直覺、淨化負能量、穩定情緒 建議配戴在左手👉 更能接…" at bounding box center [609, 335] width 818 height 416
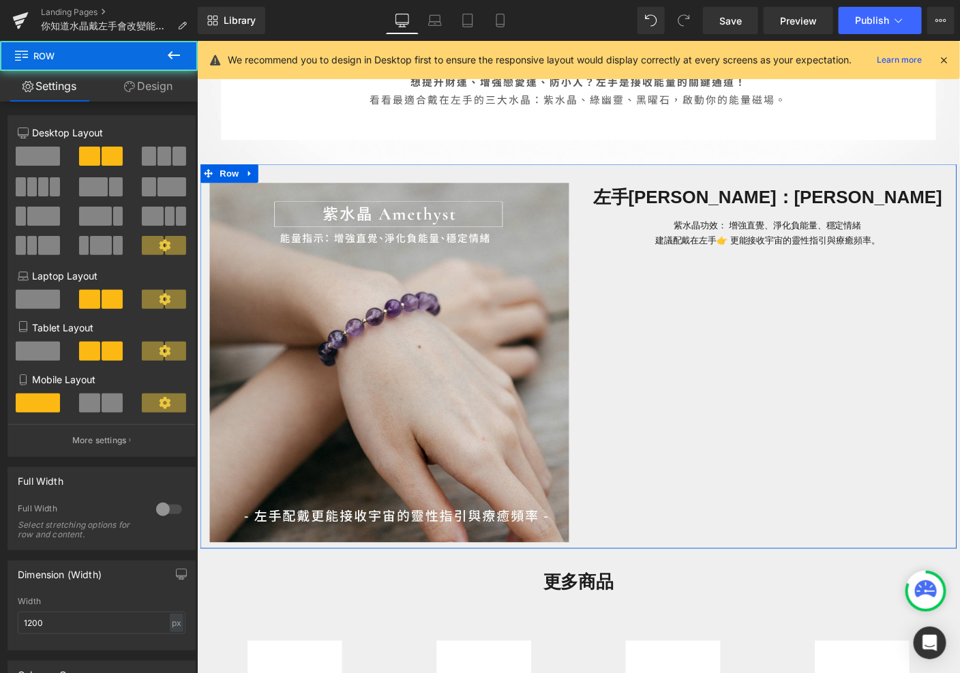
scroll to position [690, 0]
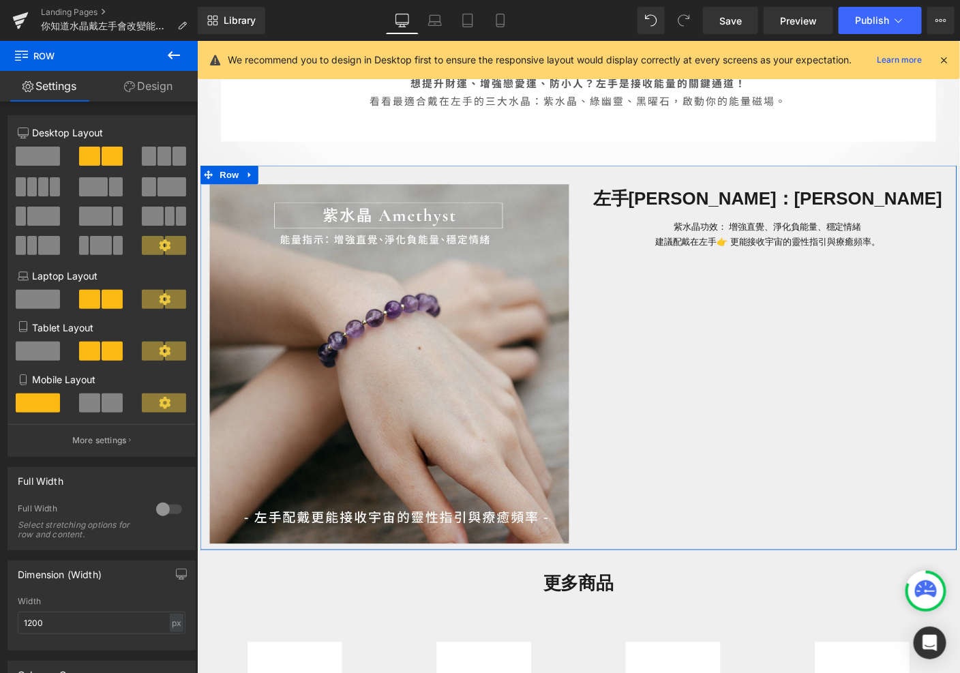
click at [735, 354] on div "Image 左手[PERSON_NAME]：[PERSON_NAME] Heading 紫水晶功效： 增強直覺、淨化負能量、穩定情緒 建議配戴在左手👉 更能接…" at bounding box center [609, 383] width 818 height 416
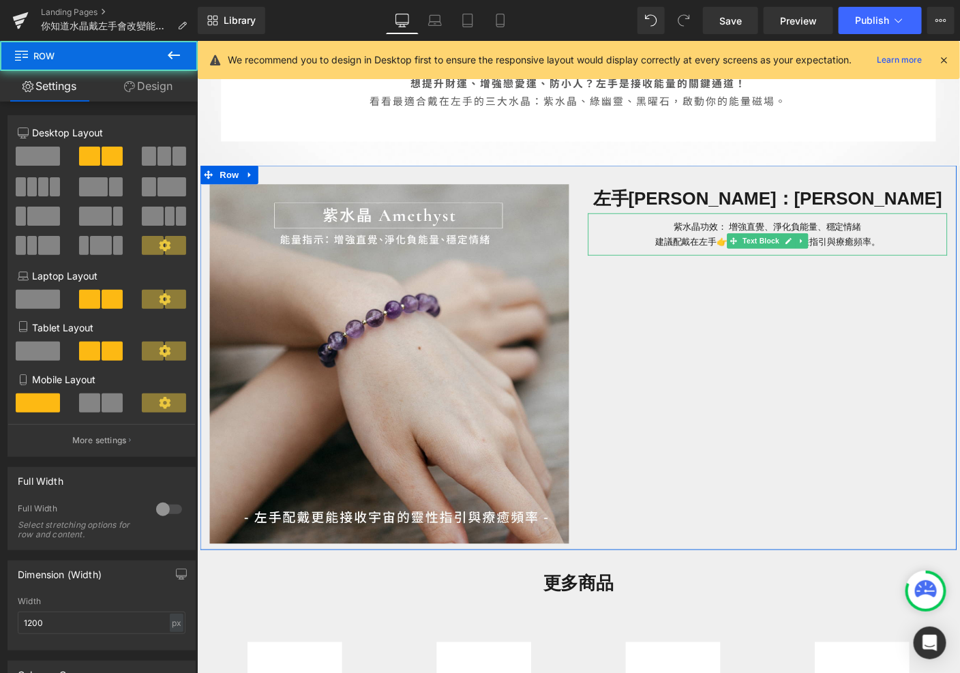
click at [941, 256] on p "建議配戴在左手👉 更能接收宇宙的靈性指引與療癒頻率。" at bounding box center [813, 258] width 388 height 16
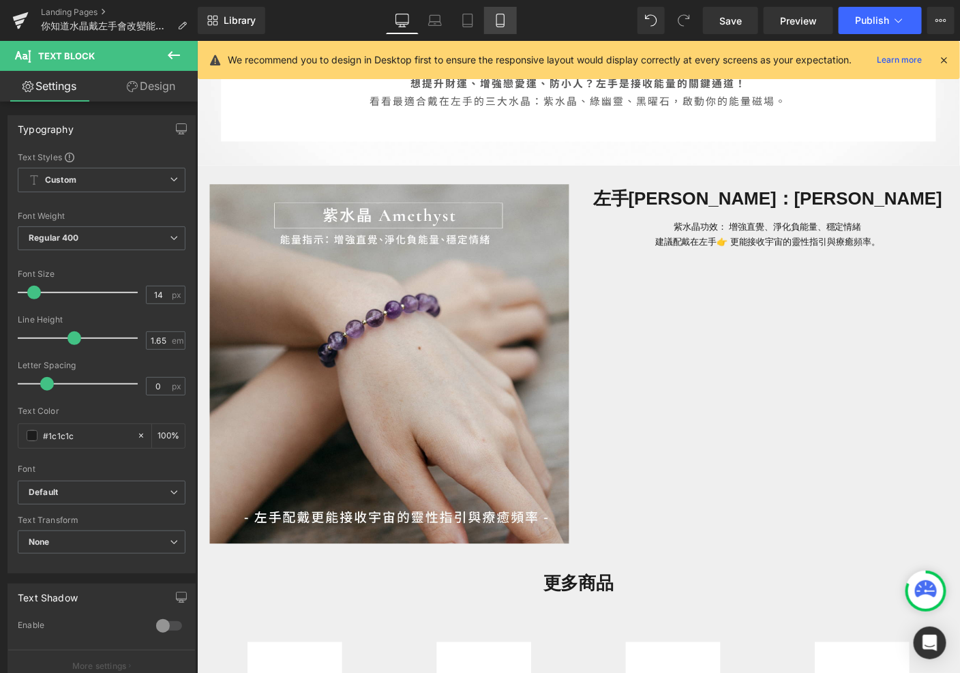
click at [502, 11] on link "Mobile" at bounding box center [500, 20] width 33 height 27
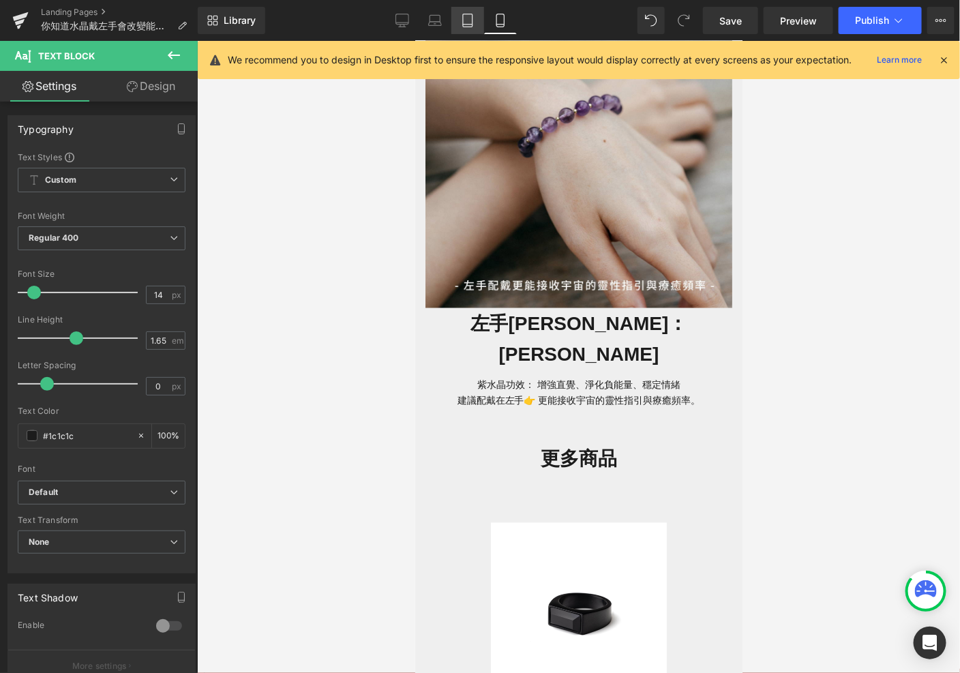
click at [463, 24] on icon at bounding box center [468, 20] width 10 height 13
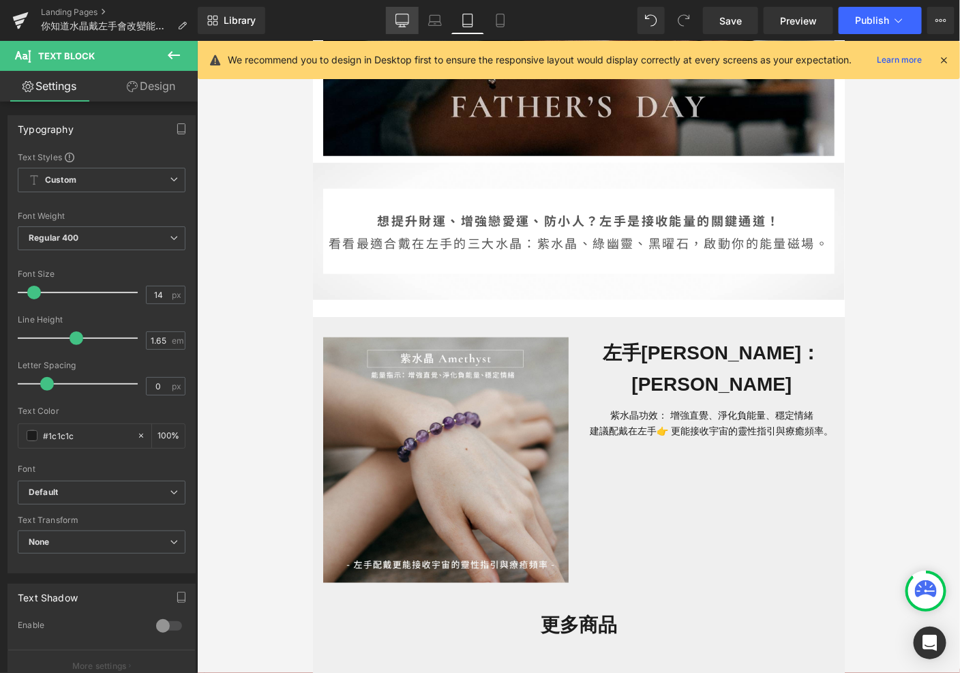
click at [396, 15] on link "Desktop" at bounding box center [402, 20] width 33 height 27
type input "100"
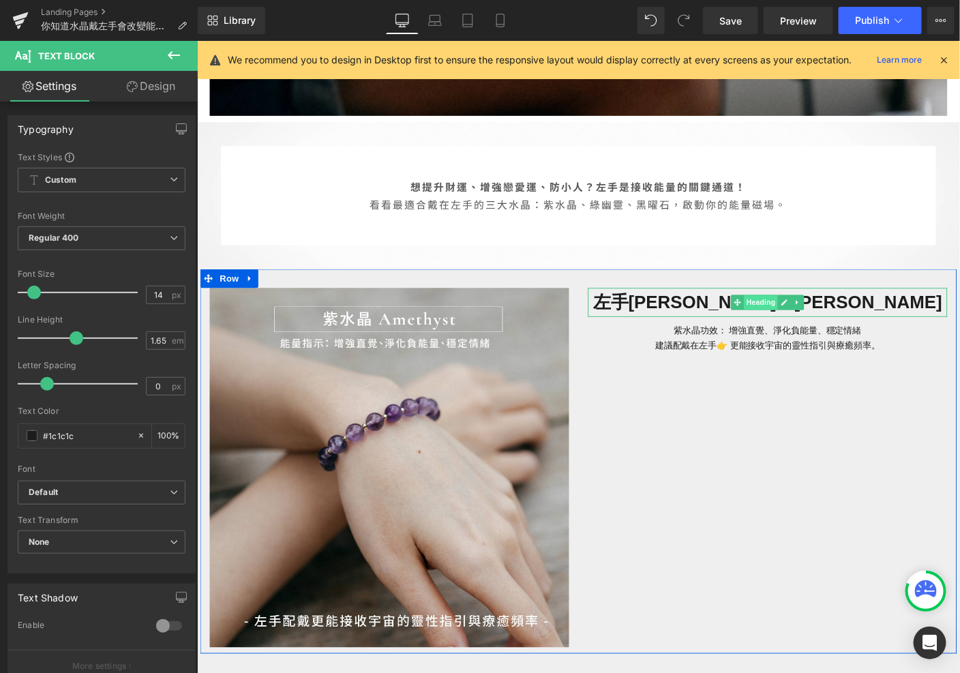
click at [808, 322] on span "Heading" at bounding box center [806, 323] width 37 height 16
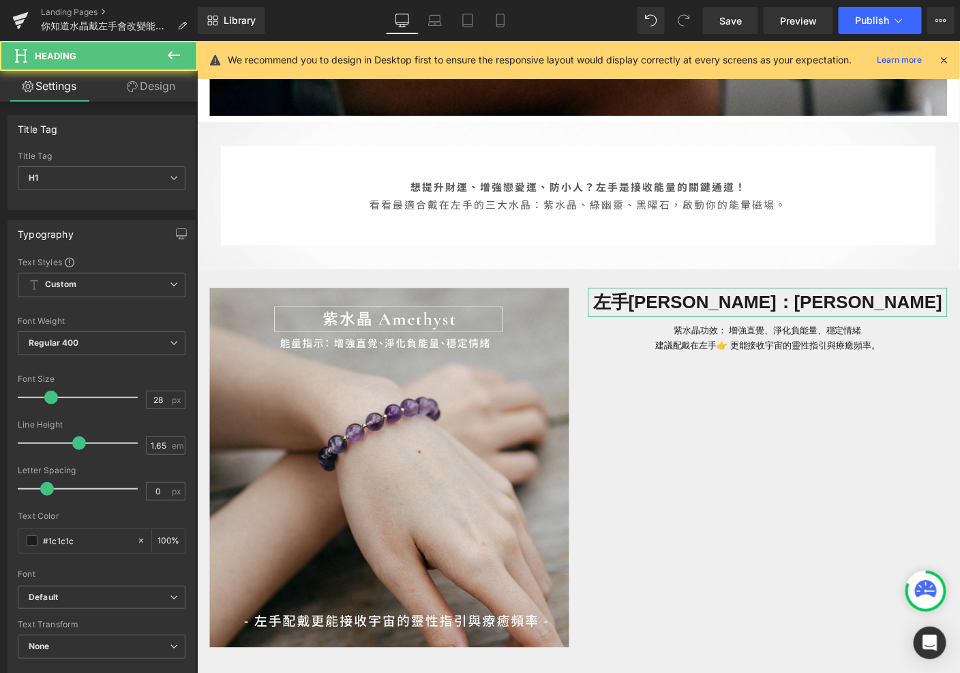
click at [149, 75] on link "Design" at bounding box center [151, 86] width 99 height 31
click at [0, 0] on div "Spacing" at bounding box center [0, 0] width 0 height 0
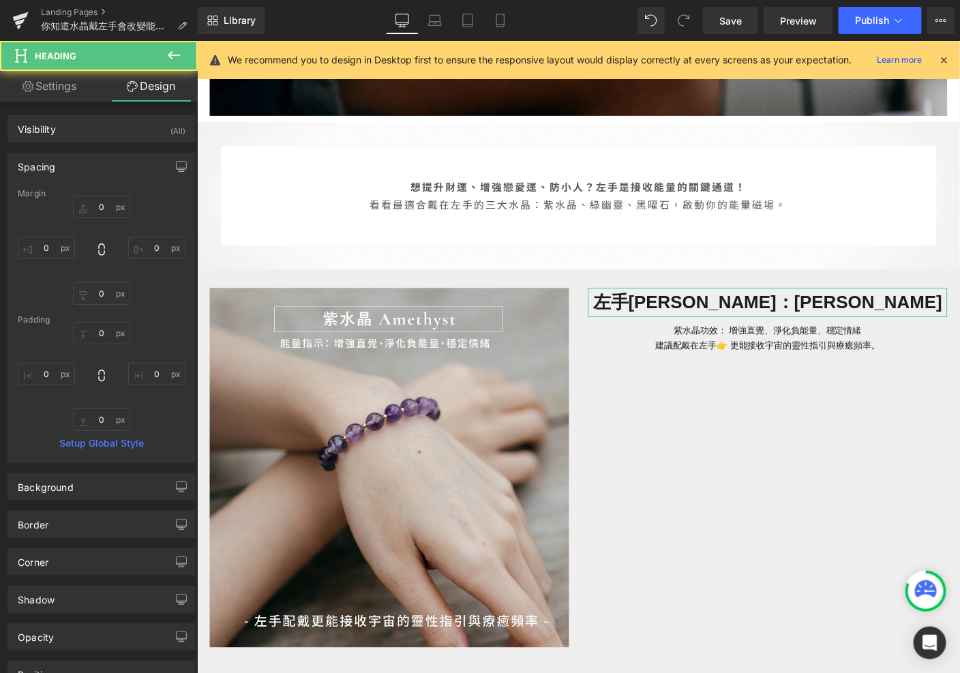
type input "0"
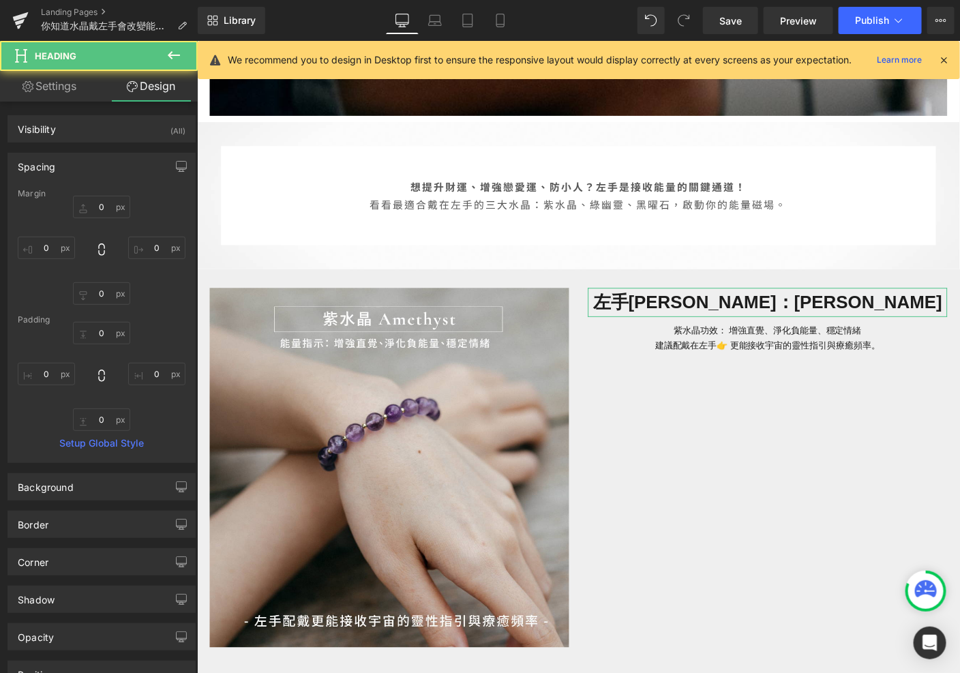
type input "0"
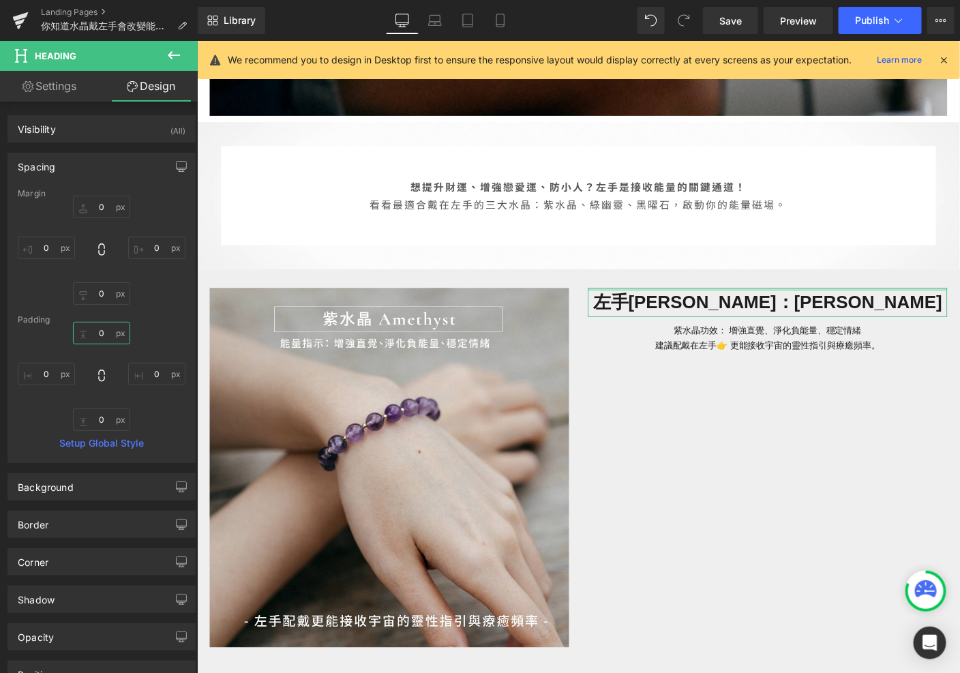
click at [102, 333] on input "0" at bounding box center [101, 333] width 57 height 22
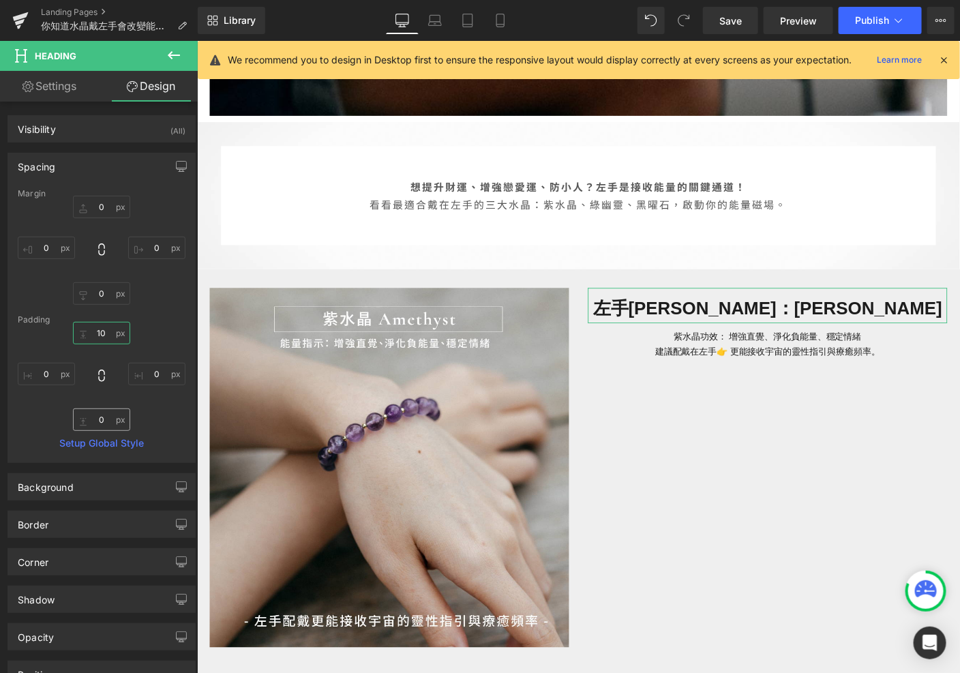
type input "10"
click at [109, 421] on input "0" at bounding box center [101, 419] width 57 height 22
type input "10"
click at [496, 18] on icon at bounding box center [500, 21] width 14 height 14
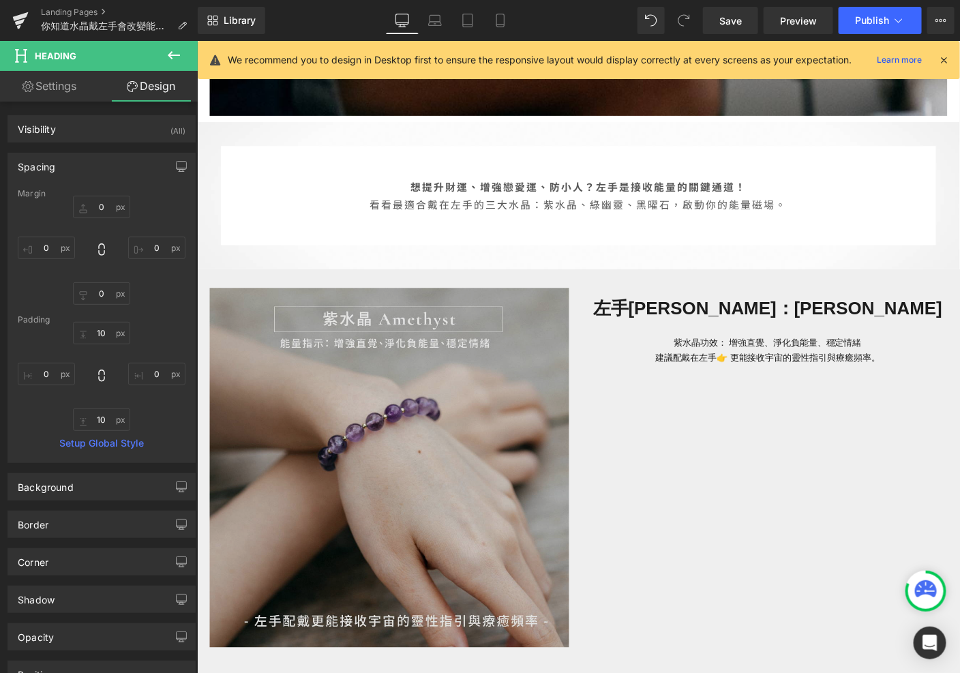
type input "0"
type input "10"
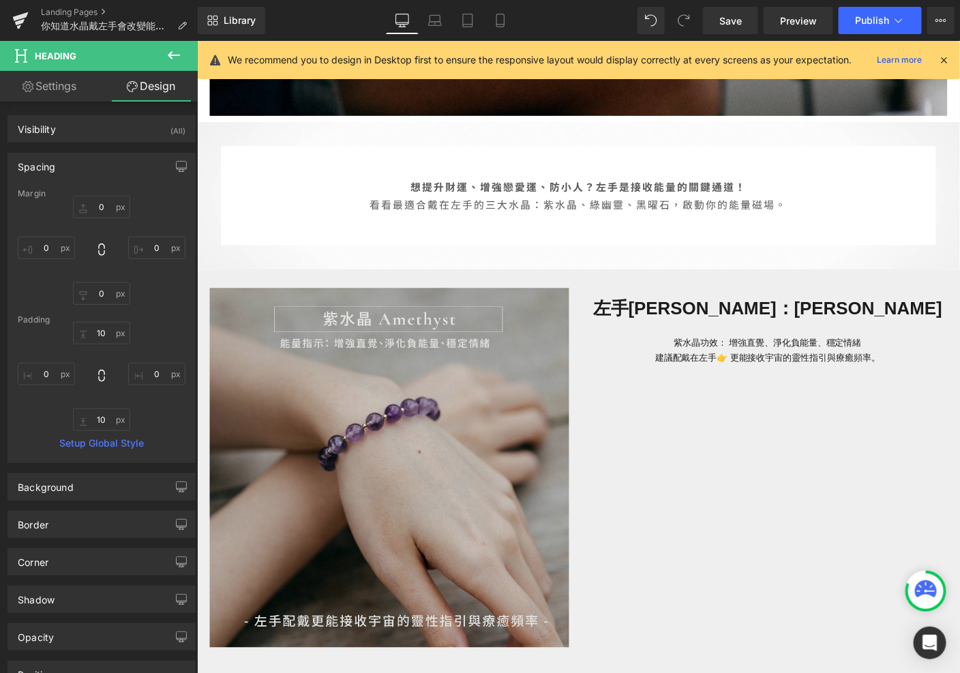
type input "0"
type input "10"
type input "0"
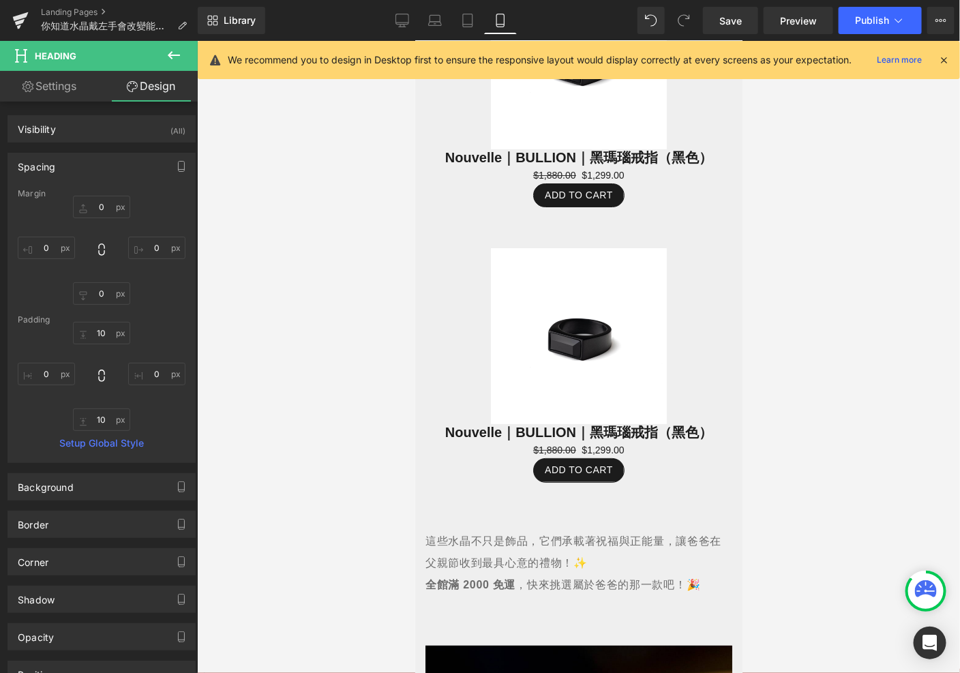
scroll to position [1773, 0]
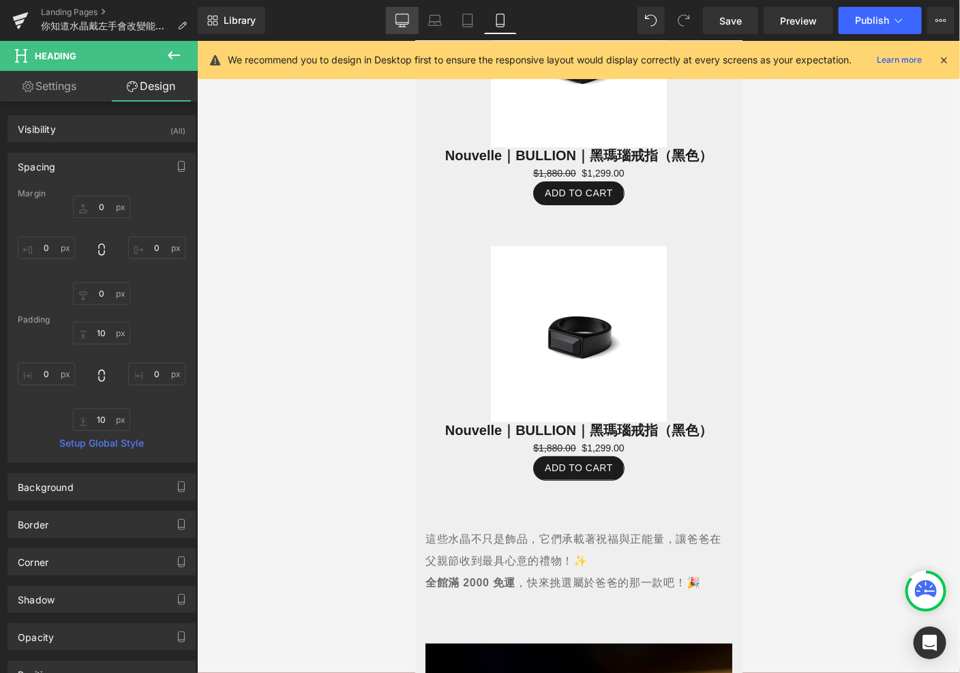
click at [406, 23] on icon at bounding box center [402, 21] width 14 height 14
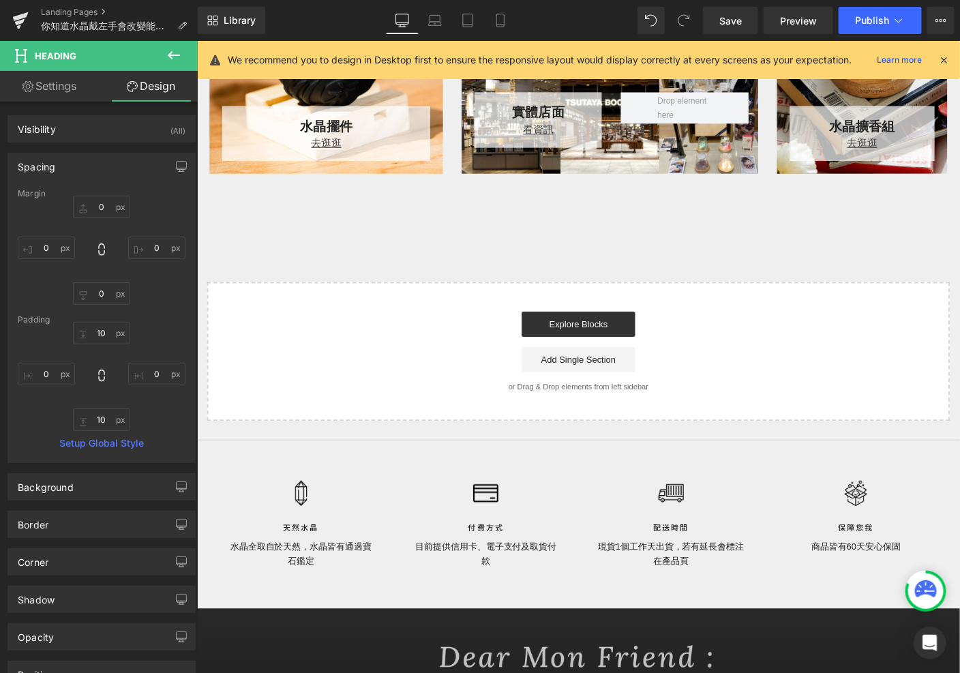
type input "0"
type input "10"
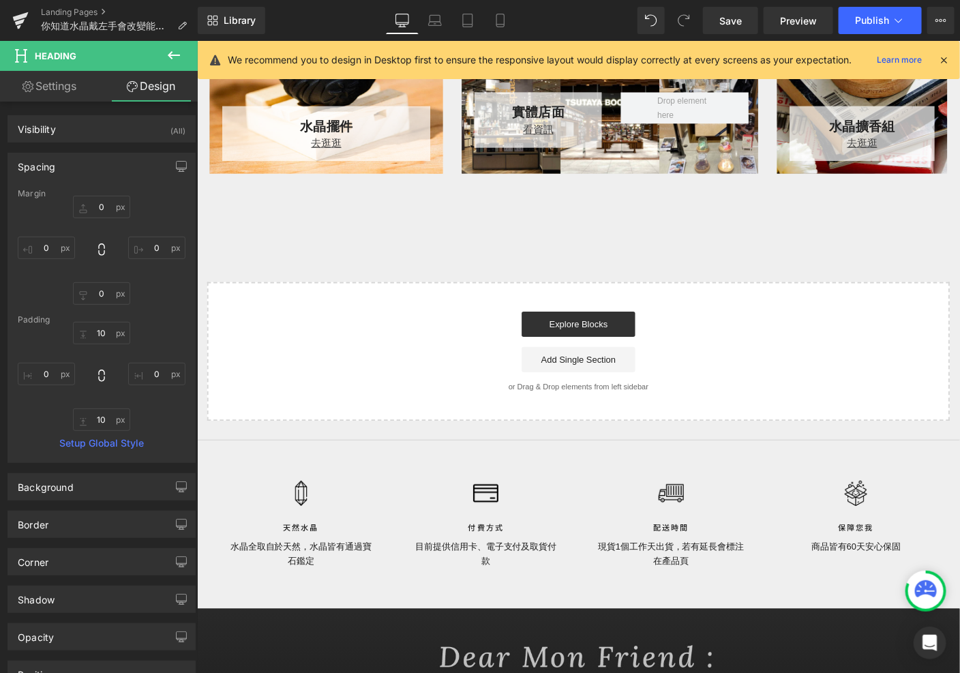
type input "0"
type input "10"
type input "0"
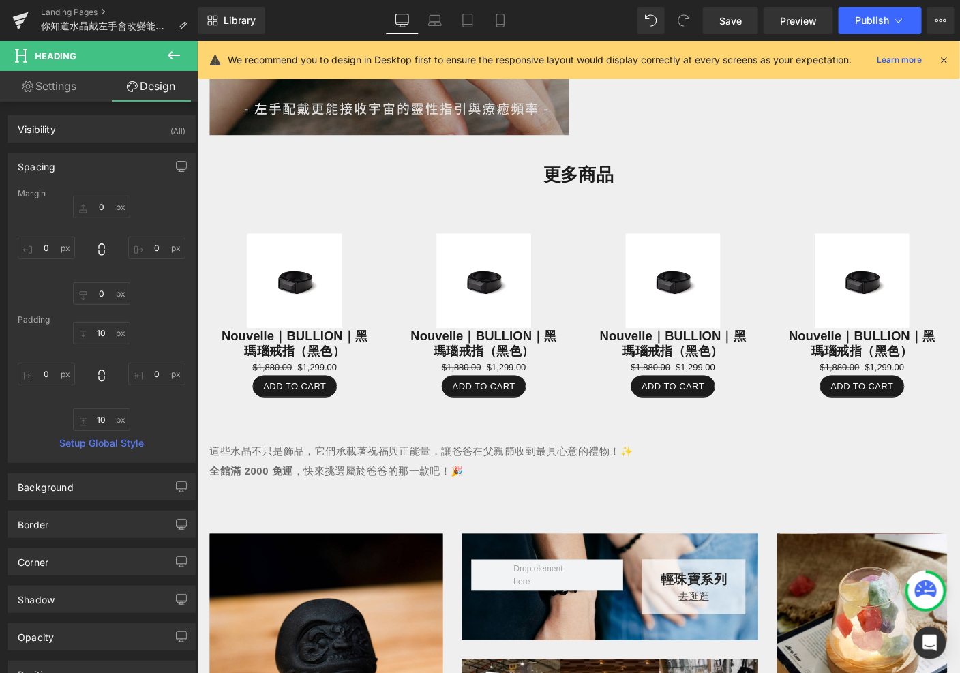
scroll to position [1127, 0]
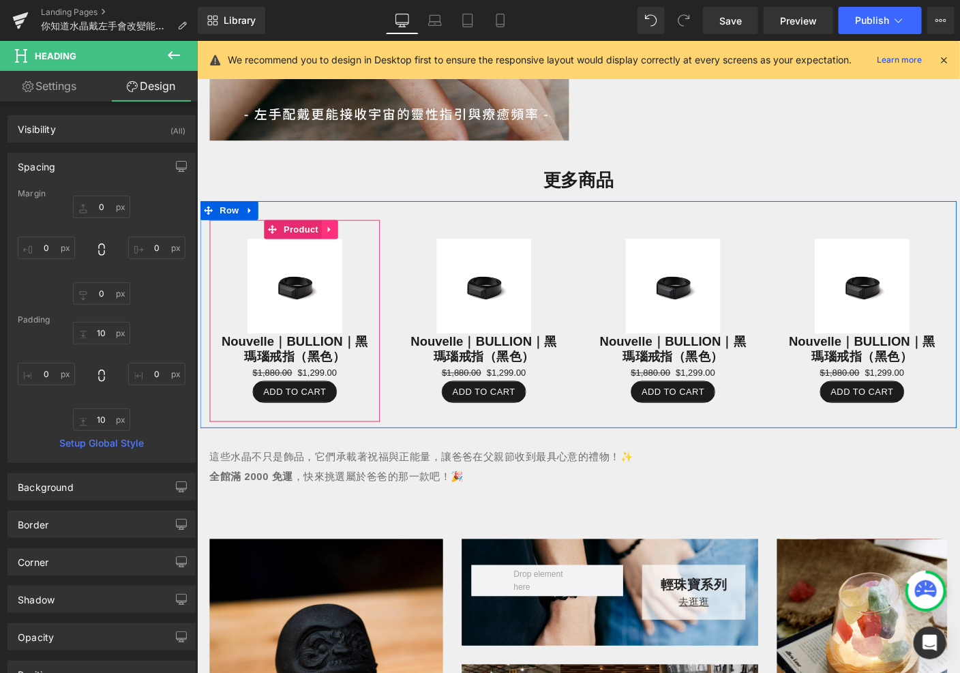
click at [338, 249] on icon at bounding box center [340, 244] width 10 height 10
click at [953, 249] on link at bounding box center [954, 244] width 18 height 20
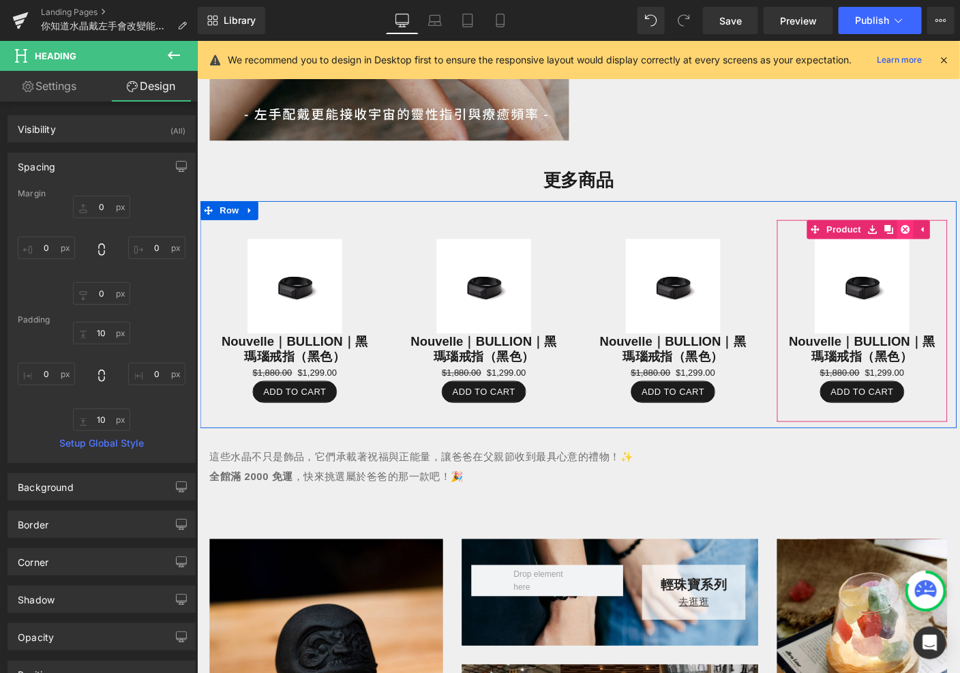
click at [960, 248] on icon at bounding box center [963, 244] width 10 height 10
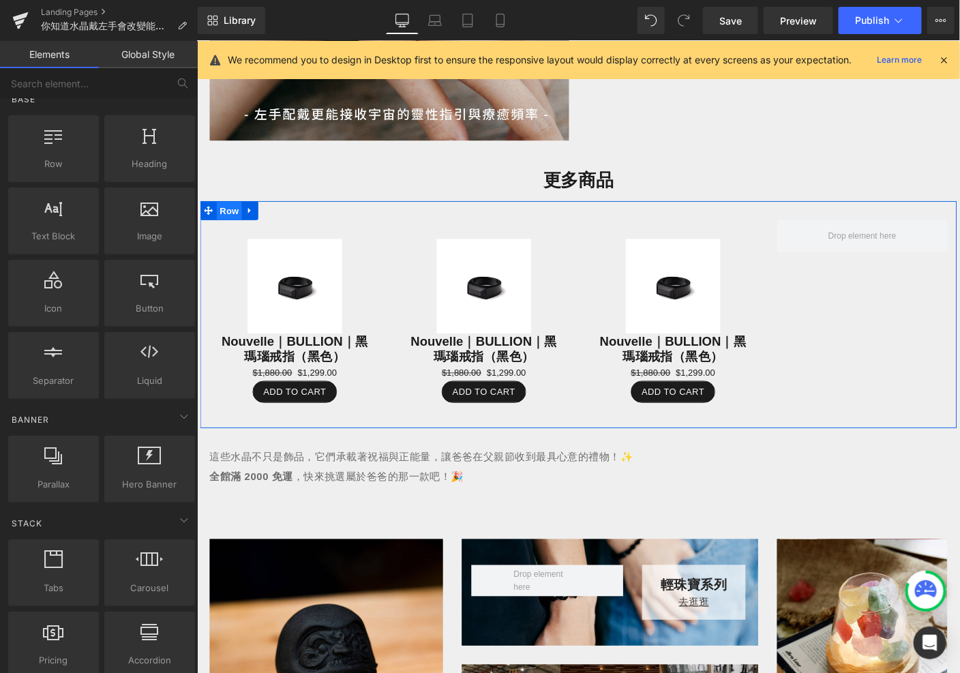
click at [230, 227] on span "Row" at bounding box center [230, 224] width 27 height 20
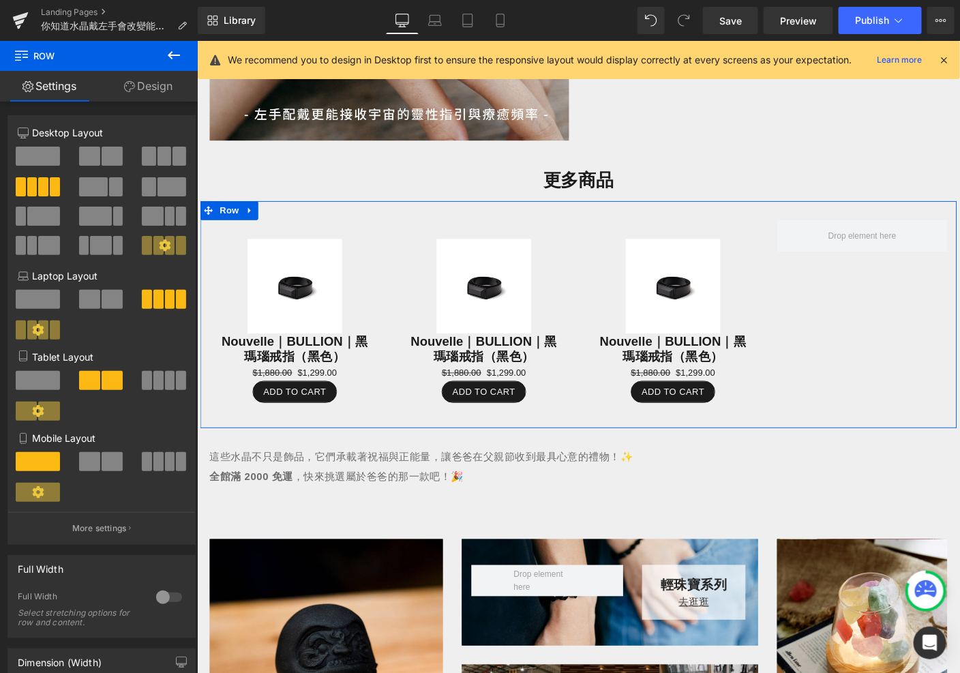
click at [166, 158] on button at bounding box center [165, 156] width 46 height 19
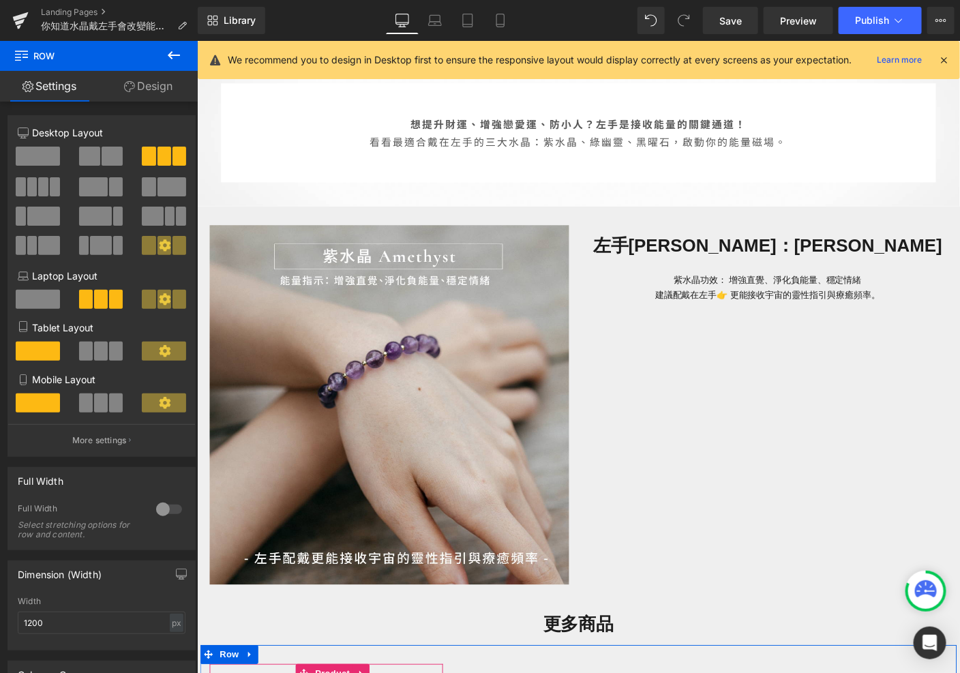
scroll to position [644, 0]
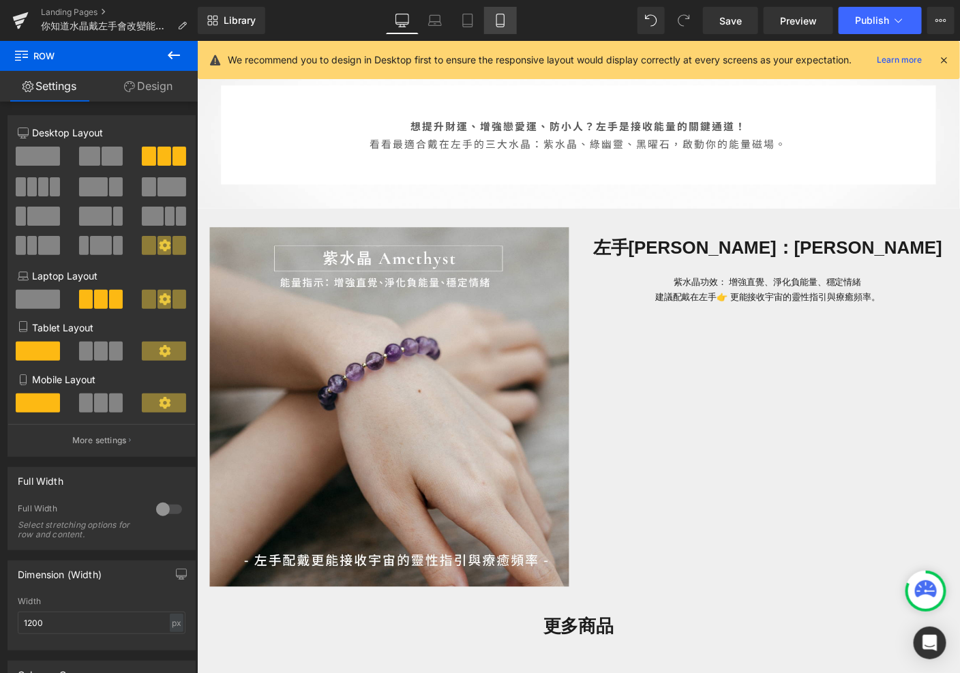
click at [500, 32] on link "Mobile" at bounding box center [500, 20] width 33 height 27
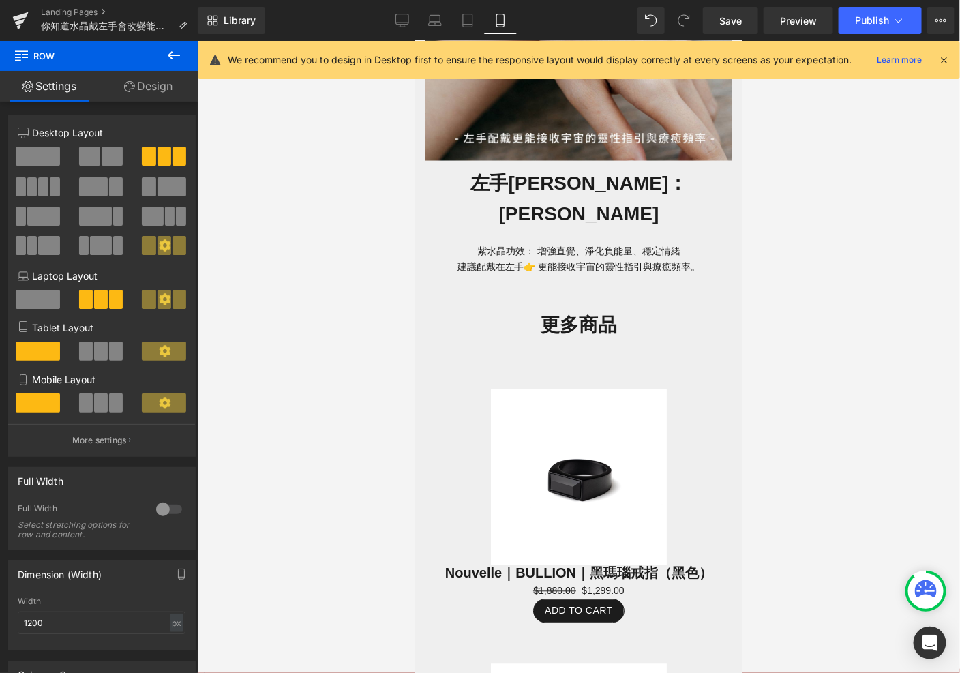
scroll to position [796, 0]
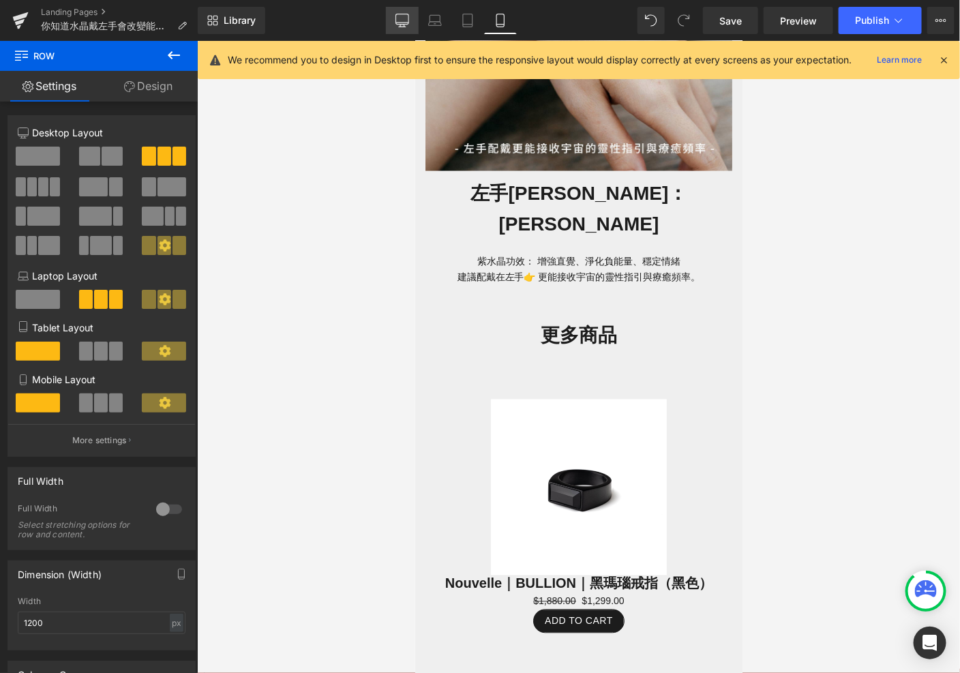
click at [401, 31] on link "Desktop" at bounding box center [402, 20] width 33 height 27
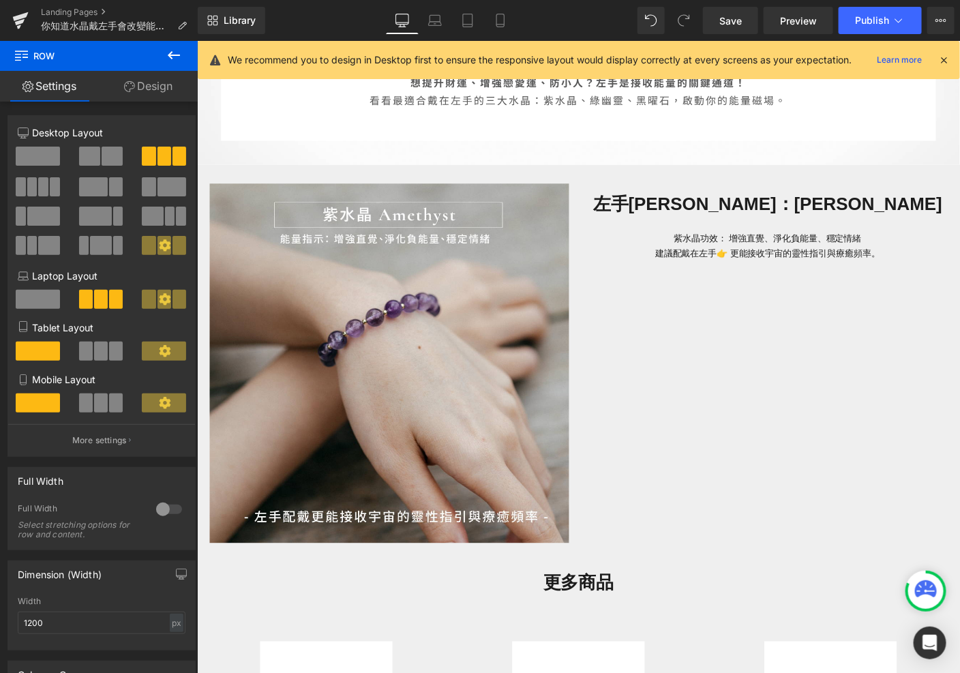
scroll to position [671, 0]
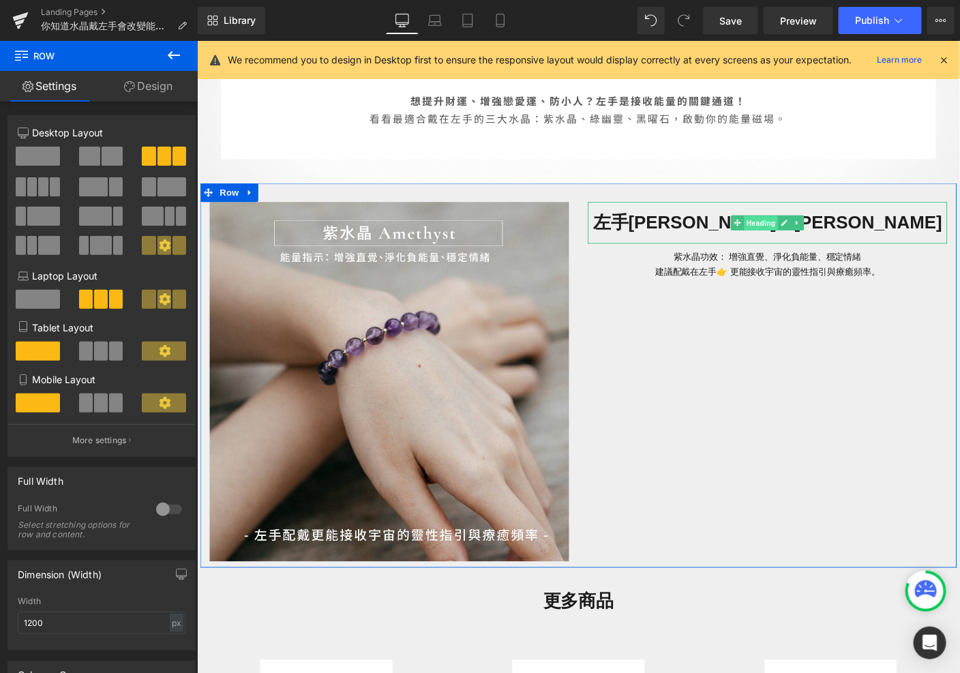
click at [812, 239] on span "Heading" at bounding box center [806, 238] width 37 height 16
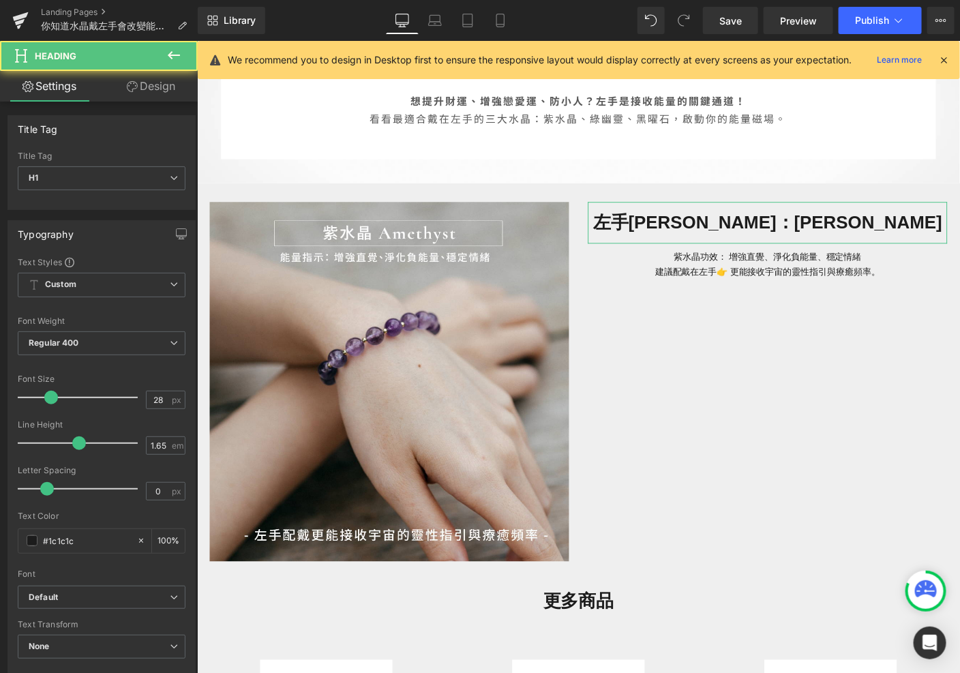
click at [152, 97] on link "Design" at bounding box center [151, 86] width 99 height 31
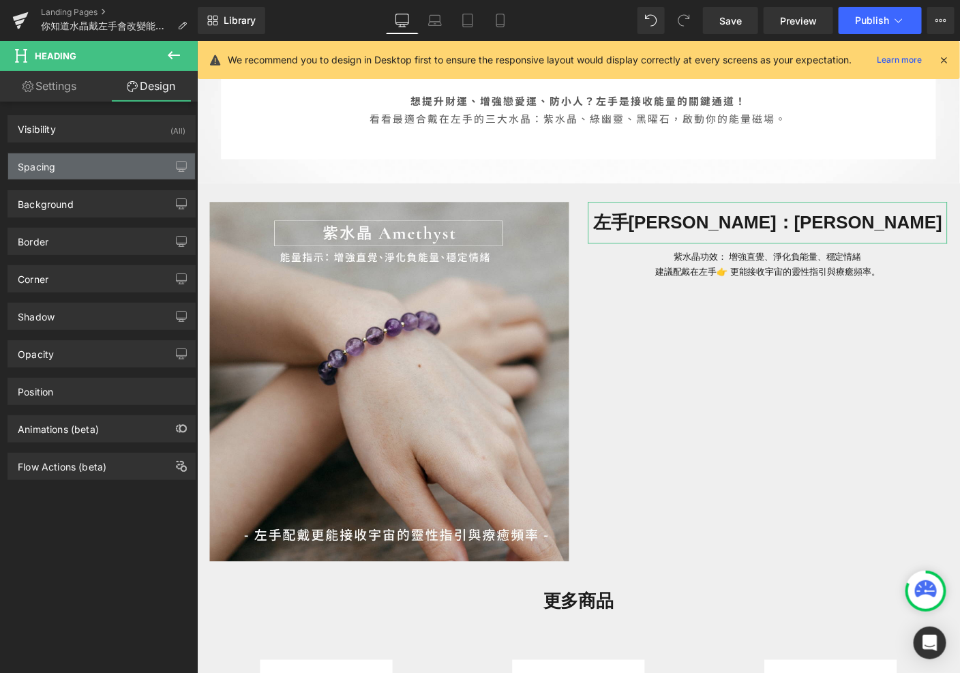
type input "0"
type input "10"
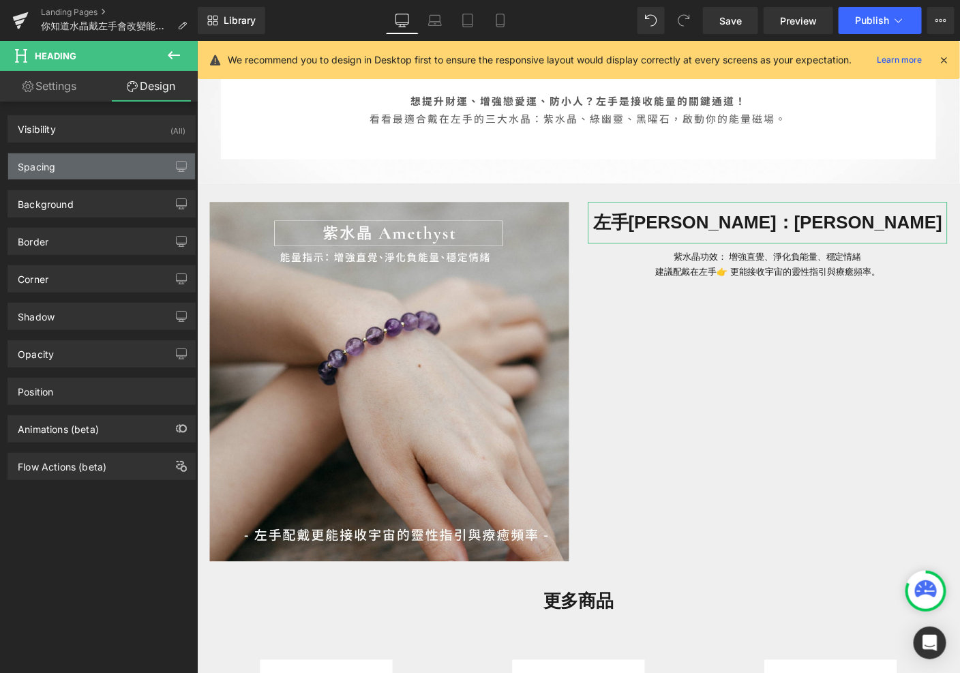
type input "0"
type input "10"
type input "0"
click at [102, 169] on div "Spacing" at bounding box center [101, 166] width 187 height 26
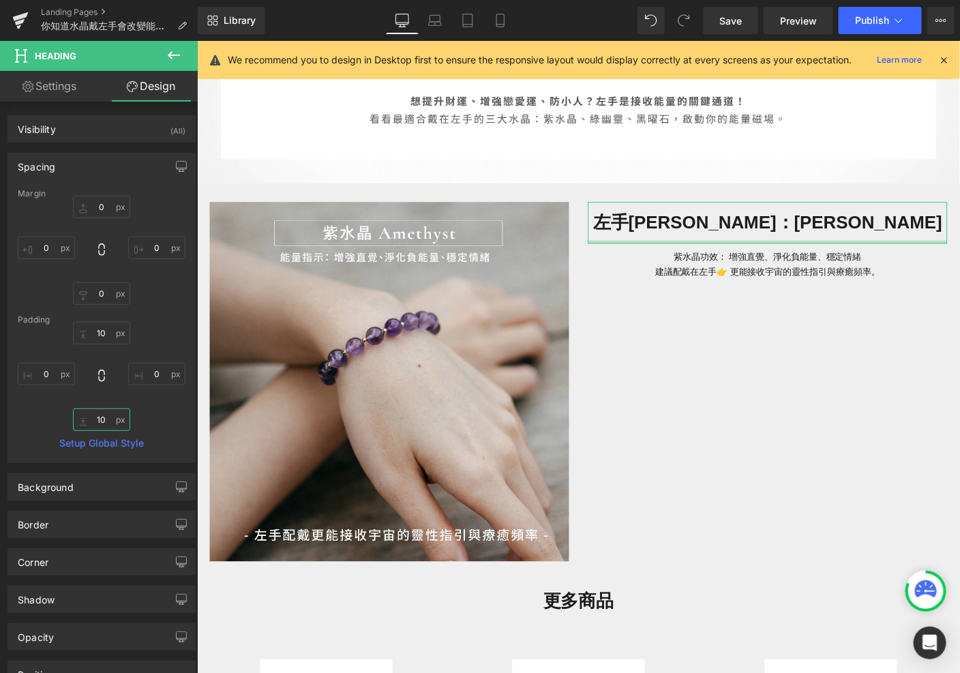
click at [106, 419] on input "10" at bounding box center [101, 419] width 57 height 22
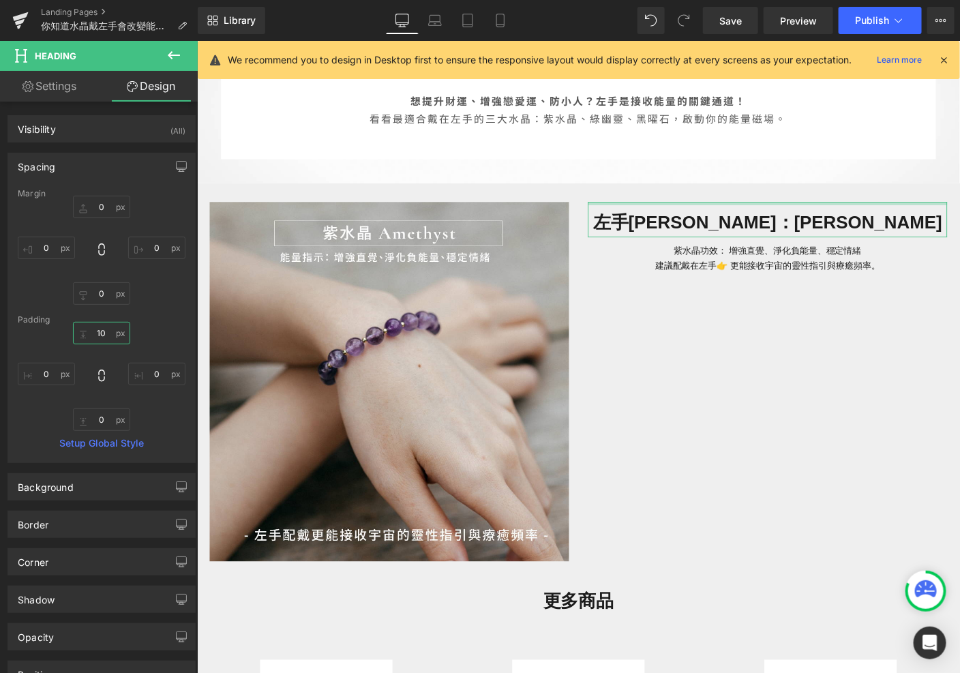
click at [106, 334] on input "10" at bounding box center [101, 333] width 57 height 22
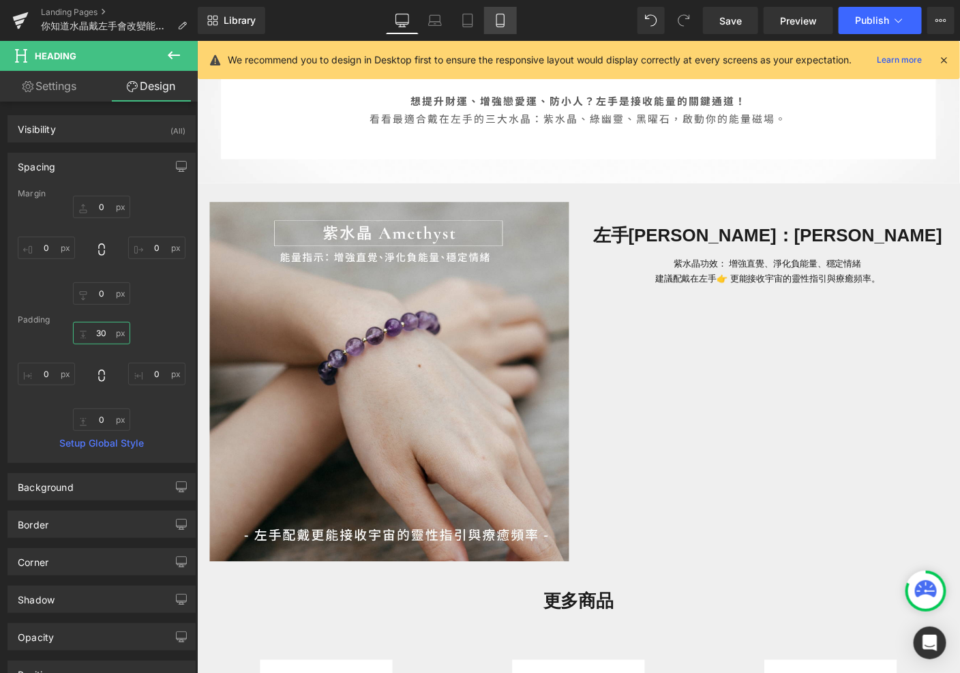
type input "30"
click at [506, 8] on link "Mobile" at bounding box center [500, 20] width 33 height 27
type input "0"
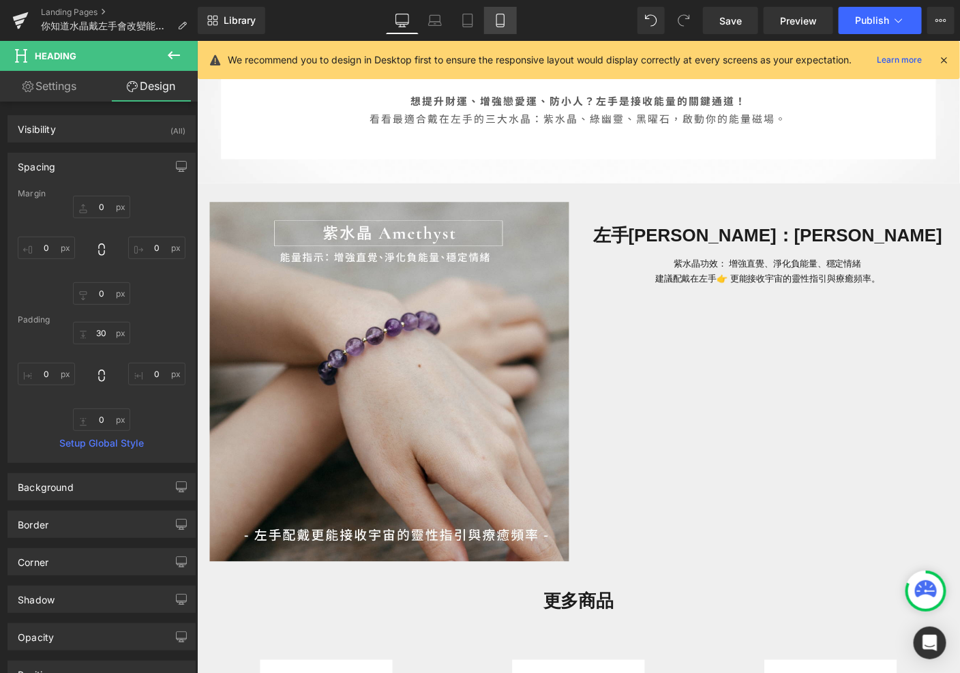
type input "0"
type input "30"
type input "0"
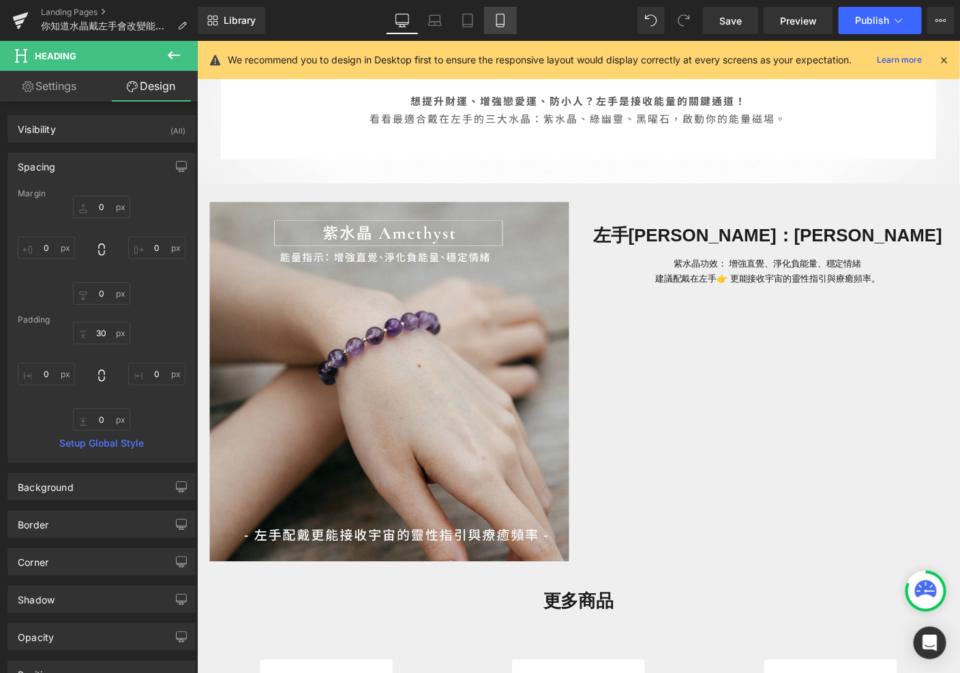
scroll to position [752, 0]
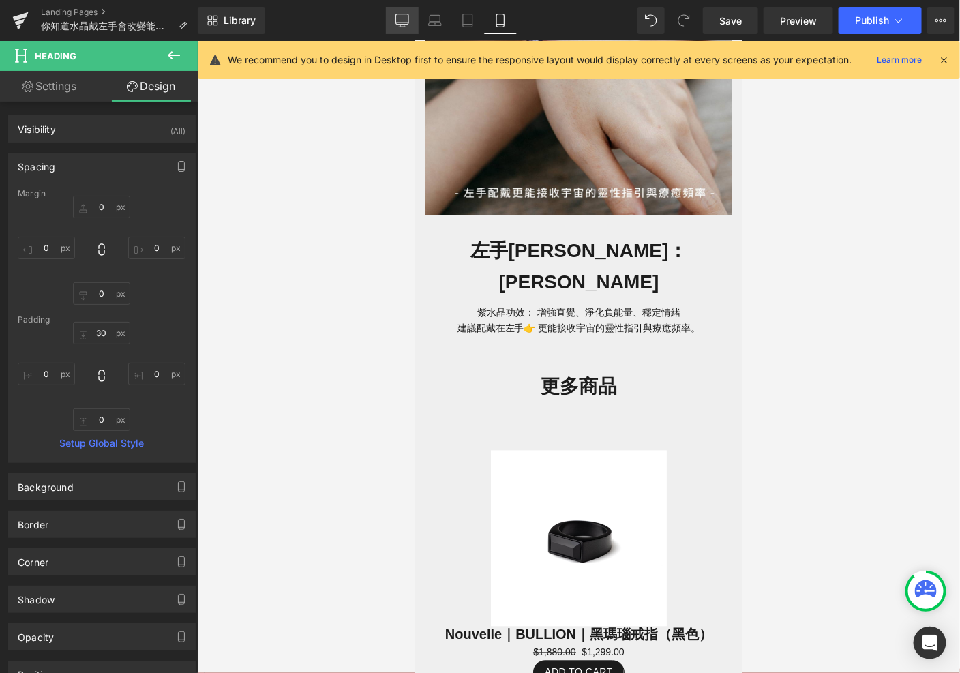
click at [402, 30] on link "Desktop" at bounding box center [402, 20] width 33 height 27
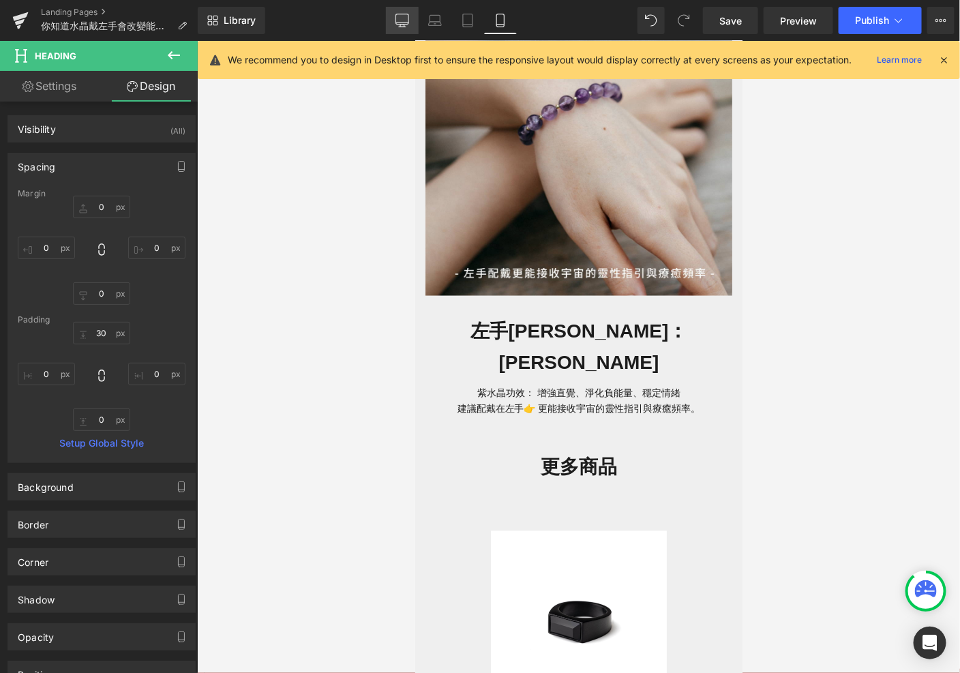
type input "0"
type input "30"
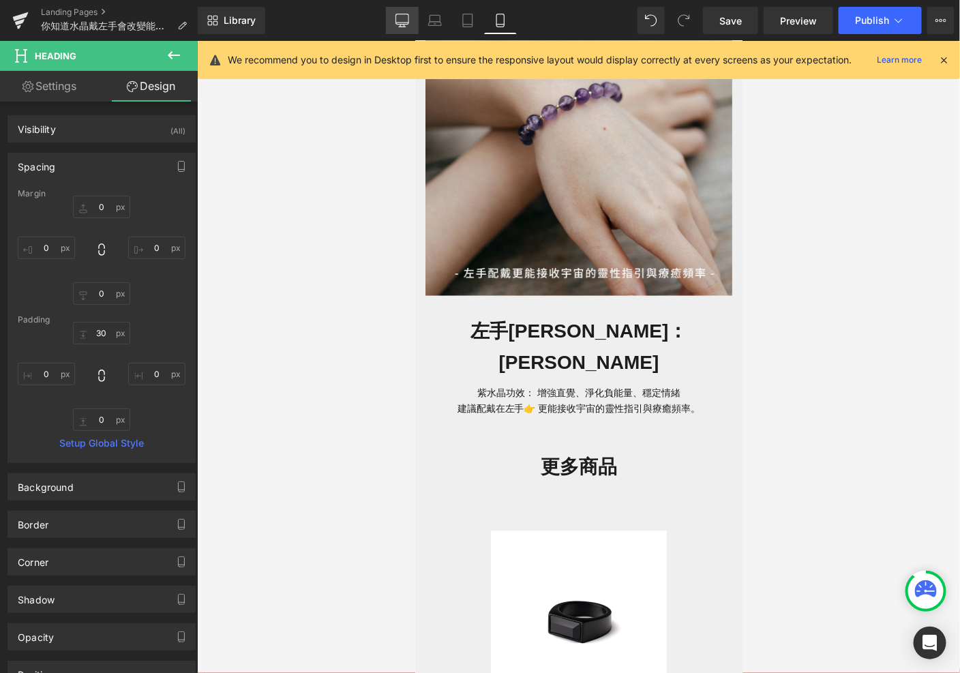
type input "0"
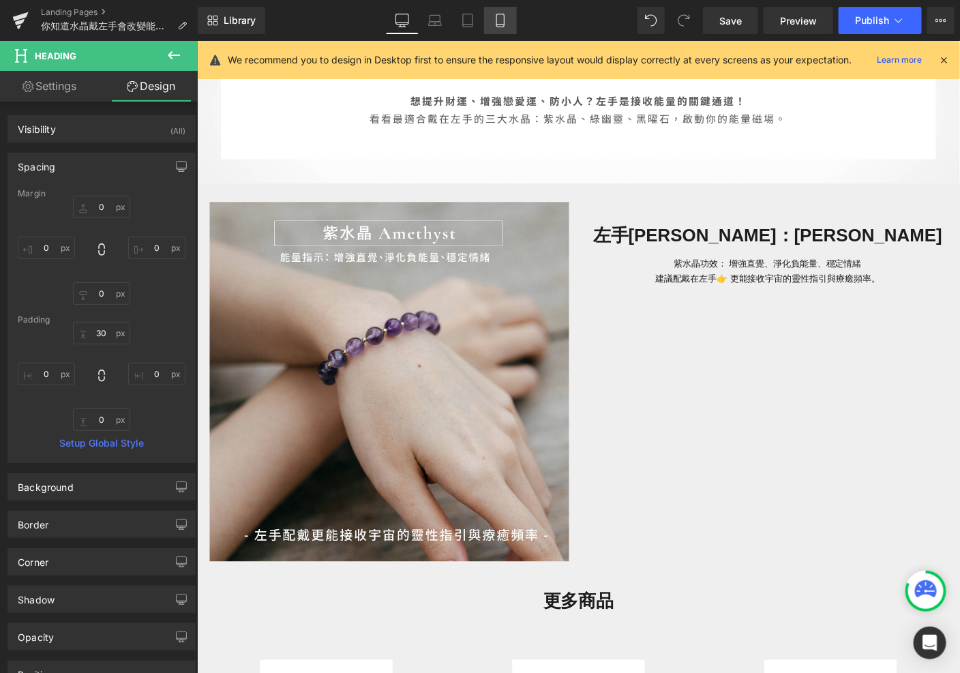
click at [500, 21] on icon at bounding box center [500, 21] width 14 height 14
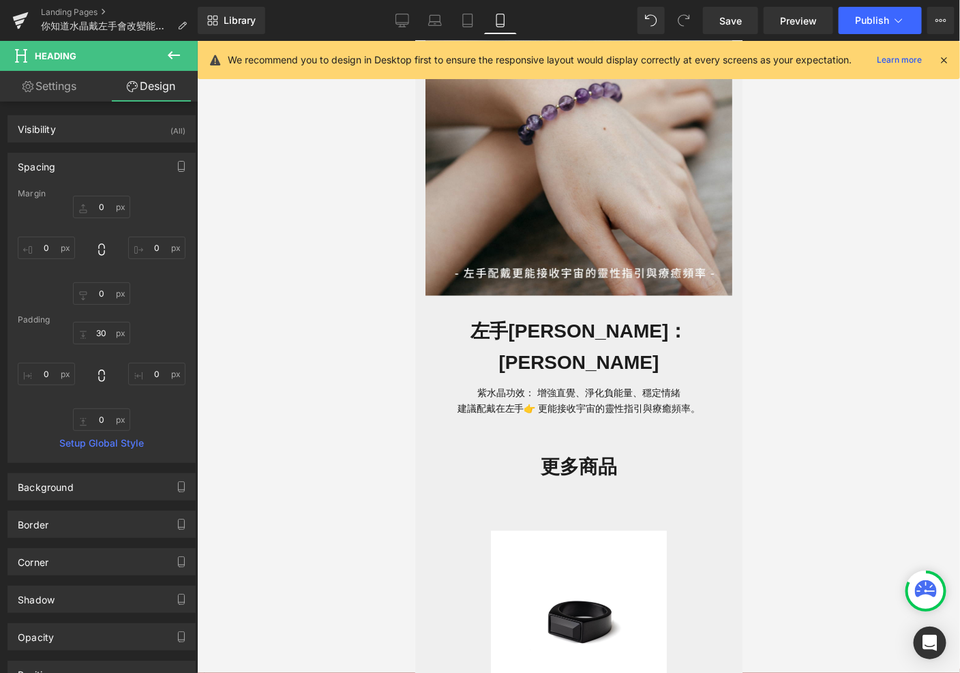
scroll to position [752, 0]
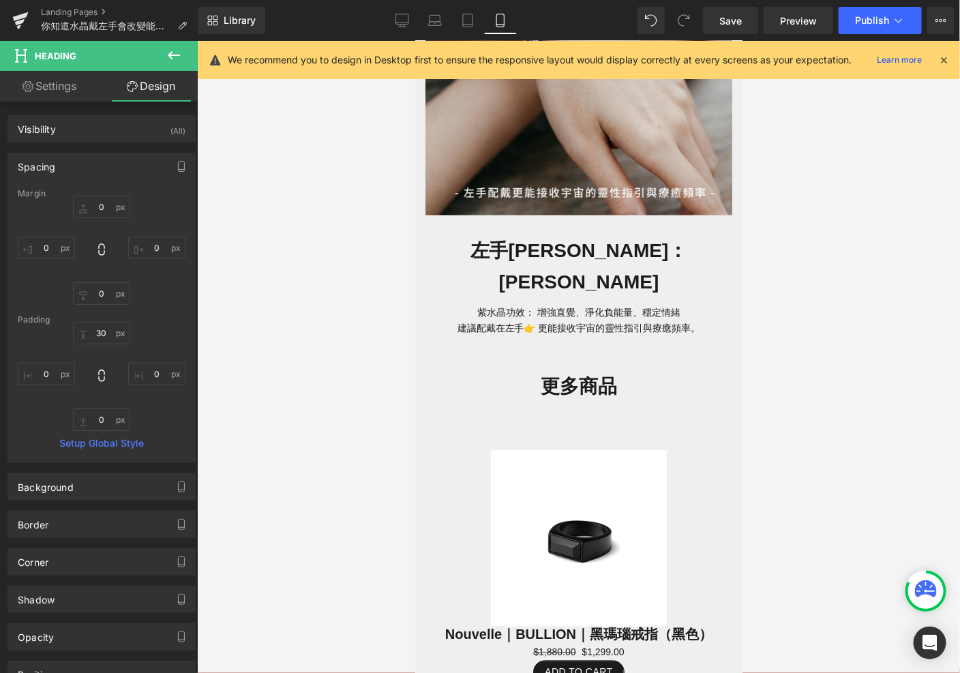
type input "0"
type input "30"
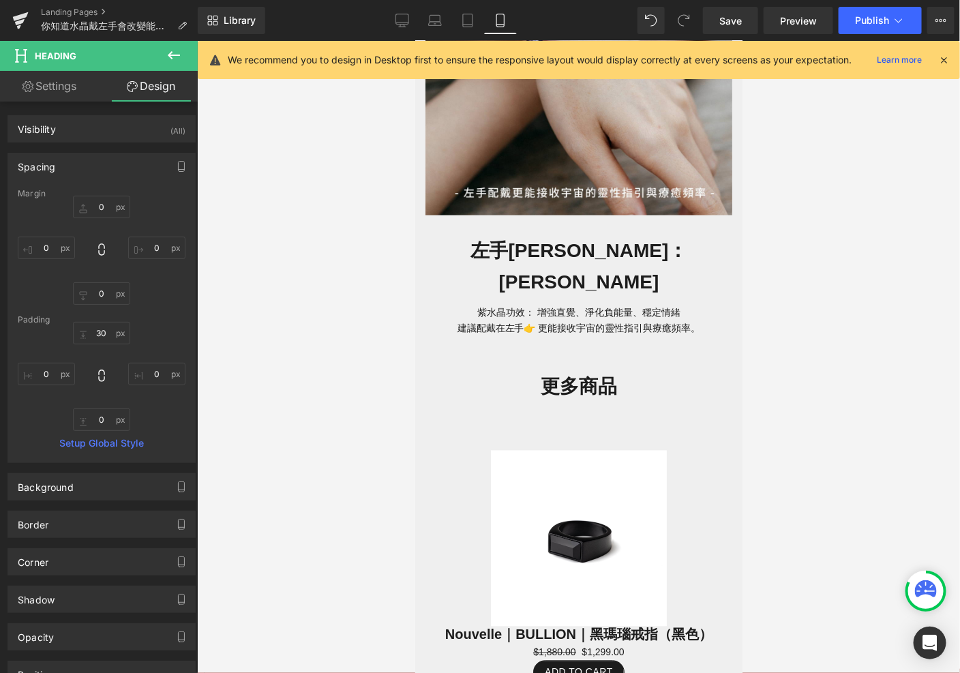
type input "0"
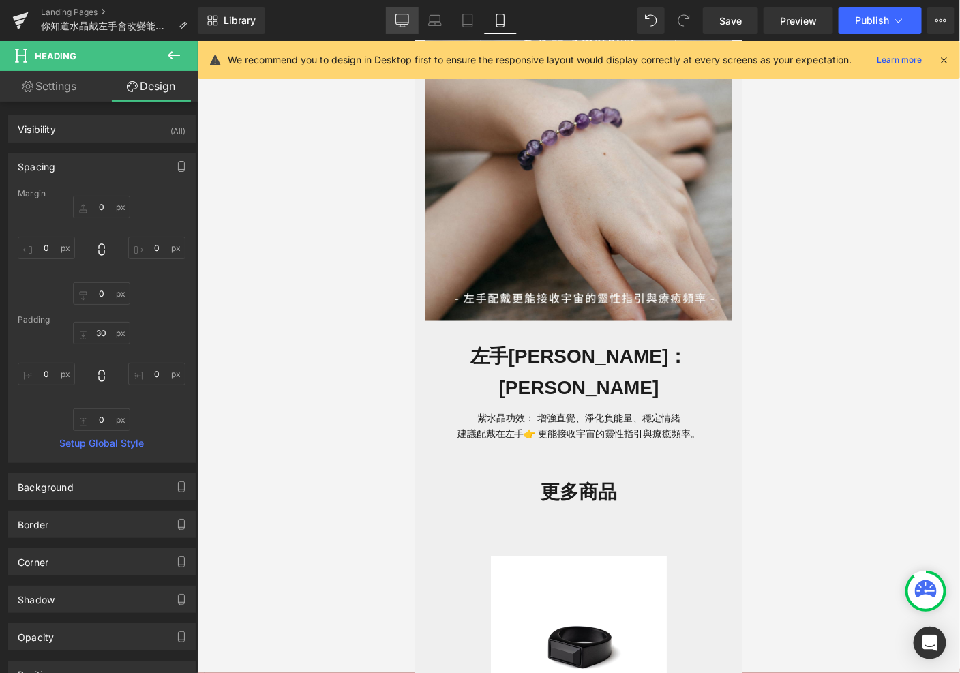
click at [410, 29] on link "Desktop" at bounding box center [402, 20] width 33 height 27
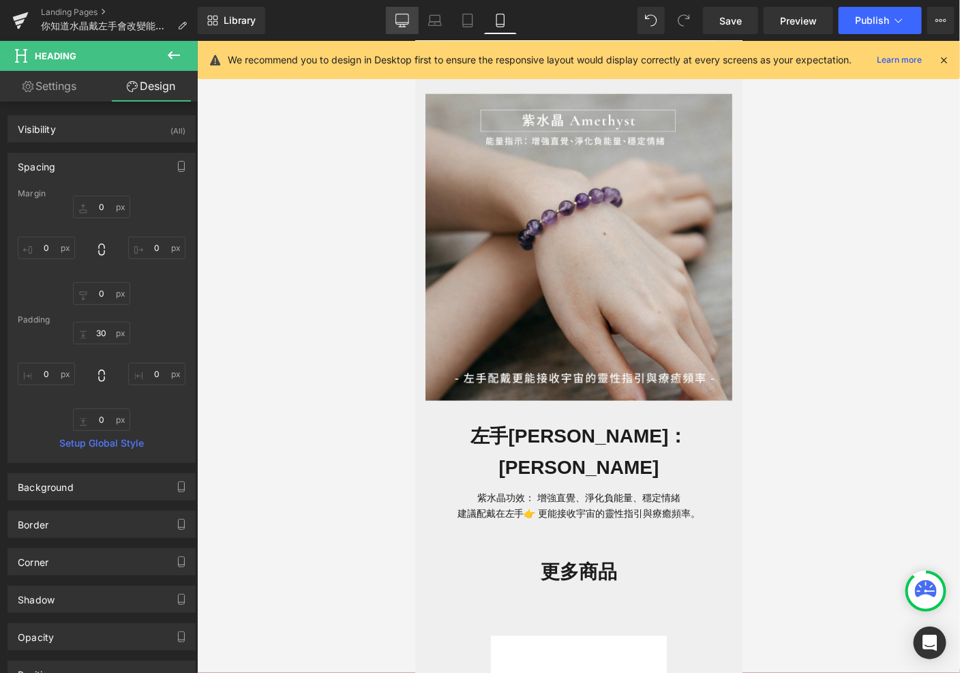
type input "0"
type input "30"
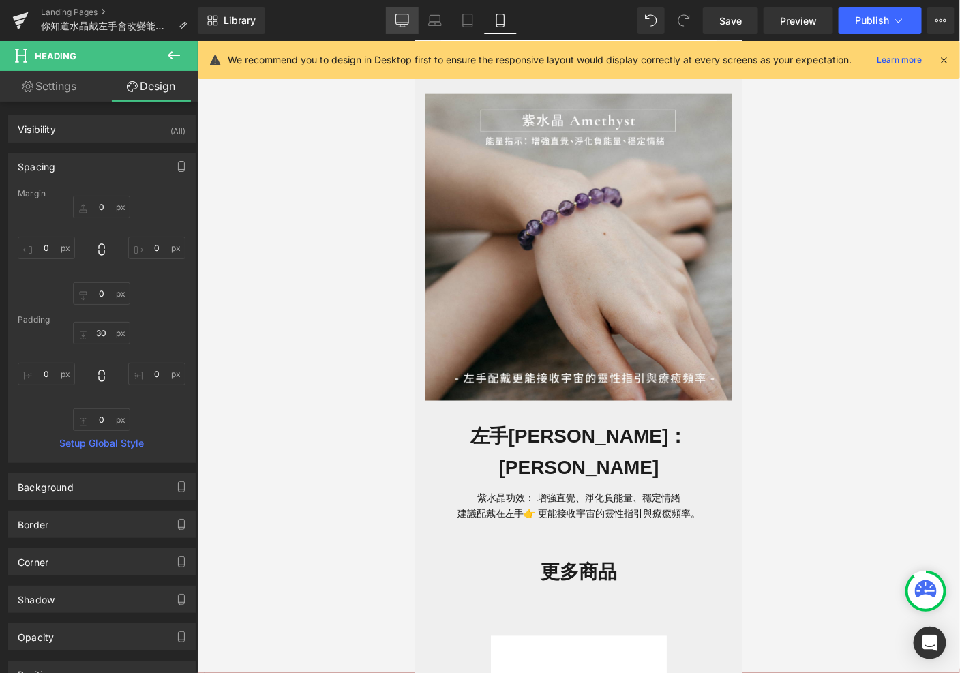
type input "0"
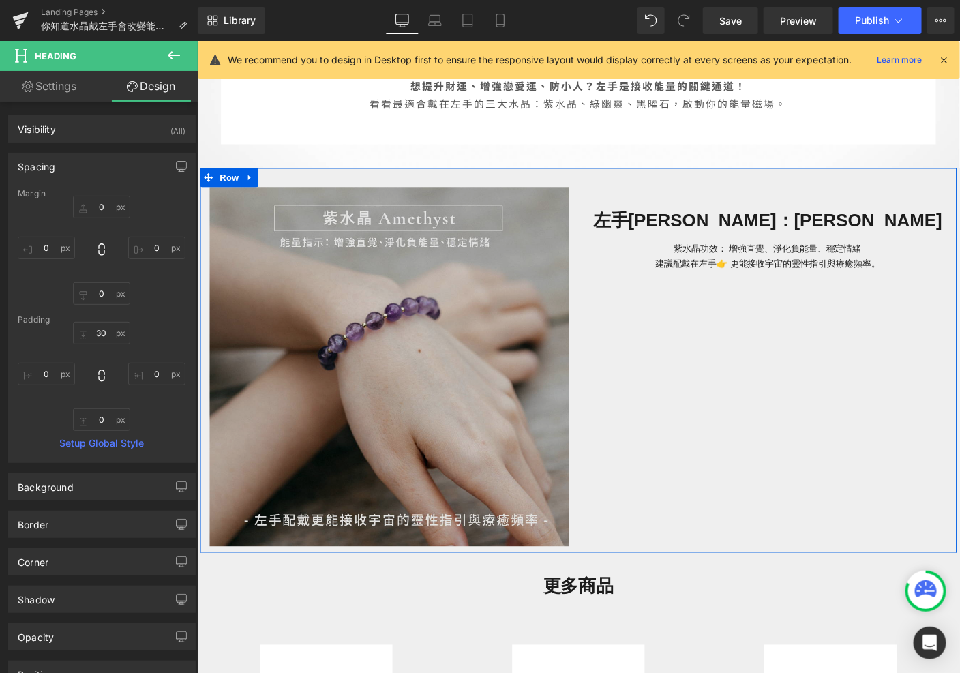
scroll to position [700, 0]
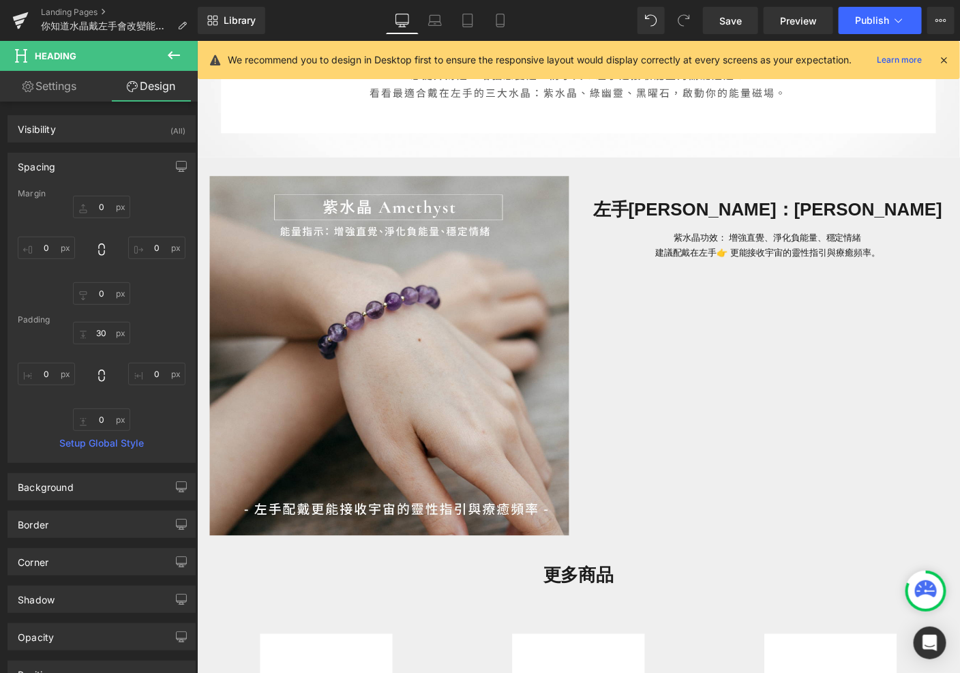
click at [179, 59] on icon at bounding box center [174, 55] width 16 height 16
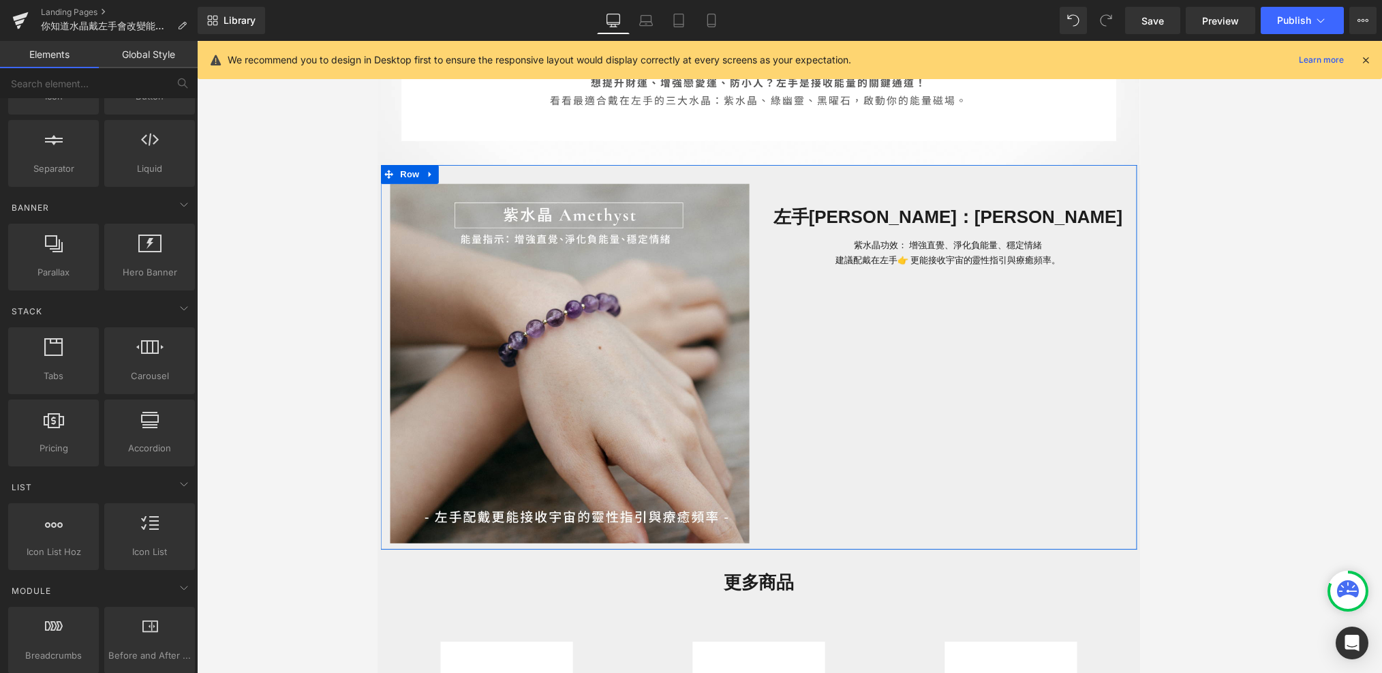
scroll to position [693, 0]
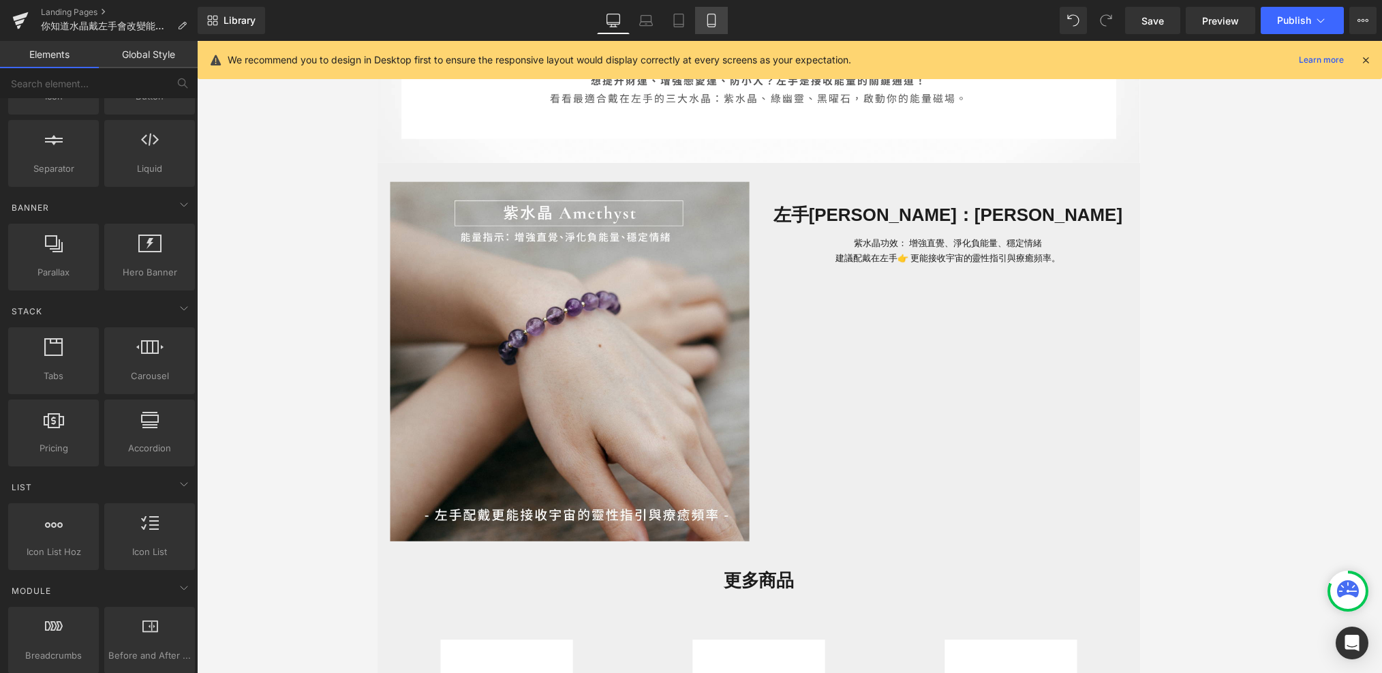
click at [709, 22] on icon at bounding box center [712, 21] width 14 height 14
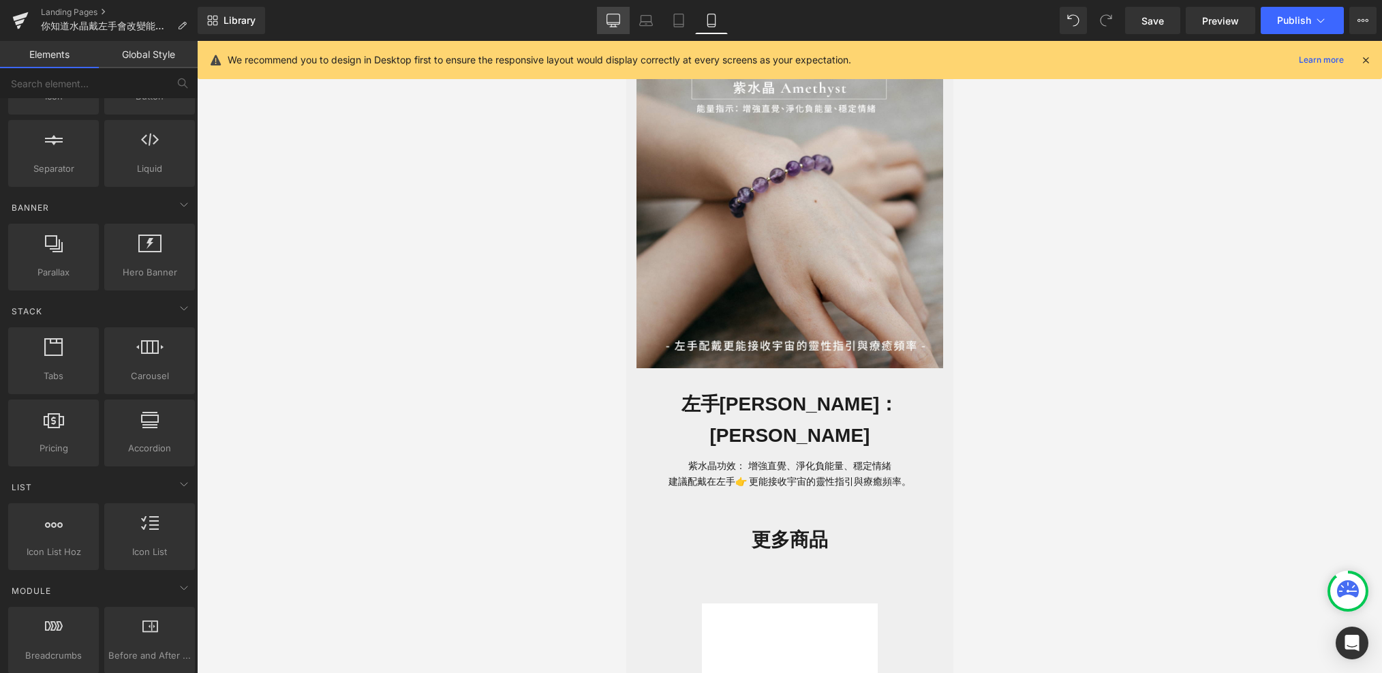
click at [613, 25] on icon at bounding box center [614, 21] width 14 height 14
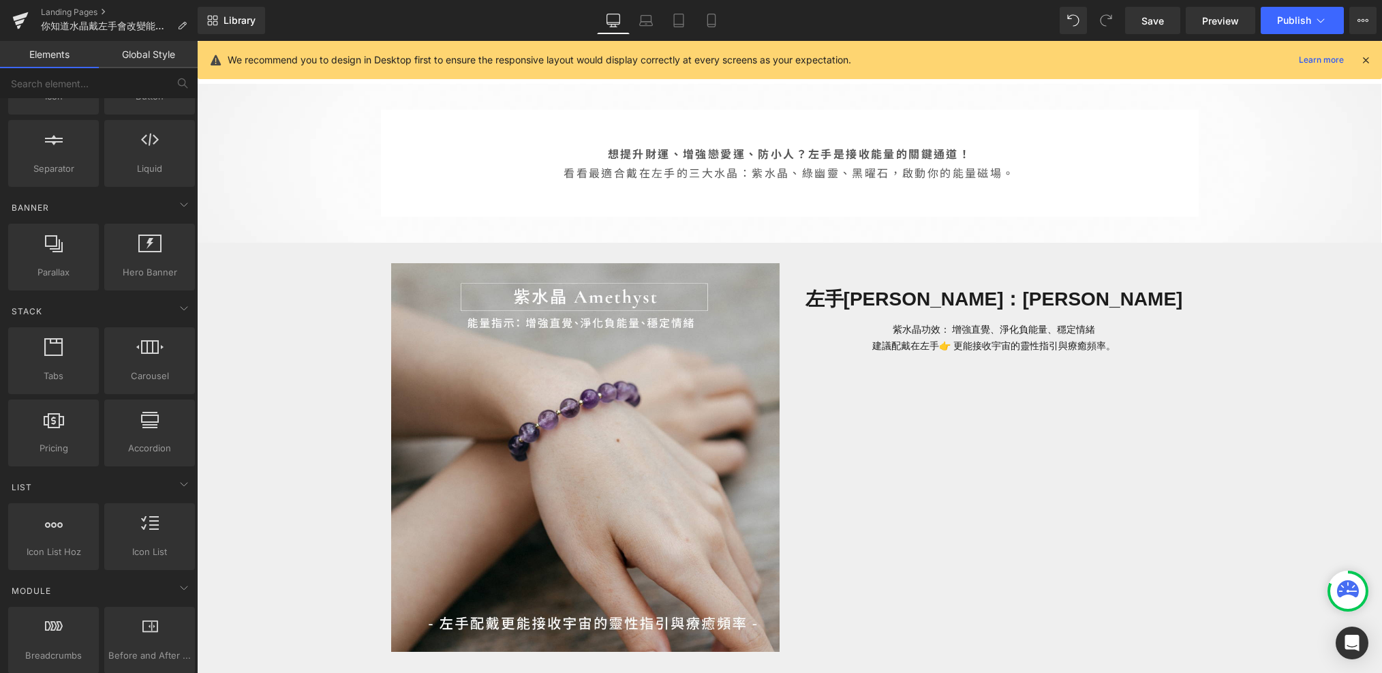
scroll to position [649, 0]
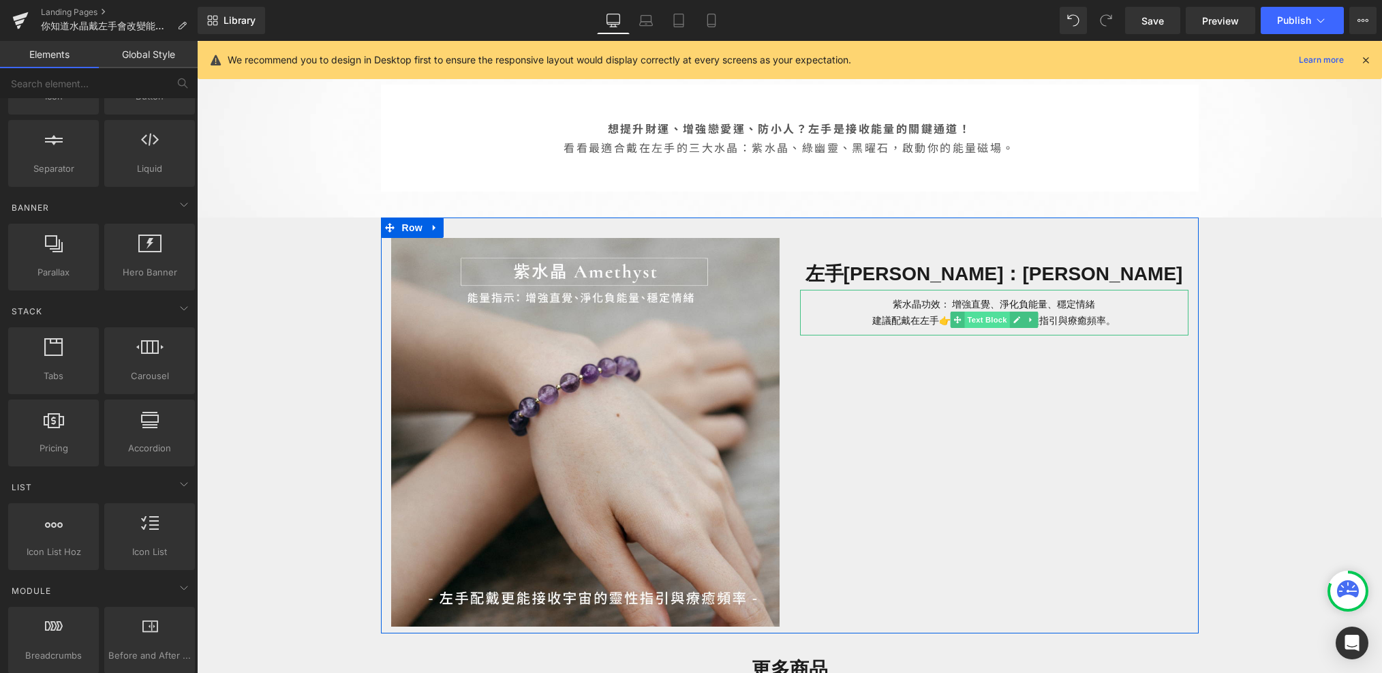
click at [990, 316] on span "Text Block" at bounding box center [986, 319] width 45 height 16
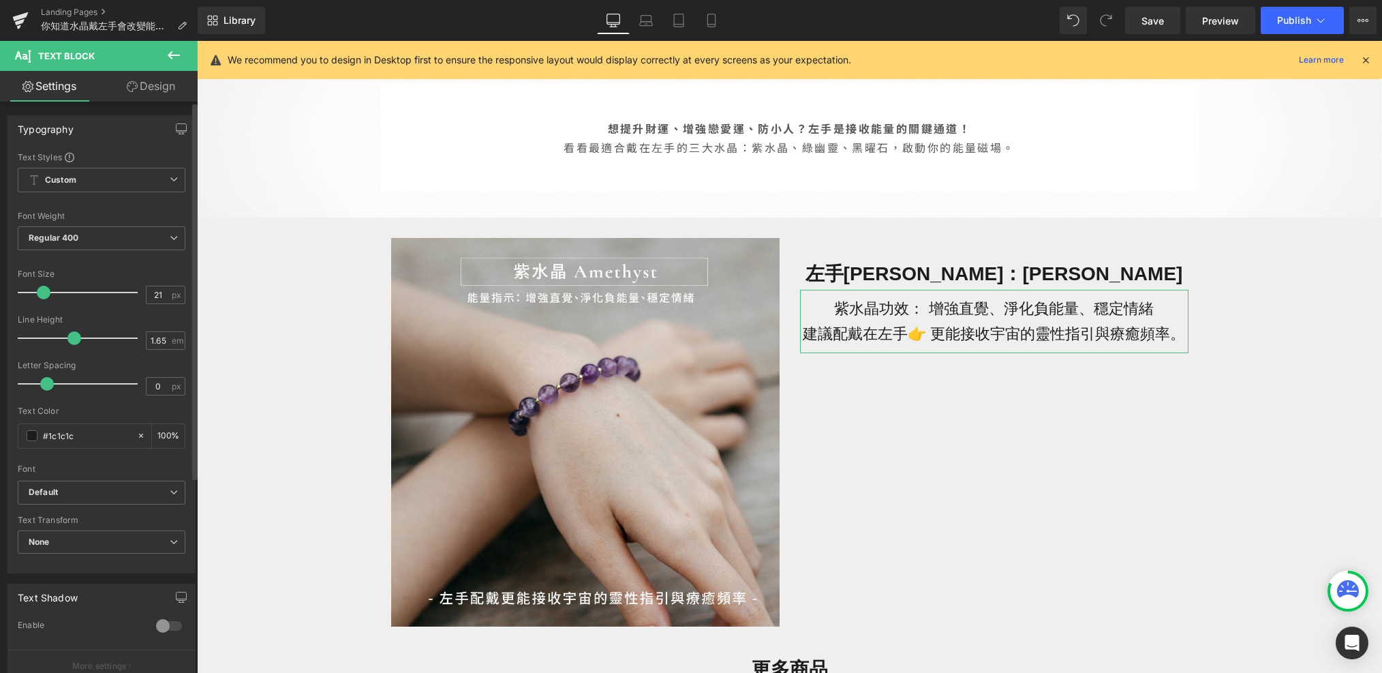
type input "20"
drag, startPoint x: 33, startPoint y: 294, endPoint x: 41, endPoint y: 295, distance: 7.5
click at [41, 295] on span at bounding box center [42, 293] width 14 height 14
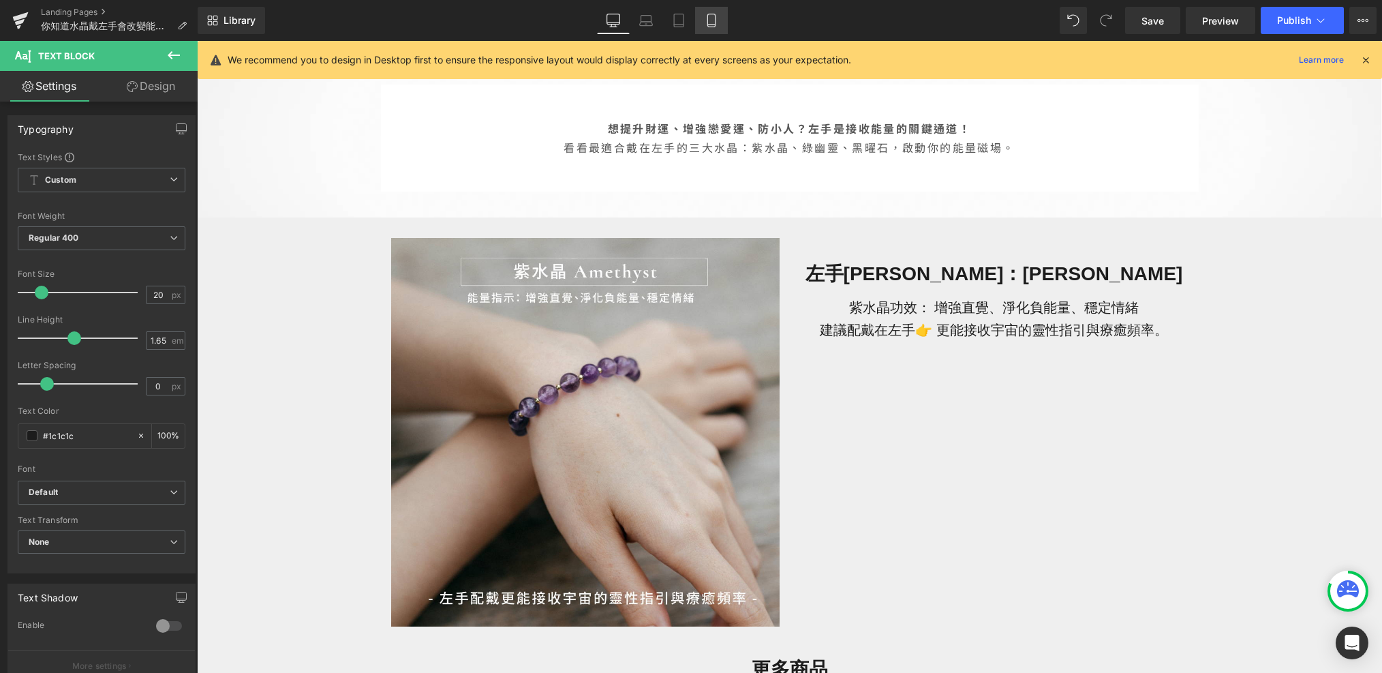
click at [715, 20] on icon at bounding box center [710, 20] width 7 height 13
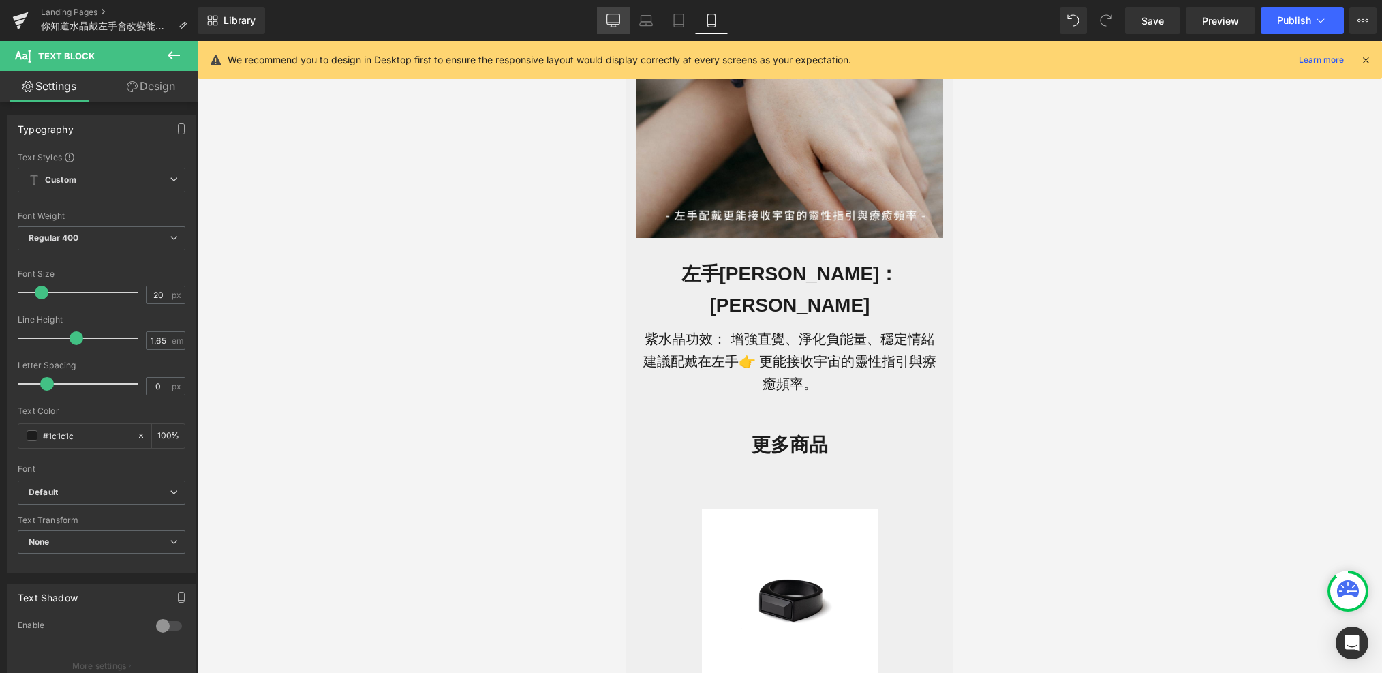
click at [615, 30] on link "Desktop" at bounding box center [613, 20] width 33 height 27
type input "100"
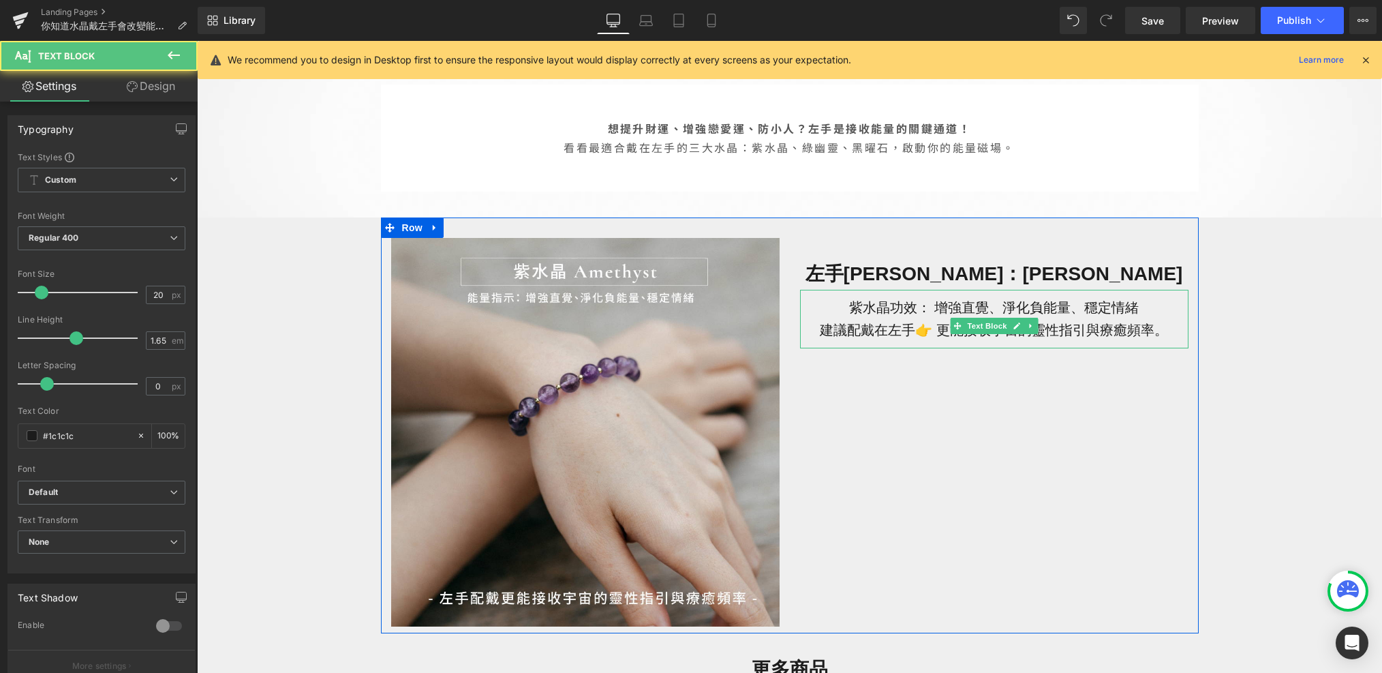
click at [936, 326] on p "建議配戴在左手👉 更能接收宇宙的靈性指引與療癒頻率。" at bounding box center [994, 330] width 388 height 22
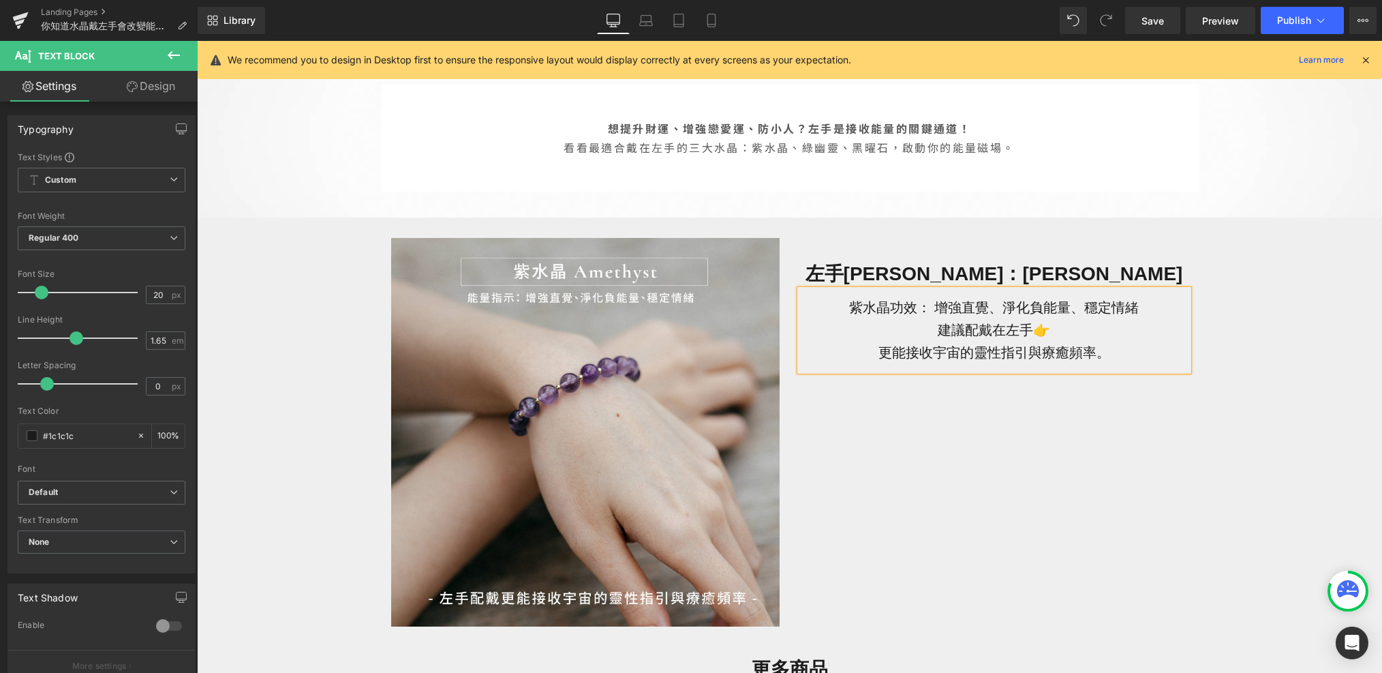
click at [936, 328] on p "建議配戴在左手👉" at bounding box center [994, 330] width 388 height 22
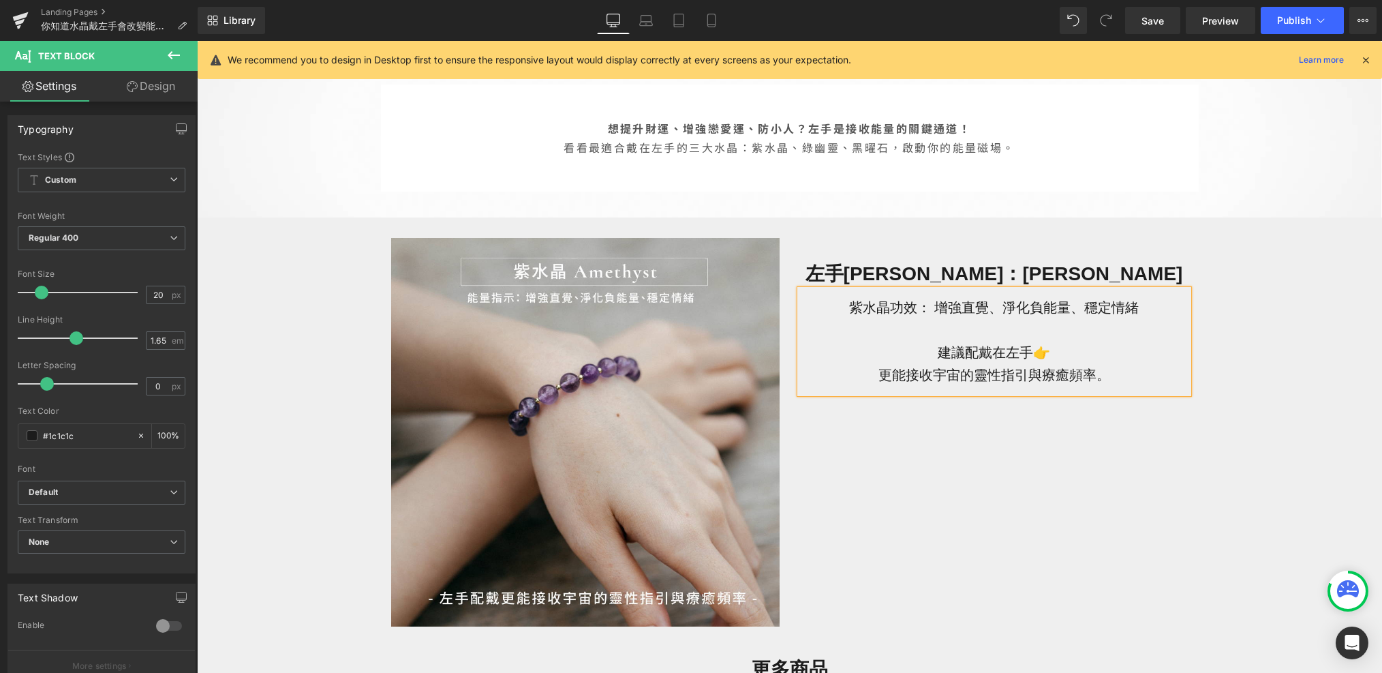
click at [1028, 483] on div "左手[PERSON_NAME] Top 3：財運、戀愛運、防小人全攻略 Heading 左撇子日限定！不論你是不是左撇子，左手戴對水晶，都能改變能量流向。 T…" at bounding box center [789, 528] width 1185 height 2102
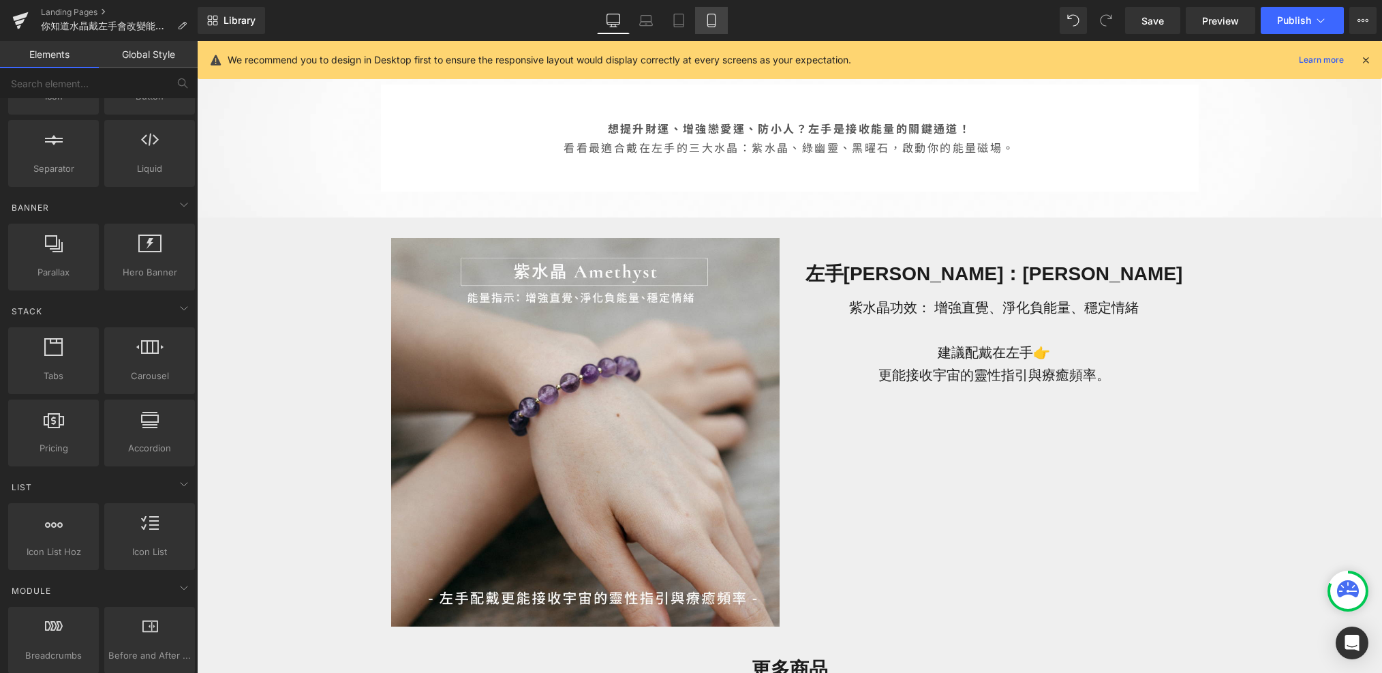
click at [712, 27] on link "Mobile" at bounding box center [711, 20] width 33 height 27
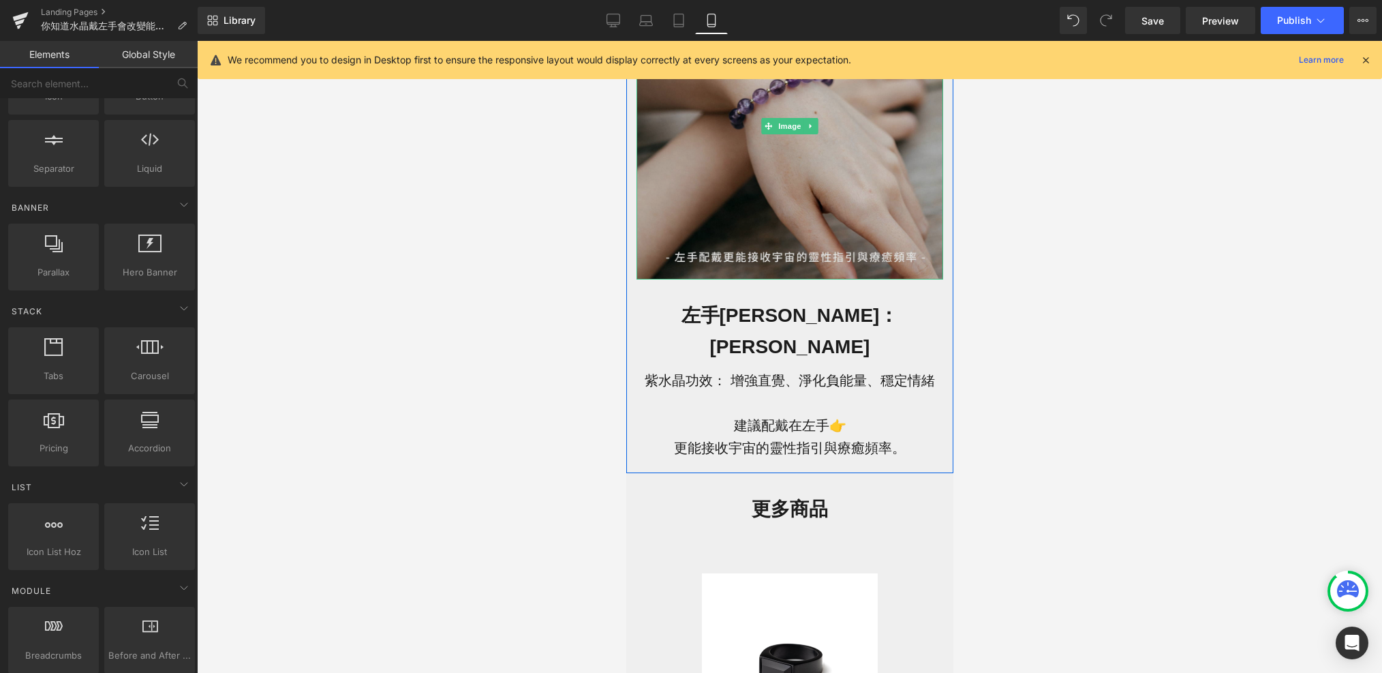
scroll to position [690, 0]
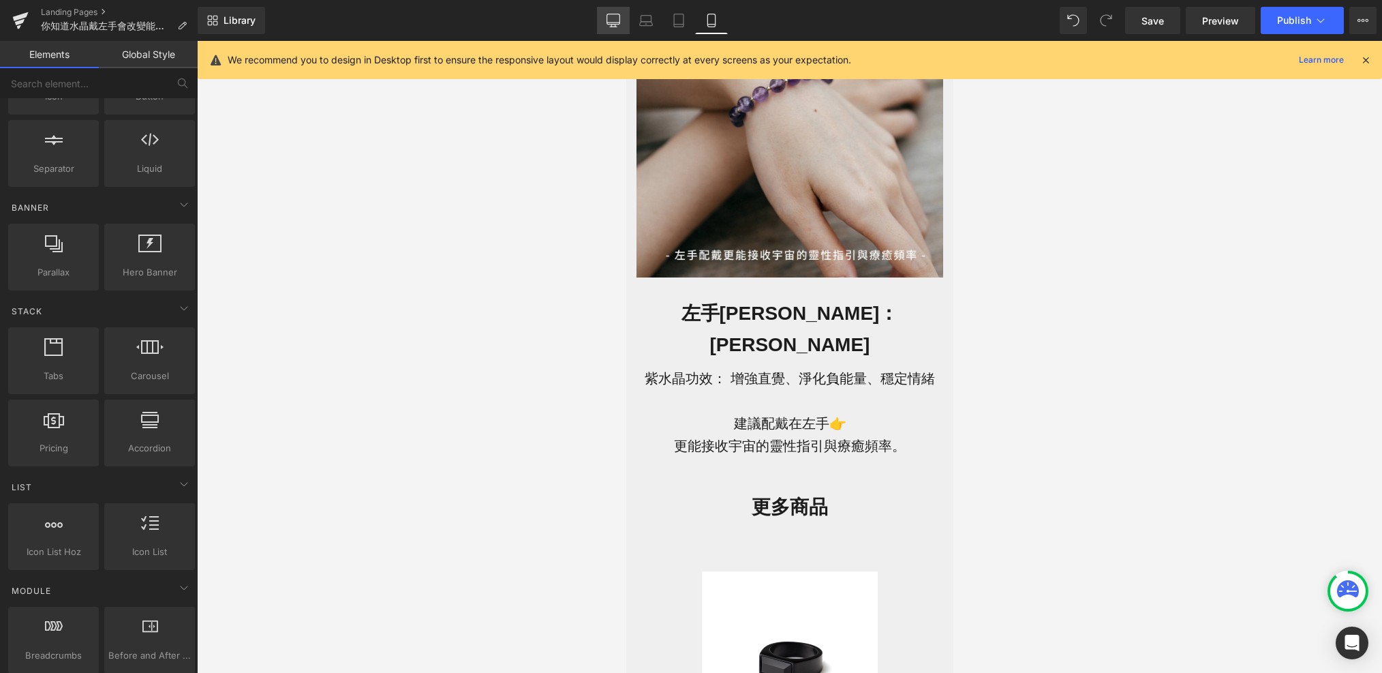
click at [624, 30] on link "Desktop" at bounding box center [613, 20] width 33 height 27
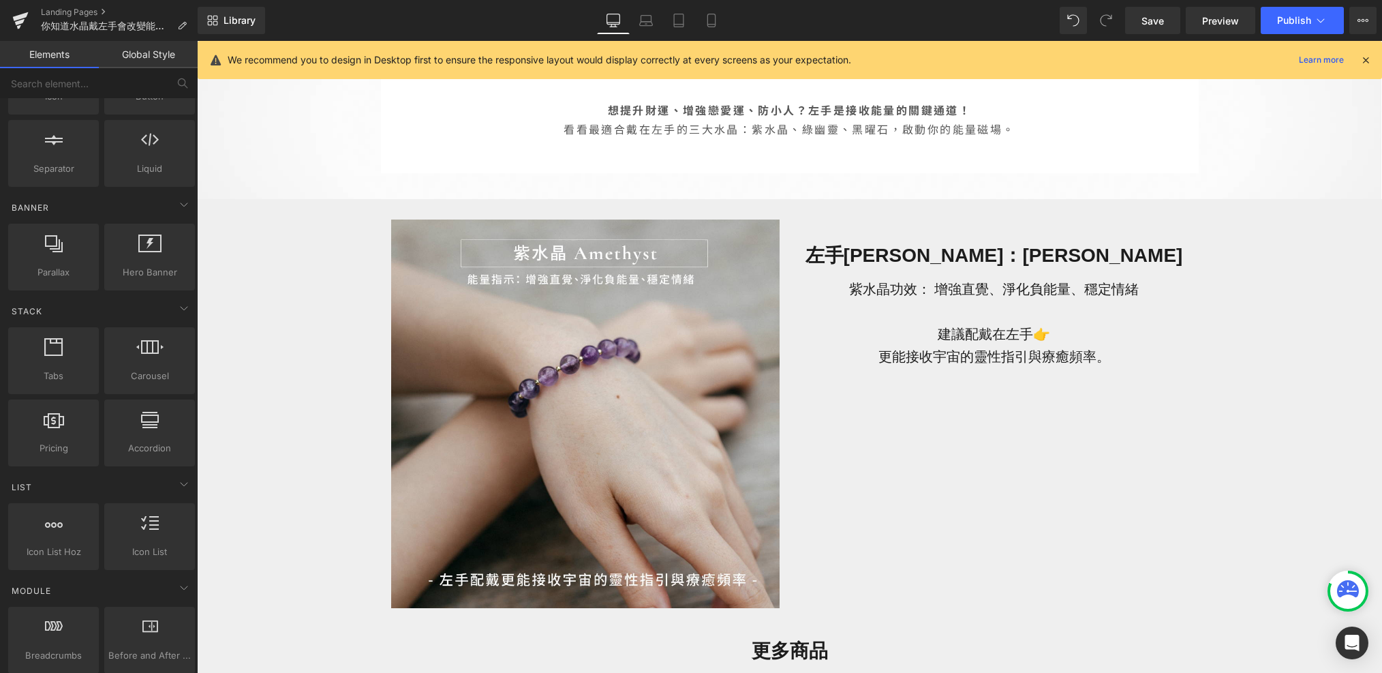
scroll to position [643, 0]
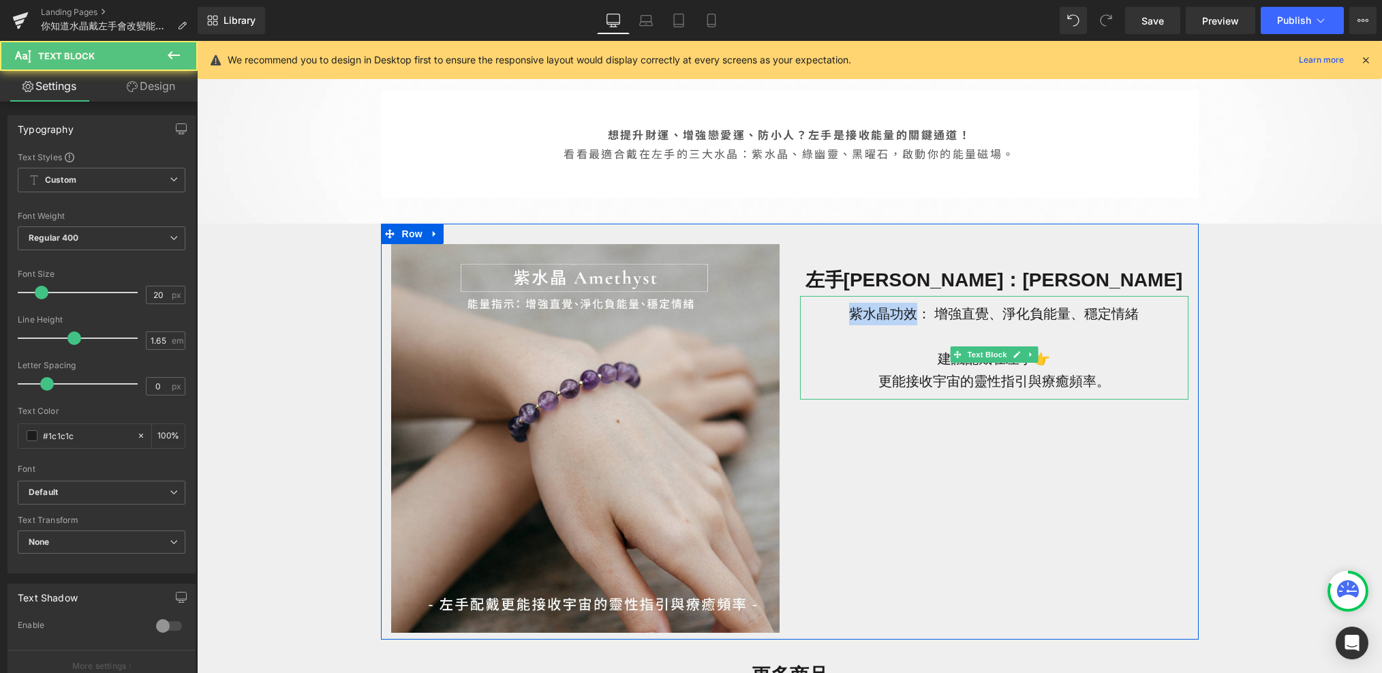
drag, startPoint x: 900, startPoint y: 313, endPoint x: 839, endPoint y: 316, distance: 60.8
click at [839, 316] on p "紫水晶功效： 增強直覺、淨化負能量、穩定情緒" at bounding box center [994, 314] width 388 height 22
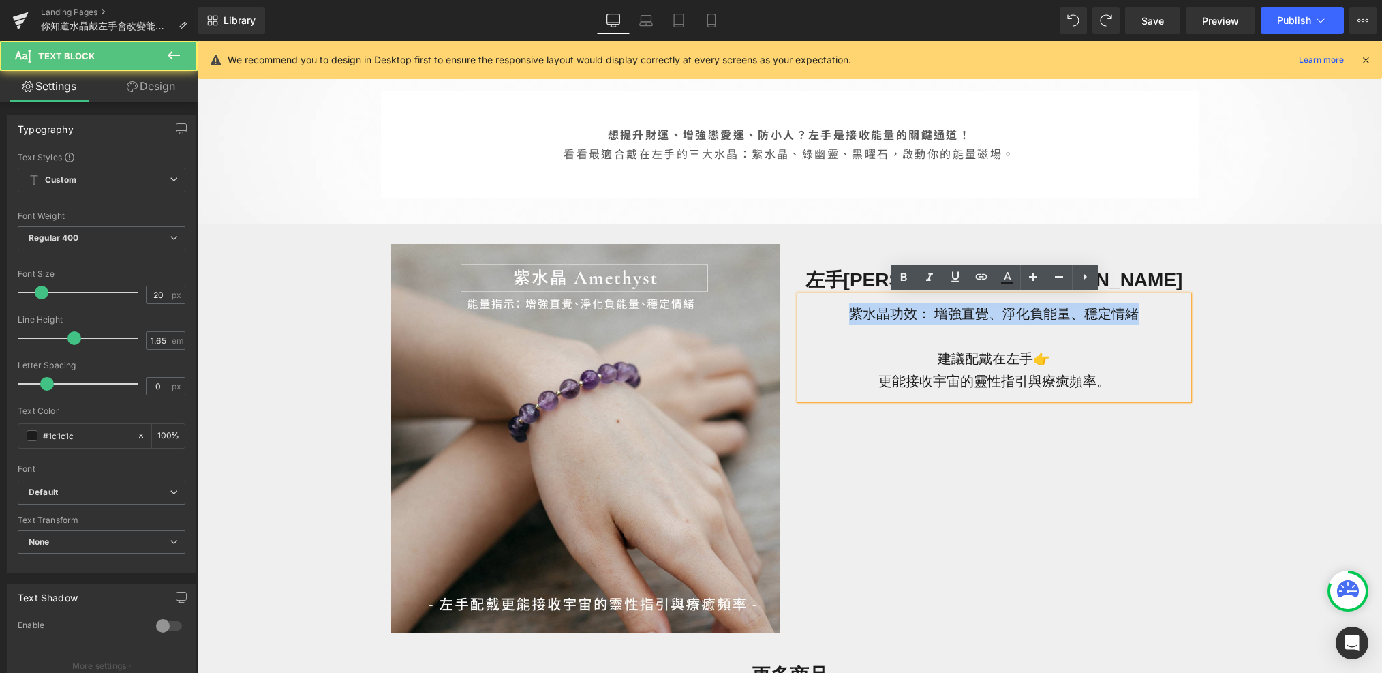
drag, startPoint x: 1114, startPoint y: 317, endPoint x: 835, endPoint y: 314, distance: 278.8
click at [835, 314] on p "紫水晶功效： 增強直覺、淨化負能量、穩定情緒" at bounding box center [994, 314] width 388 height 22
drag, startPoint x: 1045, startPoint y: 359, endPoint x: 922, endPoint y: 358, distance: 122.7
click at [922, 358] on p "建議配戴在左手👉" at bounding box center [994, 359] width 388 height 22
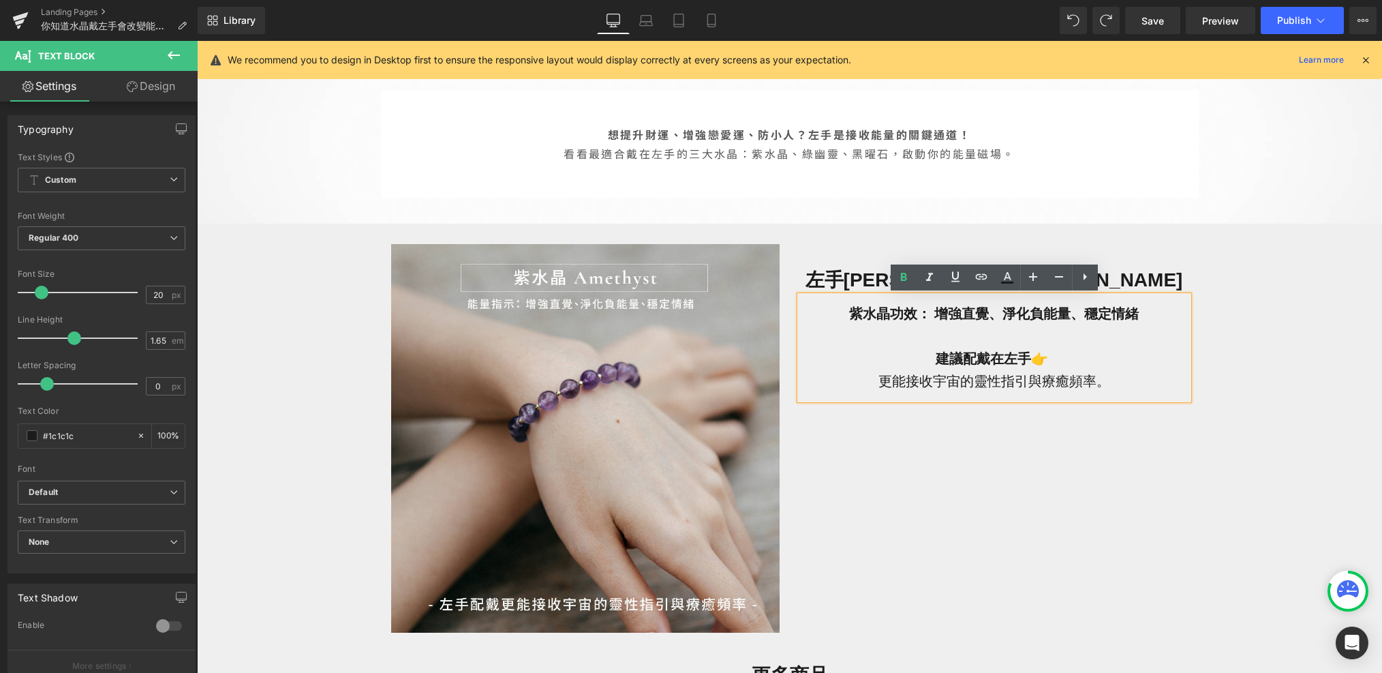
click at [996, 470] on div "Image 左手[PERSON_NAME]：[PERSON_NAME] Heading 紫水晶功效： 增強直覺、淨化負能量、穩定情緒 建議配戴在左手👉 更能接…" at bounding box center [790, 432] width 818 height 416
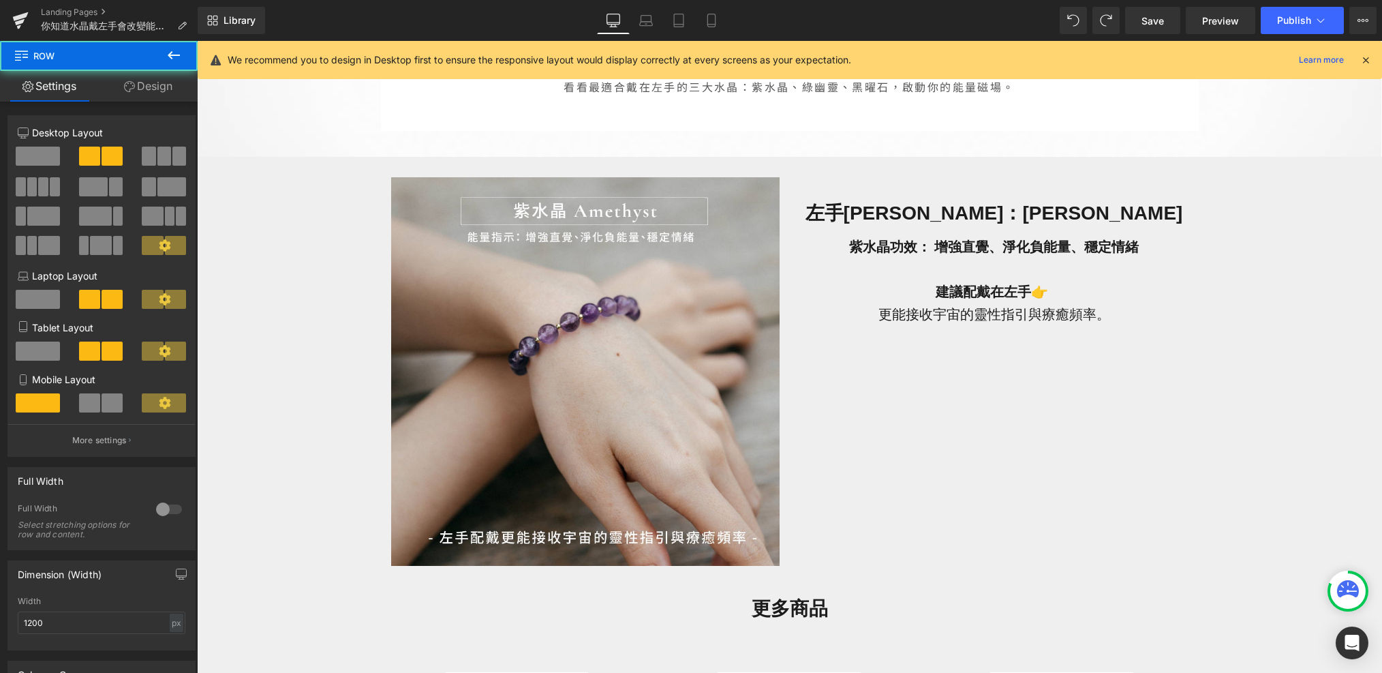
scroll to position [714, 0]
